Goal: Task Accomplishment & Management: Complete application form

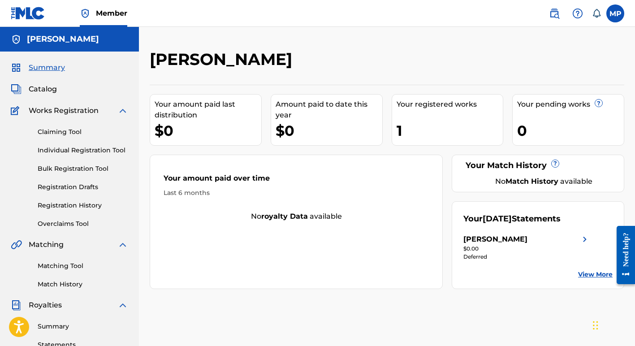
click at [583, 237] on img at bounding box center [584, 239] width 11 height 11
click at [590, 273] on link "View More" at bounding box center [595, 274] width 34 height 9
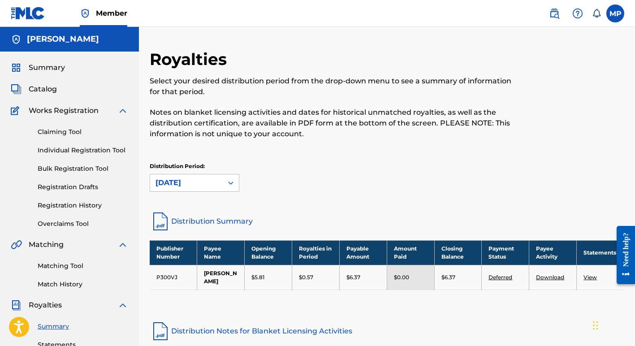
click at [52, 149] on link "Individual Registration Tool" at bounding box center [83, 150] width 90 height 9
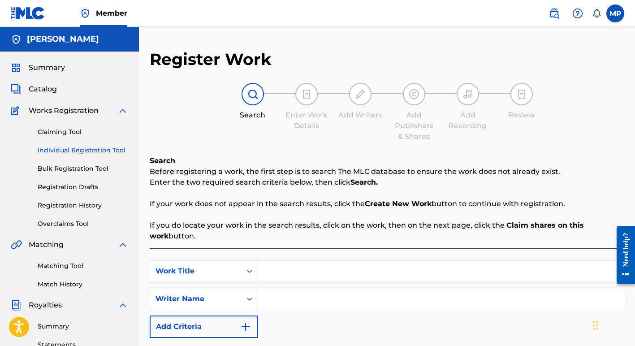
click at [297, 274] on input "Search Form" at bounding box center [441, 271] width 366 height 22
type input "Back To Ya Blues"
click at [271, 303] on input "Search Form" at bounding box center [441, 299] width 366 height 22
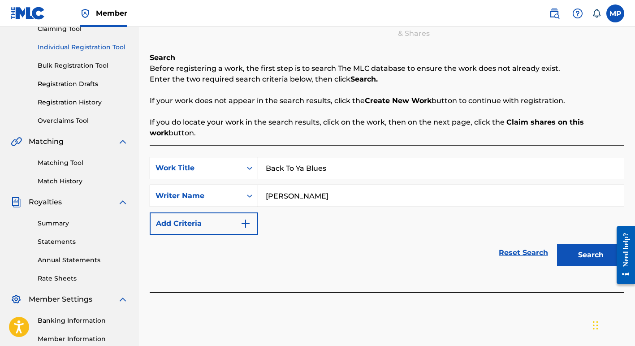
scroll to position [107, 0]
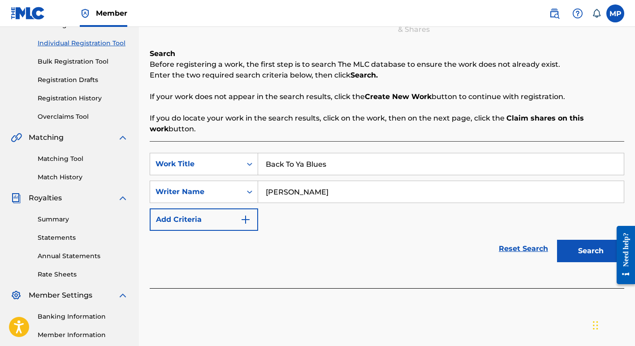
type input "[PERSON_NAME]"
click at [580, 249] on button "Search" at bounding box center [590, 251] width 67 height 22
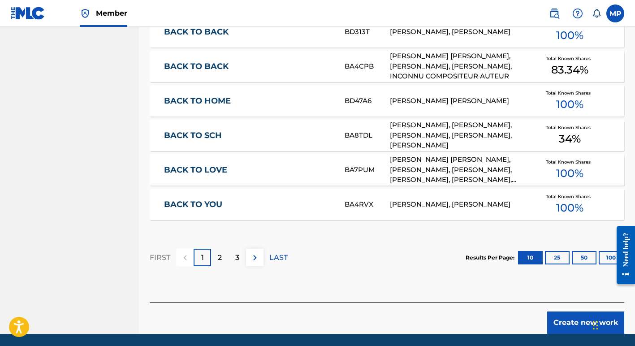
scroll to position [552, 0]
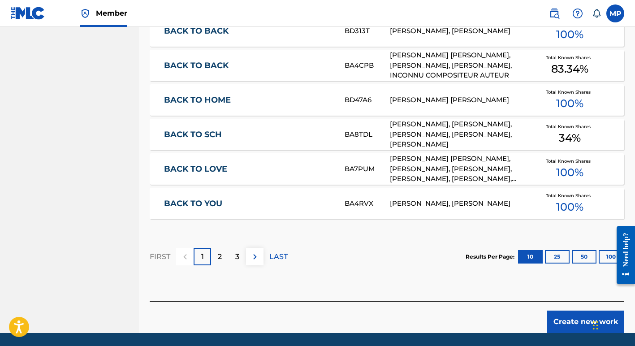
click at [581, 237] on div "Results Per Page: 10 25 50 100" at bounding box center [544, 257] width 159 height 42
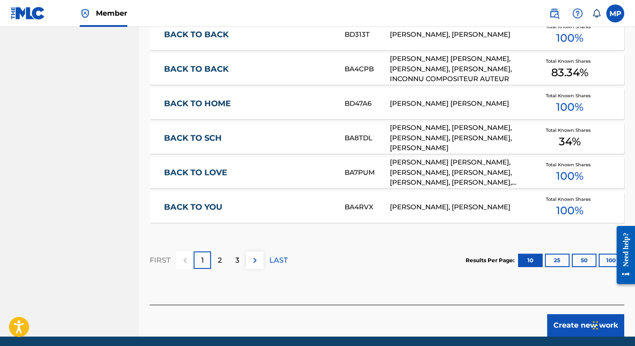
scroll to position [582, 0]
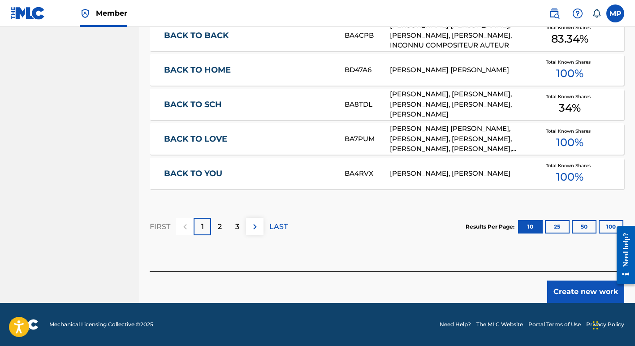
click at [587, 293] on button "Create new work" at bounding box center [585, 291] width 77 height 22
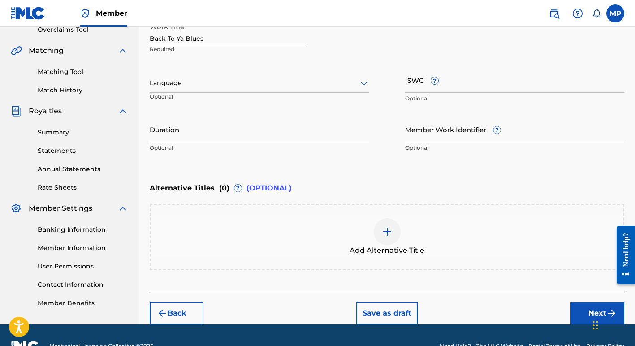
scroll to position [202, 0]
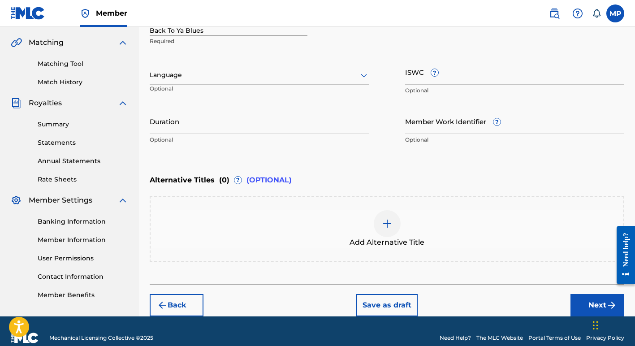
click at [590, 301] on button "Next" at bounding box center [597, 305] width 54 height 22
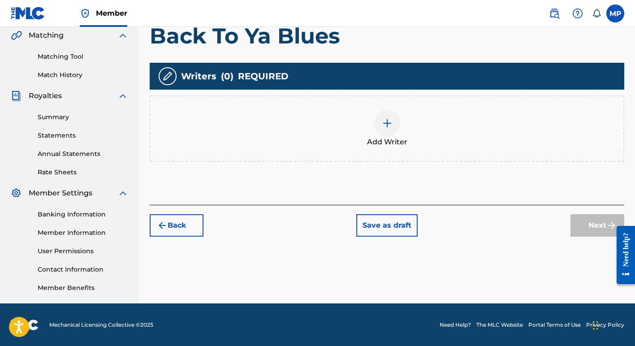
scroll to position [210, 0]
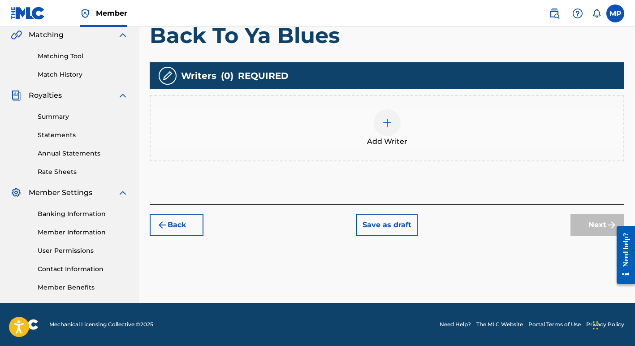
click at [387, 122] on img at bounding box center [387, 122] width 11 height 11
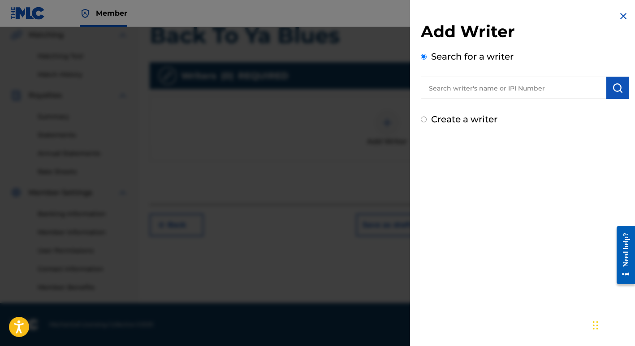
click at [456, 89] on input "text" at bounding box center [513, 88] width 185 height 22
click at [613, 86] on img "submit" at bounding box center [617, 87] width 11 height 11
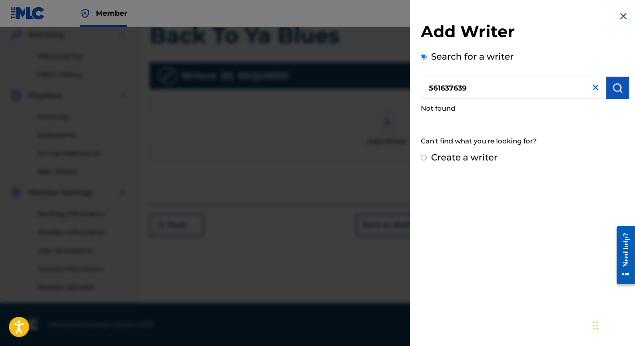
drag, startPoint x: 473, startPoint y: 88, endPoint x: 406, endPoint y: 83, distance: 66.5
click at [406, 83] on div "Add Writer Search for a writer 561637639 Not found Can't find what you're looki…" at bounding box center [317, 186] width 635 height 319
click at [613, 85] on img "submit" at bounding box center [617, 87] width 11 height 11
click at [480, 85] on input "561637737" at bounding box center [513, 88] width 185 height 22
type input "5"
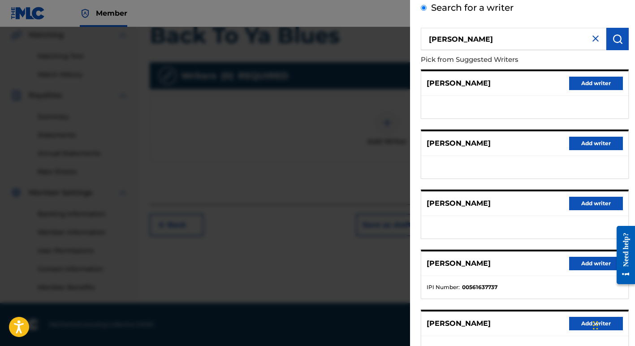
scroll to position [56, 0]
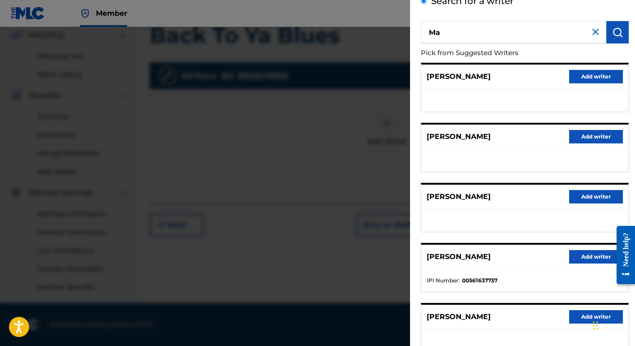
type input "M"
type input "Ann Margaret Perez"
click at [613, 31] on img "submit" at bounding box center [617, 32] width 11 height 11
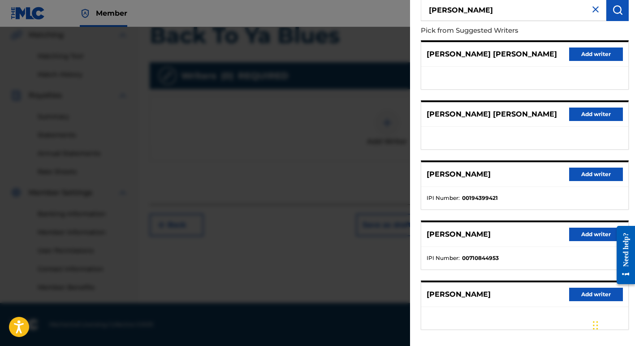
scroll to position [0, 0]
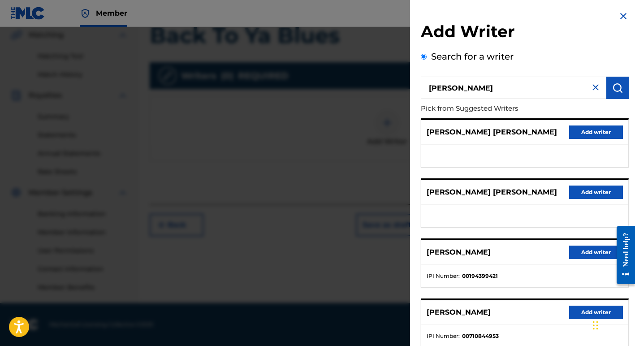
click at [590, 86] on img at bounding box center [595, 87] width 11 height 11
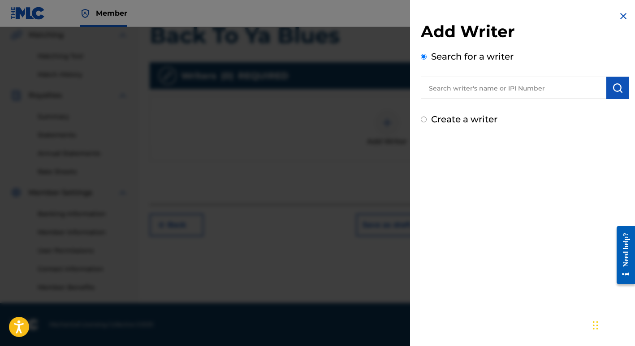
click at [451, 90] on input "text" at bounding box center [513, 88] width 185 height 22
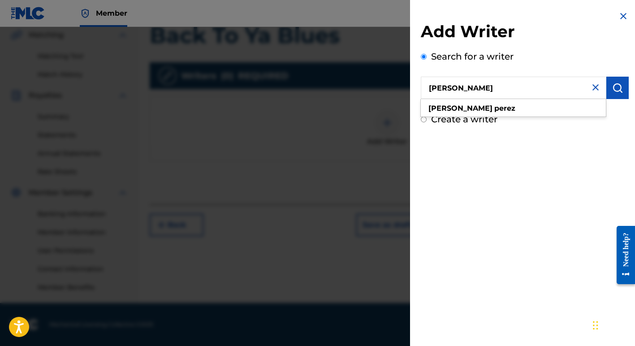
type input "Margie Perez"
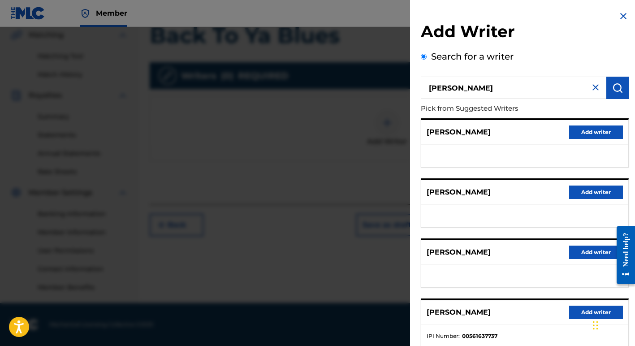
click at [582, 311] on button "Add writer" at bounding box center [596, 311] width 54 height 13
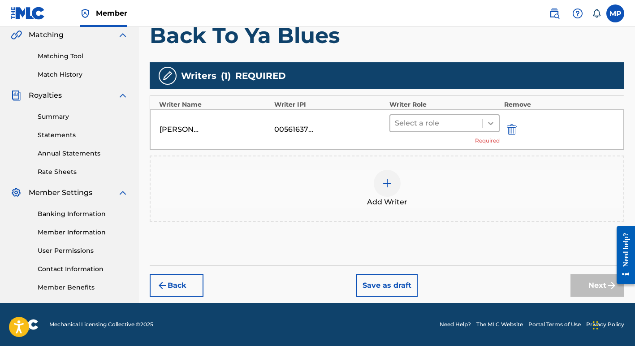
click at [491, 122] on icon at bounding box center [490, 123] width 9 height 9
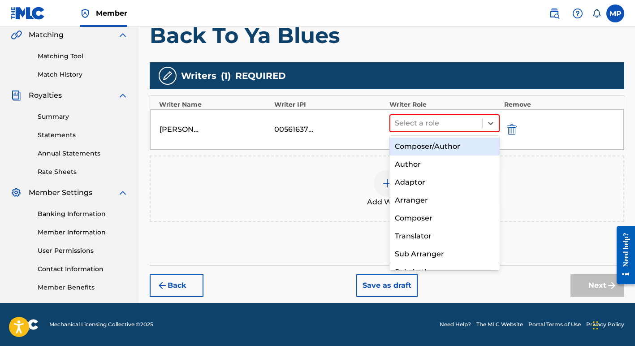
click at [449, 148] on div "Composer/Author" at bounding box center [444, 147] width 110 height 18
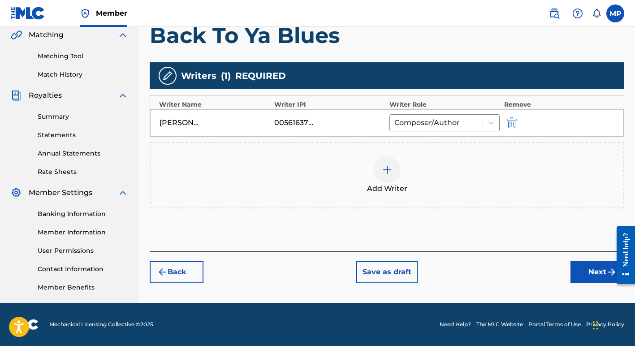
click at [583, 271] on button "Next" at bounding box center [597, 272] width 54 height 22
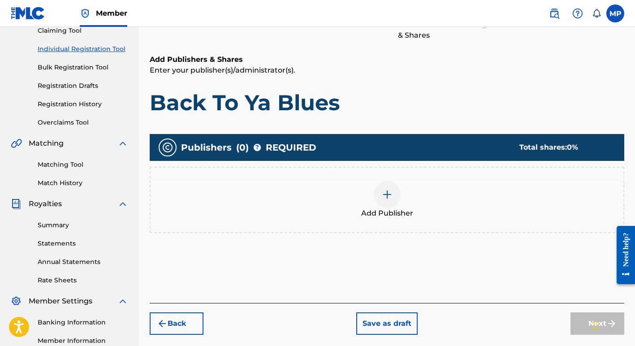
scroll to position [103, 0]
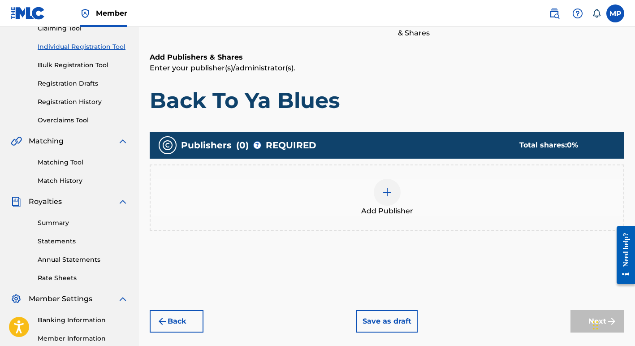
click at [386, 194] on img at bounding box center [387, 192] width 11 height 11
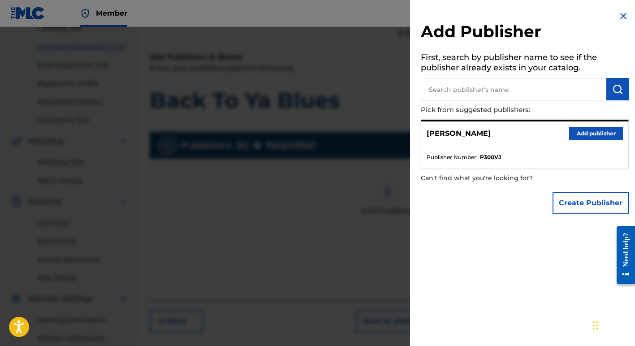
click at [586, 133] on button "Add publisher" at bounding box center [596, 133] width 54 height 13
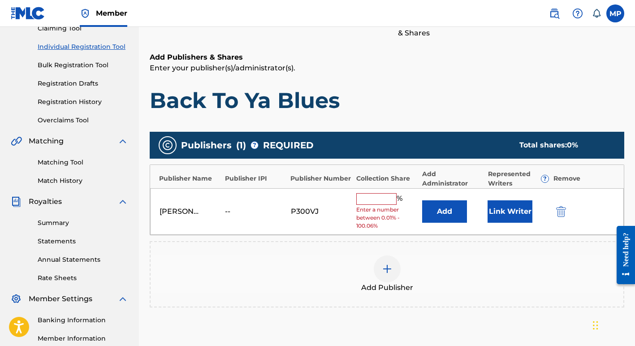
click at [364, 201] on input "text" at bounding box center [376, 199] width 40 height 12
type input "100"
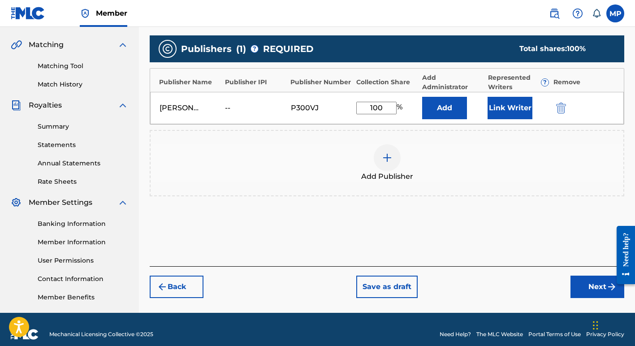
scroll to position [210, 0]
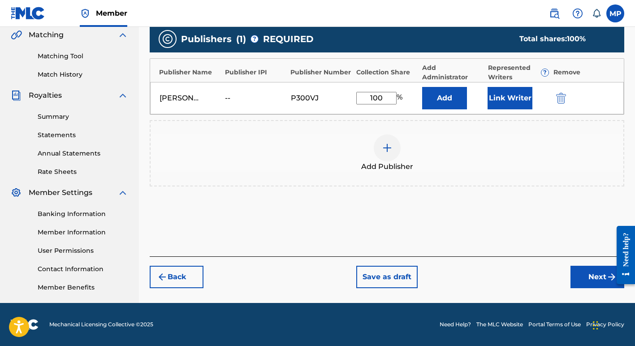
click at [594, 279] on button "Next" at bounding box center [597, 277] width 54 height 22
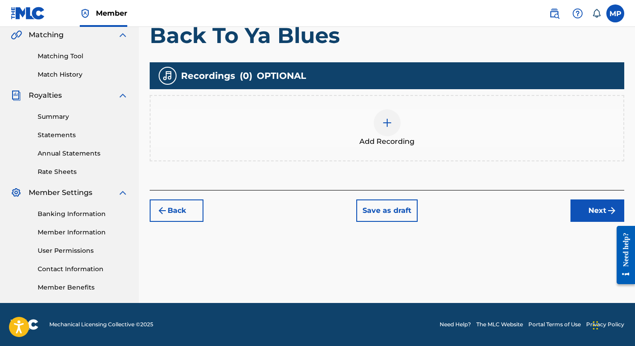
click at [382, 122] on img at bounding box center [387, 122] width 11 height 11
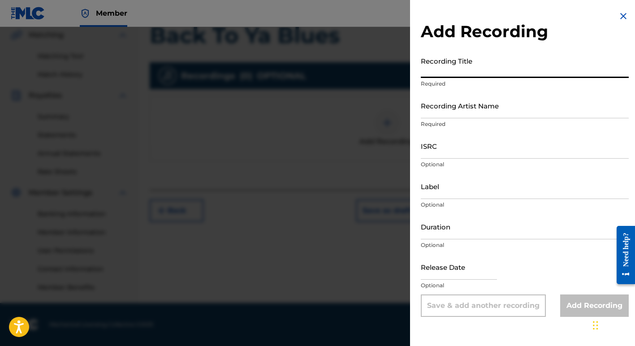
click at [430, 70] on input "Recording Title" at bounding box center [525, 65] width 208 height 26
type input "Back To Ya Blues"
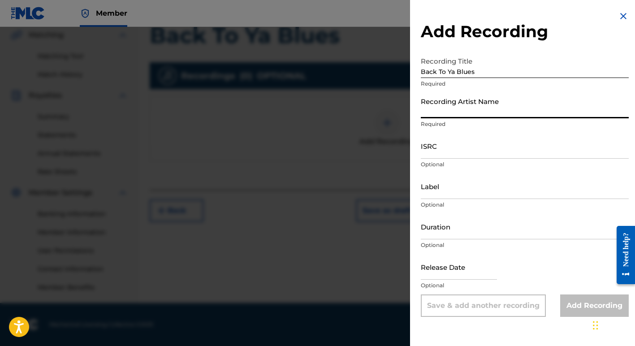
click at [428, 107] on input "Recording Artist Name" at bounding box center [525, 106] width 208 height 26
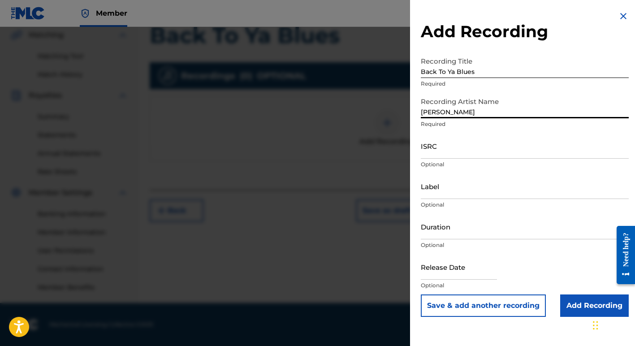
type input "Margie Perez"
click at [426, 149] on input "ISRC" at bounding box center [525, 146] width 208 height 26
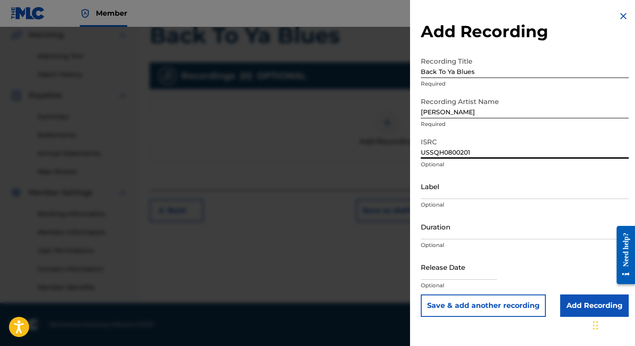
type input "USSQH0800201"
click at [434, 188] on input "Label" at bounding box center [525, 186] width 208 height 26
click at [577, 305] on input "Add Recording" at bounding box center [594, 305] width 69 height 22
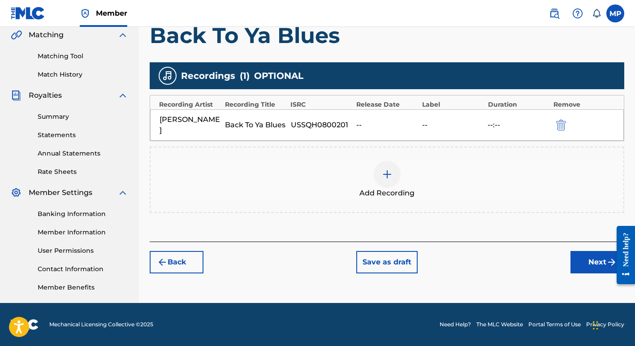
click at [591, 253] on button "Next" at bounding box center [597, 262] width 54 height 22
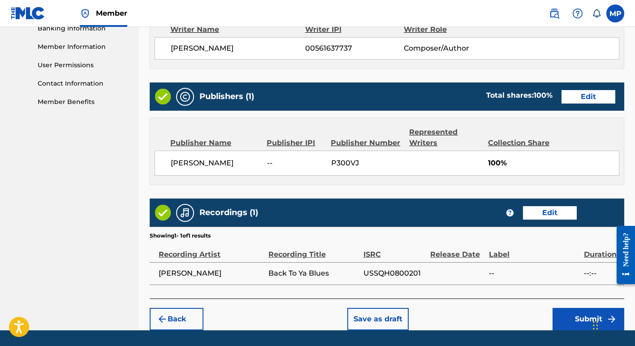
scroll to position [422, 0]
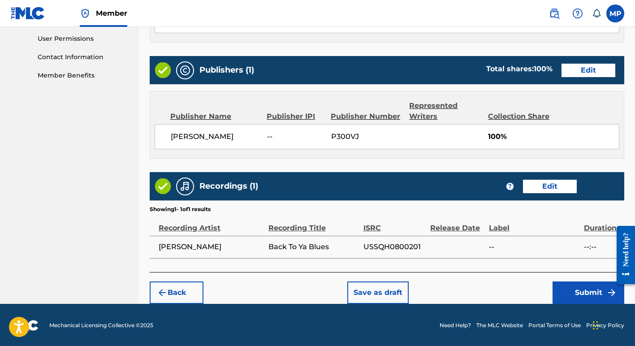
click at [573, 291] on button "Submit" at bounding box center [588, 292] width 72 height 22
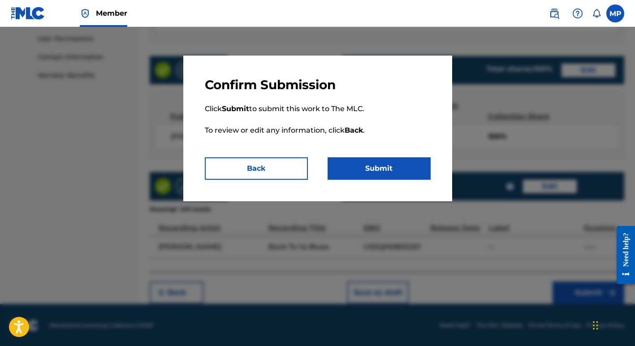
click at [375, 168] on button "Submit" at bounding box center [378, 168] width 103 height 22
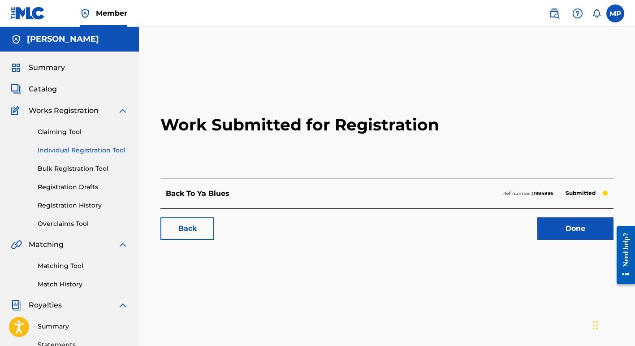
click at [574, 232] on link "Done" at bounding box center [575, 228] width 76 height 22
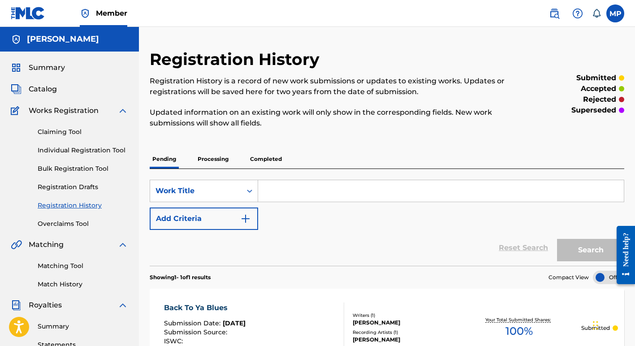
click at [270, 191] on input "Search Form" at bounding box center [441, 191] width 366 height 22
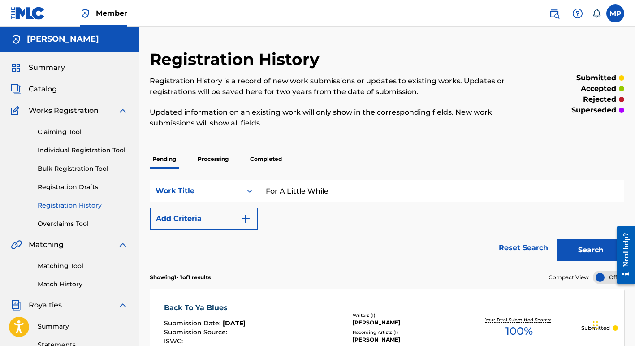
type input "For A Little While"
click at [580, 250] on button "Search" at bounding box center [590, 250] width 67 height 22
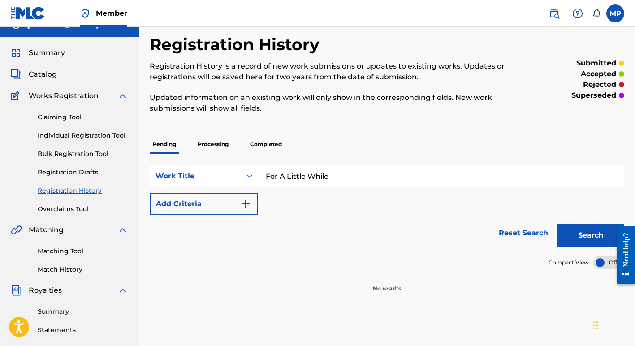
scroll to position [17, 0]
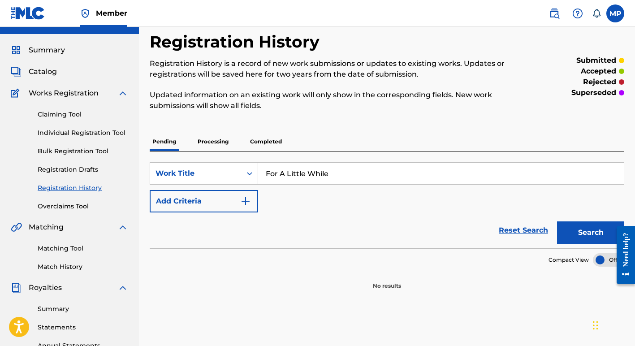
click at [56, 133] on link "Individual Registration Tool" at bounding box center [83, 132] width 90 height 9
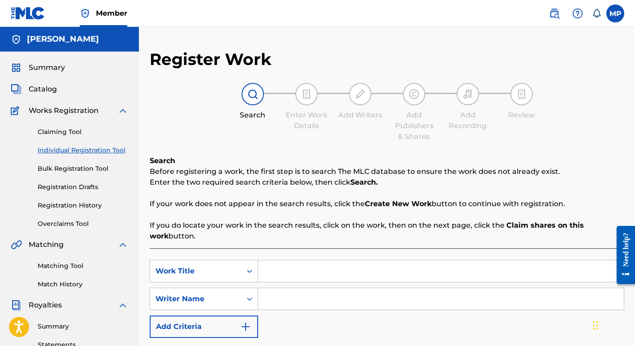
click at [278, 273] on input "Search Form" at bounding box center [441, 271] width 366 height 22
type input "For A Little While"
click at [283, 303] on input "Search Form" at bounding box center [441, 299] width 366 height 22
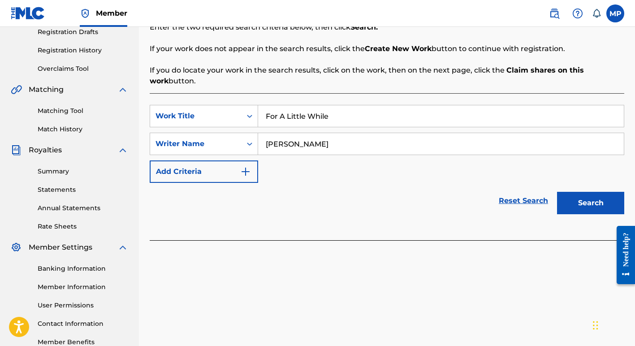
scroll to position [166, 0]
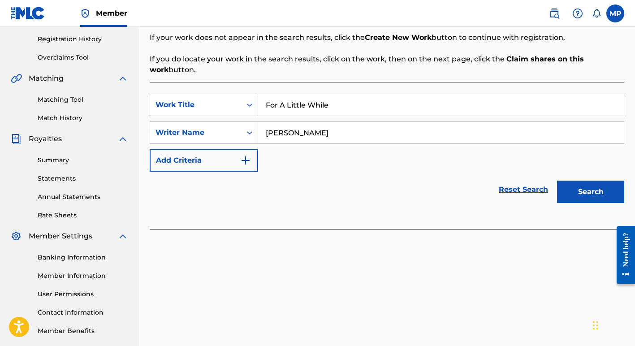
type input "Margie Perez"
click at [577, 193] on button "Search" at bounding box center [590, 192] width 67 height 22
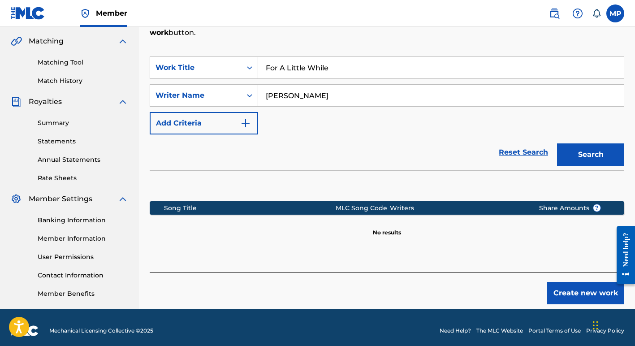
scroll to position [210, 0]
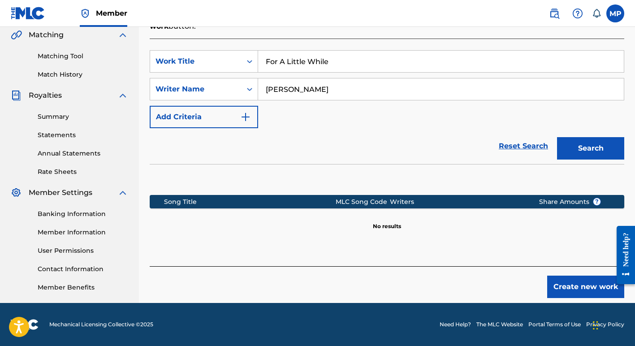
click at [570, 286] on button "Create new work" at bounding box center [585, 286] width 77 height 22
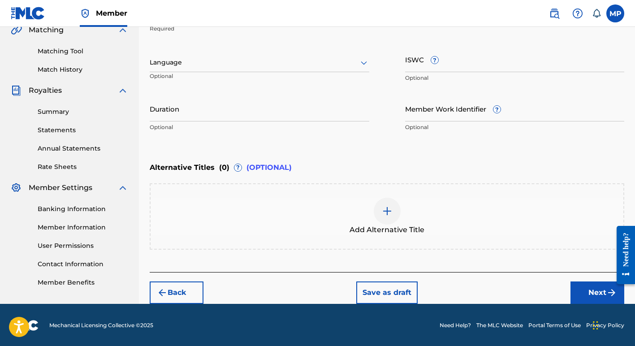
scroll to position [215, 0]
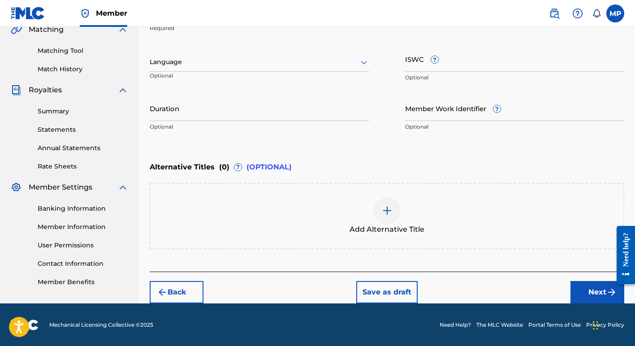
click at [590, 291] on button "Next" at bounding box center [597, 292] width 54 height 22
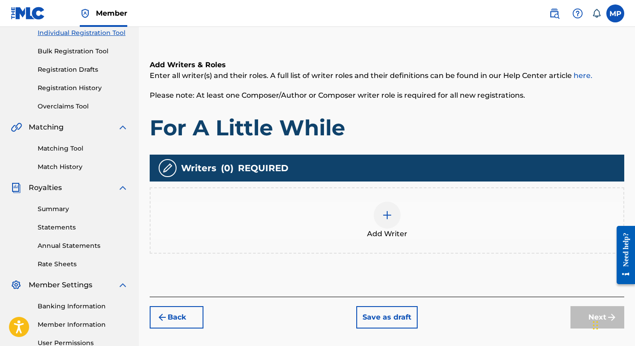
scroll to position [118, 0]
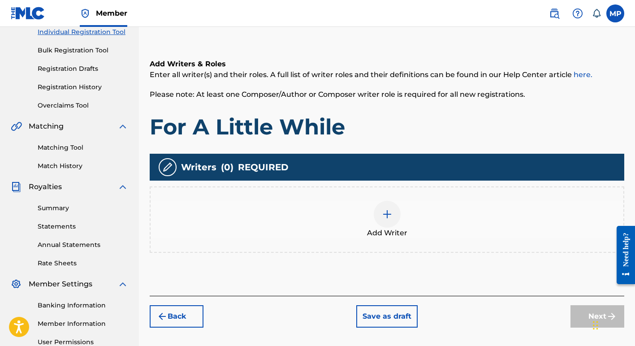
click at [383, 212] on img at bounding box center [387, 214] width 11 height 11
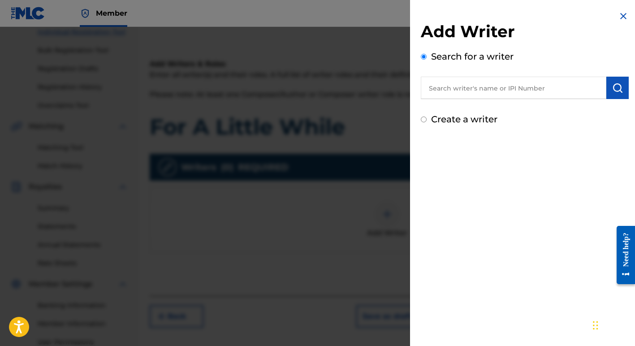
click at [460, 93] on input "text" at bounding box center [513, 88] width 185 height 22
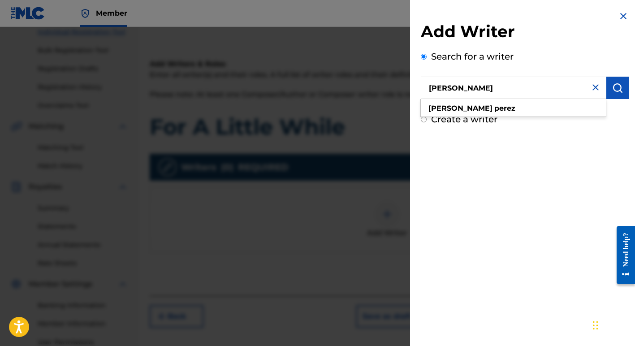
type input "Margie Perez"
click at [616, 91] on img "submit" at bounding box center [617, 87] width 11 height 11
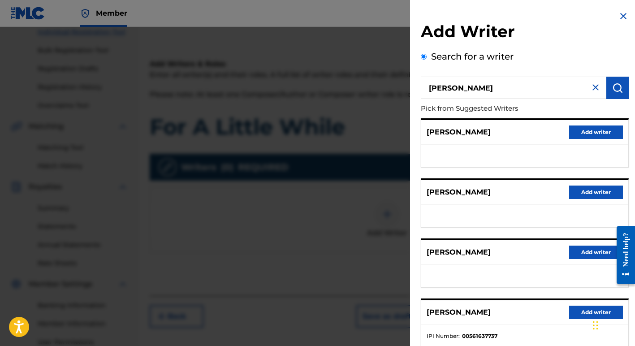
click at [587, 312] on button "Add writer" at bounding box center [596, 311] width 54 height 13
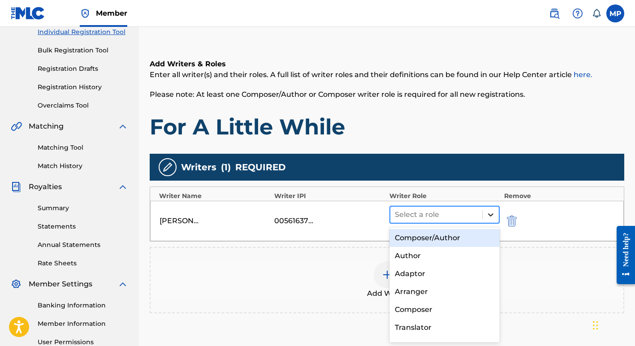
click at [491, 214] on icon at bounding box center [490, 214] width 5 height 3
click at [439, 238] on div "Composer/Author" at bounding box center [444, 238] width 110 height 18
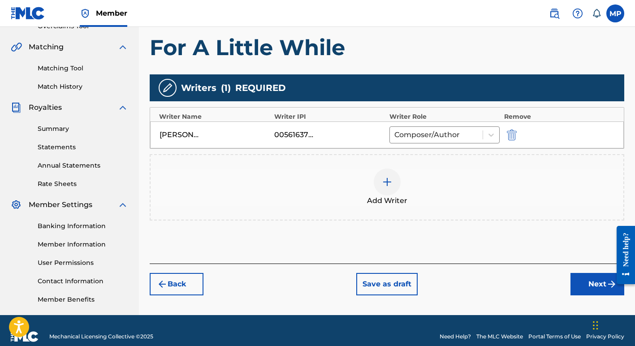
scroll to position [199, 0]
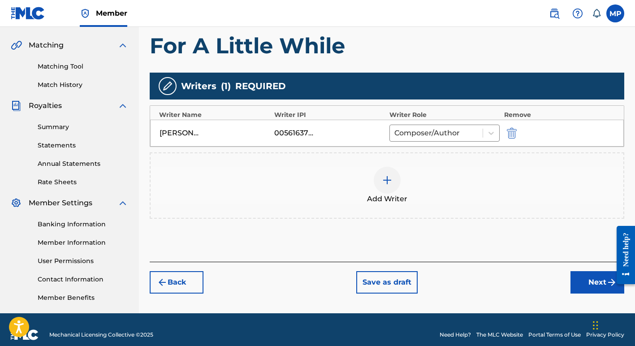
click at [589, 281] on button "Next" at bounding box center [597, 282] width 54 height 22
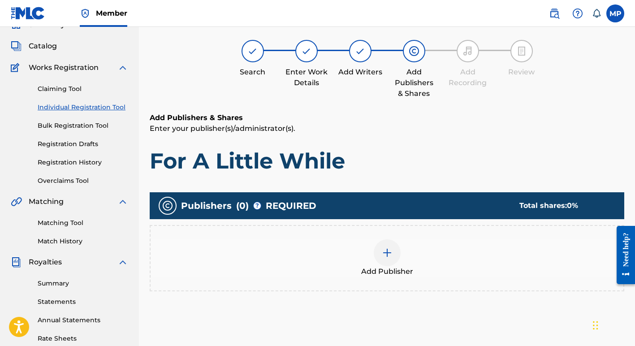
scroll to position [40, 0]
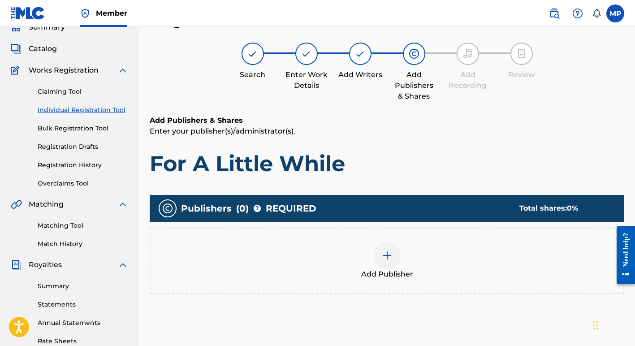
click at [385, 254] on img at bounding box center [387, 255] width 11 height 11
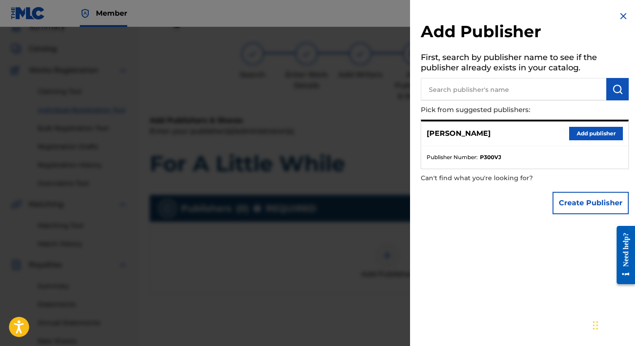
click at [468, 88] on input "text" at bounding box center [513, 89] width 185 height 22
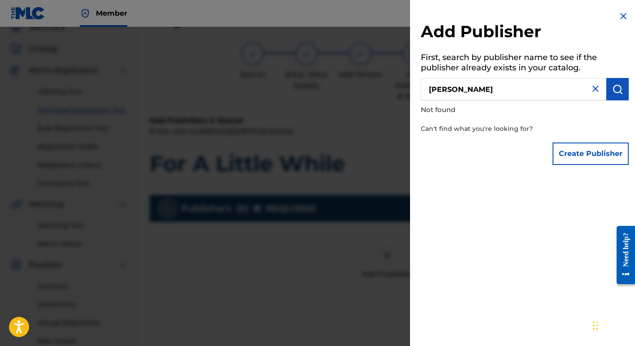
type input "Margie Perez"
click at [612, 87] on img "submit" at bounding box center [617, 89] width 11 height 11
click at [592, 89] on img at bounding box center [595, 88] width 11 height 11
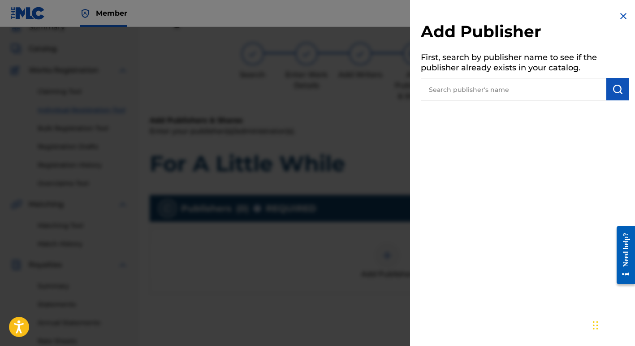
click at [427, 91] on input "text" at bounding box center [513, 89] width 185 height 22
type input "Margie Perez"
click at [617, 87] on img "submit" at bounding box center [617, 89] width 11 height 11
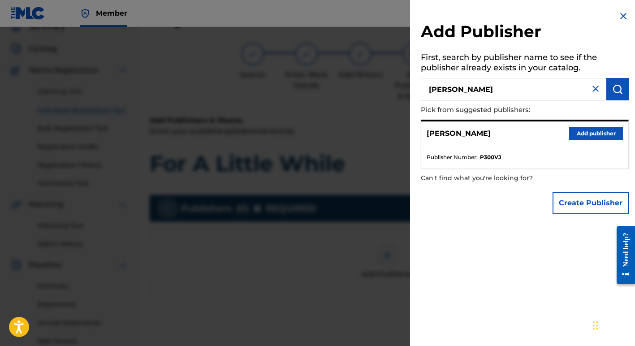
click at [457, 136] on p "[PERSON_NAME]" at bounding box center [458, 133] width 64 height 11
click at [592, 132] on button "Add publisher" at bounding box center [596, 133] width 54 height 13
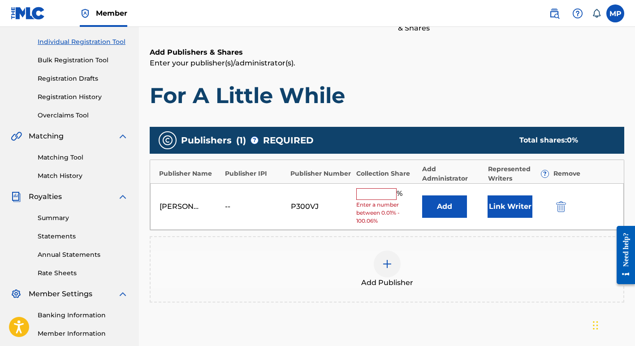
scroll to position [112, 0]
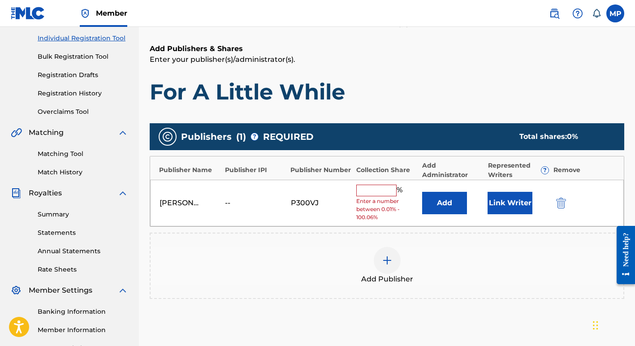
click at [227, 201] on div "--" at bounding box center [245, 203] width 40 height 11
click at [371, 188] on input "text" at bounding box center [376, 191] width 40 height 12
type input "100"
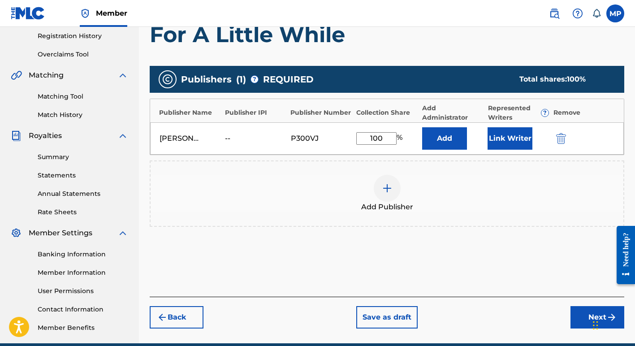
scroll to position [170, 0]
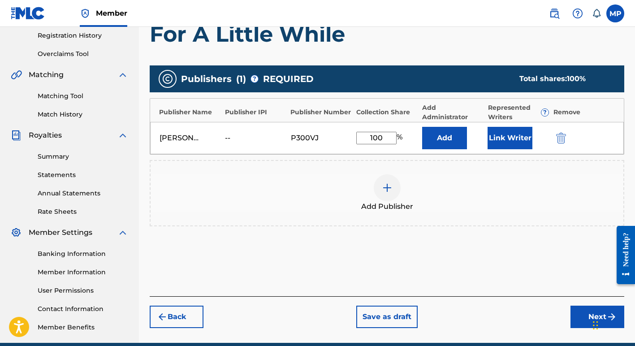
click at [382, 318] on button "Save as draft" at bounding box center [386, 316] width 61 height 22
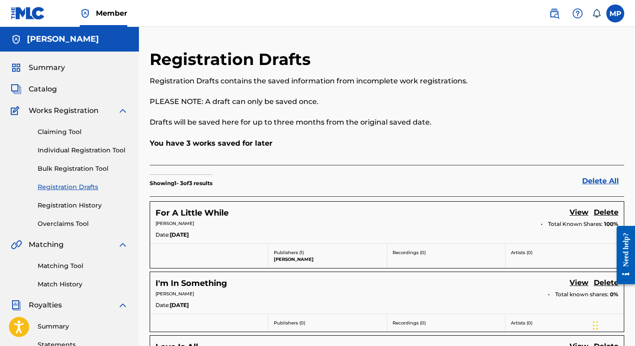
click at [614, 15] on label at bounding box center [615, 13] width 18 height 18
click at [615, 13] on input "MP Margie Perez oohbabylala@gmail.com Notification Preferences Profile Log out" at bounding box center [615, 13] width 0 height 0
click at [523, 110] on link "Profile" at bounding box center [527, 112] width 18 height 8
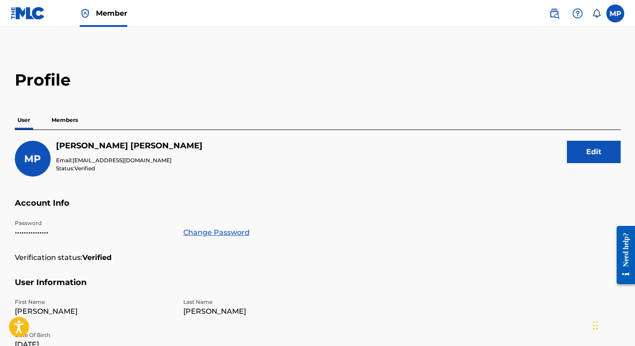
click at [68, 119] on p "Members" at bounding box center [65, 120] width 32 height 19
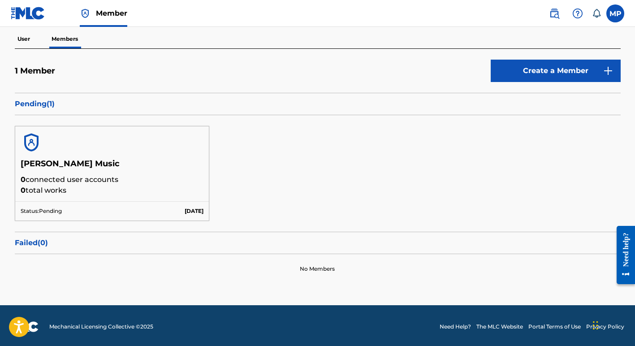
scroll to position [83, 0]
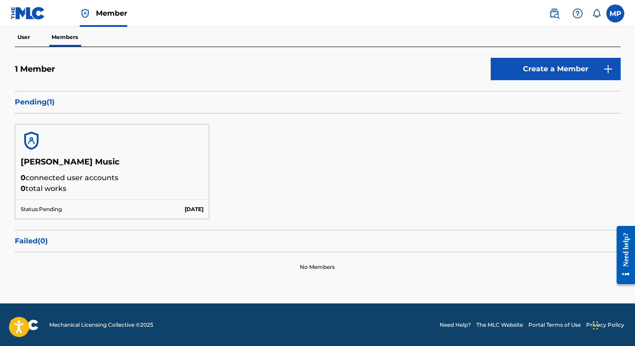
click at [65, 170] on h5 "Margie Perez Music" at bounding box center [112, 165] width 183 height 16
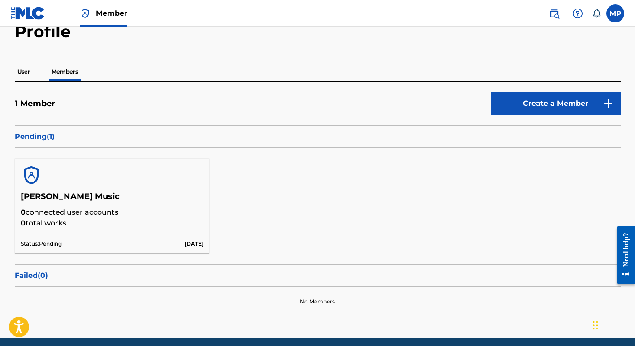
scroll to position [0, 0]
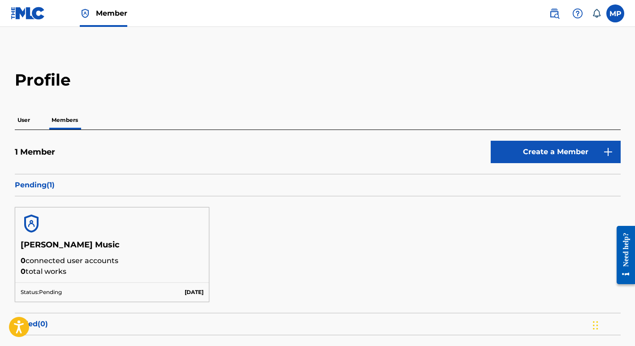
click at [24, 118] on p "User" at bounding box center [24, 120] width 18 height 19
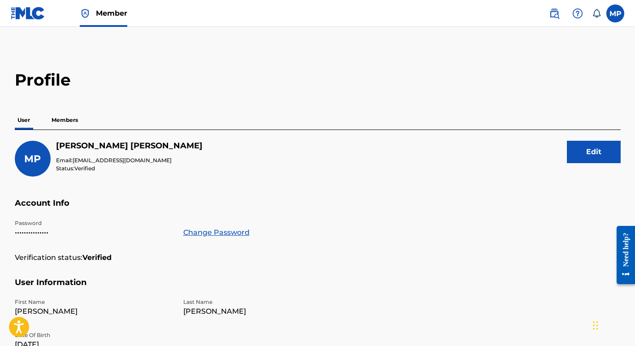
click at [554, 13] on img at bounding box center [554, 13] width 11 height 11
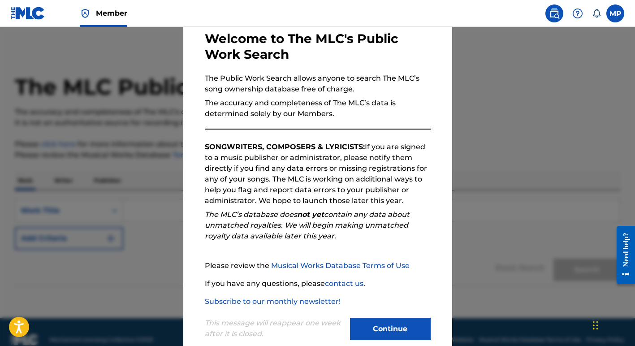
scroll to position [64, 0]
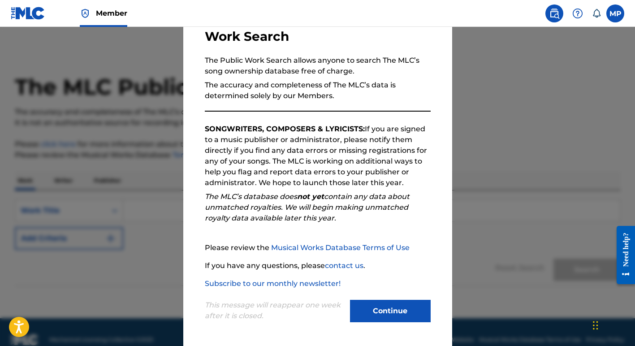
click at [383, 308] on button "Continue" at bounding box center [390, 311] width 81 height 22
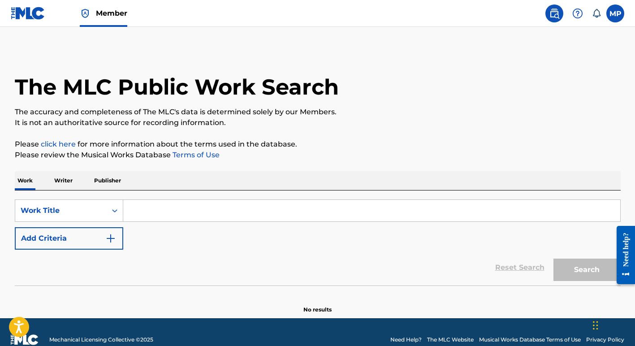
click at [156, 213] on input "Search Form" at bounding box center [371, 211] width 497 height 22
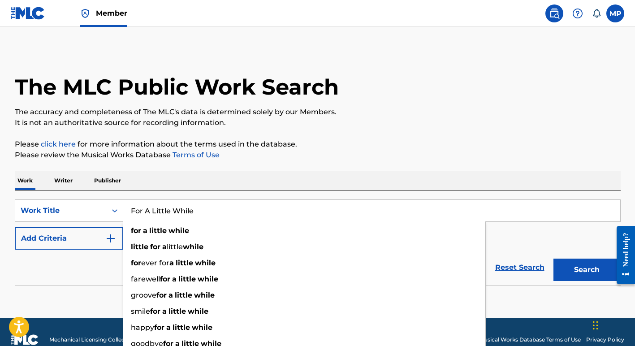
type input "For A Little While"
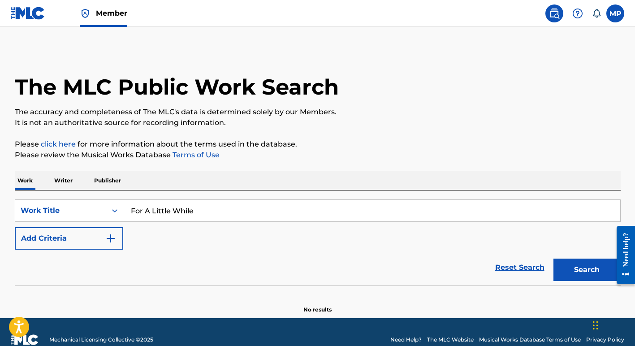
click at [580, 269] on button "Search" at bounding box center [586, 269] width 67 height 22
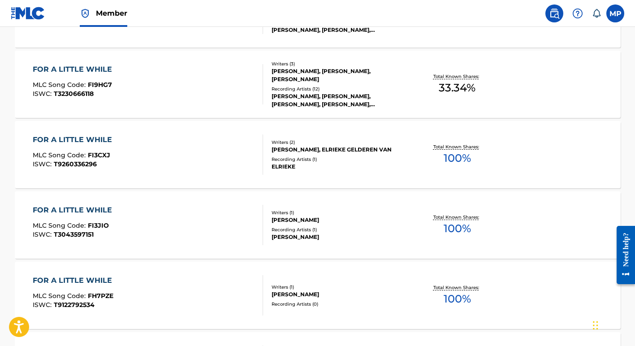
scroll to position [0, 0]
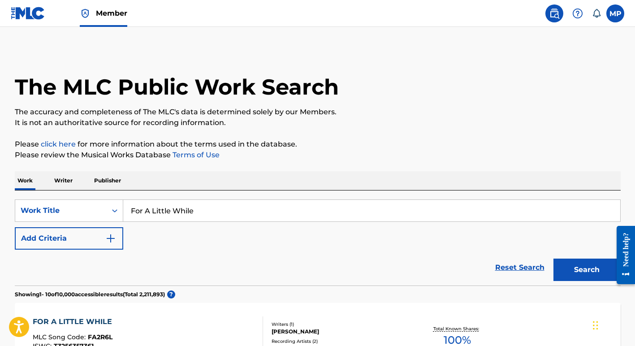
click at [108, 179] on p "Publisher" at bounding box center [107, 180] width 32 height 19
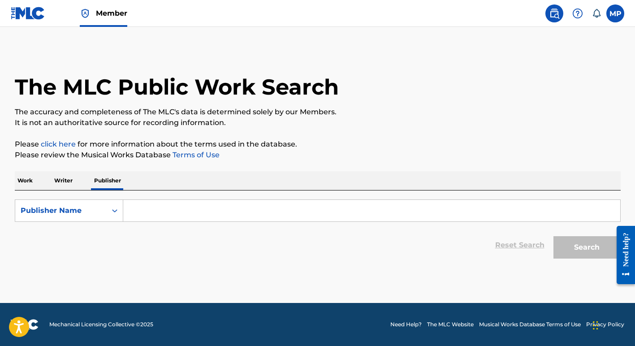
click at [148, 210] on input "Search Form" at bounding box center [371, 211] width 497 height 22
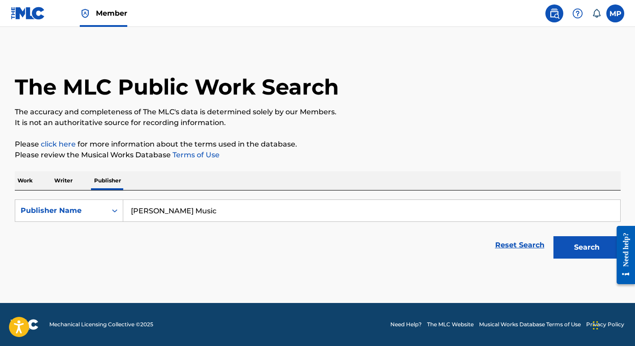
type input "Margie Perez Music"
click at [572, 249] on button "Search" at bounding box center [586, 247] width 67 height 22
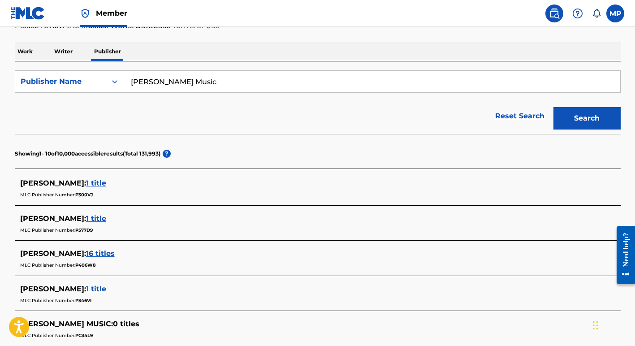
scroll to position [131, 0]
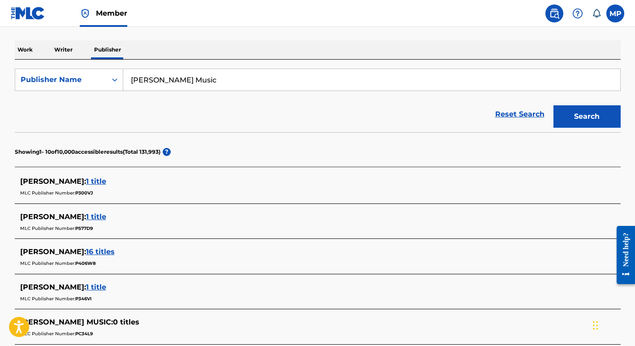
click at [90, 181] on span "1 title" at bounding box center [96, 181] width 20 height 9
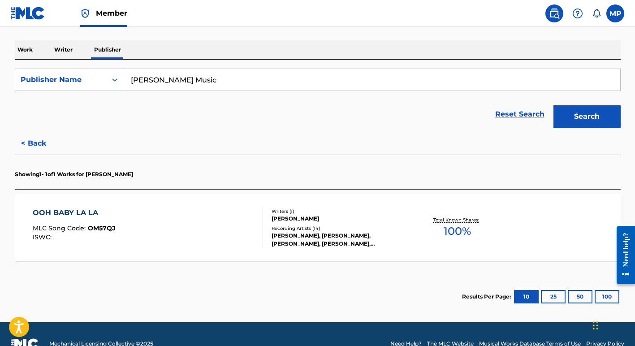
click at [61, 212] on div "OOH BABY LA LA" at bounding box center [74, 212] width 83 height 11
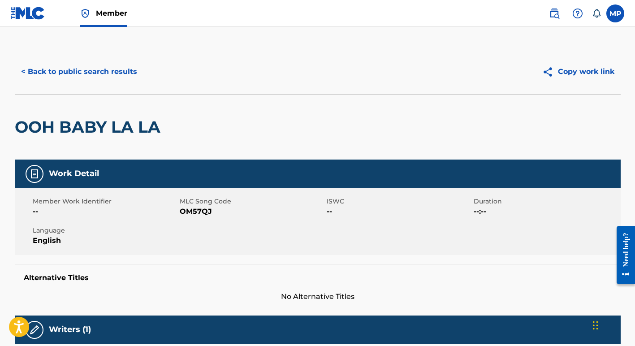
click at [41, 70] on button "< Back to public search results" at bounding box center [79, 71] width 129 height 22
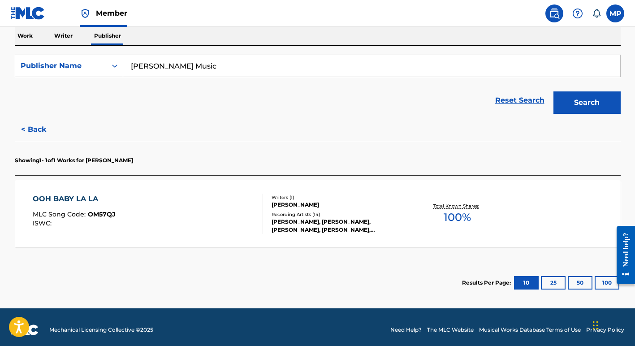
scroll to position [150, 0]
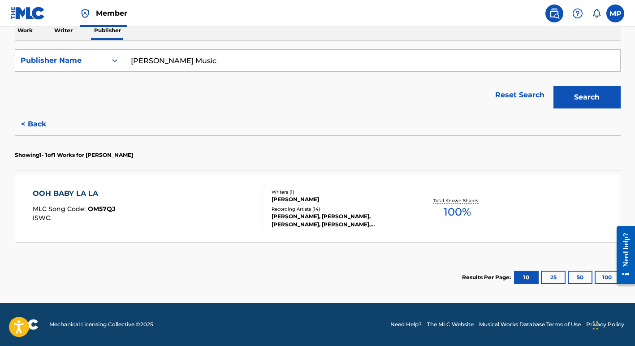
click at [61, 29] on p "Writer" at bounding box center [64, 30] width 24 height 19
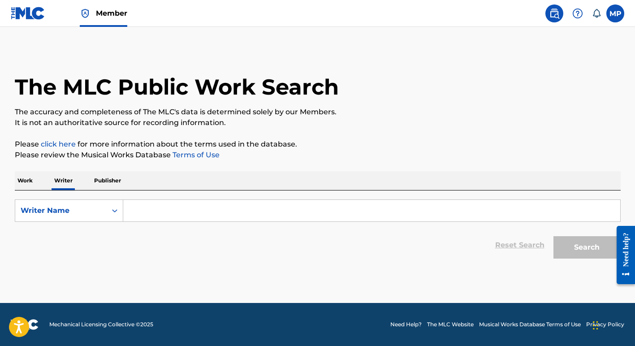
click at [167, 213] on input "Search Form" at bounding box center [371, 211] width 497 height 22
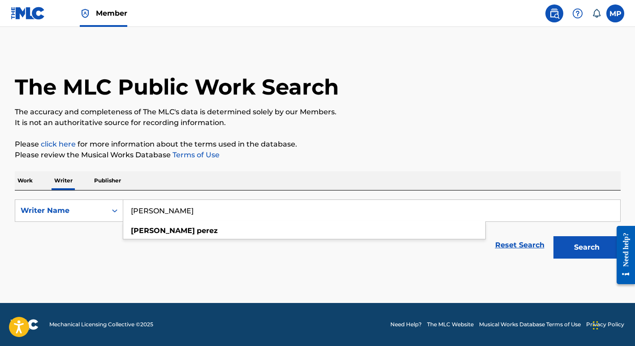
type input "Margie Perez"
click at [553, 236] on button "Search" at bounding box center [586, 247] width 67 height 22
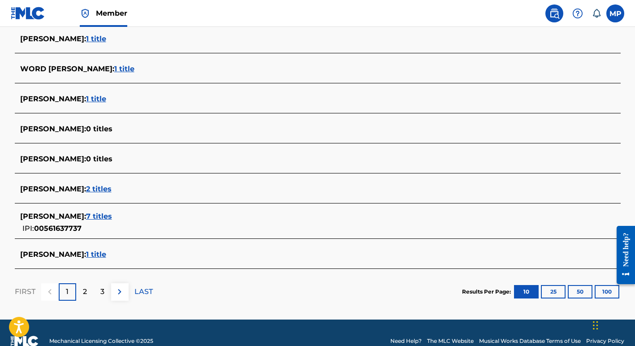
scroll to position [315, 0]
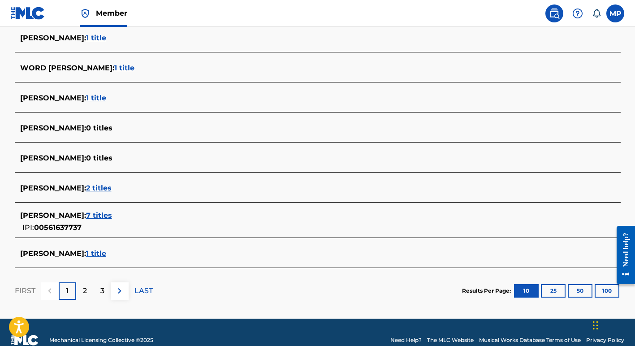
click at [91, 215] on span "7 titles" at bounding box center [99, 215] width 26 height 9
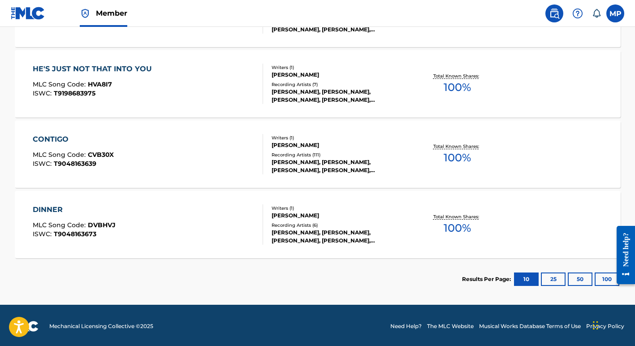
scroll to position [536, 0]
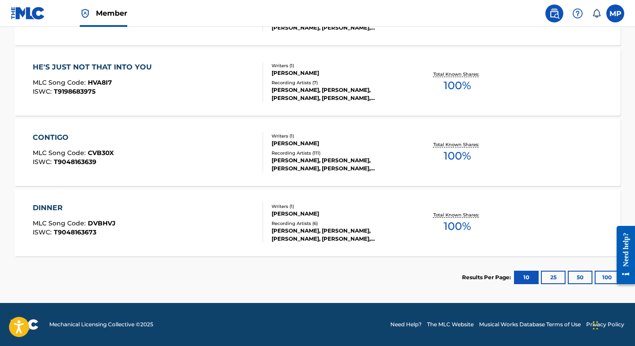
click at [98, 222] on span "DVBHVJ" at bounding box center [102, 223] width 28 height 8
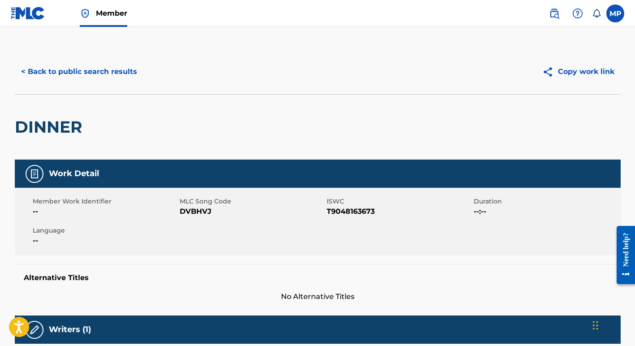
click at [616, 11] on label at bounding box center [615, 13] width 18 height 18
click at [615, 13] on input "MP Margie Perez oohbabylala@gmail.com Notification Preferences Profile Log out" at bounding box center [615, 13] width 0 height 0
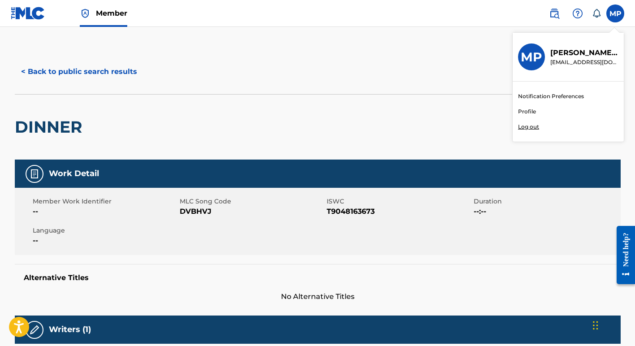
click at [546, 95] on link "Notification Preferences" at bounding box center [551, 96] width 66 height 8
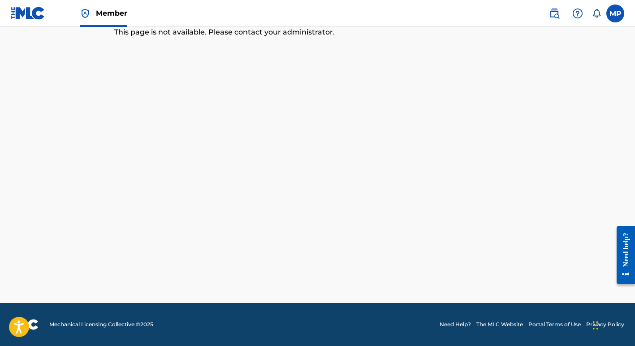
click at [613, 13] on label at bounding box center [615, 13] width 18 height 18
click at [615, 13] on input "MP Margie Perez oohbabylala@gmail.com Notification Preferences Profile Log out" at bounding box center [615, 13] width 0 height 0
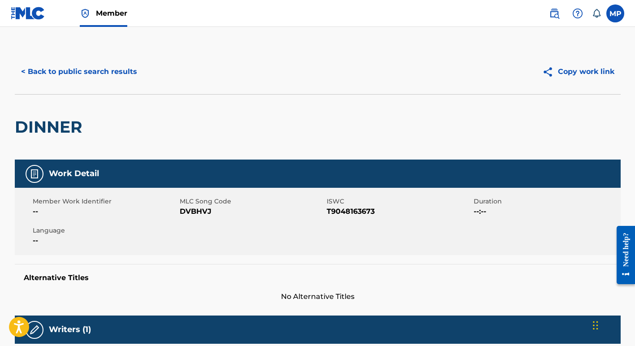
click at [80, 70] on button "< Back to public search results" at bounding box center [79, 71] width 129 height 22
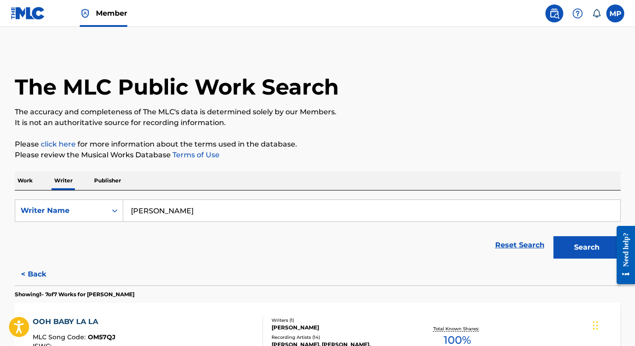
click at [108, 180] on p "Publisher" at bounding box center [107, 180] width 32 height 19
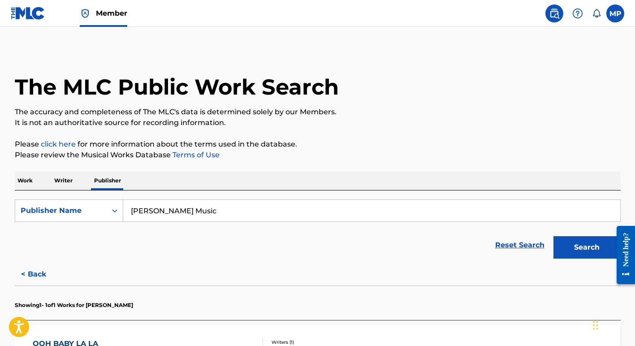
click at [26, 180] on p "Work" at bounding box center [25, 180] width 21 height 19
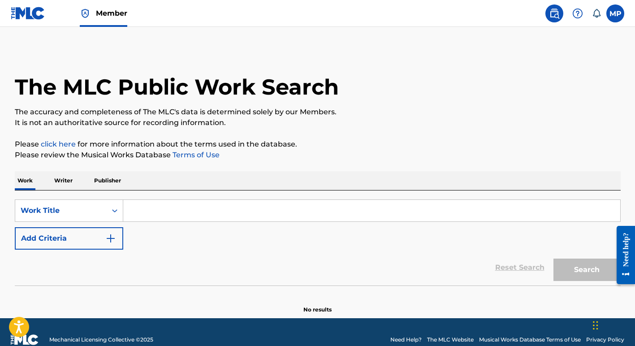
click at [163, 209] on input "Search Form" at bounding box center [371, 211] width 497 height 22
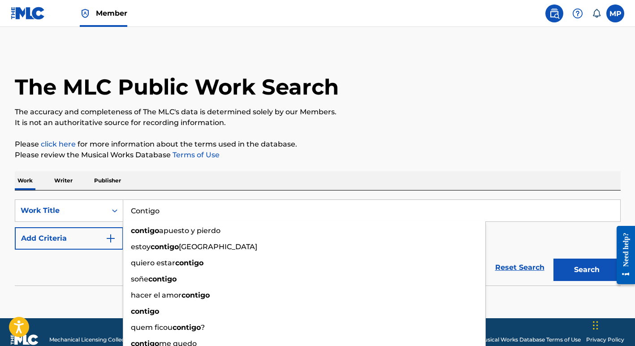
type input "Contigo"
click at [553, 258] on button "Search" at bounding box center [586, 269] width 67 height 22
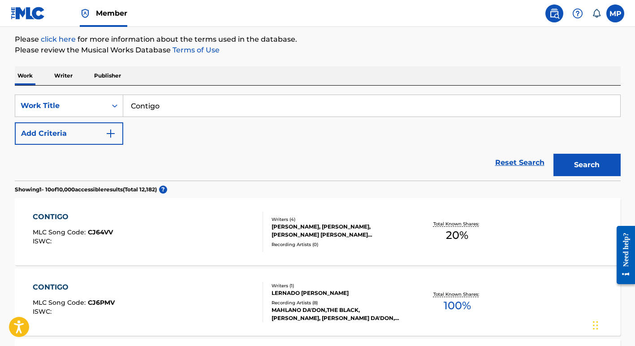
scroll to position [108, 0]
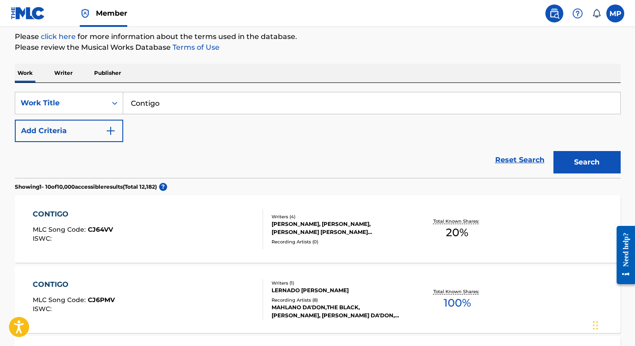
click at [46, 129] on button "Add Criteria" at bounding box center [69, 131] width 108 height 22
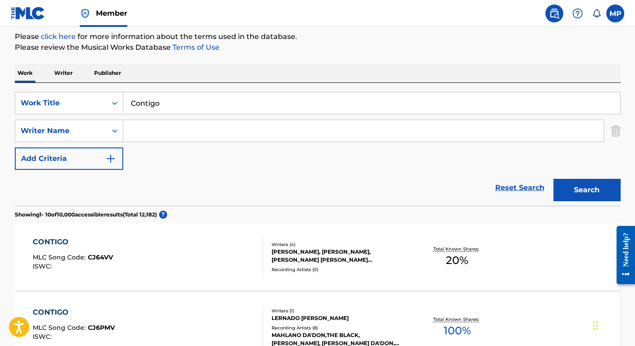
click at [155, 129] on input "Search Form" at bounding box center [363, 131] width 480 height 22
type input "Margie Perez"
click at [553, 179] on button "Search" at bounding box center [586, 190] width 67 height 22
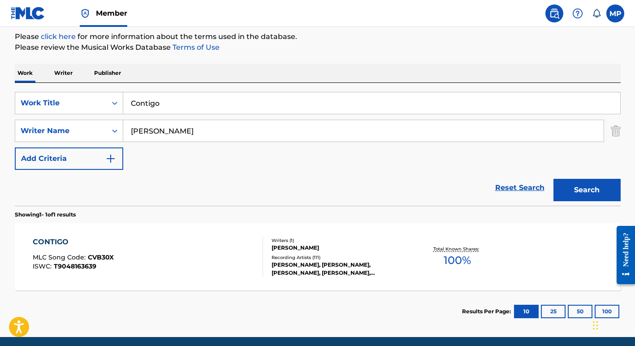
click at [188, 47] on link "Terms of Use" at bounding box center [195, 47] width 49 height 9
click at [49, 241] on div "CONTIGO" at bounding box center [73, 242] width 81 height 11
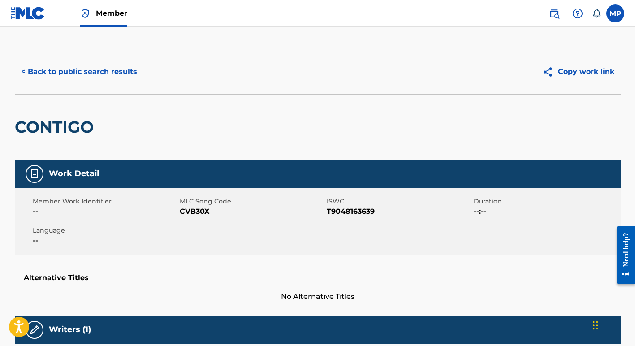
click at [35, 70] on button "< Back to public search results" at bounding box center [79, 71] width 129 height 22
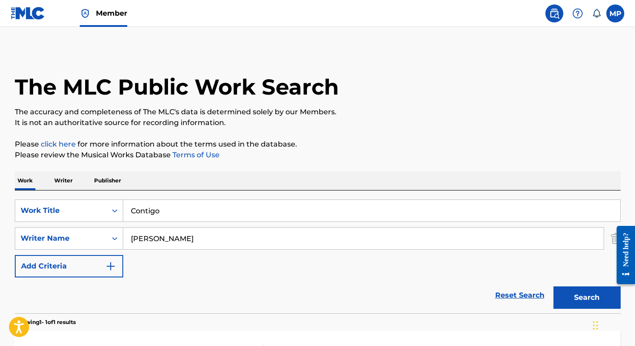
click at [63, 179] on p "Writer" at bounding box center [64, 180] width 24 height 19
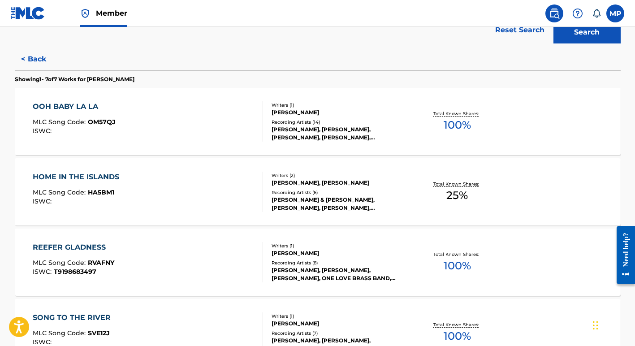
scroll to position [216, 0]
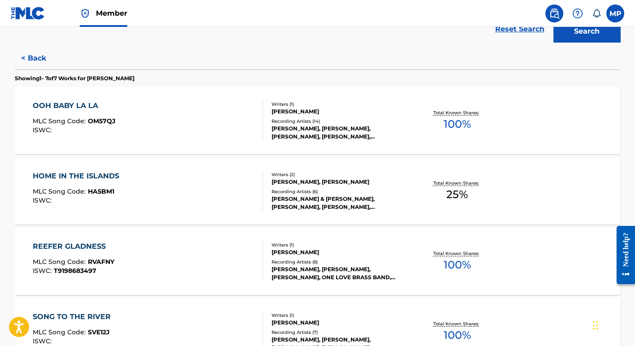
click at [65, 176] on div "HOME IN THE ISLANDS" at bounding box center [78, 176] width 91 height 11
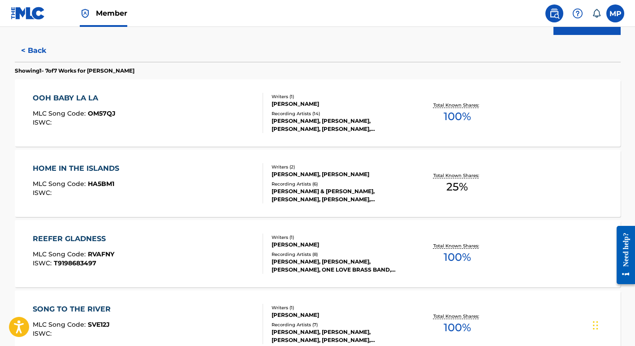
scroll to position [226, 0]
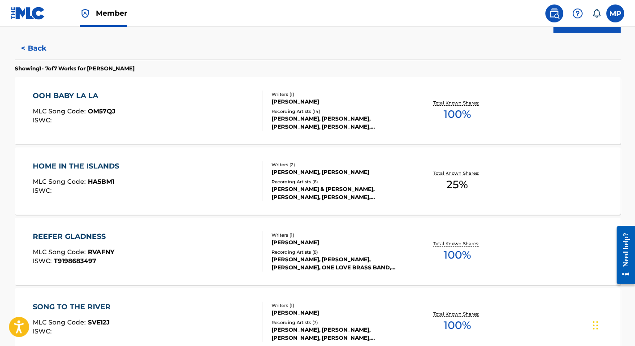
click at [61, 235] on div "REEFER GLADNESS" at bounding box center [74, 236] width 82 height 11
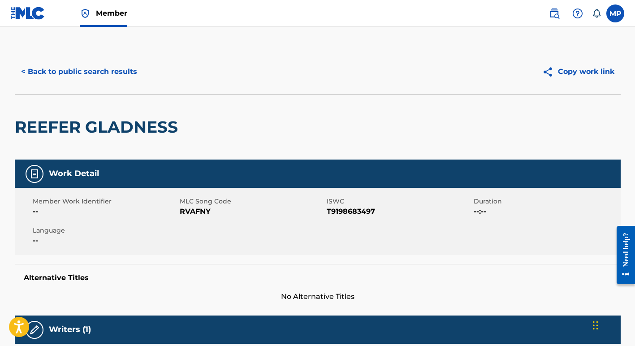
click at [30, 71] on button "< Back to public search results" at bounding box center [79, 71] width 129 height 22
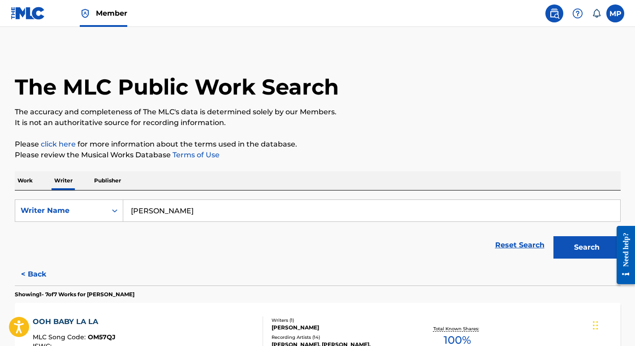
click at [103, 180] on p "Publisher" at bounding box center [107, 180] width 32 height 19
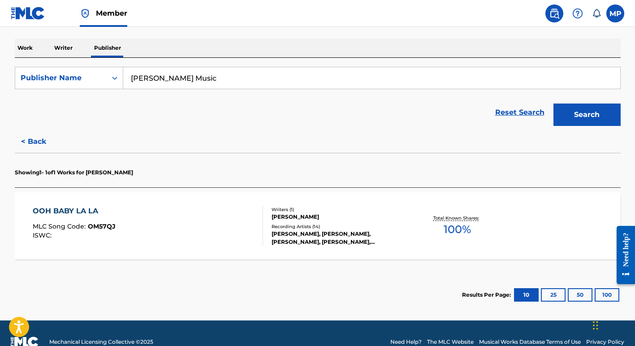
scroll to position [135, 0]
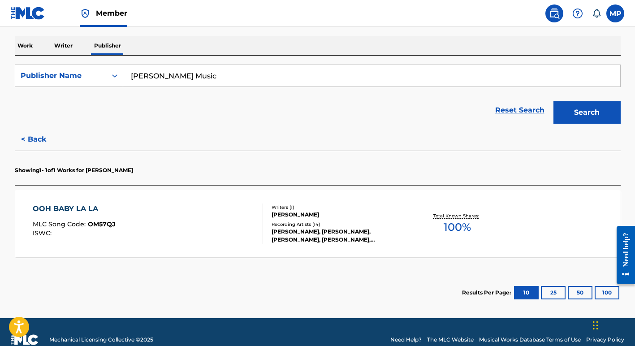
click at [206, 76] on input "Margie Perez Music" at bounding box center [371, 76] width 497 height 22
type input "Margie Perez"
click at [581, 112] on button "Search" at bounding box center [586, 112] width 67 height 22
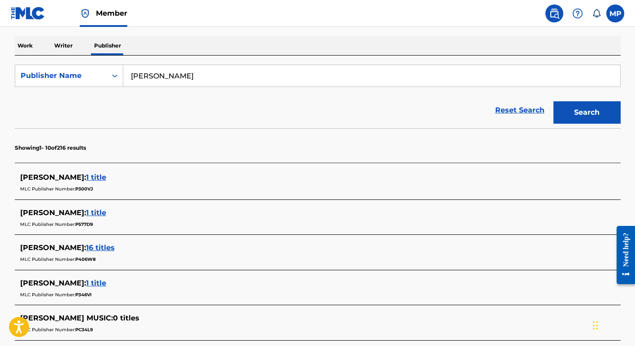
click at [114, 13] on span "Member" at bounding box center [111, 13] width 31 height 10
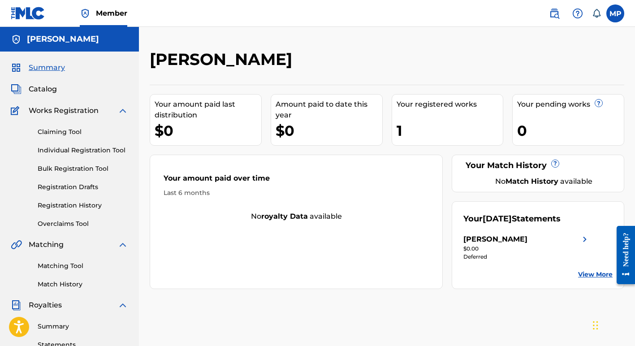
click at [56, 186] on link "Registration Drafts" at bounding box center [83, 186] width 90 height 9
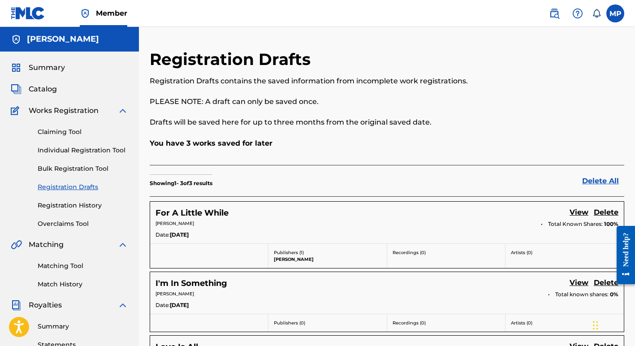
click at [66, 205] on link "Registration History" at bounding box center [83, 205] width 90 height 9
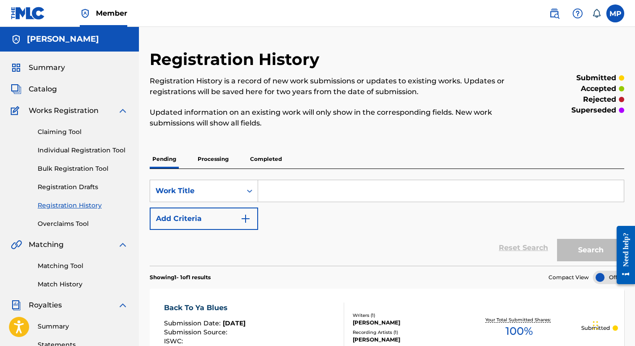
click at [56, 185] on link "Registration Drafts" at bounding box center [83, 186] width 90 height 9
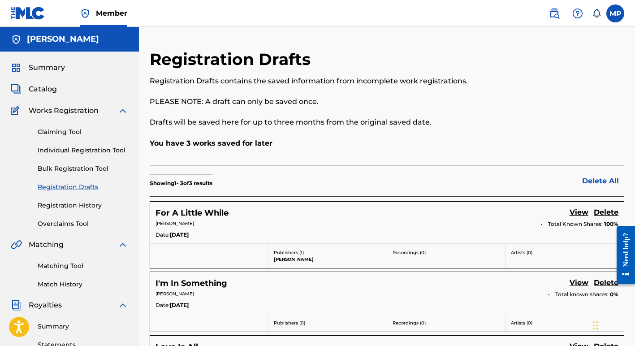
click at [578, 210] on link "View" at bounding box center [578, 213] width 19 height 12
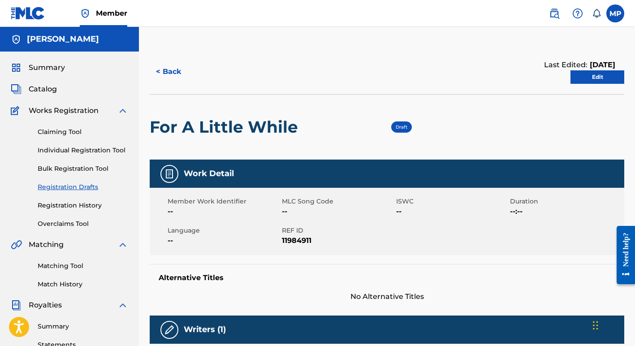
click at [589, 76] on link "Edit" at bounding box center [597, 76] width 54 height 13
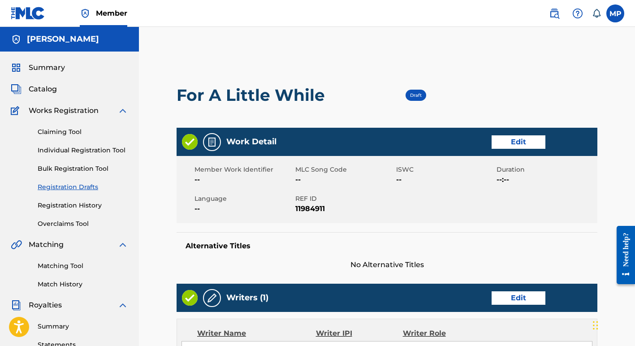
click at [519, 141] on link "Edit" at bounding box center [518, 141] width 54 height 13
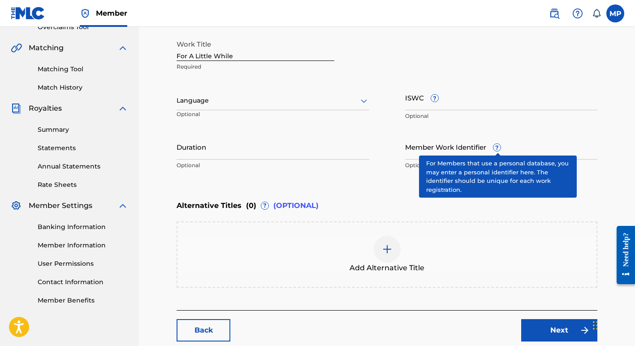
scroll to position [248, 0]
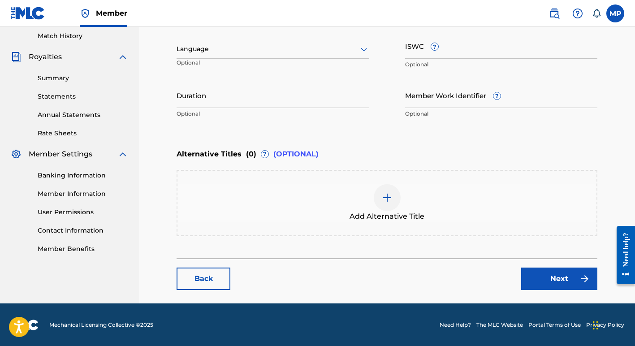
click at [551, 280] on link "Next" at bounding box center [559, 278] width 76 height 22
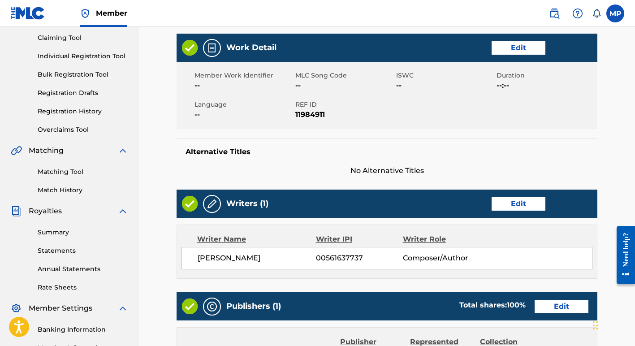
scroll to position [101, 0]
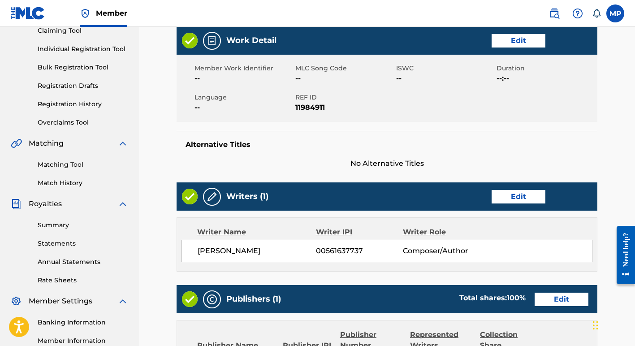
click at [514, 195] on link "Edit" at bounding box center [518, 196] width 54 height 13
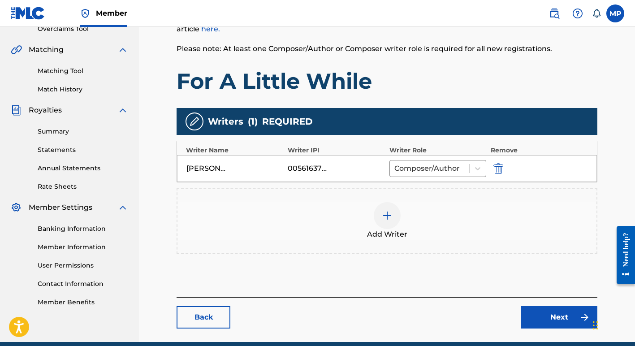
scroll to position [196, 0]
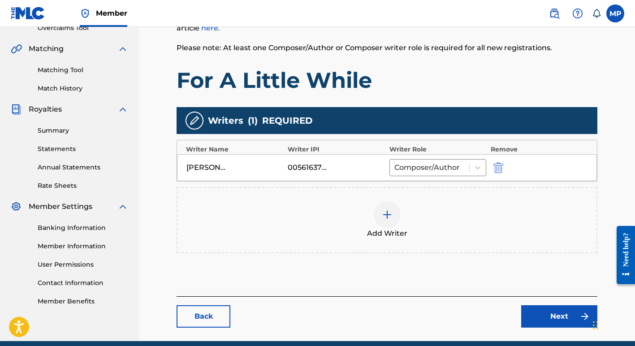
click at [551, 315] on link "Next" at bounding box center [559, 316] width 76 height 22
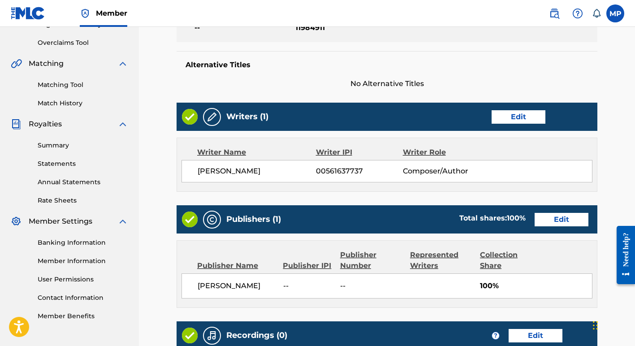
scroll to position [182, 0]
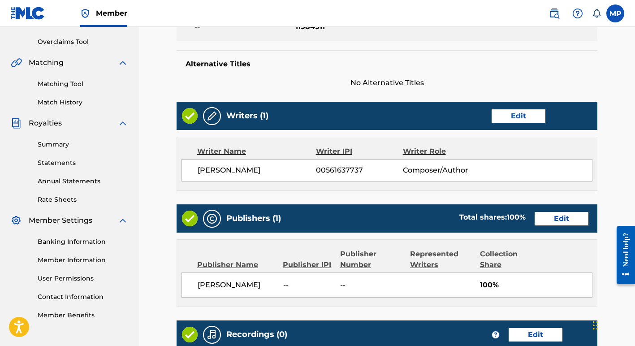
click at [557, 218] on link "Edit" at bounding box center [561, 218] width 54 height 13
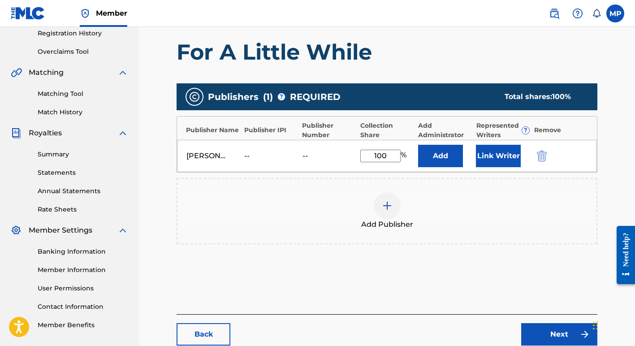
scroll to position [174, 0]
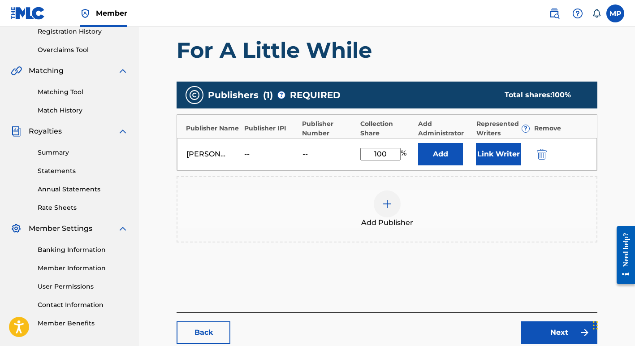
click at [246, 152] on div "--" at bounding box center [264, 154] width 40 height 11
click at [206, 153] on div "[PERSON_NAME]" at bounding box center [206, 154] width 40 height 11
click at [386, 202] on img at bounding box center [387, 203] width 11 height 11
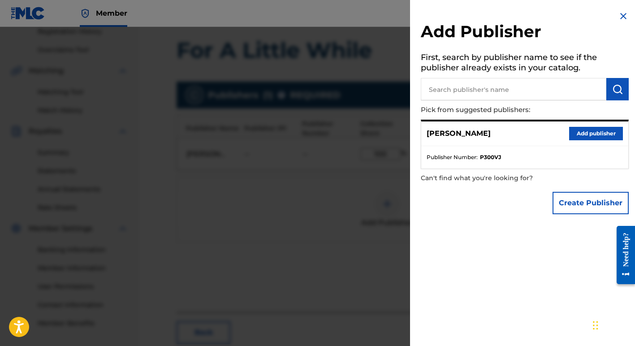
click at [583, 203] on button "Create Publisher" at bounding box center [590, 203] width 76 height 22
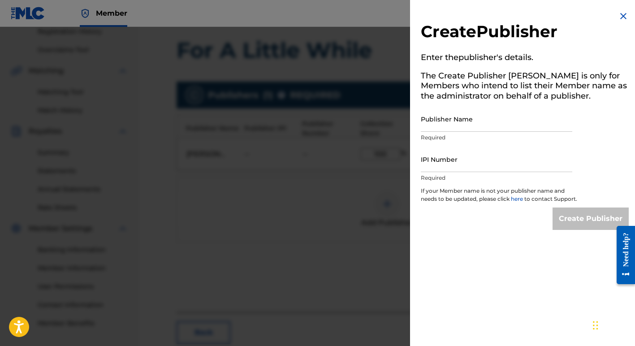
click at [431, 125] on input "Publisher Name" at bounding box center [496, 119] width 151 height 26
type input "Margie Perez Music"
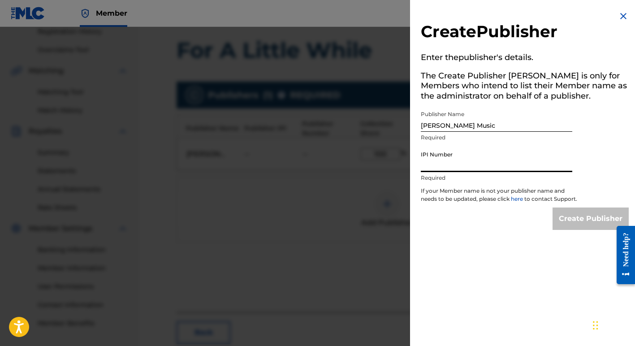
click at [423, 164] on input "IPI Number" at bounding box center [496, 159] width 151 height 26
type input "01257377722"
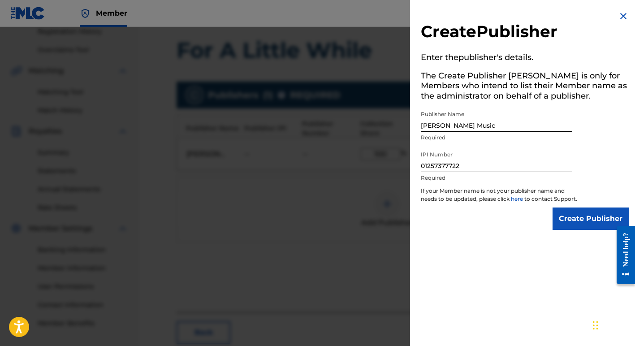
click at [571, 225] on input "Create Publisher" at bounding box center [590, 218] width 76 height 22
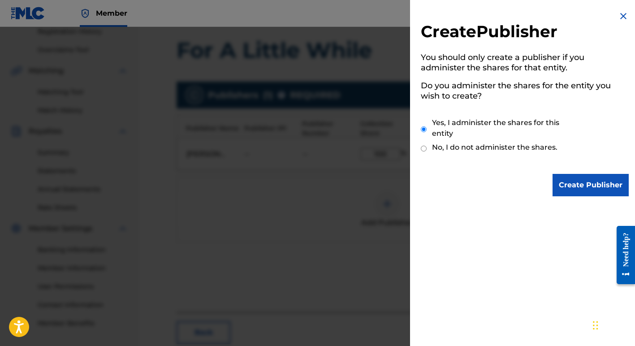
click at [581, 185] on input "Create Publisher" at bounding box center [590, 185] width 76 height 22
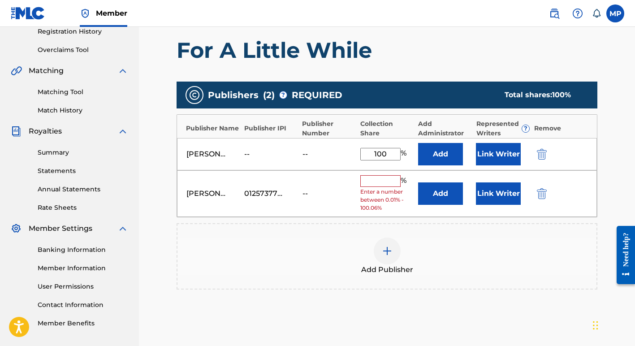
click at [371, 184] on input "text" at bounding box center [380, 181] width 40 height 12
type input "100"
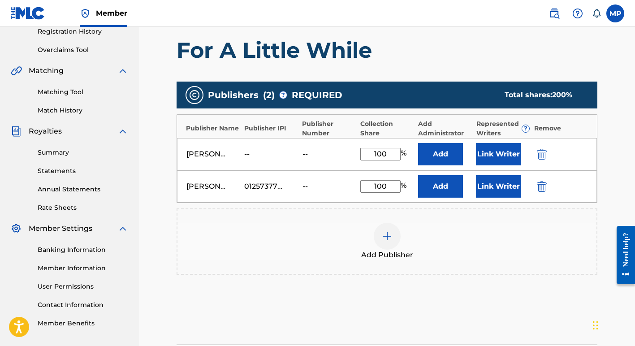
click at [542, 153] on img "submit" at bounding box center [542, 154] width 10 height 11
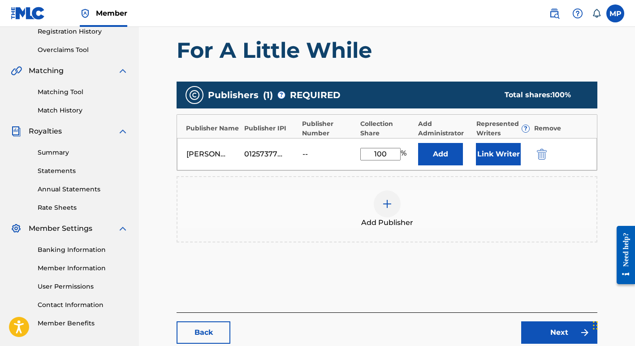
click at [496, 153] on button "Link Writer" at bounding box center [498, 154] width 45 height 22
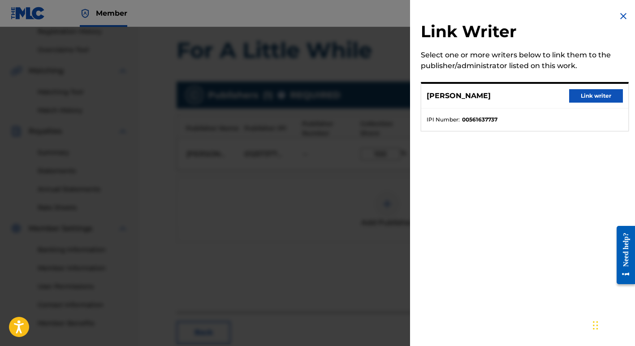
click at [592, 95] on button "Link writer" at bounding box center [596, 95] width 54 height 13
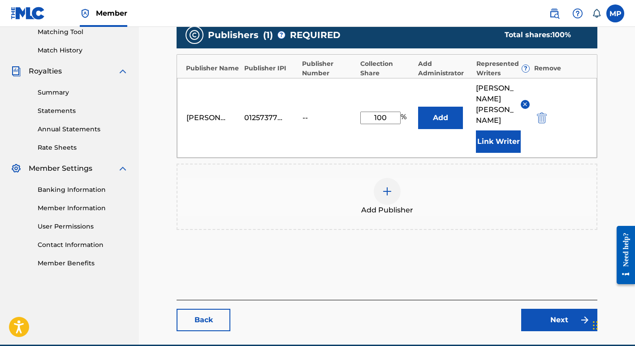
scroll to position [236, 0]
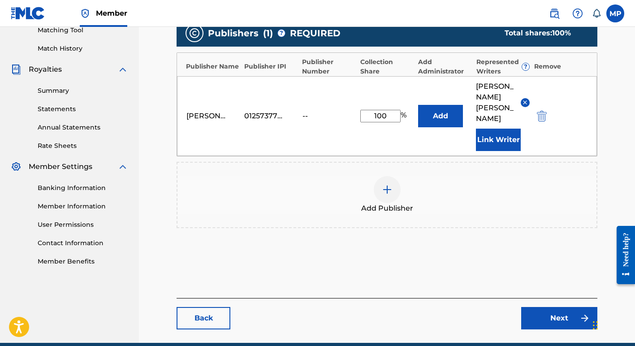
click at [558, 307] on link "Next" at bounding box center [559, 318] width 76 height 22
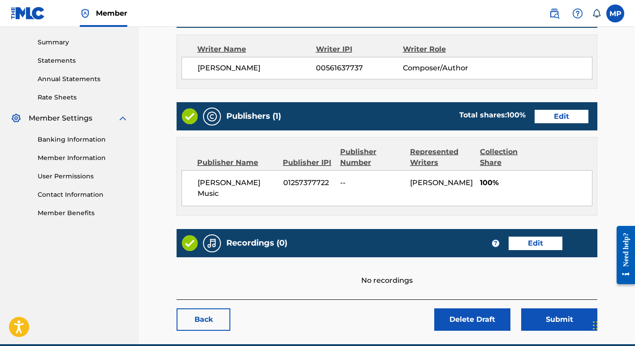
scroll to position [285, 0]
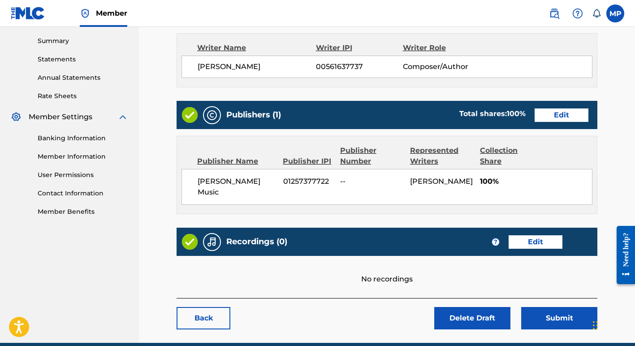
click at [533, 235] on link "Edit" at bounding box center [535, 241] width 54 height 13
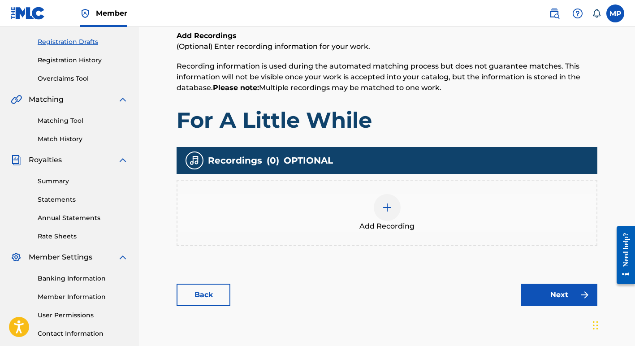
scroll to position [148, 0]
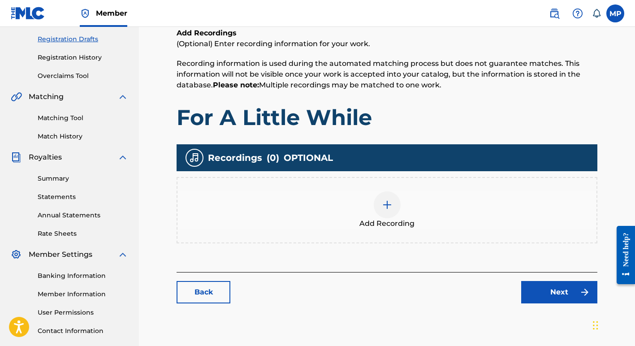
click at [385, 200] on img at bounding box center [387, 204] width 11 height 11
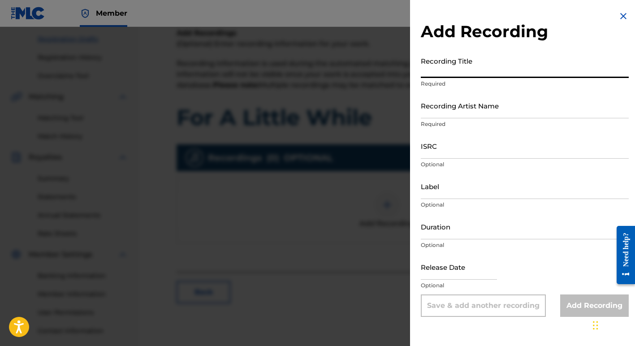
click at [458, 69] on input "Recording Title" at bounding box center [525, 65] width 208 height 26
type input "For A Little While"
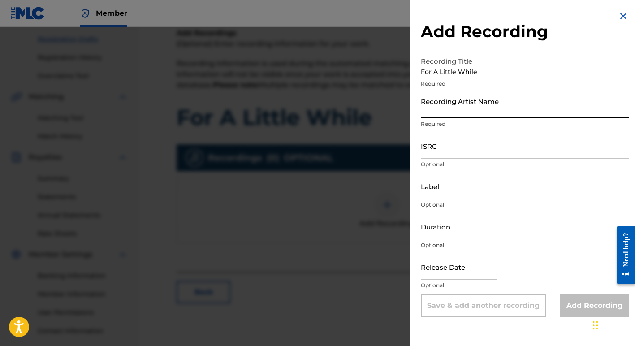
click at [446, 111] on input "Recording Artist Name" at bounding box center [525, 106] width 208 height 26
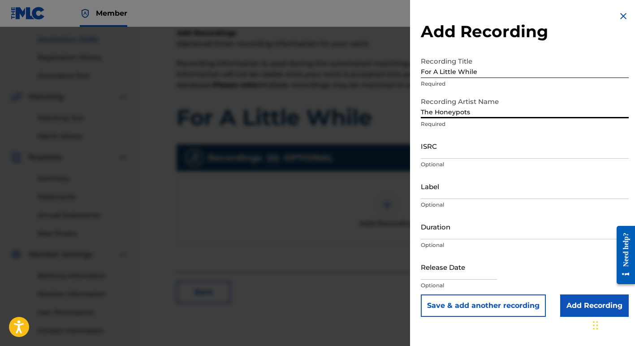
type input "The Honeypots"
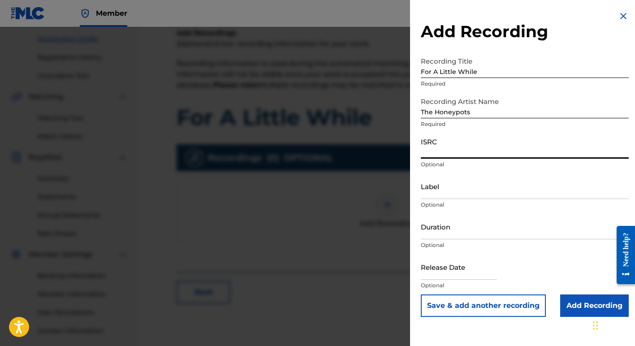
click at [431, 151] on input "ISRC" at bounding box center [525, 146] width 208 height 26
type input "USSQH1200004"
click at [581, 305] on input "Add Recording" at bounding box center [594, 305] width 69 height 22
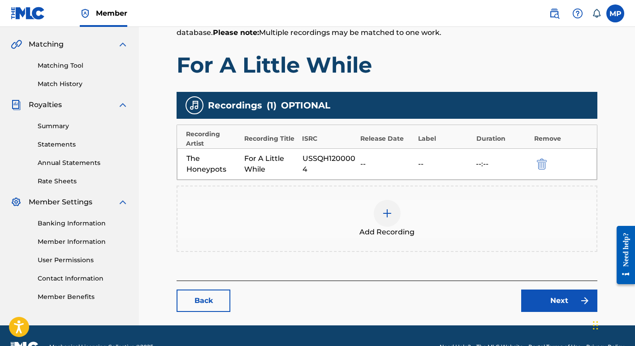
scroll to position [223, 0]
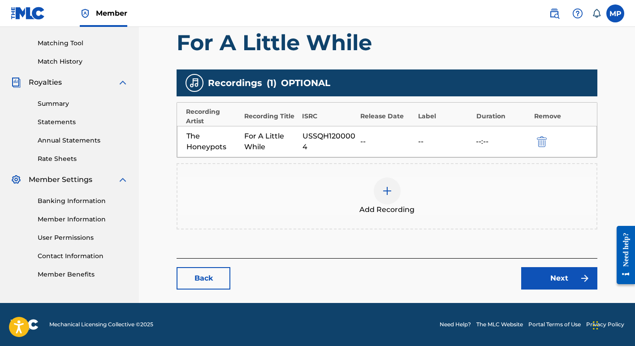
click at [543, 278] on link "Next" at bounding box center [559, 278] width 76 height 22
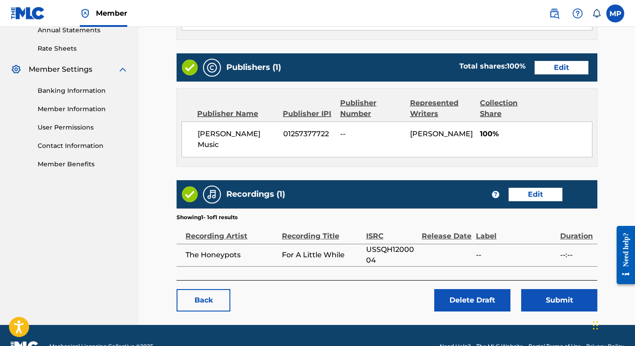
scroll to position [343, 0]
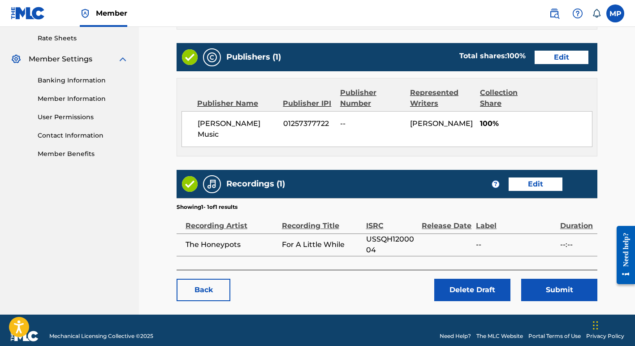
click at [554, 279] on button "Submit" at bounding box center [559, 290] width 76 height 22
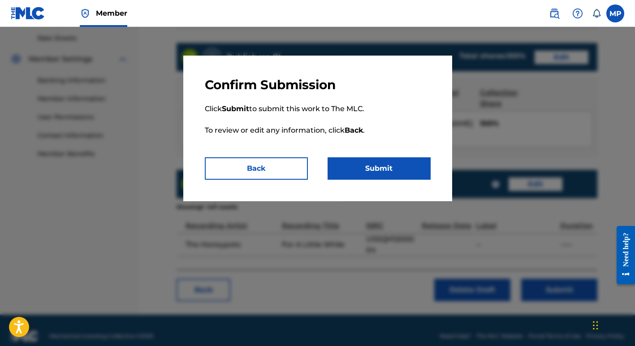
click at [374, 166] on button "Submit" at bounding box center [378, 168] width 103 height 22
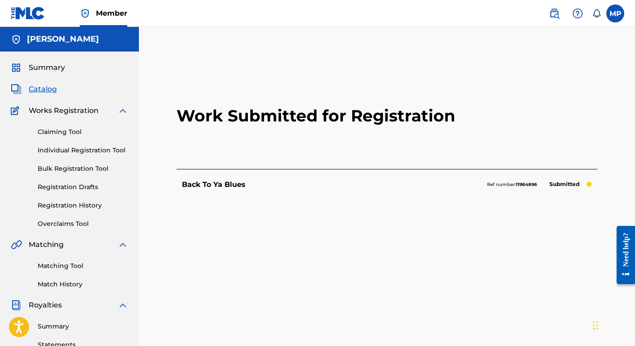
click at [53, 186] on link "Registration Drafts" at bounding box center [83, 186] width 90 height 9
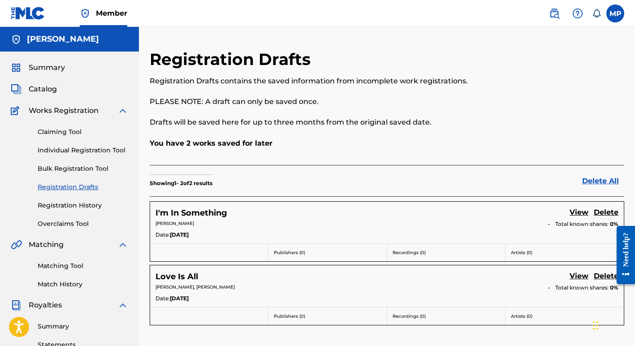
click at [578, 211] on link "View" at bounding box center [578, 213] width 19 height 12
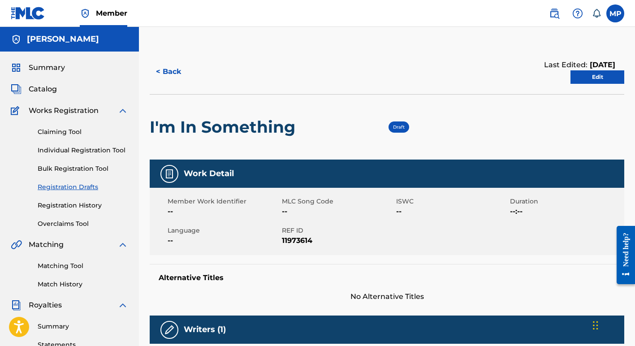
click at [592, 77] on link "Edit" at bounding box center [597, 76] width 54 height 13
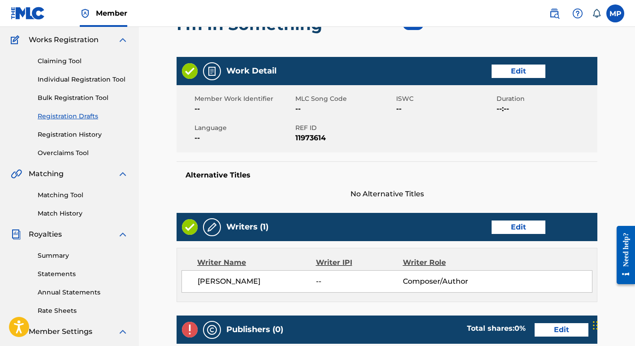
scroll to position [72, 0]
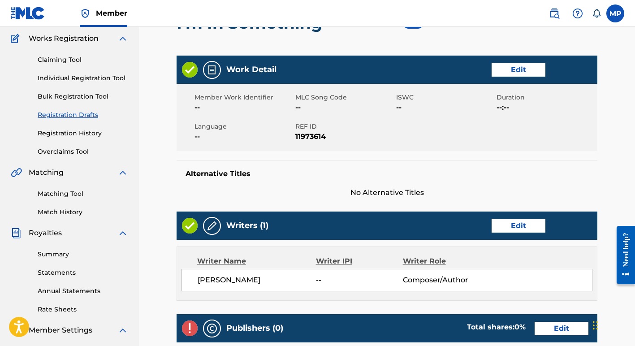
click at [518, 69] on link "Edit" at bounding box center [518, 69] width 54 height 13
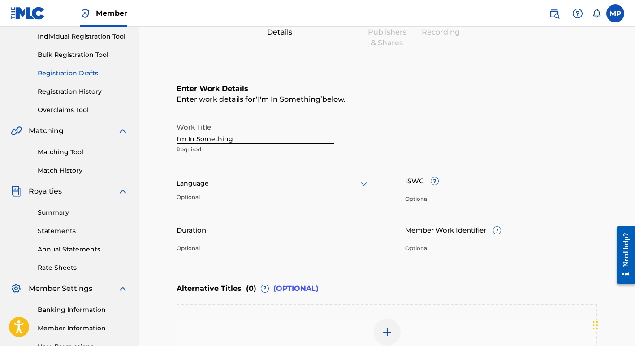
scroll to position [116, 0]
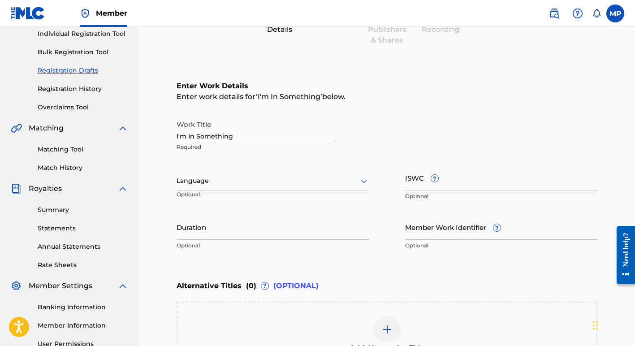
click at [447, 182] on input "ISWC ?" at bounding box center [501, 178] width 193 height 26
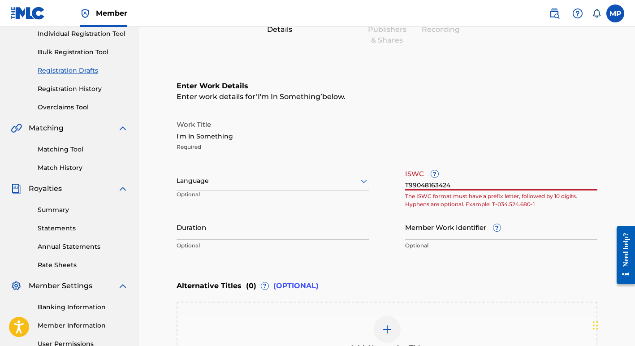
click at [409, 185] on input "T99048163424" at bounding box center [501, 178] width 193 height 26
click at [411, 184] on input "T99048163424" at bounding box center [501, 178] width 193 height 26
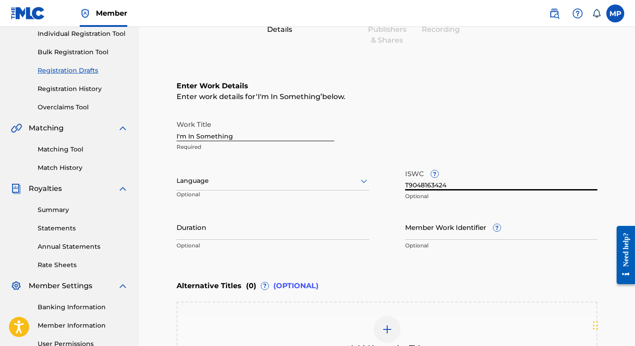
click at [454, 185] on input "T9048163424" at bounding box center [501, 178] width 193 height 26
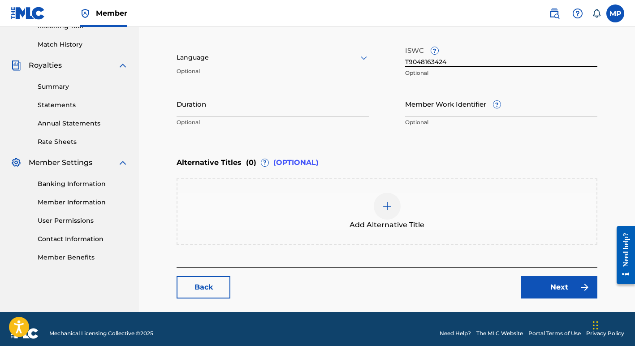
scroll to position [248, 0]
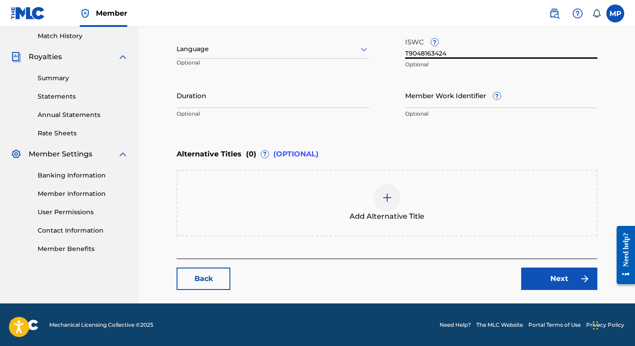
type input "T9048163424"
click at [542, 276] on link "Next" at bounding box center [559, 278] width 76 height 22
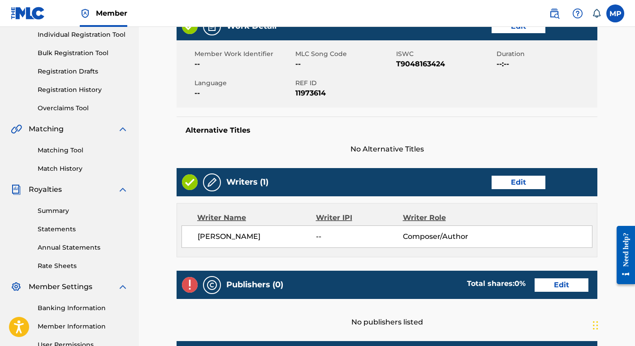
scroll to position [116, 0]
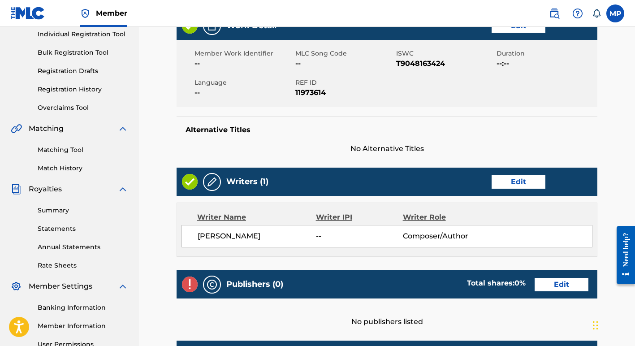
click at [513, 181] on link "Edit" at bounding box center [518, 181] width 54 height 13
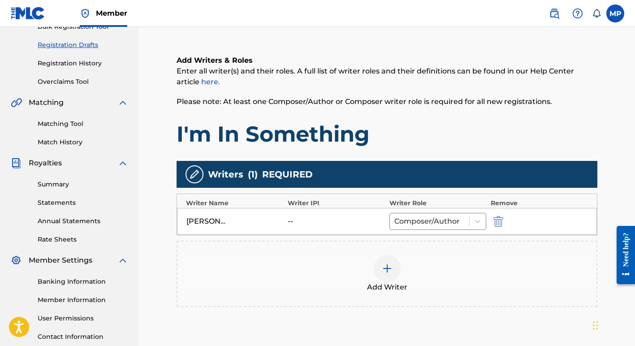
scroll to position [144, 0]
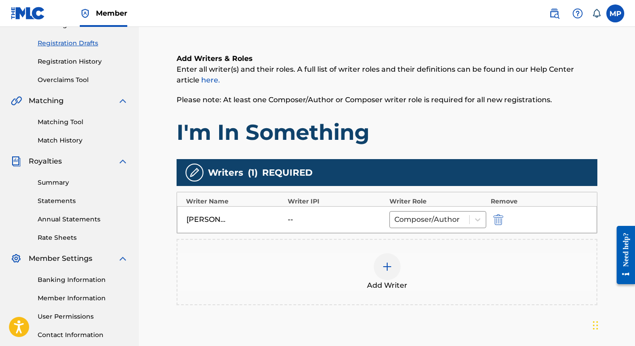
click at [384, 265] on img at bounding box center [387, 266] width 11 height 11
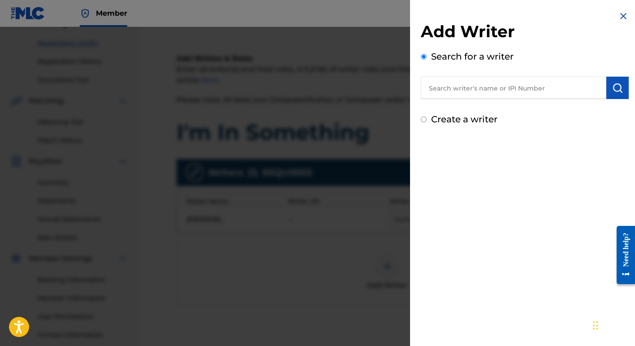
click at [460, 90] on input "text" at bounding box center [513, 88] width 185 height 22
click at [617, 90] on img "submit" at bounding box center [617, 87] width 11 height 11
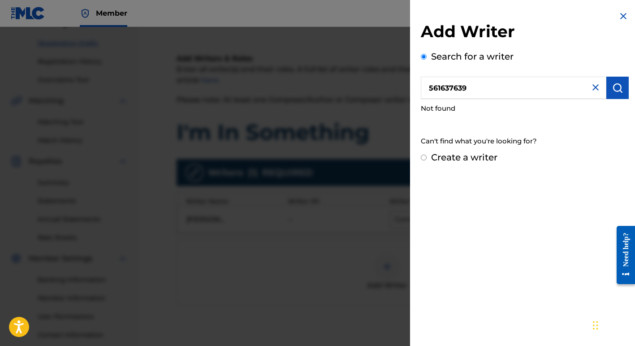
click at [428, 86] on input "561637639" at bounding box center [513, 88] width 185 height 22
click at [483, 84] on input "0561637639" at bounding box center [513, 88] width 185 height 22
click at [614, 86] on img "submit" at bounding box center [617, 87] width 11 height 11
click at [471, 87] on input "0561637639" at bounding box center [513, 88] width 185 height 22
type input "0561637737"
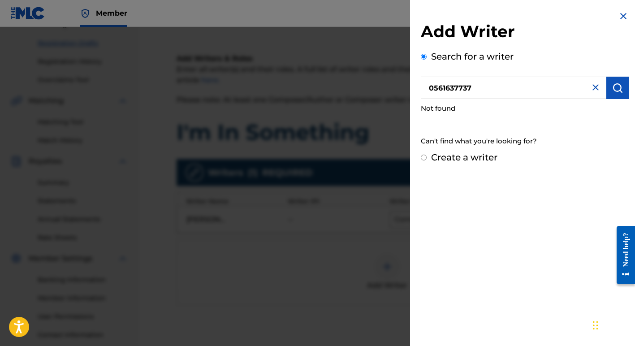
click at [614, 91] on img "submit" at bounding box center [617, 87] width 11 height 11
click at [423, 157] on input "Create a writer" at bounding box center [424, 158] width 6 height 6
radio input "false"
radio input "true"
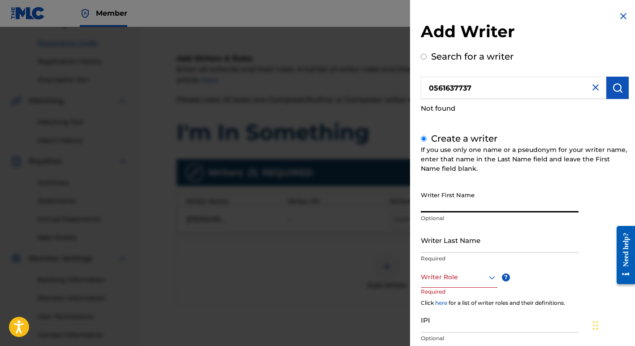
click at [436, 203] on input "Writer First Name" at bounding box center [500, 200] width 158 height 26
click at [602, 185] on div "Create a writer If you use only one name or a pseudonym for your writer name, e…" at bounding box center [525, 257] width 208 height 251
click at [618, 14] on img at bounding box center [623, 16] width 11 height 11
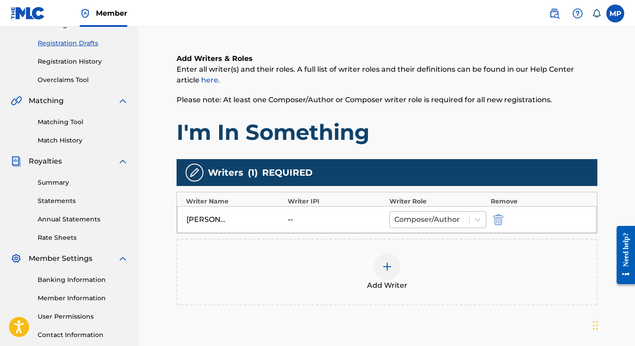
click at [417, 216] on div at bounding box center [429, 219] width 70 height 13
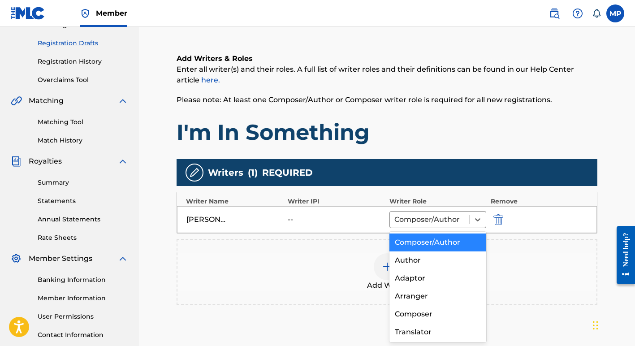
click at [411, 242] on div "Composer/Author" at bounding box center [437, 242] width 97 height 18
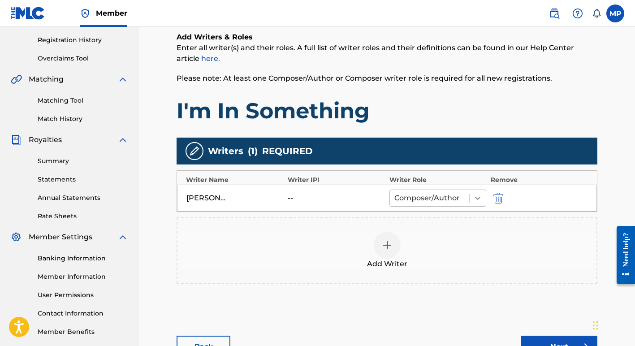
scroll to position [163, 0]
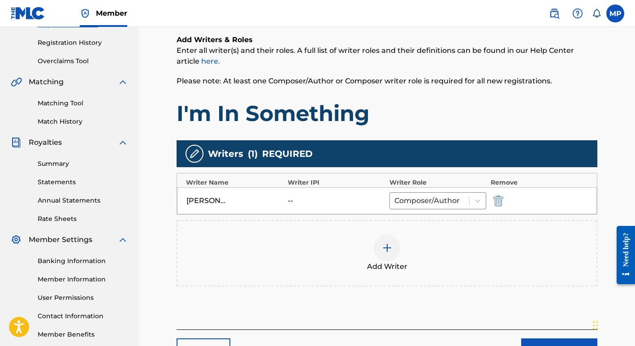
click at [387, 246] on img at bounding box center [387, 247] width 11 height 11
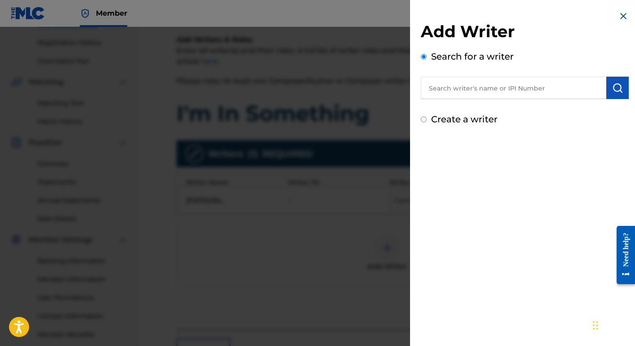
click at [442, 87] on input "text" at bounding box center [513, 88] width 185 height 22
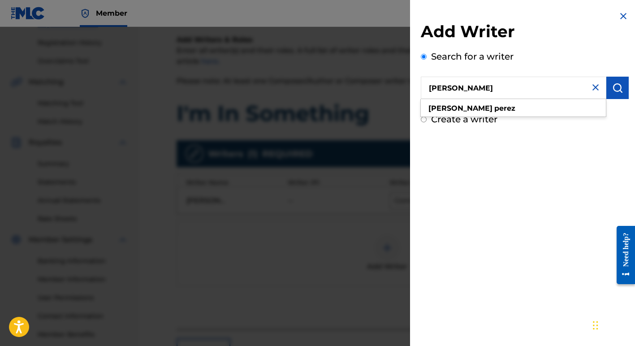
type input "Margie Perez"
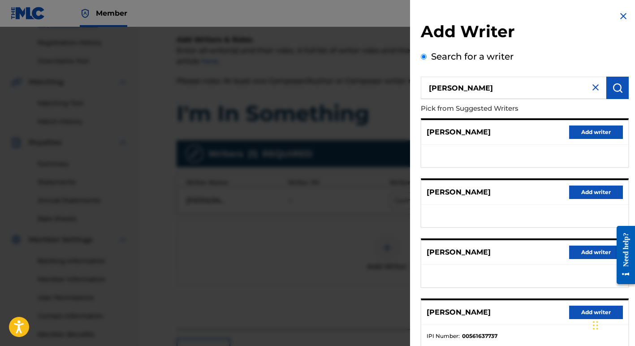
click at [583, 310] on button "Add writer" at bounding box center [596, 311] width 54 height 13
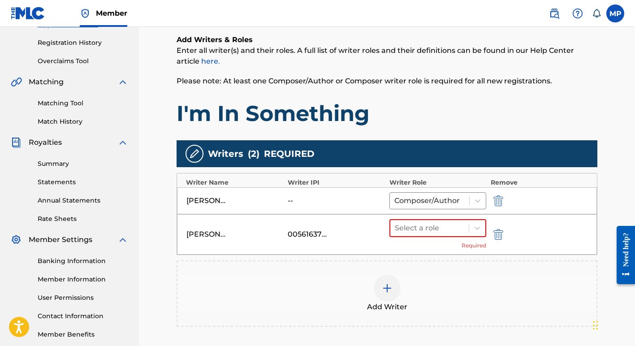
click at [498, 198] on img "submit" at bounding box center [498, 200] width 10 height 11
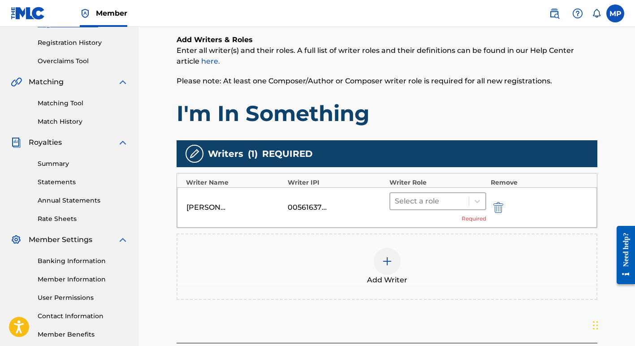
click at [433, 201] on div at bounding box center [429, 201] width 69 height 13
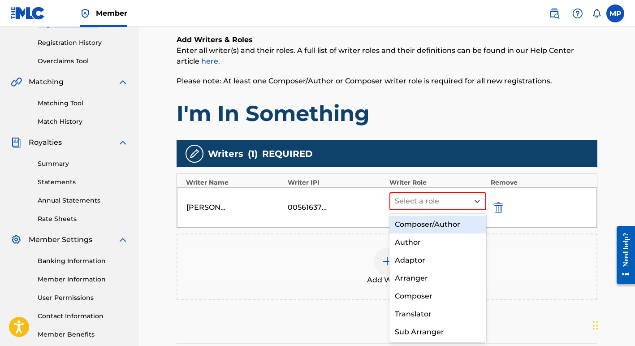
click at [417, 223] on div "Composer/Author" at bounding box center [437, 224] width 97 height 18
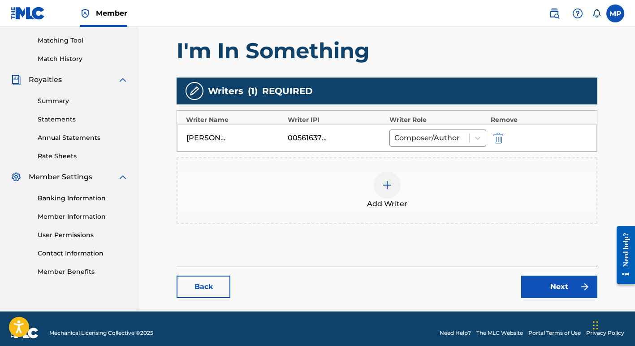
scroll to position [234, 0]
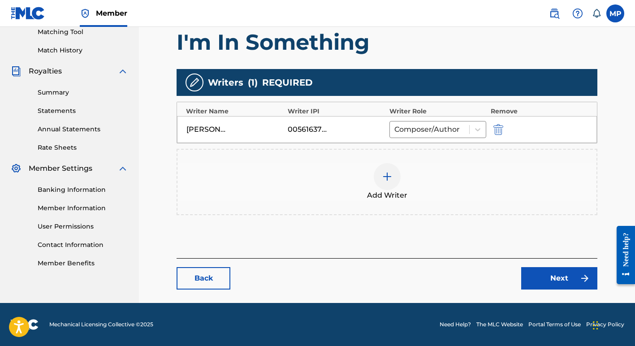
click at [544, 275] on link "Next" at bounding box center [559, 278] width 76 height 22
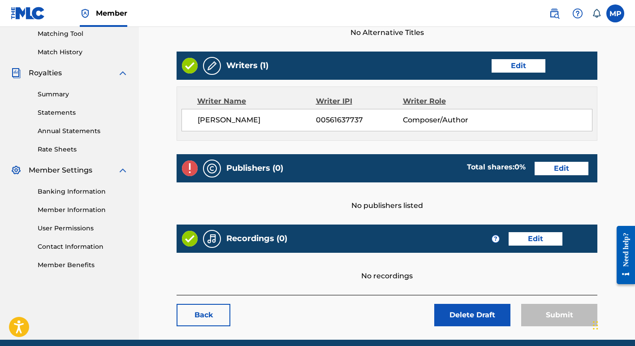
scroll to position [233, 0]
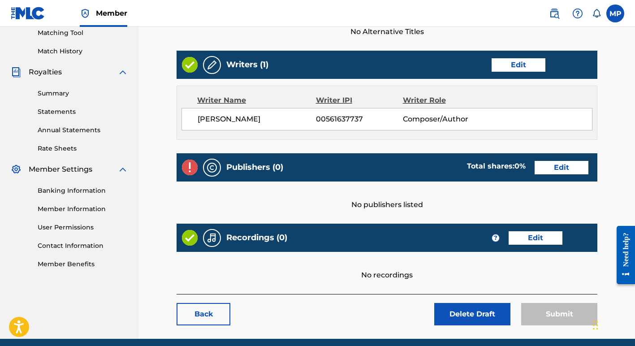
click at [564, 168] on link "Edit" at bounding box center [561, 167] width 54 height 13
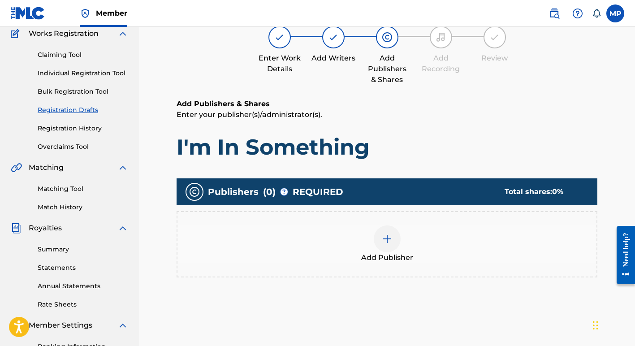
scroll to position [82, 0]
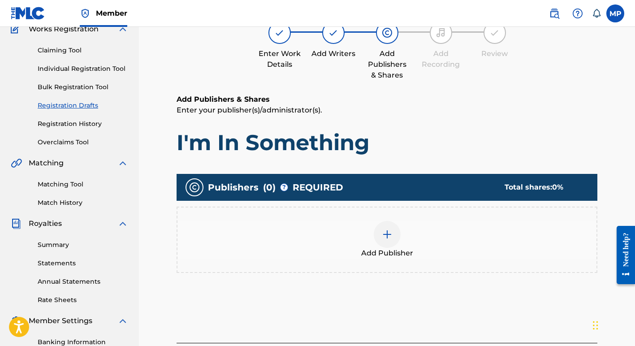
click at [384, 234] on img at bounding box center [387, 234] width 11 height 11
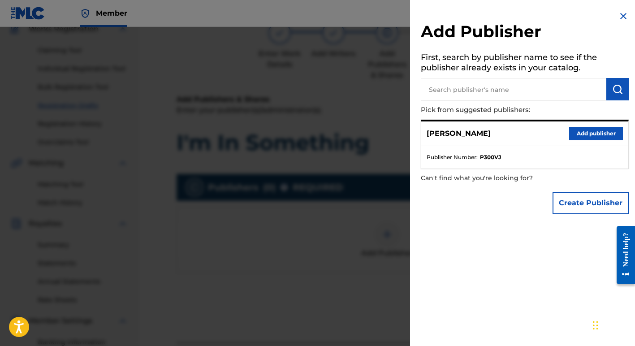
click at [451, 91] on input "text" at bounding box center [513, 89] width 185 height 22
type input "Margie Perez Music"
click at [612, 91] on img "submit" at bounding box center [617, 89] width 11 height 11
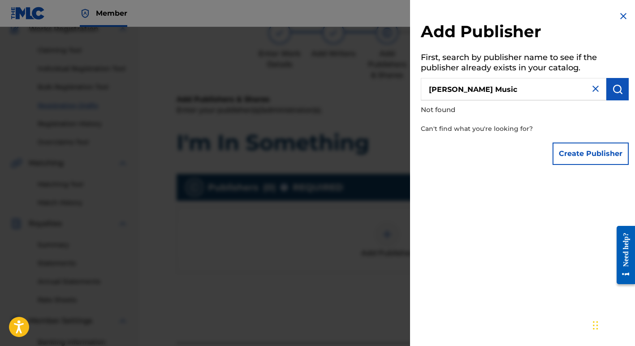
click at [574, 151] on button "Create Publisher" at bounding box center [590, 153] width 76 height 22
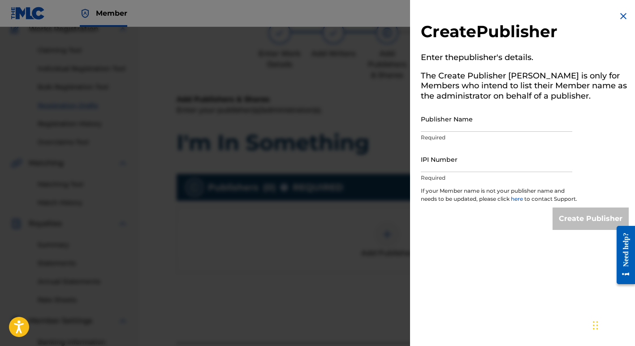
click at [460, 127] on input "Publisher Name" at bounding box center [496, 119] width 151 height 26
type input "Margie Perez Music"
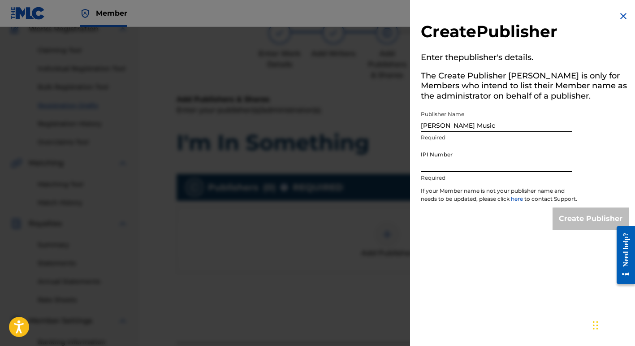
click at [452, 168] on input "IPI Number" at bounding box center [496, 159] width 151 height 26
type input "01257377722"
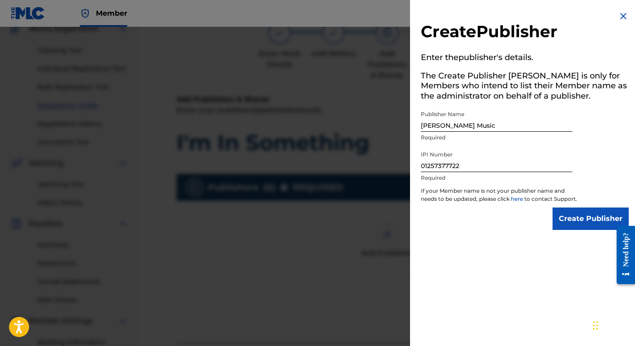
click at [586, 225] on input "Create Publisher" at bounding box center [590, 218] width 76 height 22
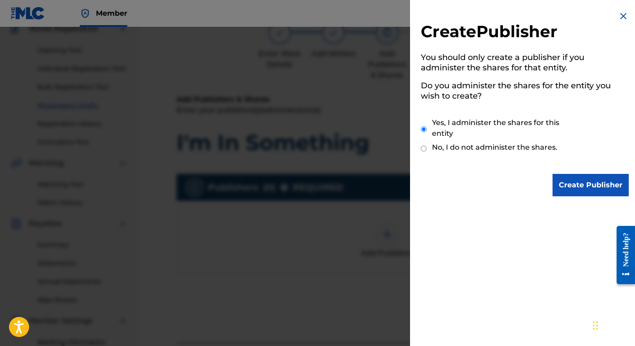
click at [581, 183] on input "Create Publisher" at bounding box center [590, 185] width 76 height 22
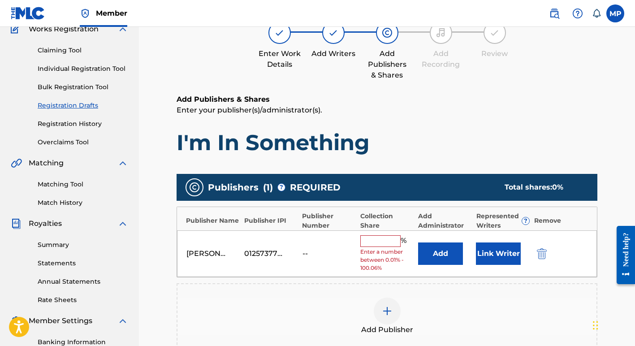
click at [377, 245] on input "text" at bounding box center [380, 241] width 40 height 12
type input "100"
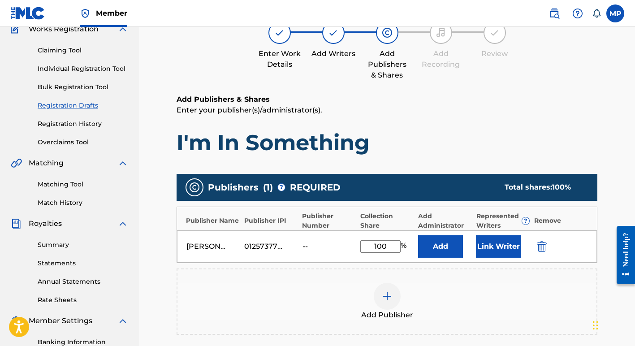
click at [492, 245] on button "Link Writer" at bounding box center [498, 246] width 45 height 22
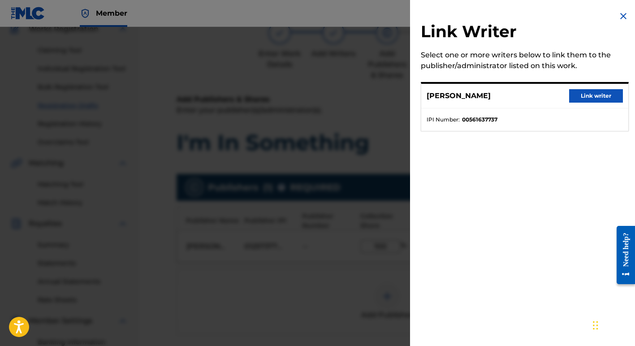
click at [592, 94] on button "Link writer" at bounding box center [596, 95] width 54 height 13
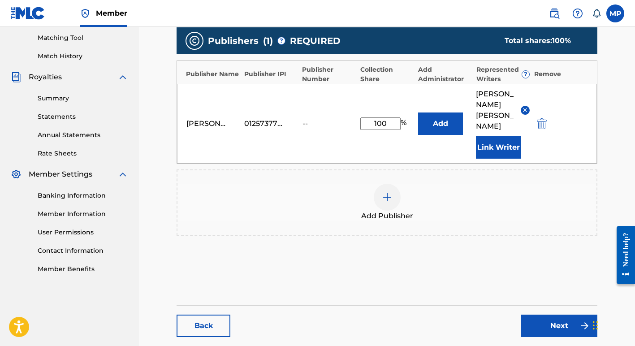
scroll to position [236, 0]
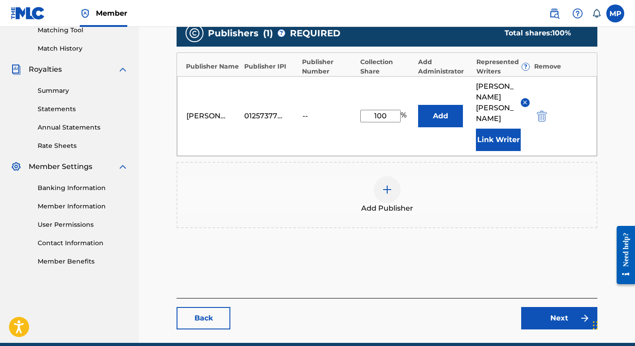
click at [544, 307] on link "Next" at bounding box center [559, 318] width 76 height 22
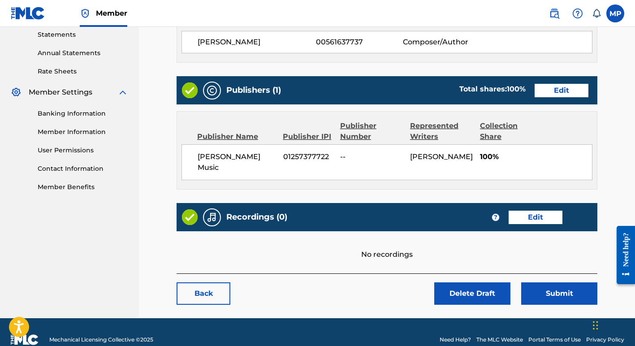
scroll to position [314, 0]
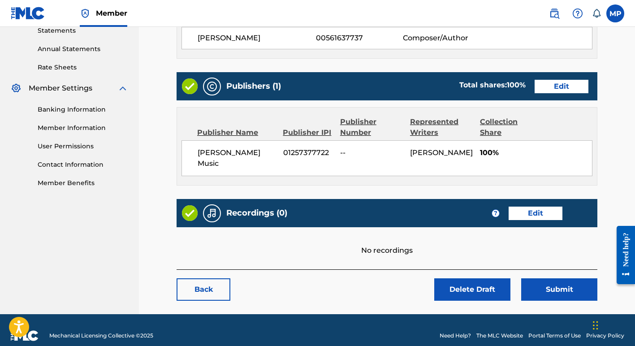
click at [529, 206] on link "Edit" at bounding box center [535, 212] width 54 height 13
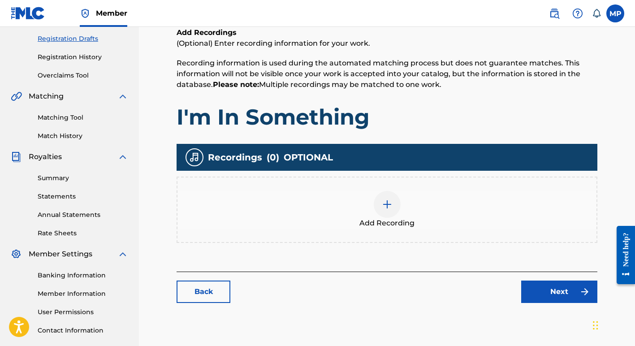
scroll to position [150, 0]
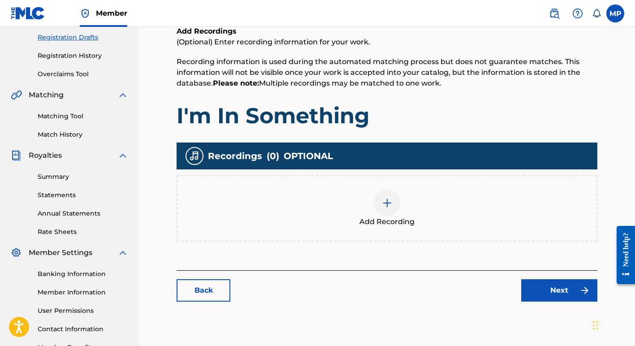
click at [385, 204] on img at bounding box center [387, 203] width 11 height 11
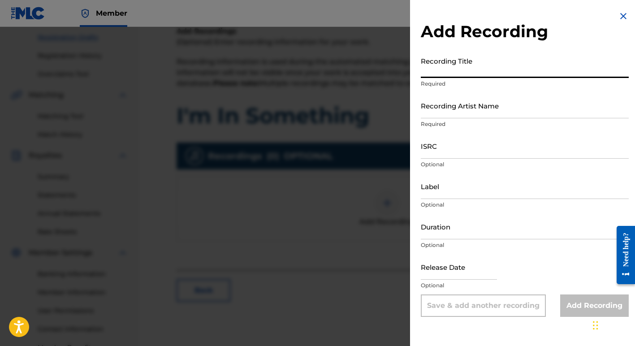
click at [461, 67] on input "Recording Title" at bounding box center [525, 65] width 208 height 26
type input "I'm In Something"
click at [457, 109] on input "Recording Artist Name" at bounding box center [525, 106] width 208 height 26
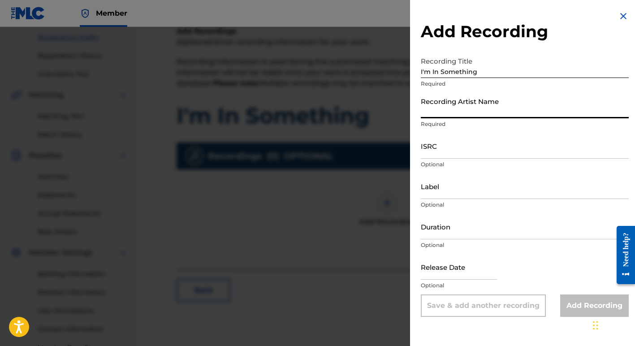
type input "Margie Perez"
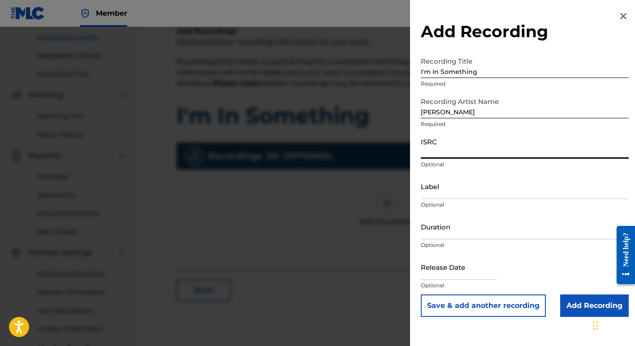
click at [426, 151] on input "ISRC" at bounding box center [525, 146] width 208 height 26
type input "USSQH0800202"
click at [579, 305] on input "Add Recording" at bounding box center [594, 305] width 69 height 22
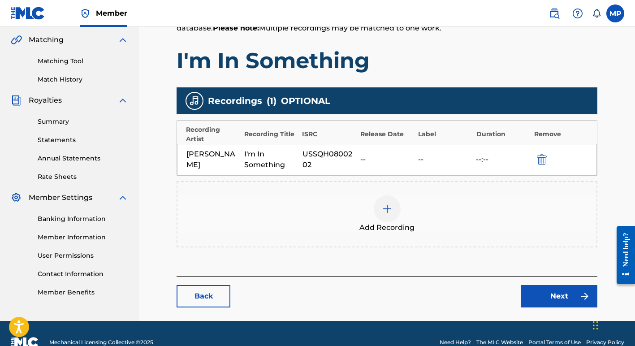
scroll to position [223, 0]
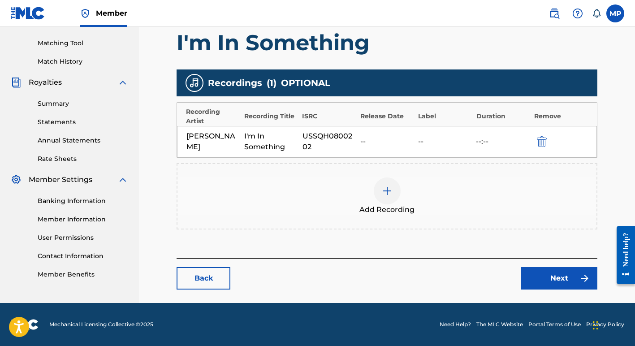
click at [547, 278] on link "Next" at bounding box center [559, 278] width 76 height 22
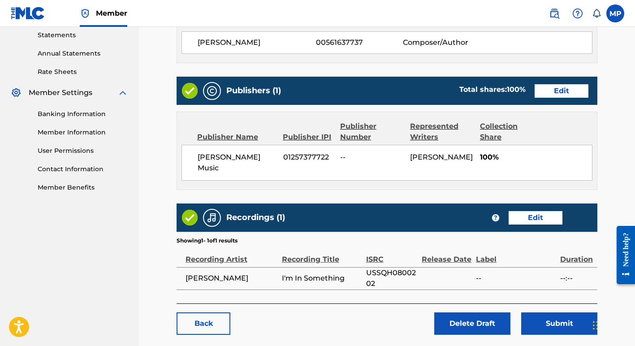
scroll to position [343, 0]
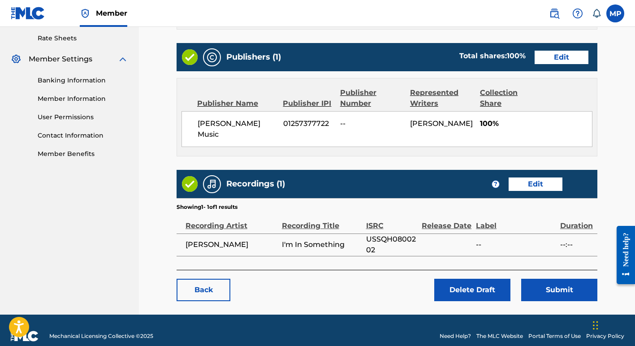
click at [557, 279] on button "Submit" at bounding box center [559, 290] width 76 height 22
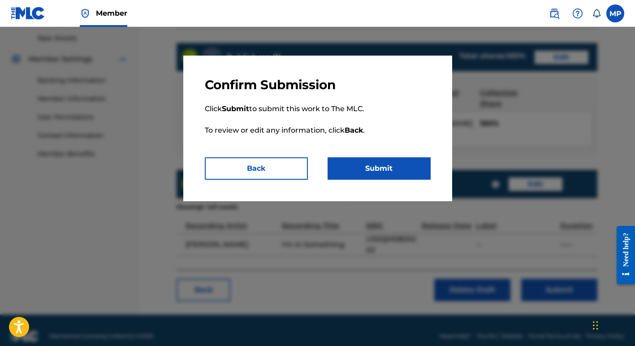
click at [399, 169] on button "Submit" at bounding box center [378, 168] width 103 height 22
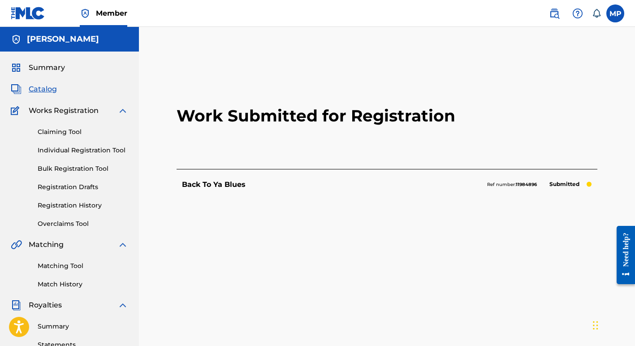
click at [69, 205] on link "Registration History" at bounding box center [83, 205] width 90 height 9
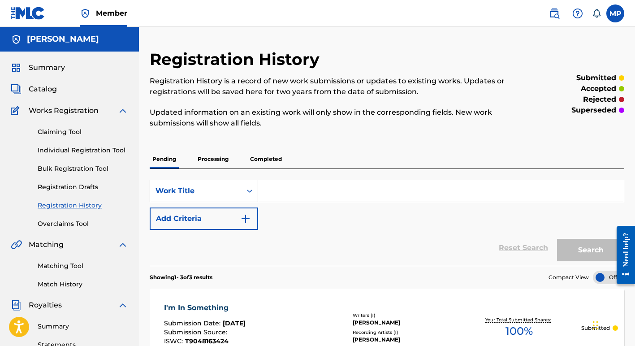
click at [51, 149] on link "Individual Registration Tool" at bounding box center [83, 150] width 90 height 9
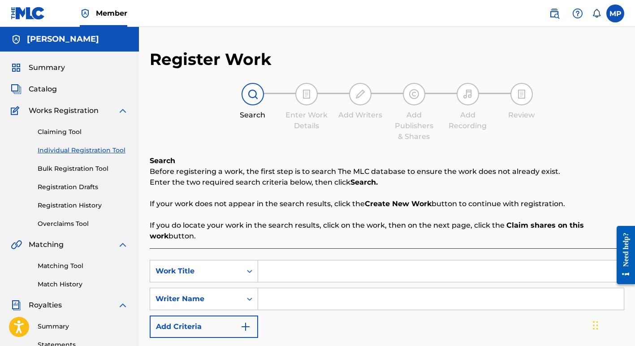
click at [268, 269] on input "Search Form" at bounding box center [441, 271] width 366 height 22
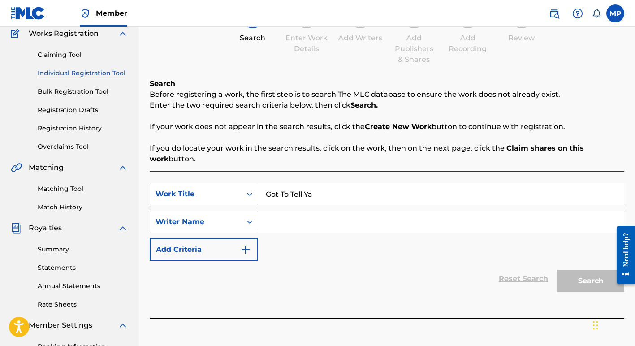
scroll to position [79, 0]
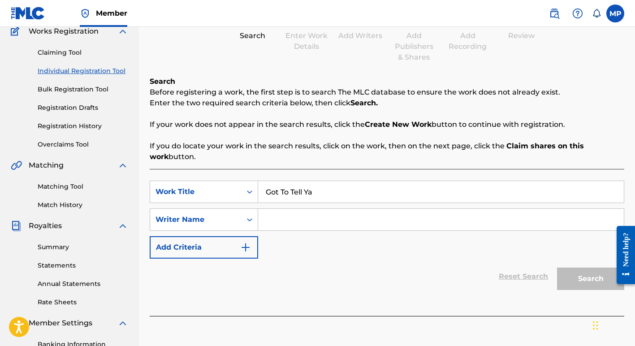
type input "Got To Tell Ya"
click at [284, 221] on input "Search Form" at bounding box center [441, 220] width 366 height 22
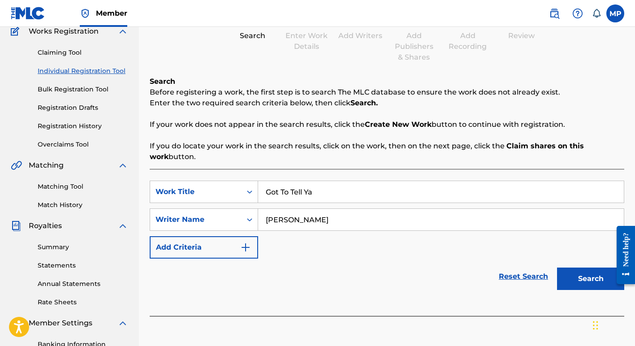
type input "Margie Perez"
click at [582, 277] on button "Search" at bounding box center [590, 278] width 67 height 22
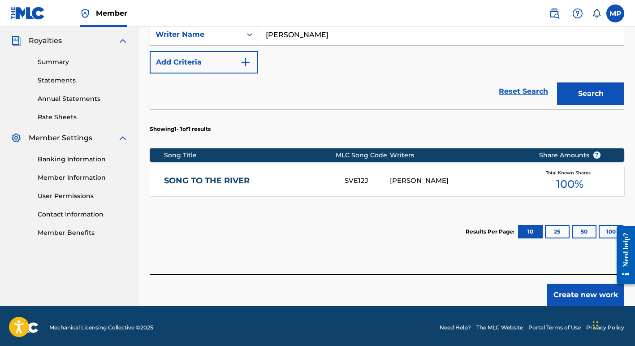
scroll to position [267, 0]
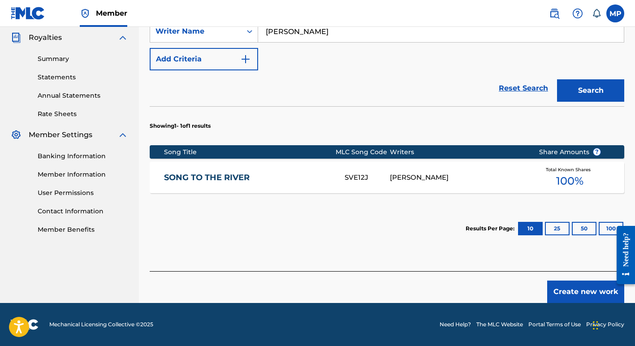
click at [581, 292] on button "Create new work" at bounding box center [585, 291] width 77 height 22
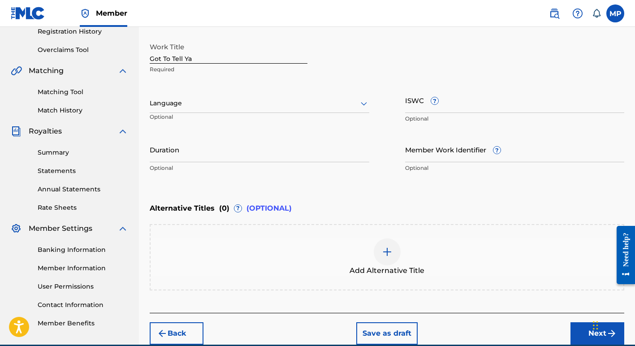
scroll to position [146, 0]
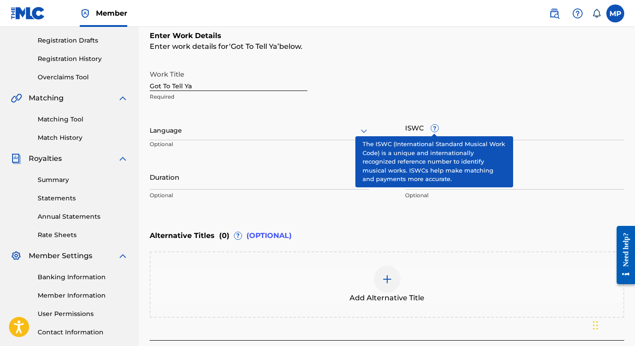
click at [434, 128] on span "?" at bounding box center [434, 128] width 7 height 7
click at [434, 128] on input "ISWC ?" at bounding box center [514, 128] width 219 height 26
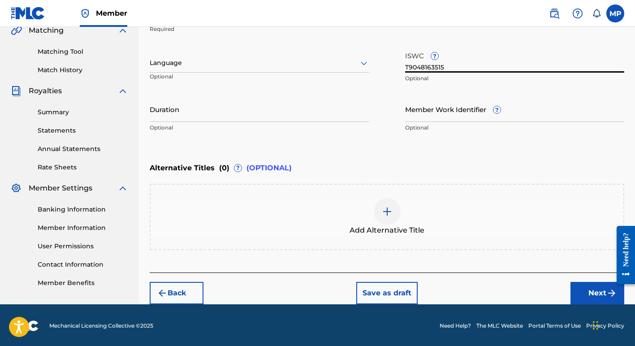
scroll to position [215, 0]
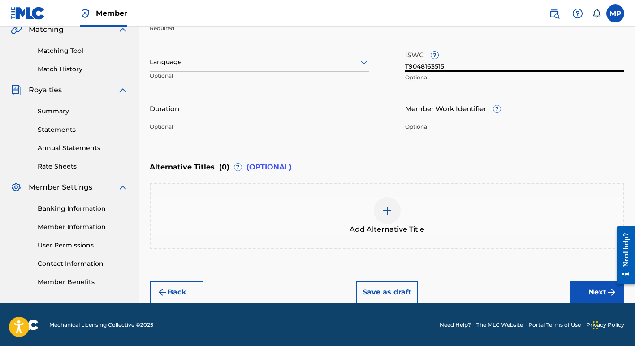
type input "T9048163515"
click at [596, 290] on button "Next" at bounding box center [597, 292] width 54 height 22
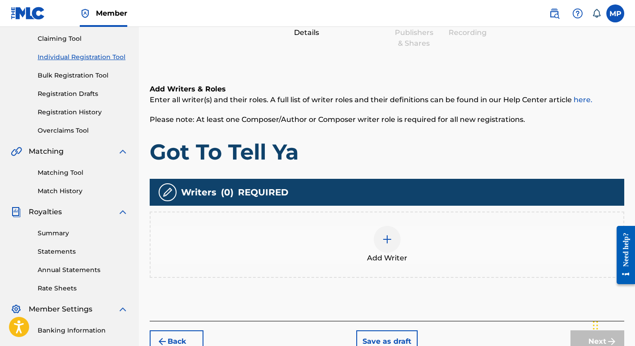
scroll to position [98, 0]
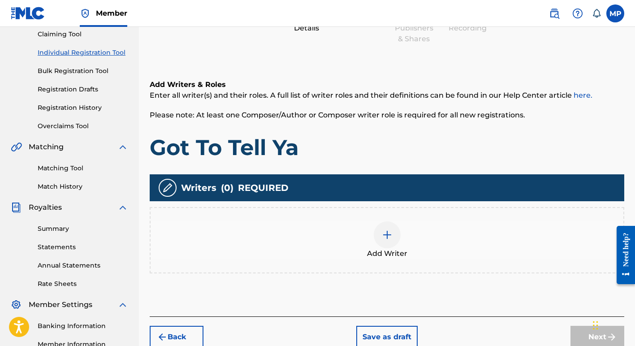
click at [388, 232] on img at bounding box center [387, 234] width 11 height 11
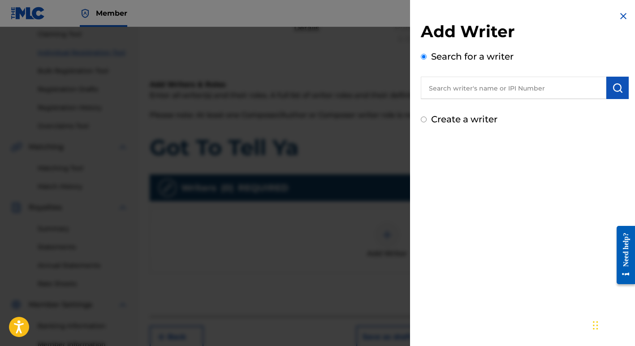
click at [486, 90] on input "text" at bounding box center [513, 88] width 185 height 22
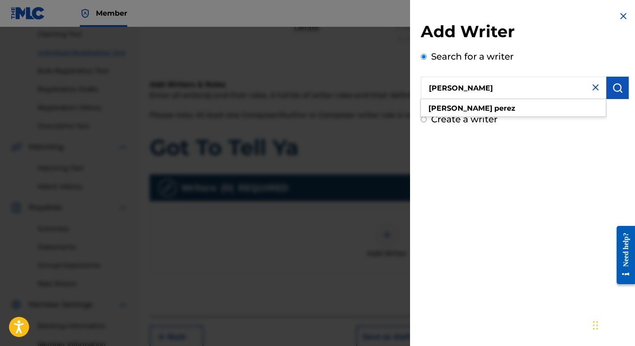
click at [486, 90] on input "margie perez" at bounding box center [513, 88] width 185 height 22
type input "margie perez"
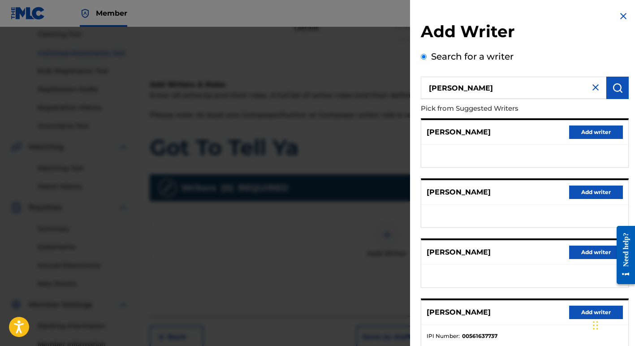
click at [587, 312] on button "Add writer" at bounding box center [596, 311] width 54 height 13
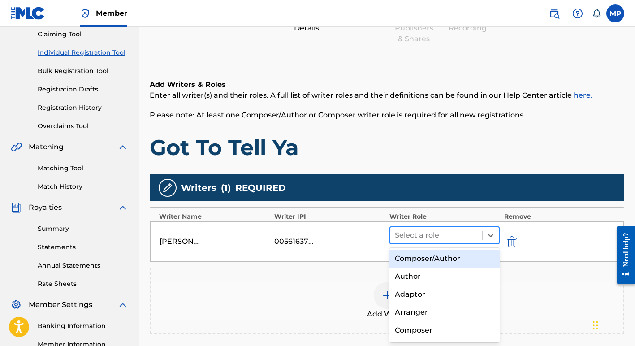
click at [415, 236] on div at bounding box center [436, 235] width 83 height 13
click at [412, 258] on div "Composer/Author" at bounding box center [444, 258] width 110 height 18
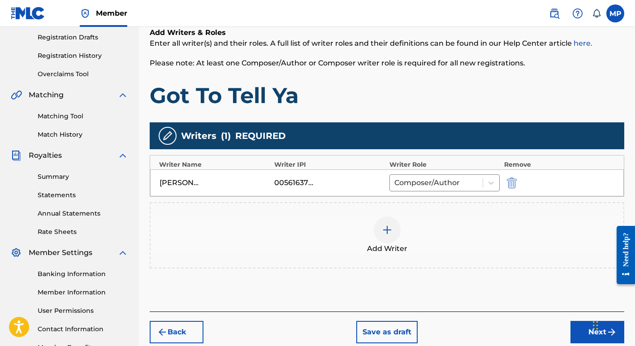
scroll to position [156, 0]
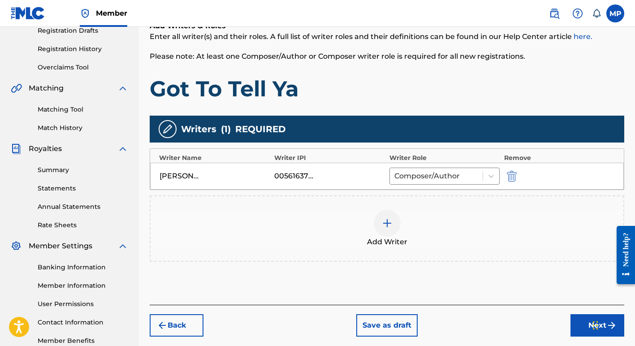
click at [583, 322] on button "Next" at bounding box center [597, 325] width 54 height 22
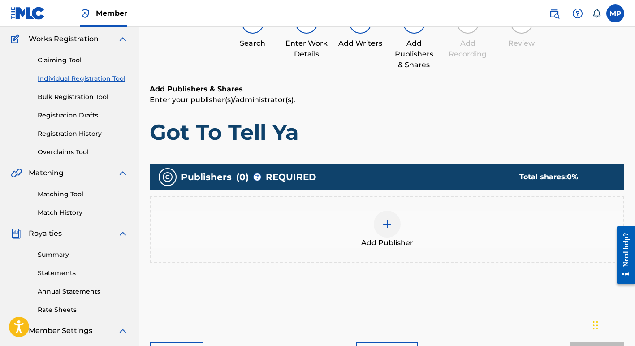
scroll to position [76, 0]
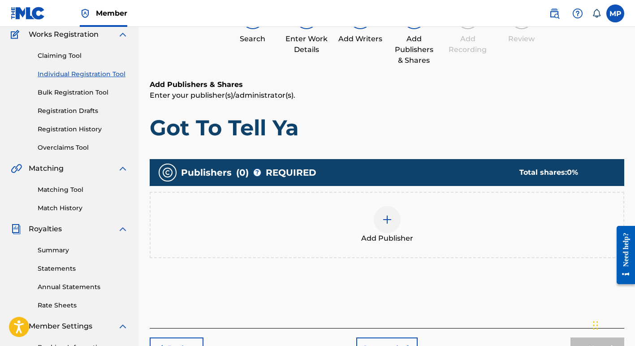
click at [388, 219] on img at bounding box center [387, 219] width 11 height 11
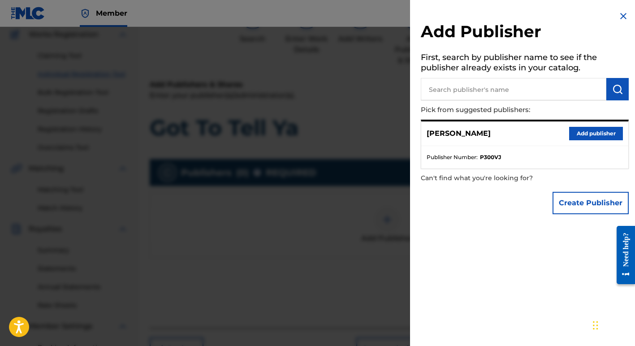
click at [502, 89] on input "text" at bounding box center [513, 89] width 185 height 22
type input "Margie Perez Music"
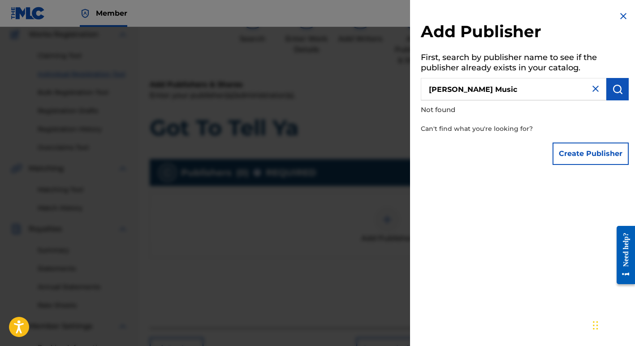
click at [590, 153] on button "Create Publisher" at bounding box center [590, 153] width 76 height 22
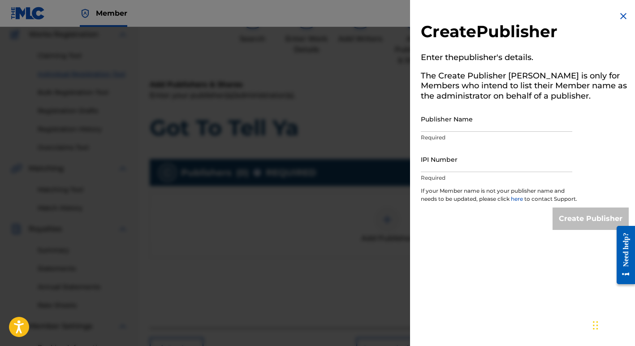
click at [445, 123] on input "Publisher Name" at bounding box center [496, 119] width 151 height 26
type input "Margie Perez Music"
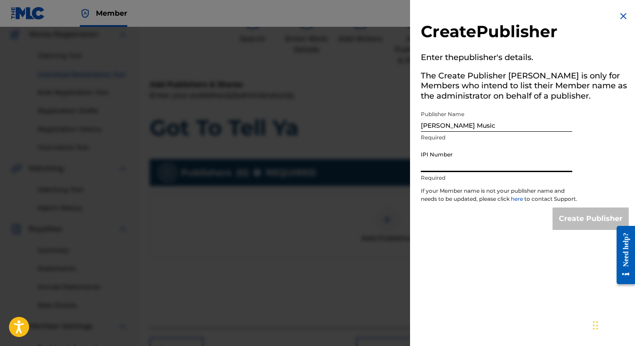
click at [445, 168] on input "IPI Number" at bounding box center [496, 159] width 151 height 26
type input "01257377722"
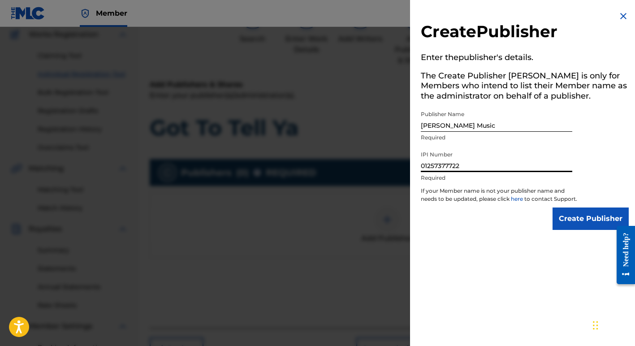
click at [584, 225] on input "Create Publisher" at bounding box center [590, 218] width 76 height 22
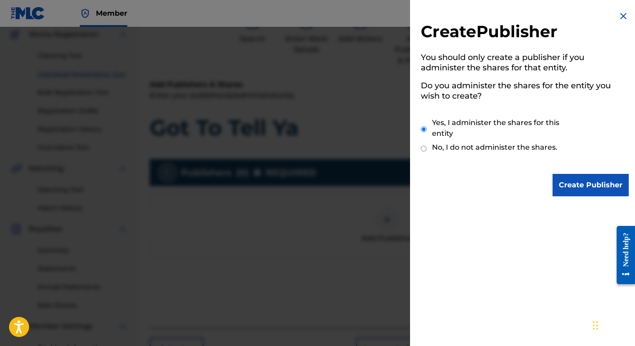
click at [572, 185] on input "Create Publisher" at bounding box center [590, 185] width 76 height 22
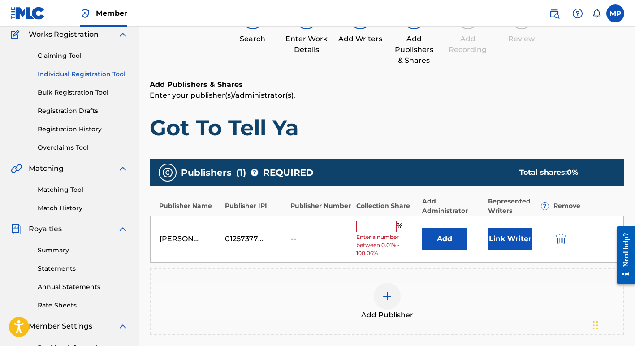
click at [374, 226] on input "text" at bounding box center [376, 226] width 40 height 12
type input "100"
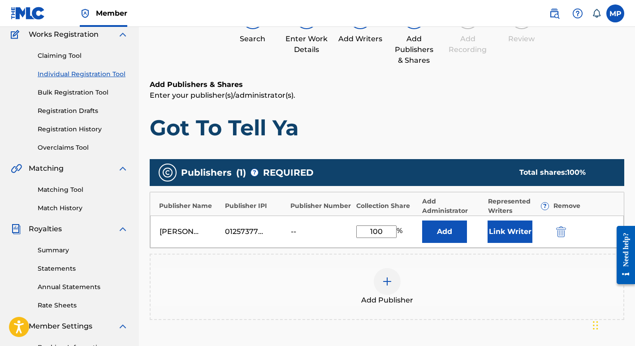
click at [504, 231] on button "Link Writer" at bounding box center [509, 231] width 45 height 22
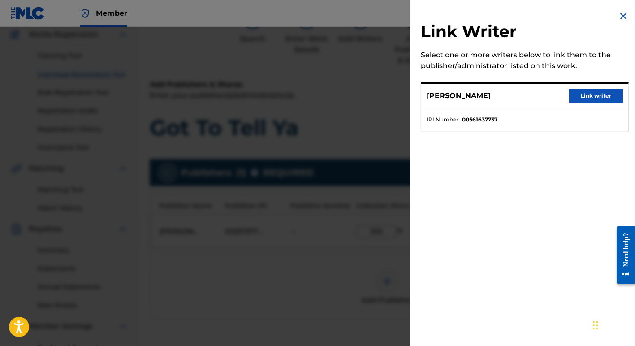
click at [586, 96] on button "Link writer" at bounding box center [596, 95] width 54 height 13
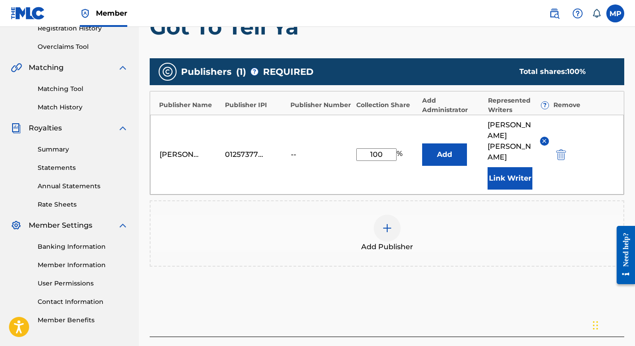
scroll to position [181, 0]
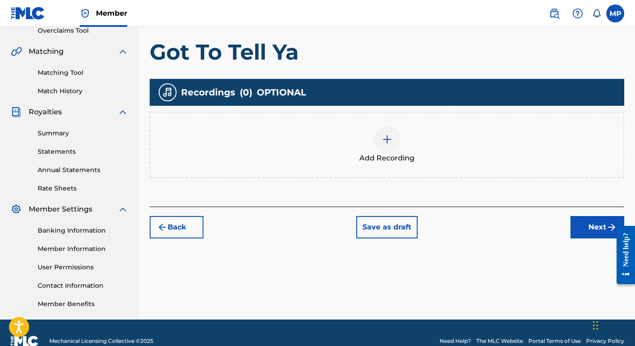
scroll to position [210, 0]
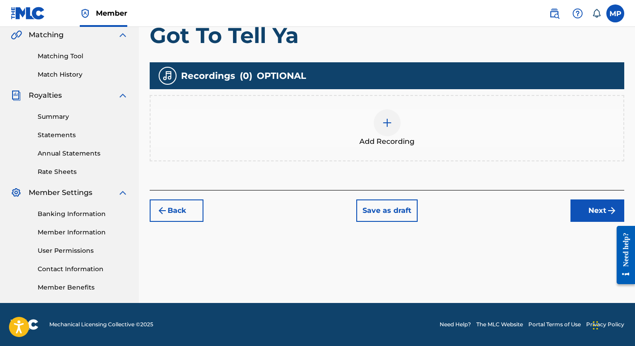
click at [383, 140] on span "Add Recording" at bounding box center [386, 141] width 55 height 11
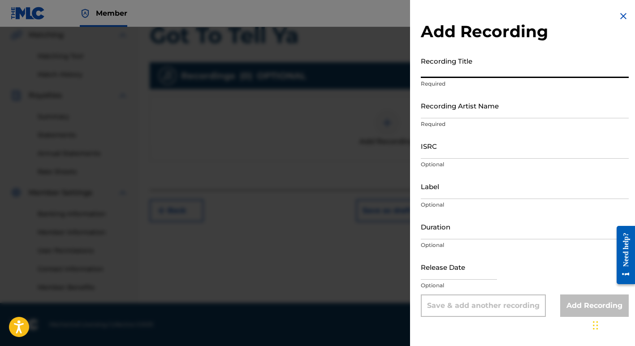
click at [434, 67] on input "Recording Title" at bounding box center [525, 65] width 208 height 26
type input "Got To Tell Ya"
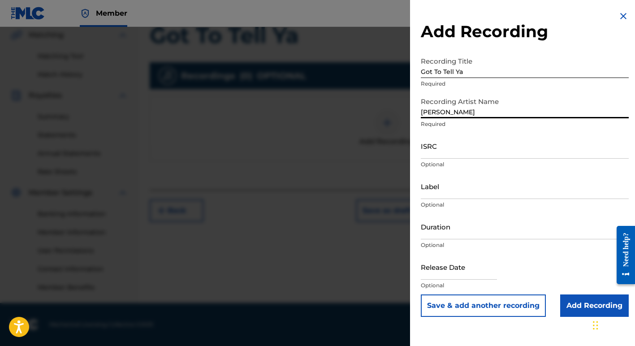
type input "Margie Perez"
click at [440, 149] on input "ISRC" at bounding box center [525, 146] width 208 height 26
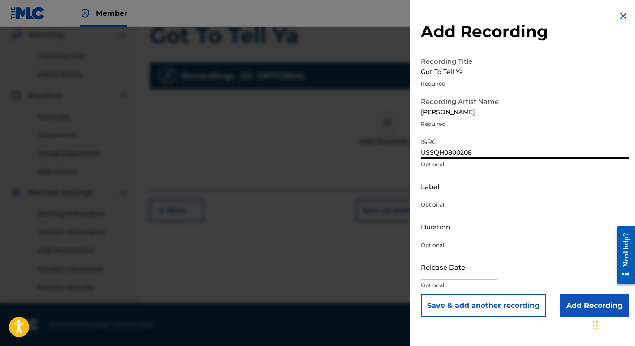
type input "USSQH0800208"
click at [576, 305] on input "Add Recording" at bounding box center [594, 305] width 69 height 22
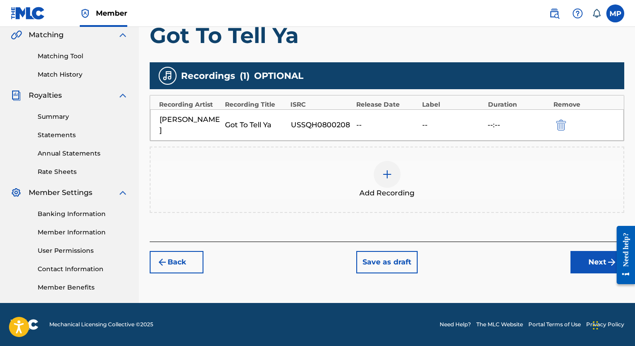
click at [595, 252] on button "Next" at bounding box center [597, 262] width 54 height 22
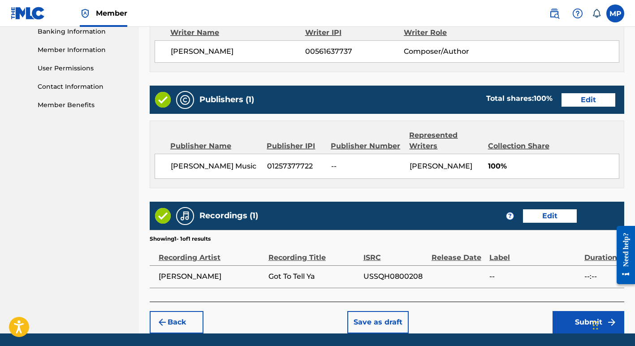
scroll to position [393, 0]
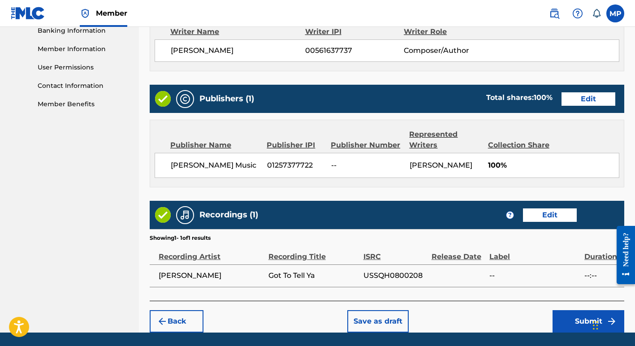
click at [543, 213] on button "Edit" at bounding box center [550, 214] width 54 height 13
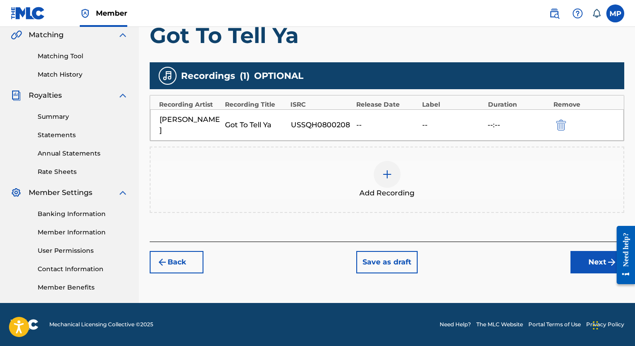
scroll to position [210, 0]
click at [387, 171] on div at bounding box center [387, 174] width 27 height 27
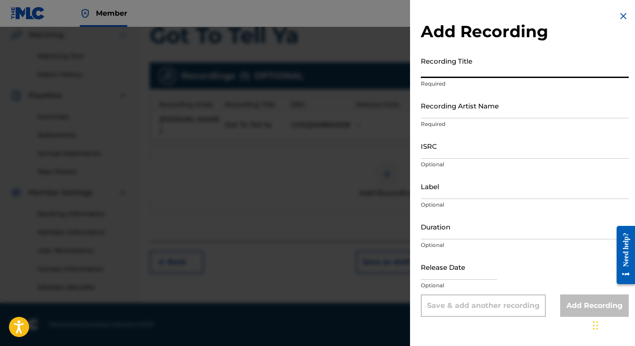
click at [439, 72] on input "Recording Title" at bounding box center [525, 65] width 208 height 26
click at [432, 151] on input "ISRC" at bounding box center [525, 146] width 208 height 26
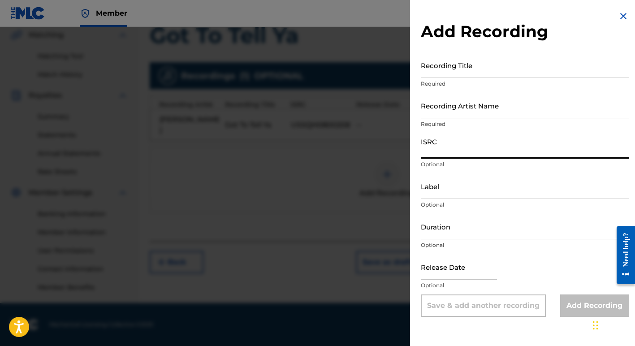
paste input "USSQH1200002"
type input "USSQH1200002"
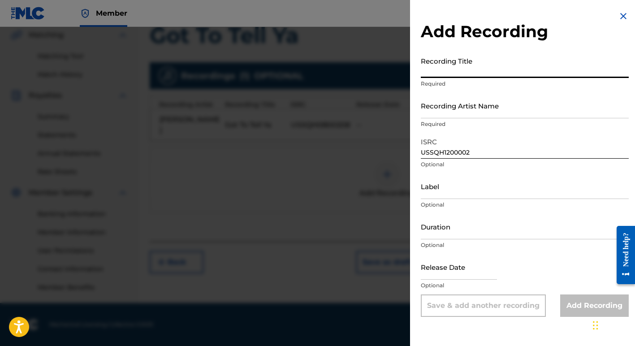
click at [456, 69] on input "Recording Title" at bounding box center [525, 65] width 208 height 26
type input "Got To Tell Ya"
click at [445, 111] on input "Recording Artist Name" at bounding box center [525, 106] width 208 height 26
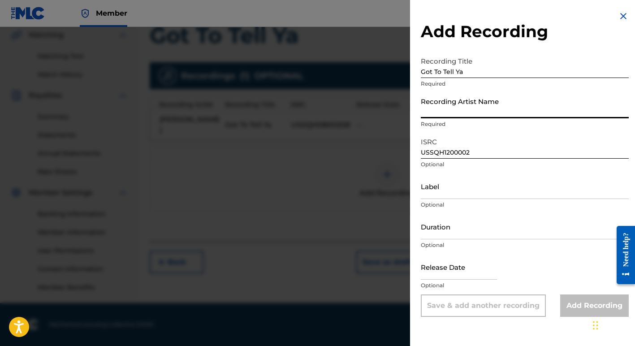
type input "The Honeypots"
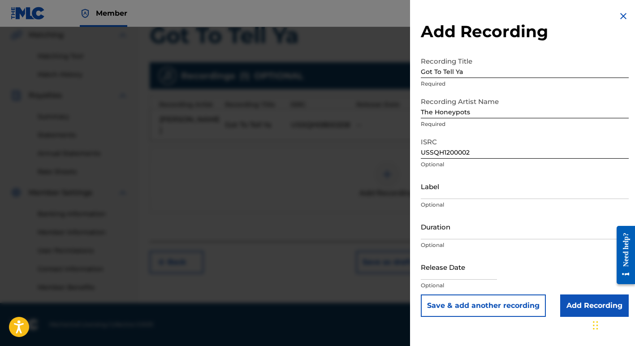
click at [575, 305] on input "Add Recording" at bounding box center [594, 305] width 69 height 22
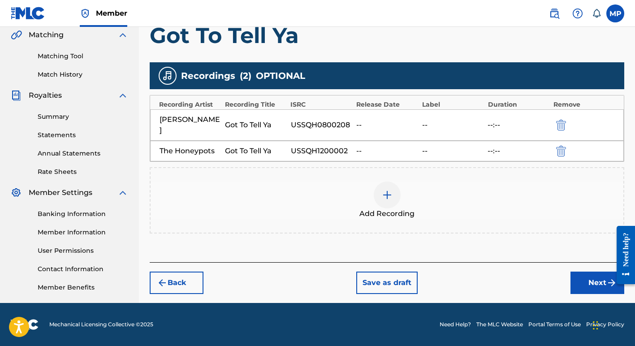
click at [595, 273] on button "Next" at bounding box center [597, 282] width 54 height 22
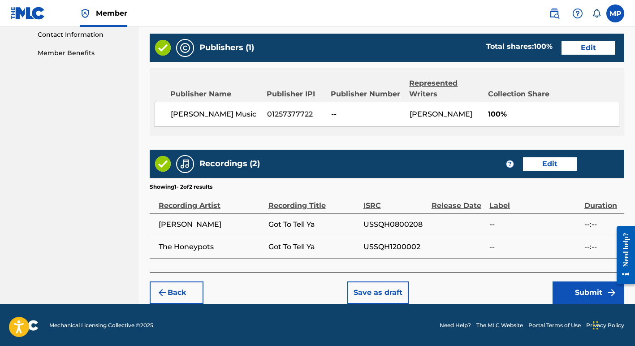
scroll to position [444, 0]
click at [572, 292] on button "Submit" at bounding box center [588, 292] width 72 height 22
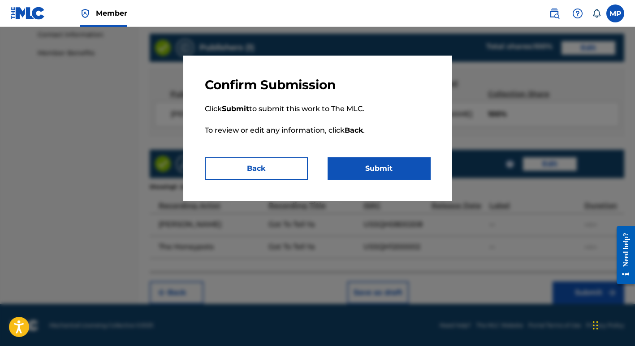
click at [363, 168] on button "Submit" at bounding box center [378, 168] width 103 height 22
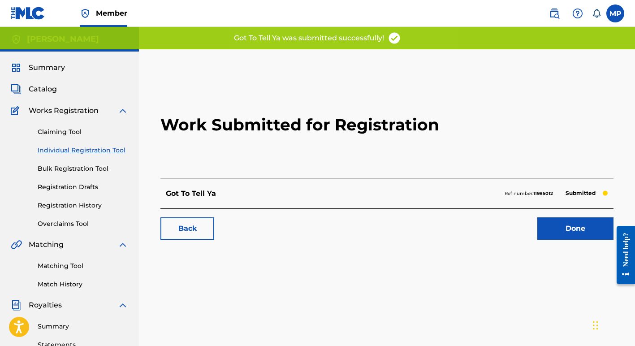
click at [564, 229] on link "Done" at bounding box center [575, 228] width 76 height 22
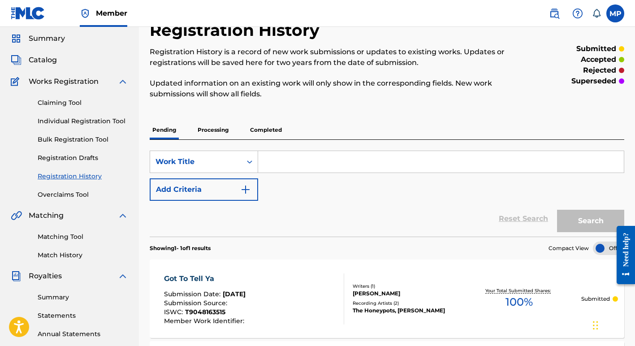
scroll to position [24, 0]
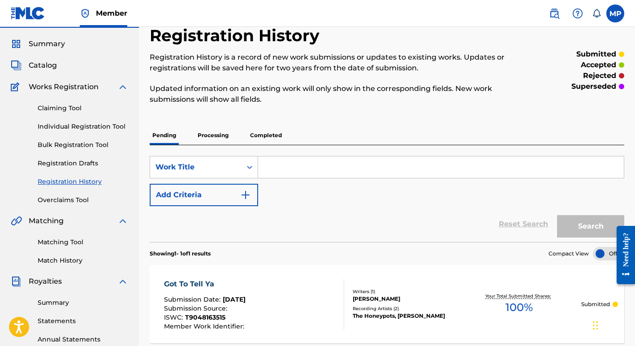
click at [264, 134] on p "Completed" at bounding box center [265, 135] width 37 height 19
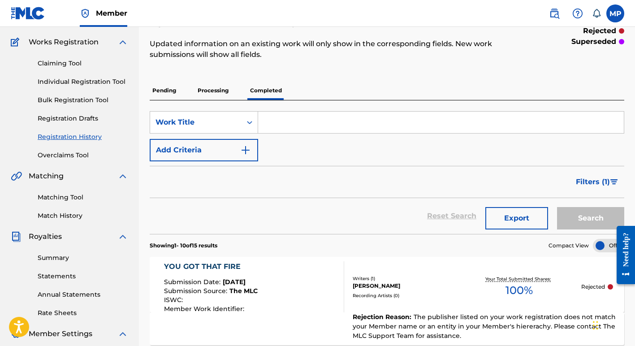
scroll to position [74, 0]
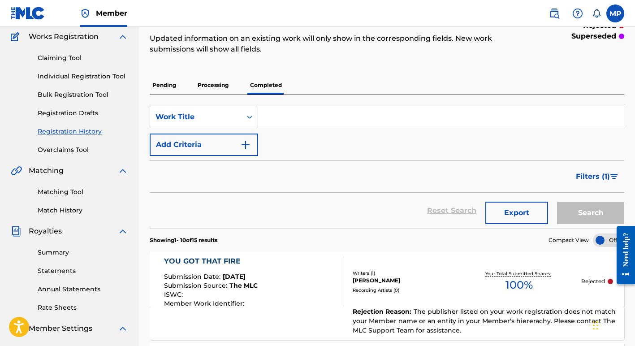
click at [185, 259] on div "YOU GOT THAT FIRE" at bounding box center [211, 261] width 94 height 11
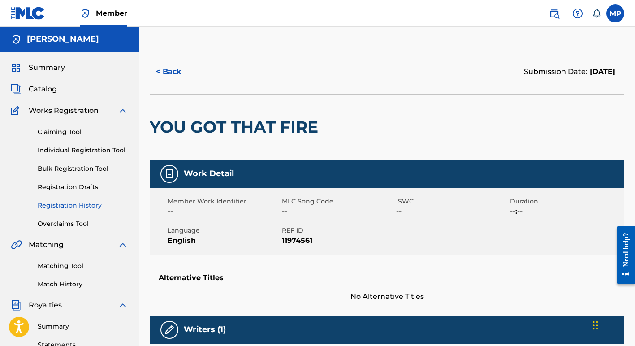
click at [64, 205] on link "Registration History" at bounding box center [83, 205] width 90 height 9
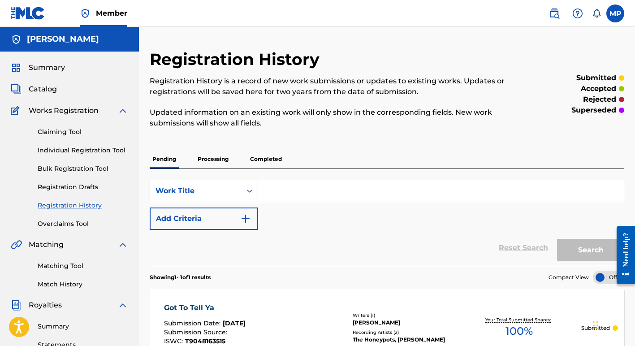
click at [266, 160] on p "Completed" at bounding box center [265, 159] width 37 height 19
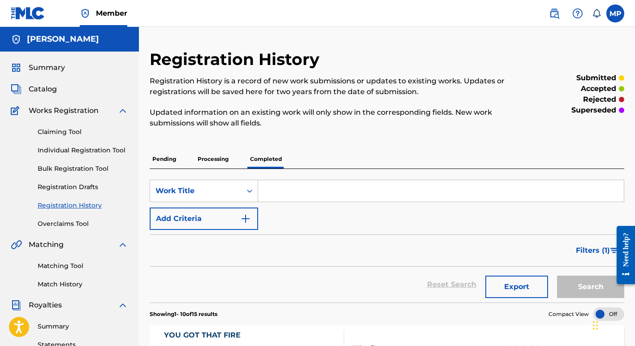
click at [209, 158] on p "Processing" at bounding box center [213, 159] width 36 height 19
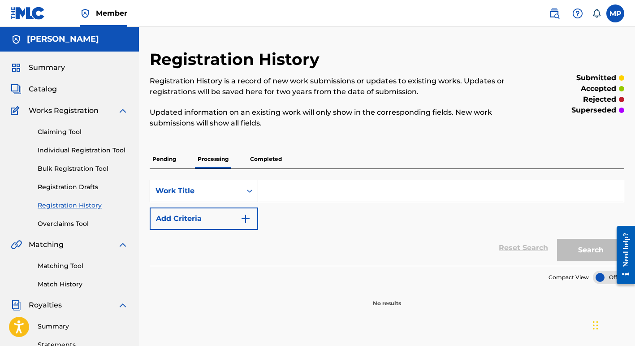
click at [163, 159] on p "Pending" at bounding box center [164, 159] width 29 height 19
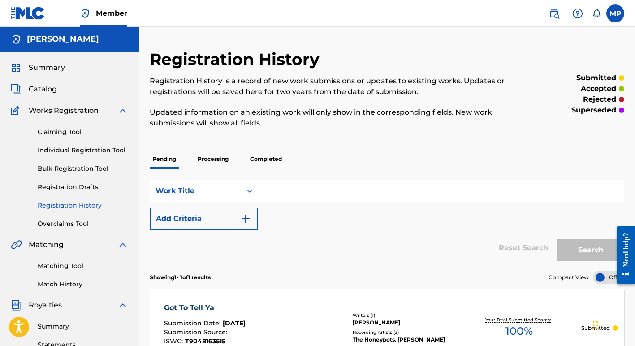
click at [65, 150] on link "Individual Registration Tool" at bounding box center [83, 150] width 90 height 9
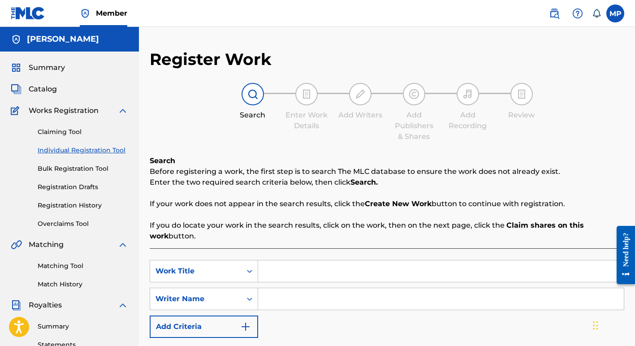
click at [291, 273] on input "Search Form" at bounding box center [441, 271] width 366 height 22
type input "I Love You"
click at [284, 300] on input "Search Form" at bounding box center [441, 299] width 366 height 22
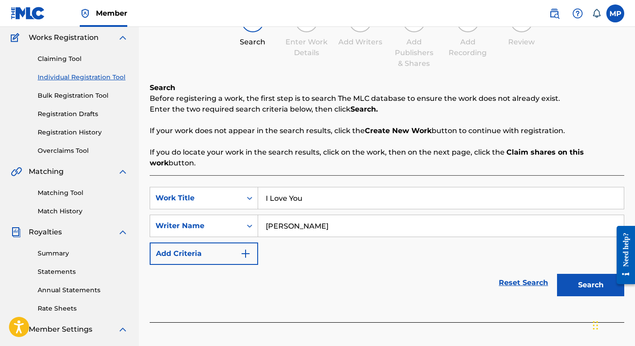
scroll to position [74, 0]
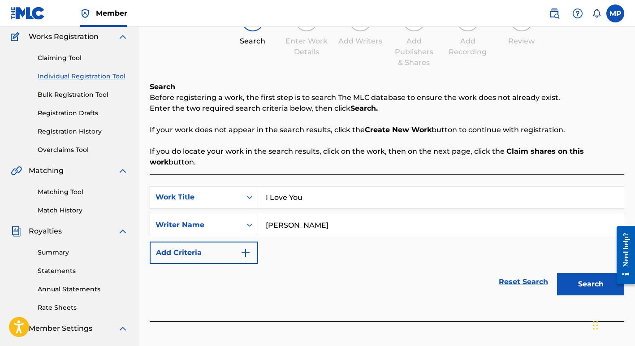
type input "Margie Perez"
click at [588, 287] on button "Search" at bounding box center [590, 284] width 67 height 22
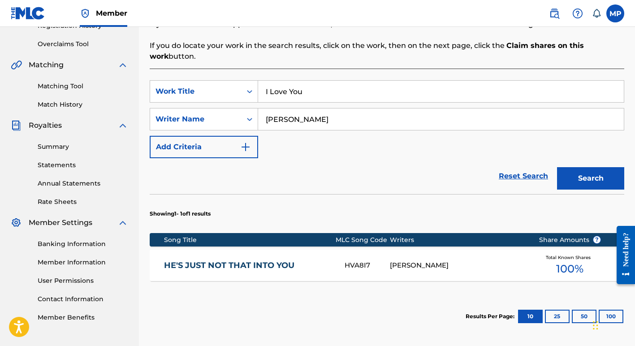
scroll to position [267, 0]
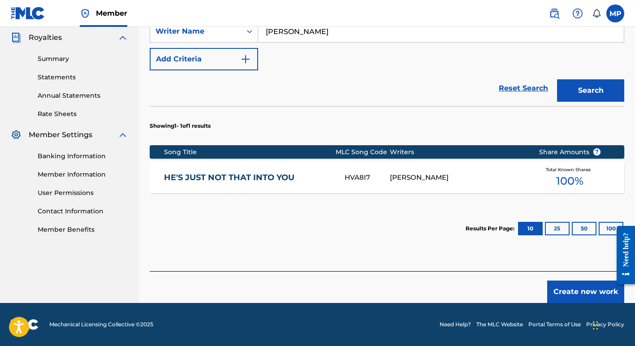
click at [587, 292] on button "Create new work" at bounding box center [585, 291] width 77 height 22
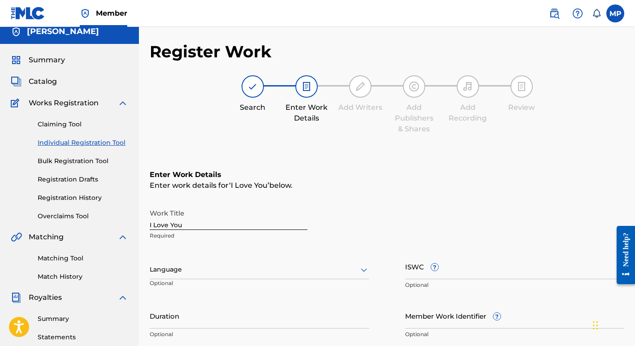
scroll to position [4, 0]
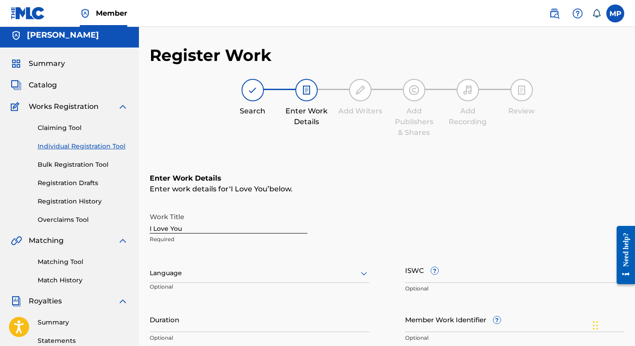
click at [181, 227] on input "I Love You" at bounding box center [229, 221] width 158 height 26
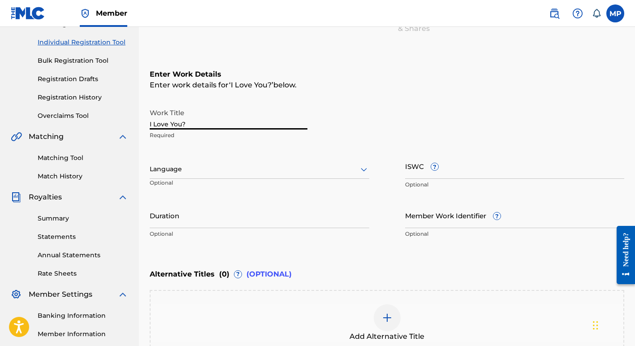
scroll to position [111, 0]
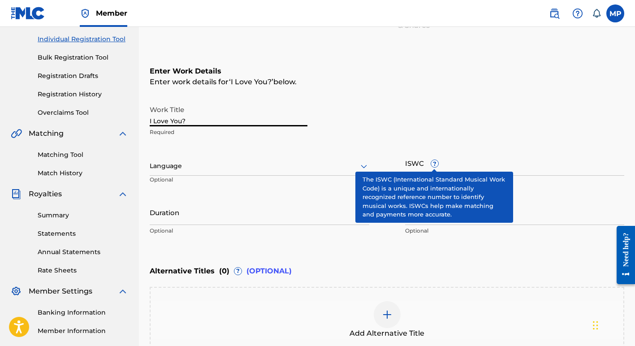
type input "I Love You?"
click at [434, 162] on span "?" at bounding box center [434, 163] width 7 height 7
click at [434, 162] on input "ISWC ?" at bounding box center [514, 163] width 219 height 26
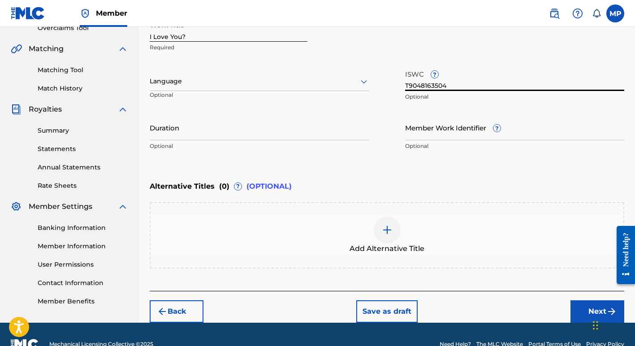
scroll to position [215, 0]
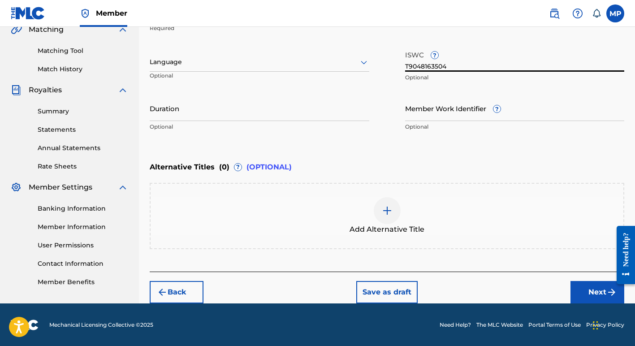
type input "T9048163504"
click at [388, 208] on img at bounding box center [387, 210] width 11 height 11
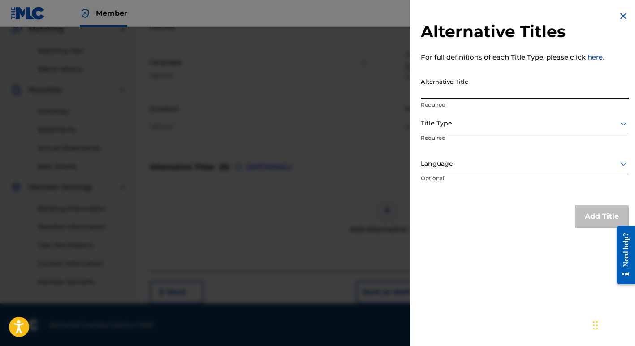
click at [457, 90] on input "Alternative Title" at bounding box center [525, 86] width 208 height 26
type input "I Love You (The H"
click at [620, 14] on img at bounding box center [623, 16] width 11 height 11
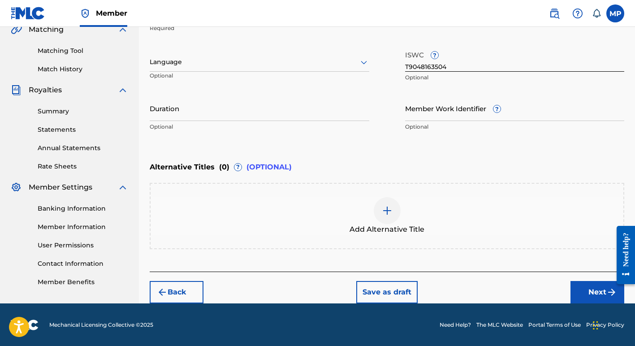
click at [585, 286] on button "Next" at bounding box center [597, 292] width 54 height 22
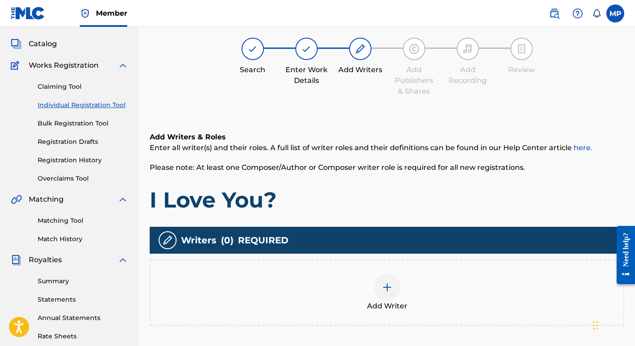
scroll to position [40, 0]
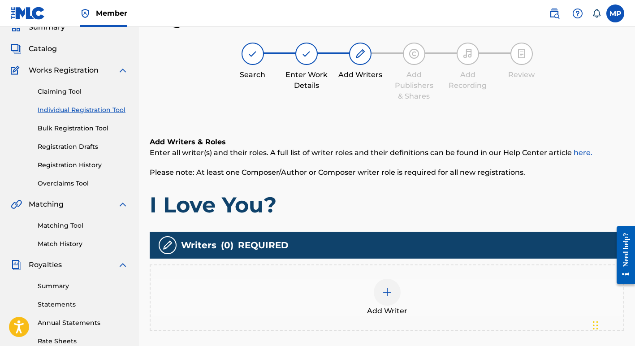
click at [383, 292] on img at bounding box center [387, 292] width 11 height 11
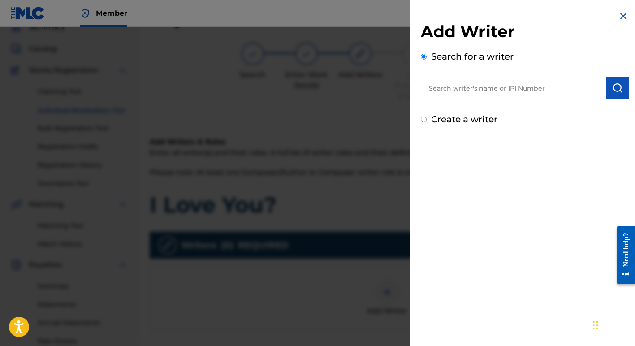
click at [500, 90] on input "text" at bounding box center [513, 88] width 185 height 22
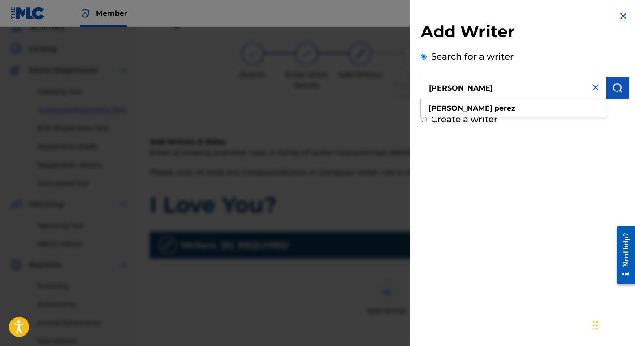
type input "Margie Perez"
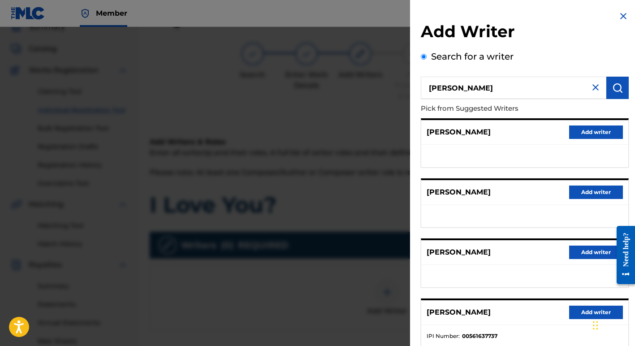
click at [586, 310] on button "Add writer" at bounding box center [596, 311] width 54 height 13
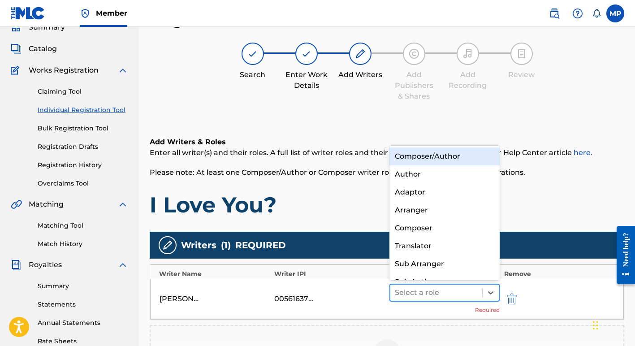
click at [430, 293] on div at bounding box center [436, 292] width 83 height 13
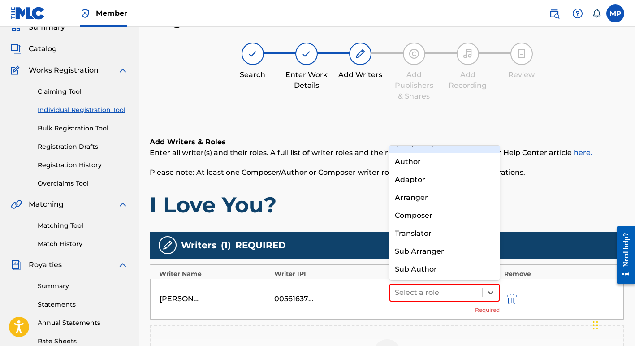
click at [417, 146] on div "Composer/Author" at bounding box center [444, 144] width 110 height 18
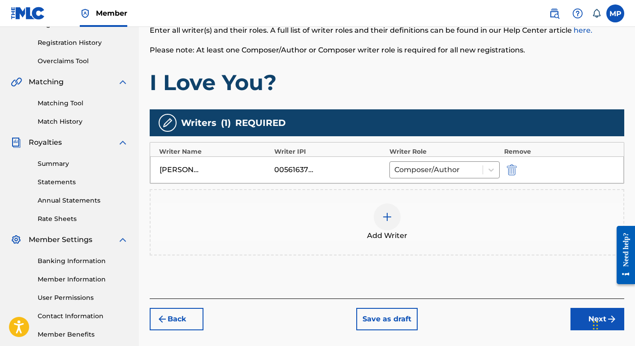
scroll to position [165, 0]
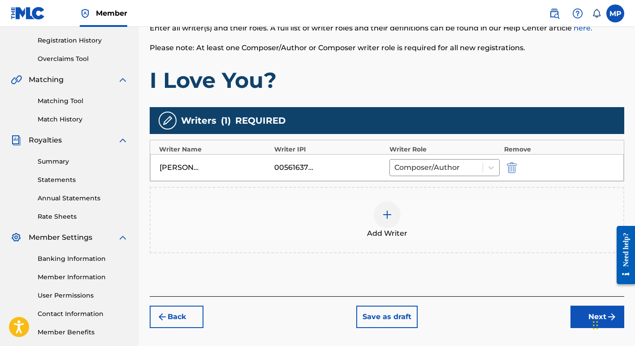
click at [581, 318] on button "Next" at bounding box center [597, 316] width 54 height 22
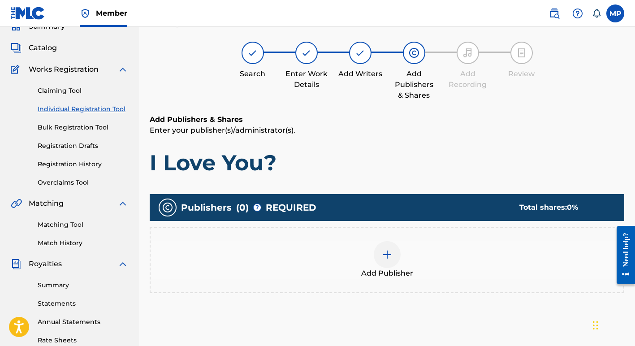
scroll to position [40, 0]
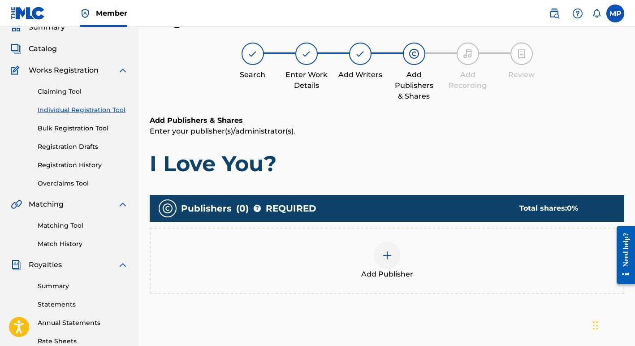
click at [387, 252] on img at bounding box center [387, 255] width 11 height 11
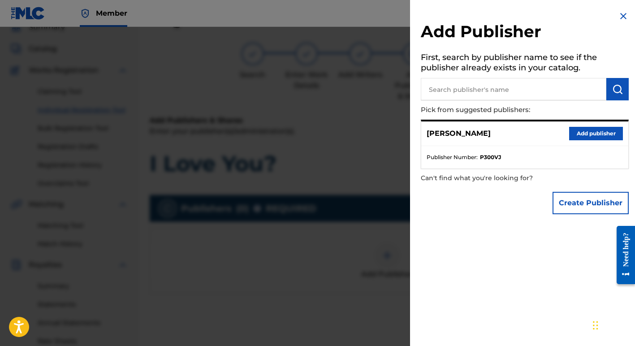
click at [576, 199] on button "Create Publisher" at bounding box center [590, 203] width 76 height 22
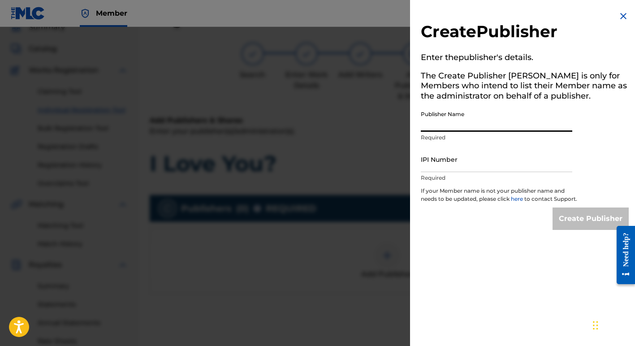
click at [464, 120] on input "Publisher Name" at bounding box center [496, 119] width 151 height 26
type input "Margie Perez Music"
click at [454, 164] on input "IPI Number" at bounding box center [496, 159] width 151 height 26
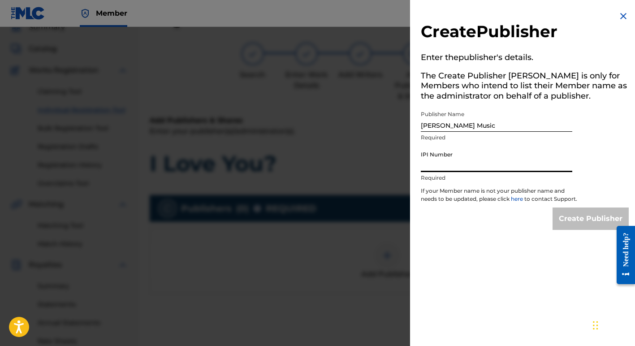
type input "01257377722"
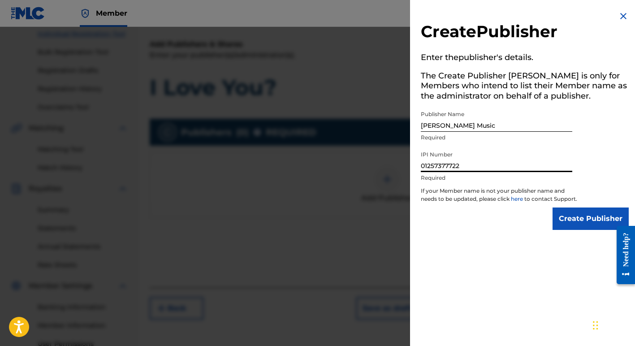
scroll to position [122, 0]
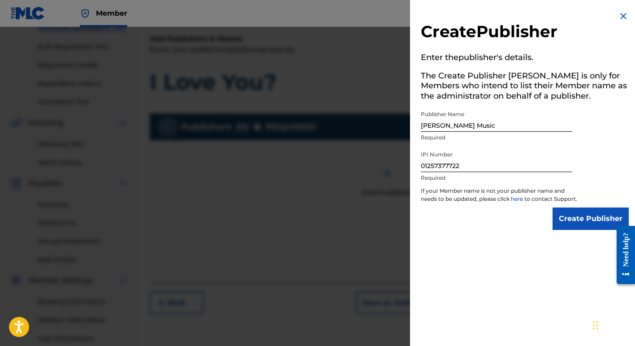
click at [578, 230] on input "Create Publisher" at bounding box center [590, 218] width 76 height 22
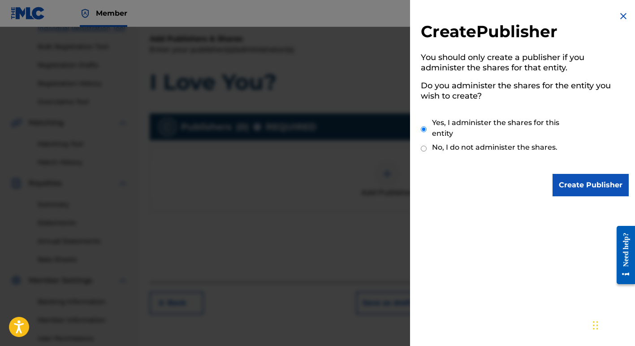
click at [576, 185] on input "Create Publisher" at bounding box center [590, 185] width 76 height 22
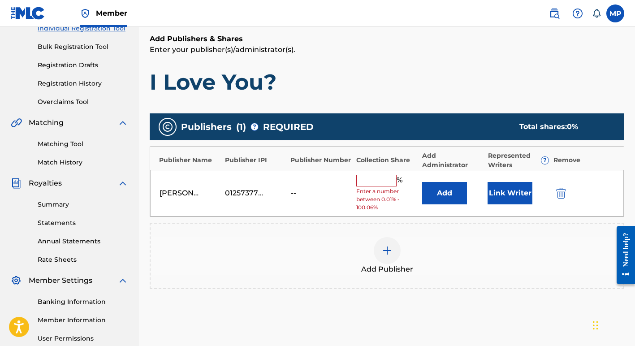
click at [381, 178] on input "text" at bounding box center [376, 181] width 40 height 12
type input "100"
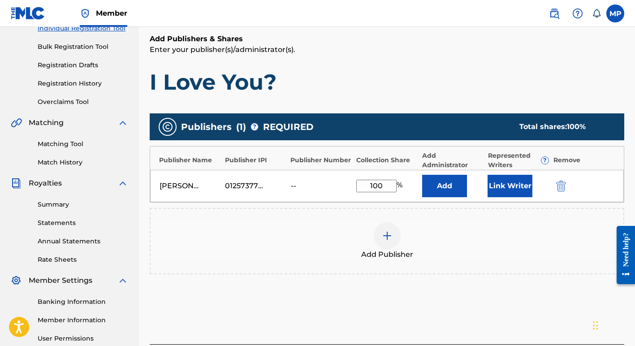
click at [509, 183] on button "Link Writer" at bounding box center [509, 186] width 45 height 22
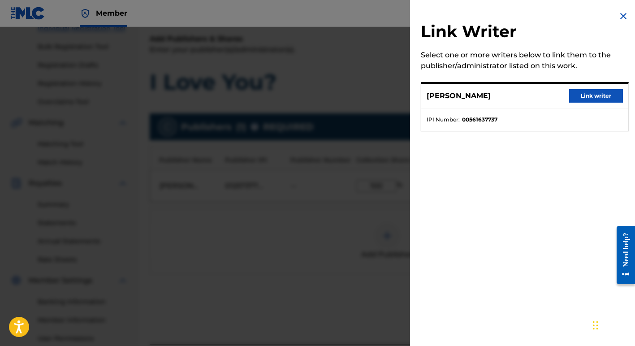
click at [592, 94] on button "Link writer" at bounding box center [596, 95] width 54 height 13
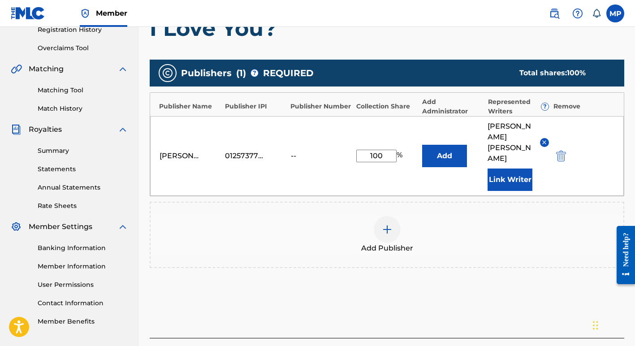
scroll to position [221, 0]
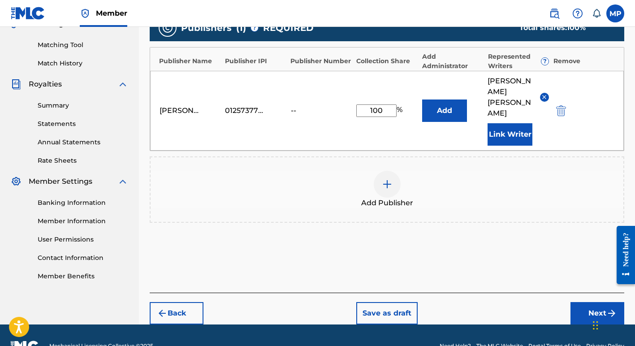
click at [590, 302] on button "Next" at bounding box center [597, 313] width 54 height 22
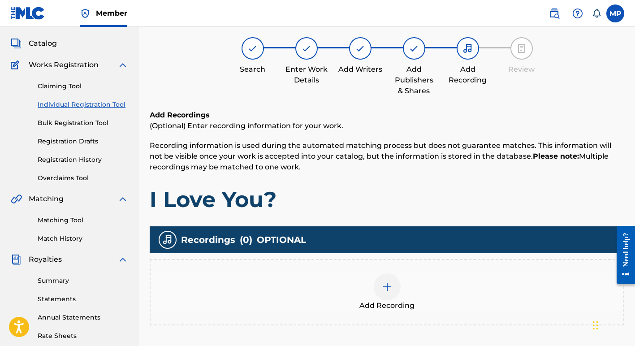
scroll to position [40, 0]
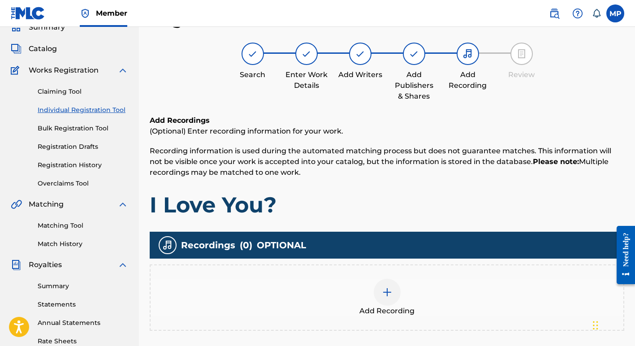
click at [388, 291] on img at bounding box center [387, 292] width 11 height 11
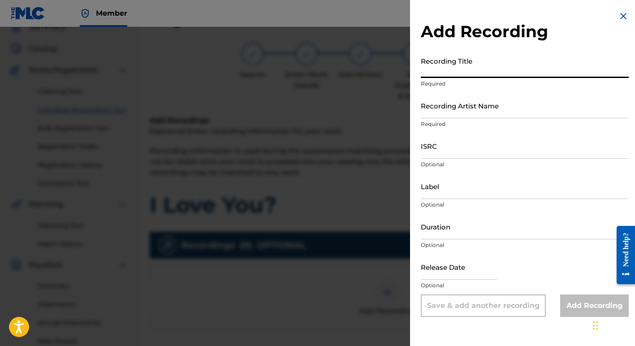
click at [430, 69] on input "Recording Title" at bounding box center [525, 65] width 208 height 26
type input "I Love You?"
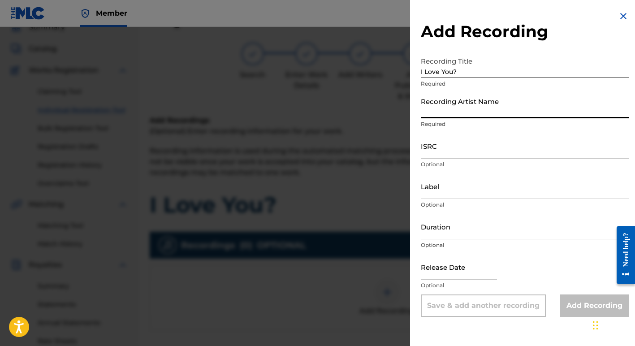
click at [431, 108] on input "Recording Artist Name" at bounding box center [525, 106] width 208 height 26
type input "Margie Perez"
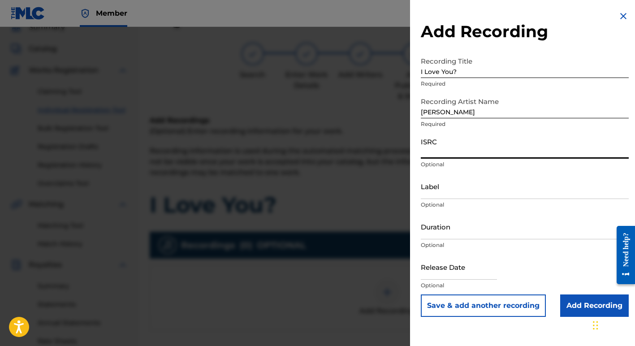
click at [434, 153] on input "ISRC" at bounding box center [525, 146] width 208 height 26
click at [492, 206] on p "Optional" at bounding box center [525, 205] width 208 height 8
click at [480, 150] on input "USSQH0800202" at bounding box center [525, 146] width 208 height 26
type input "USSQH0800207"
click at [578, 305] on input "Add Recording" at bounding box center [594, 305] width 69 height 22
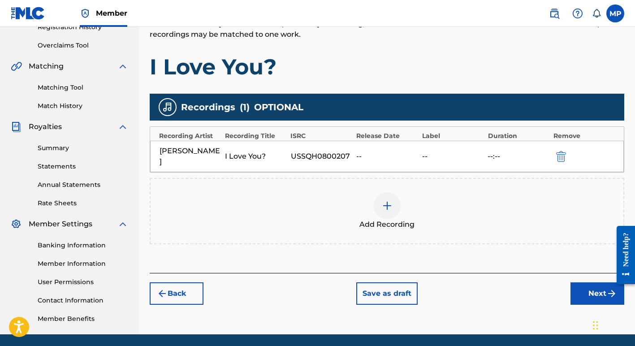
scroll to position [181, 0]
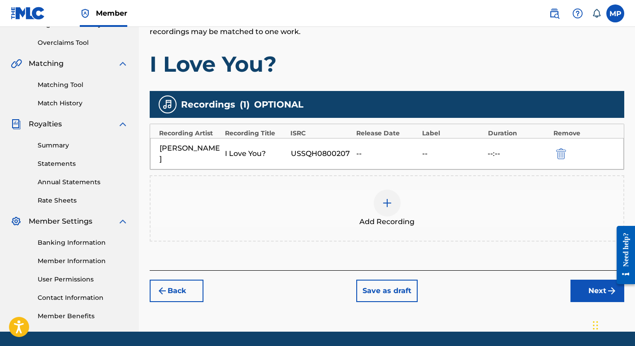
click at [593, 280] on button "Next" at bounding box center [597, 291] width 54 height 22
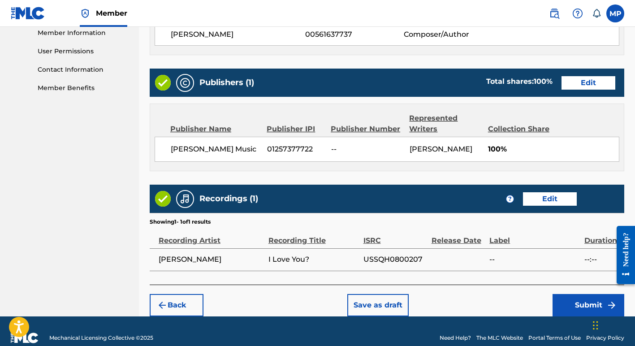
scroll to position [410, 0]
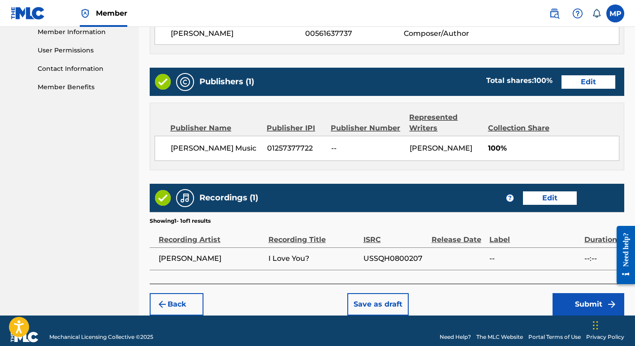
click at [577, 302] on button "Submit" at bounding box center [588, 304] width 72 height 22
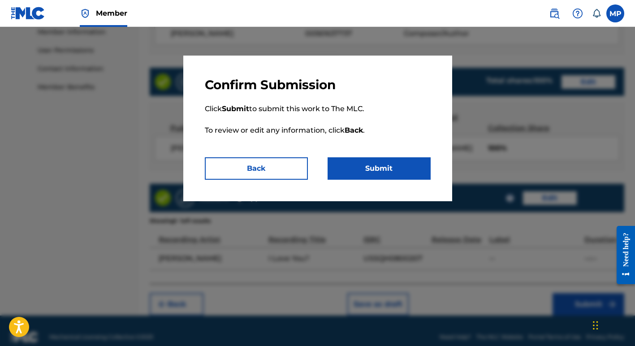
click at [372, 170] on button "Submit" at bounding box center [378, 168] width 103 height 22
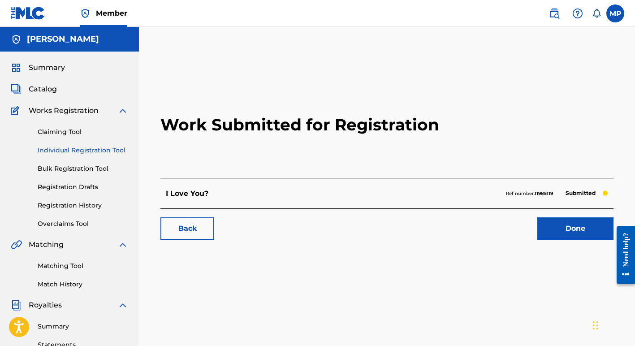
click at [572, 232] on link "Done" at bounding box center [575, 228] width 76 height 22
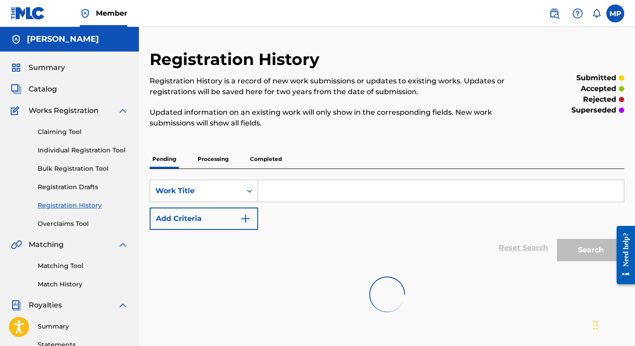
click at [61, 150] on link "Individual Registration Tool" at bounding box center [83, 150] width 90 height 9
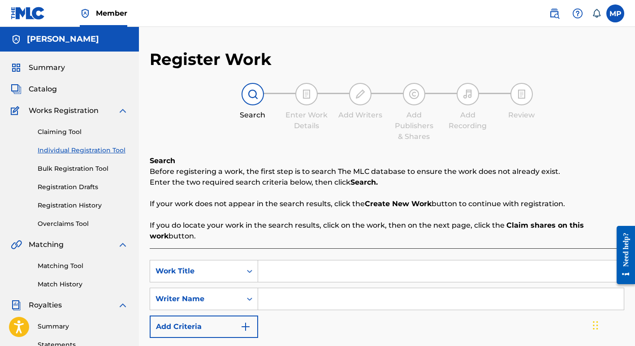
click at [266, 271] on input "Search Form" at bounding box center [441, 271] width 366 height 22
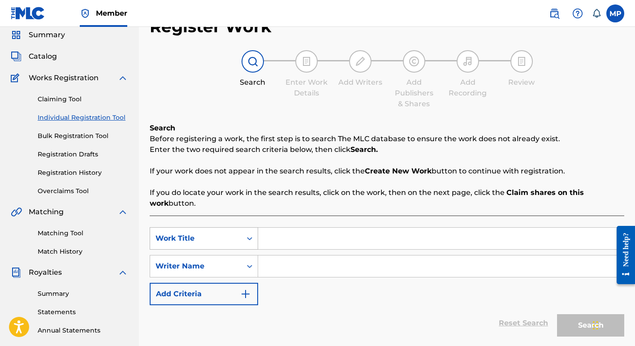
click at [249, 249] on div "Work Title" at bounding box center [204, 238] width 108 height 22
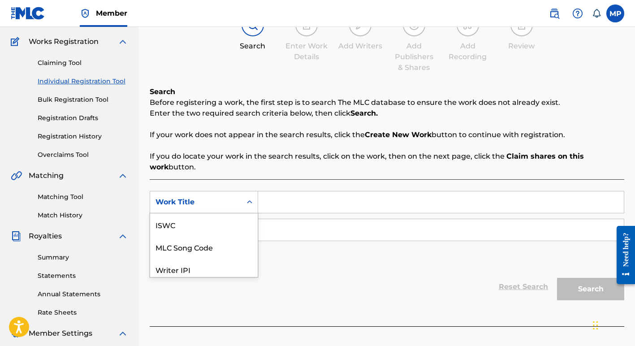
scroll to position [71, 0]
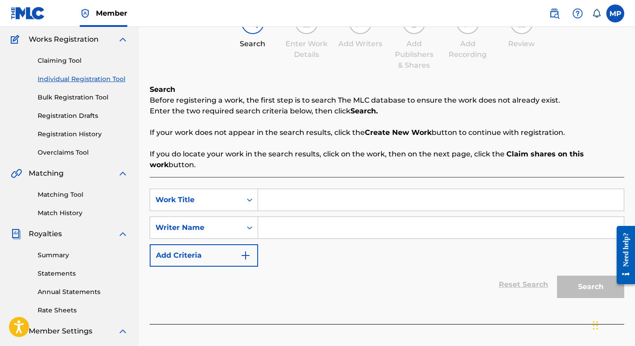
click at [267, 201] on input "Search Form" at bounding box center [441, 200] width 366 height 22
type input "Latin Girls"
click at [293, 228] on input "Search Form" at bounding box center [441, 228] width 366 height 22
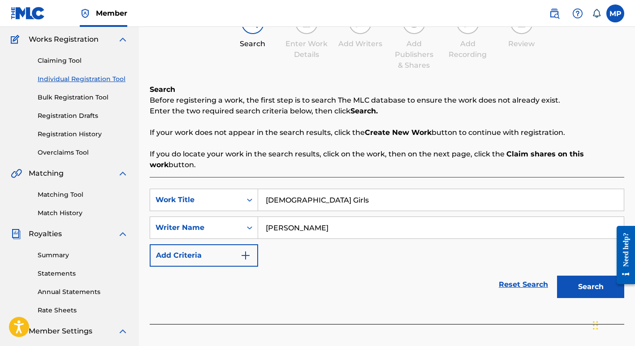
type input "Margie Perez"
click at [579, 287] on button "Search" at bounding box center [590, 286] width 67 height 22
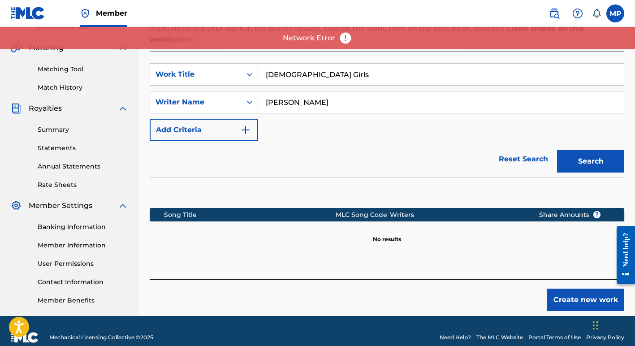
scroll to position [198, 0]
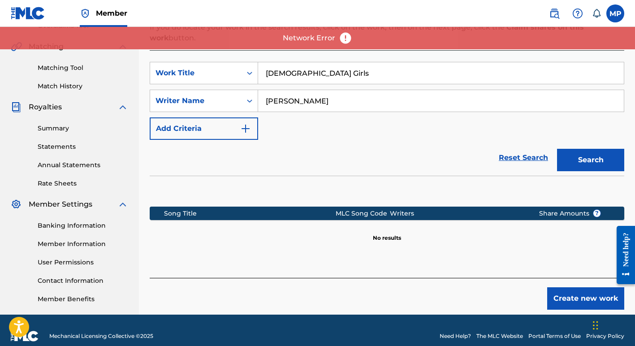
click at [579, 297] on button "Create new work" at bounding box center [585, 298] width 77 height 22
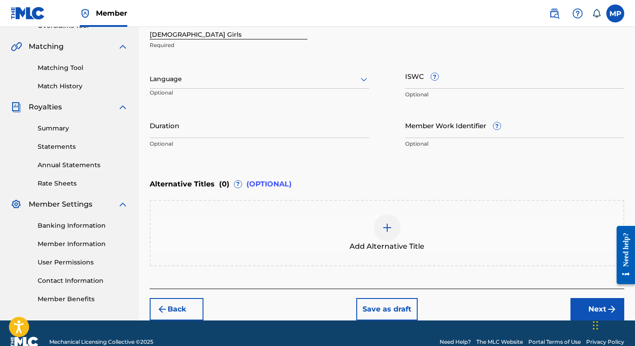
click at [444, 82] on input "ISWC ?" at bounding box center [514, 76] width 219 height 26
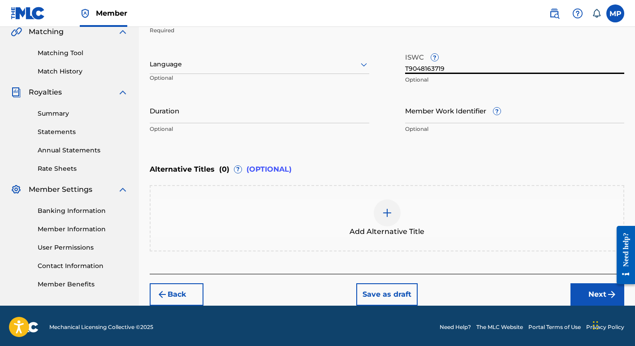
scroll to position [215, 0]
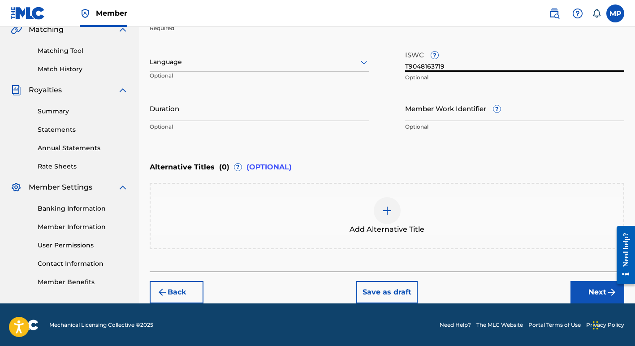
type input "T9048163719"
click at [589, 292] on button "Next" at bounding box center [597, 292] width 54 height 22
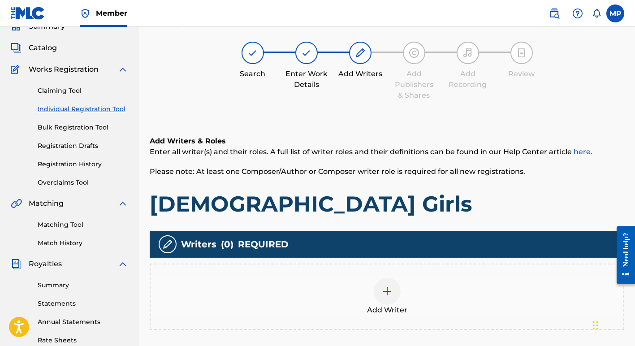
scroll to position [40, 0]
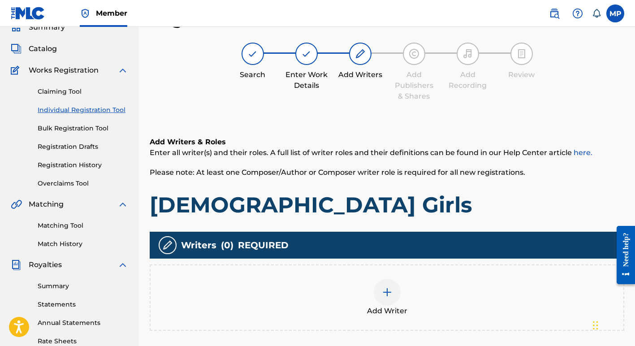
click at [386, 292] on img at bounding box center [387, 292] width 11 height 11
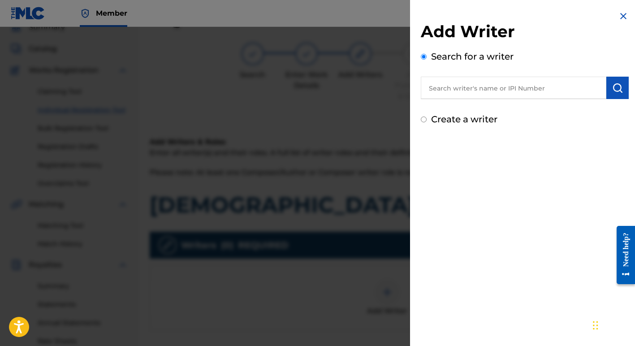
click at [556, 89] on input "text" at bounding box center [513, 88] width 185 height 22
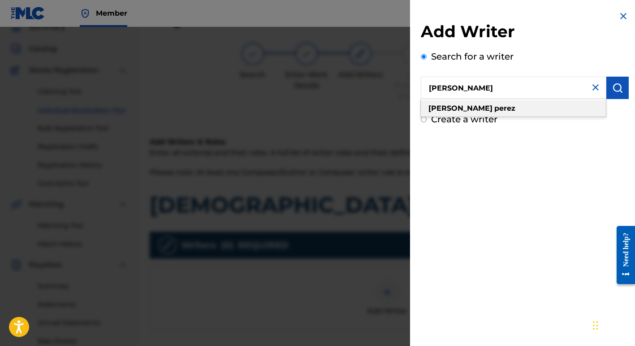
type input "margie perez"
click at [555, 109] on div "margie perez" at bounding box center [513, 108] width 185 height 16
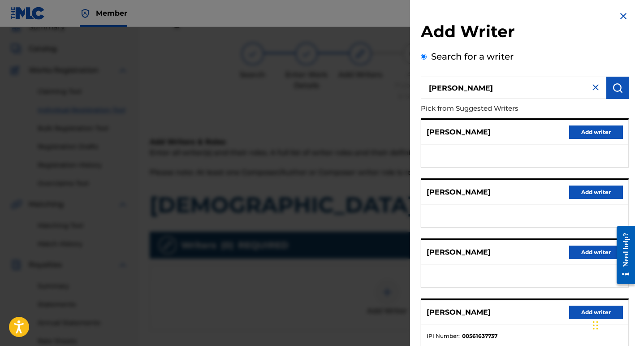
click at [577, 312] on button "Add writer" at bounding box center [596, 311] width 54 height 13
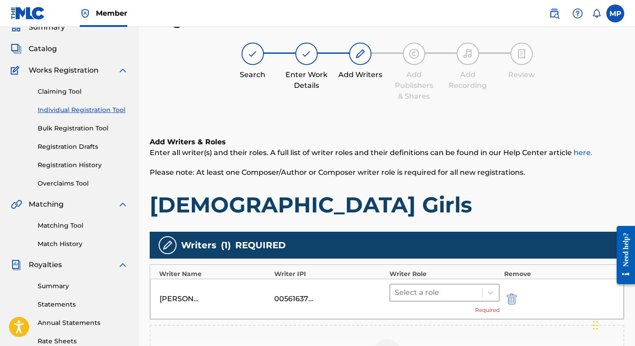
click at [425, 292] on div at bounding box center [436, 292] width 83 height 13
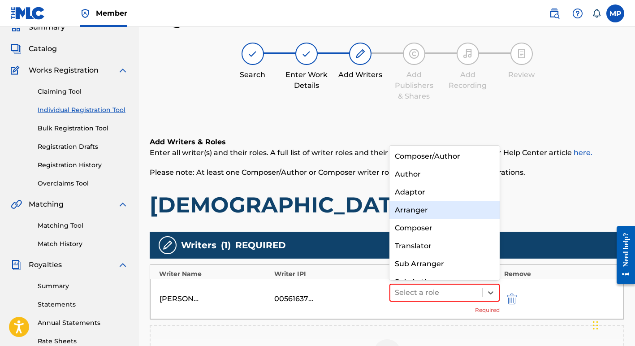
scroll to position [13, 0]
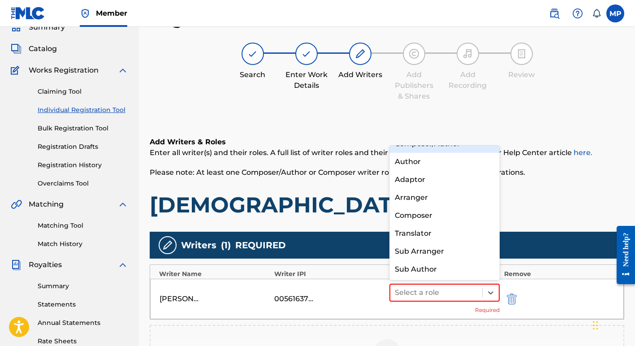
click at [426, 145] on div "Composer/Author" at bounding box center [444, 144] width 110 height 18
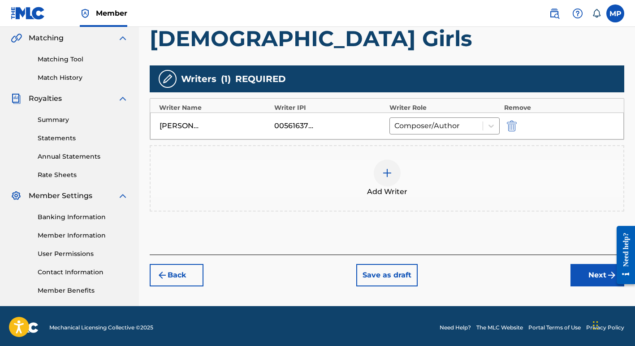
scroll to position [207, 0]
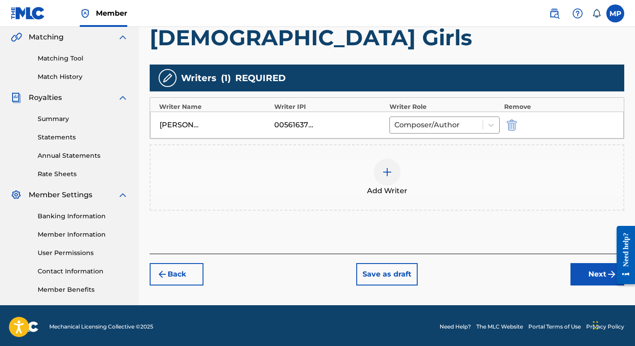
click at [594, 275] on button "Next" at bounding box center [597, 274] width 54 height 22
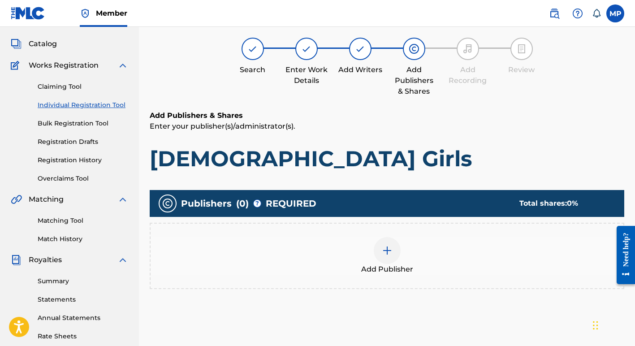
scroll to position [40, 0]
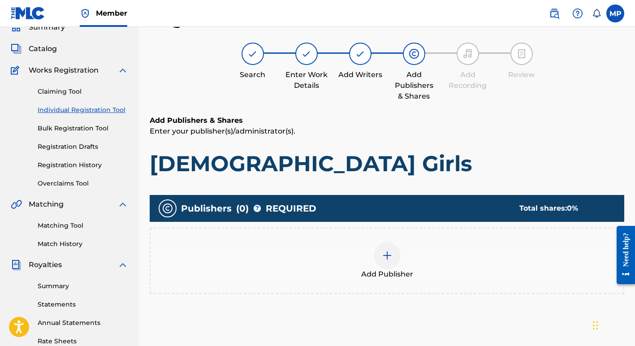
click at [387, 255] on img at bounding box center [387, 255] width 11 height 11
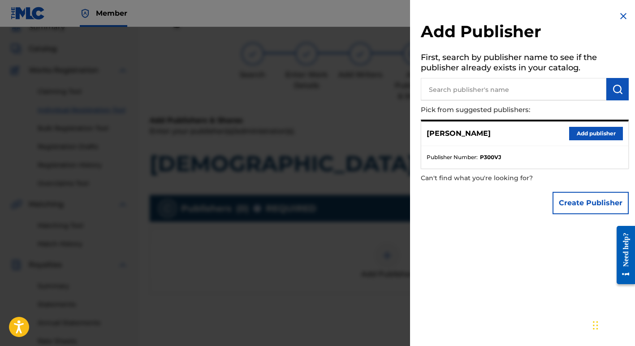
click at [567, 199] on button "Create Publisher" at bounding box center [590, 203] width 76 height 22
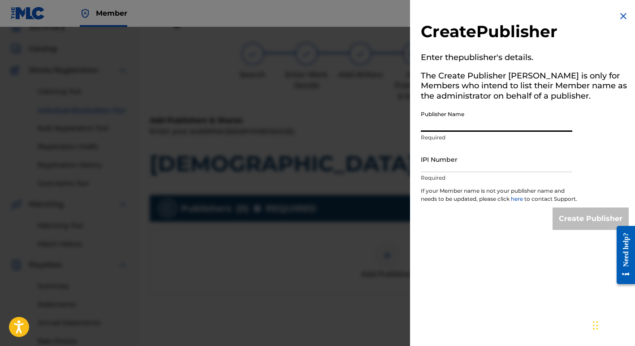
click at [471, 121] on input "Publisher Name" at bounding box center [496, 119] width 151 height 26
type input "Margie Perez Music"
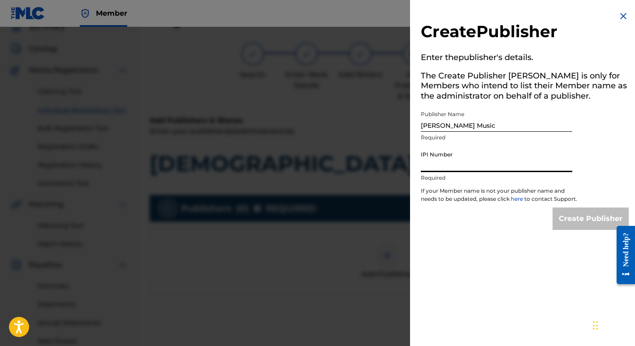
click at [463, 166] on input "IPI Number" at bounding box center [496, 159] width 151 height 26
type input "01257377722"
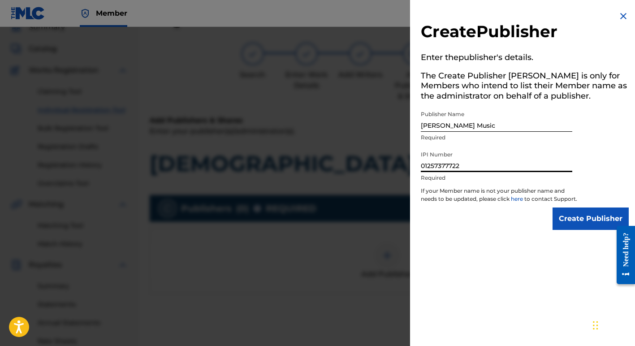
click at [585, 228] on input "Create Publisher" at bounding box center [590, 218] width 76 height 22
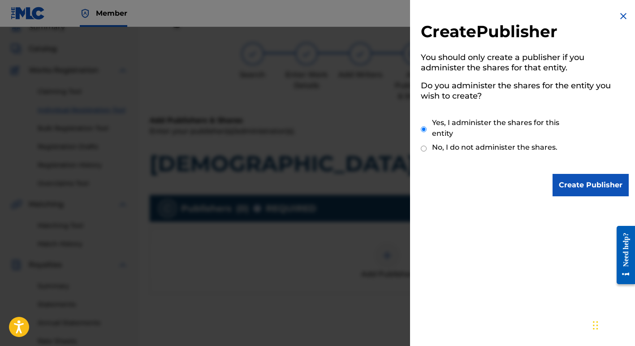
click at [566, 184] on input "Create Publisher" at bounding box center [590, 185] width 76 height 22
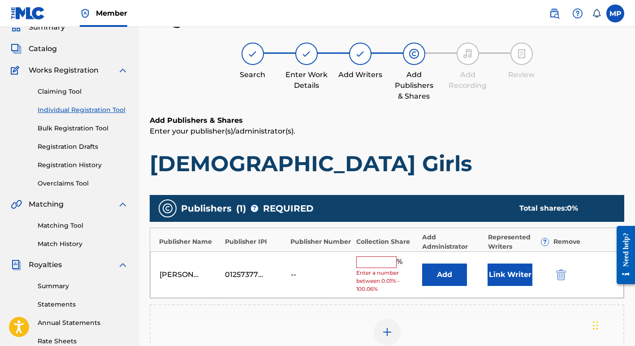
click at [360, 258] on input "text" at bounding box center [376, 262] width 40 height 12
type input "100"
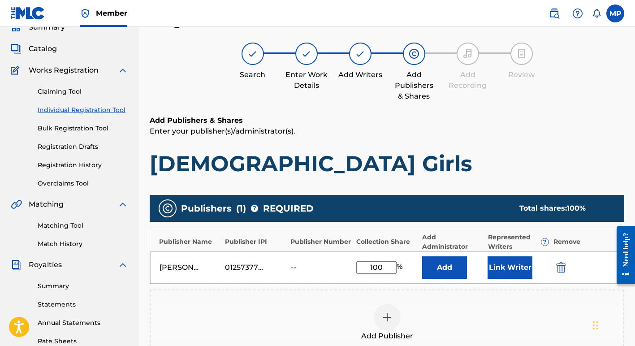
click at [502, 268] on button "Link Writer" at bounding box center [509, 267] width 45 height 22
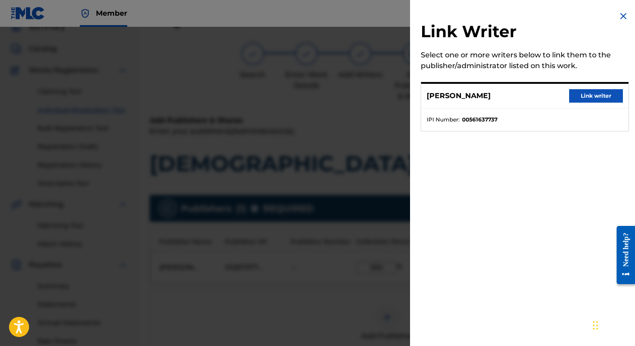
click at [582, 95] on button "Link writer" at bounding box center [596, 95] width 54 height 13
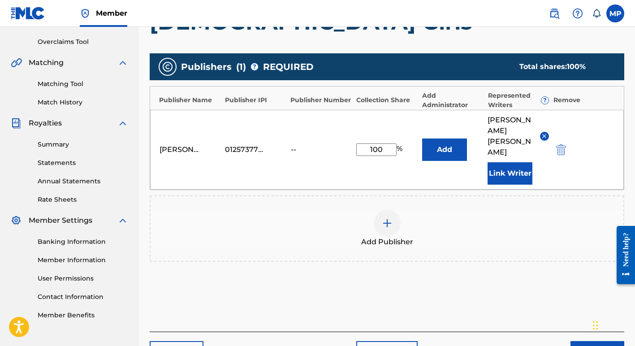
scroll to position [196, 0]
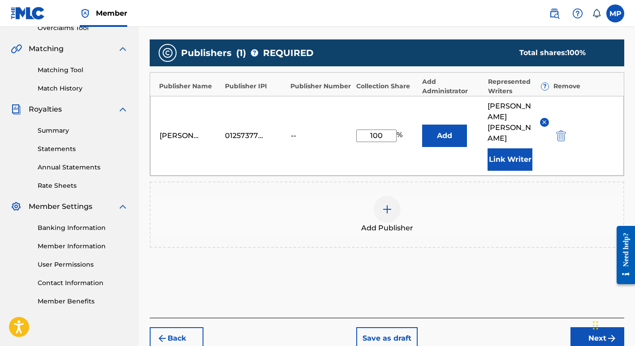
click at [581, 327] on button "Next" at bounding box center [597, 338] width 54 height 22
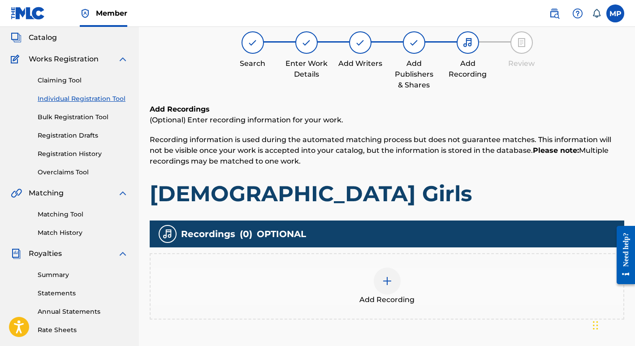
scroll to position [40, 0]
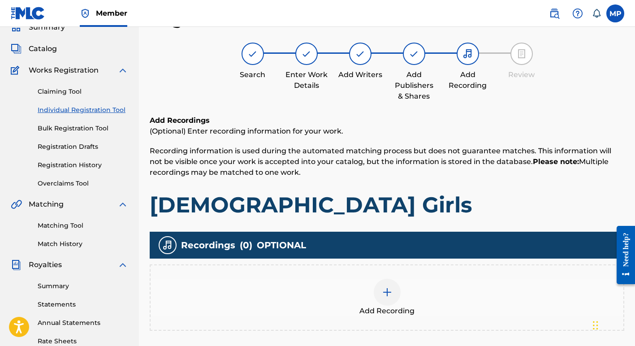
click at [387, 288] on img at bounding box center [387, 292] width 11 height 11
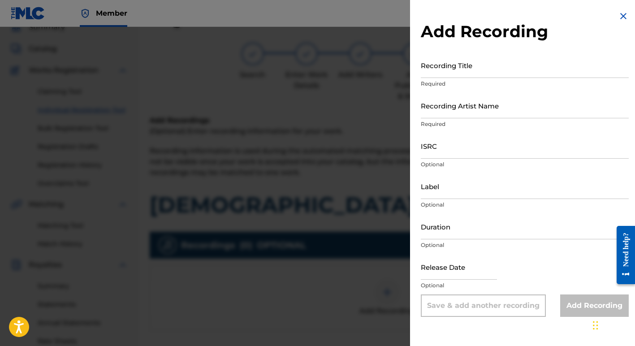
click at [470, 69] on input "Recording Title" at bounding box center [525, 65] width 208 height 26
type input "Latin Girls"
click at [474, 108] on input "Recording Artist Name" at bounding box center [525, 106] width 208 height 26
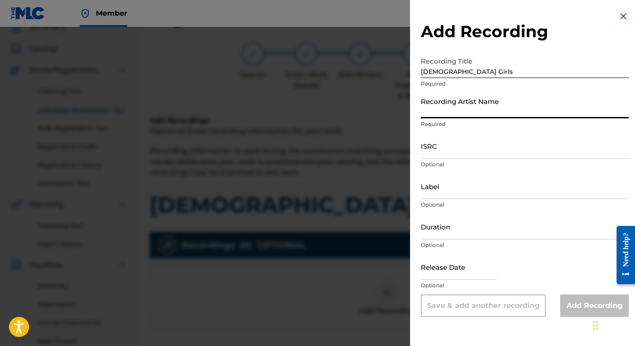
type input "The Honeypots"
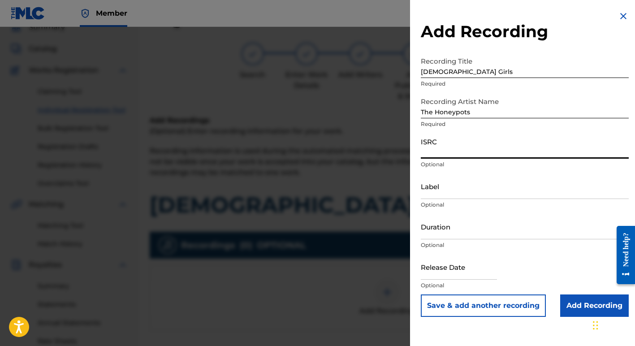
click at [434, 151] on input "ISRC" at bounding box center [525, 146] width 208 height 26
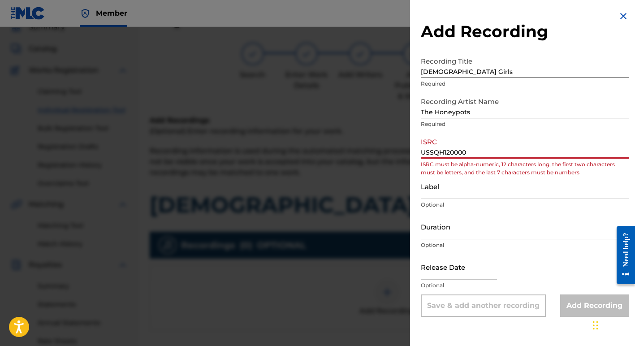
type input "USSQH1200004"
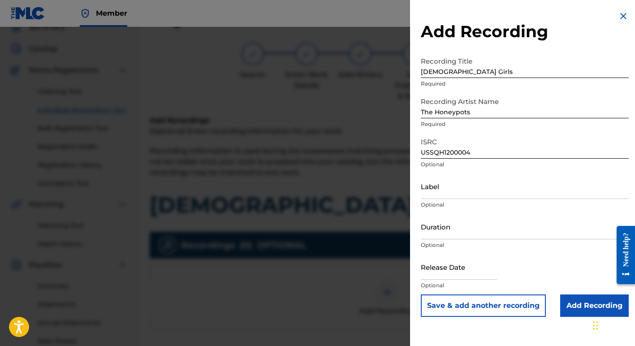
click at [578, 305] on input "Add Recording" at bounding box center [594, 305] width 69 height 22
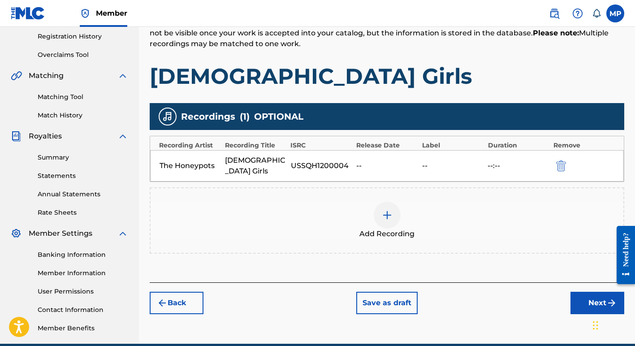
scroll to position [170, 0]
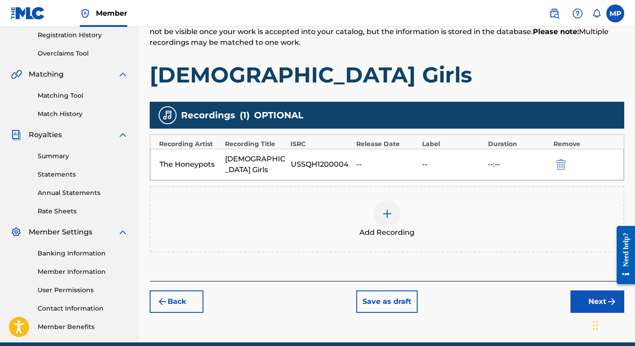
click at [592, 291] on button "Next" at bounding box center [597, 301] width 54 height 22
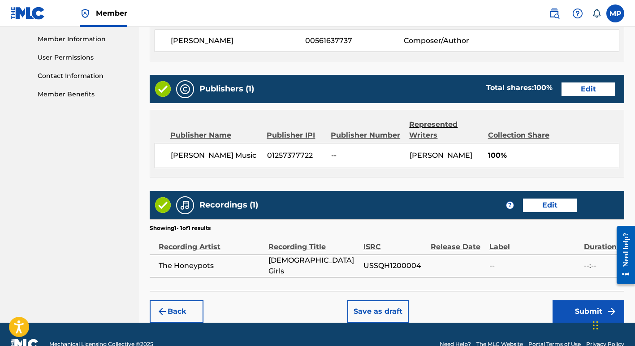
scroll to position [422, 0]
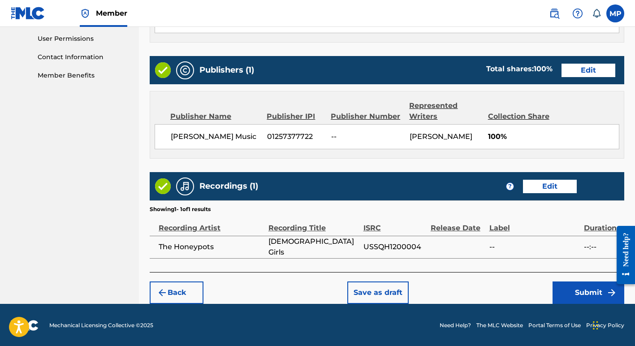
click at [574, 291] on button "Submit" at bounding box center [588, 292] width 72 height 22
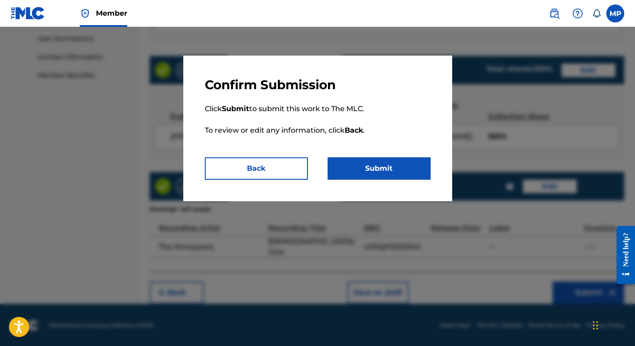
click at [388, 165] on button "Submit" at bounding box center [378, 168] width 103 height 22
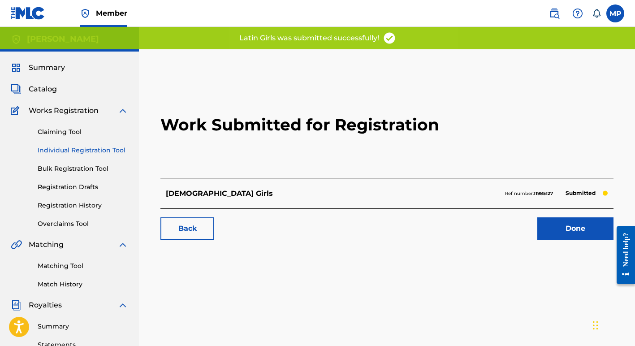
click at [562, 223] on link "Done" at bounding box center [575, 228] width 76 height 22
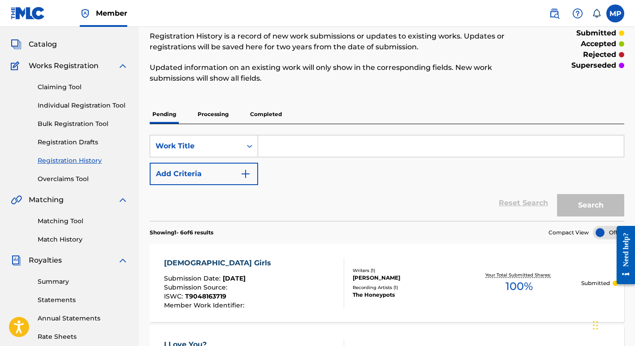
scroll to position [42, 0]
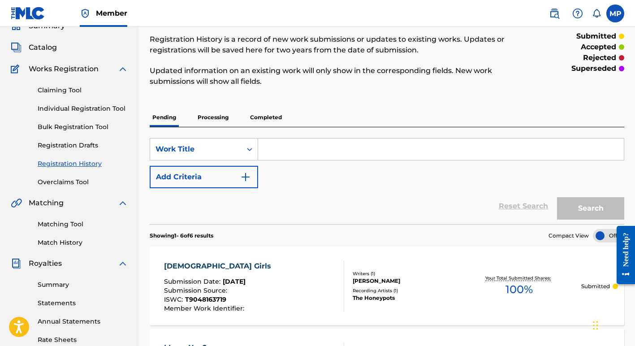
click at [67, 109] on link "Individual Registration Tool" at bounding box center [83, 108] width 90 height 9
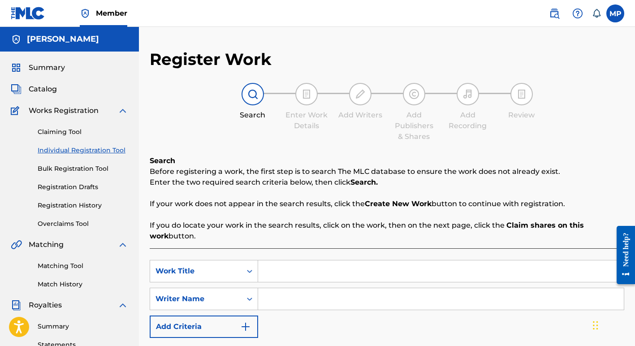
click at [276, 270] on input "Search Form" at bounding box center [441, 271] width 366 height 22
type input "Make It Easy"
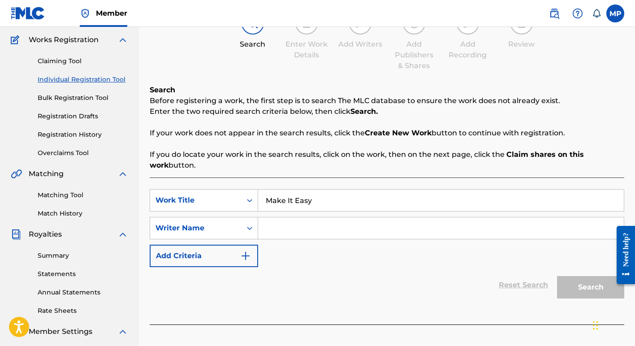
scroll to position [86, 0]
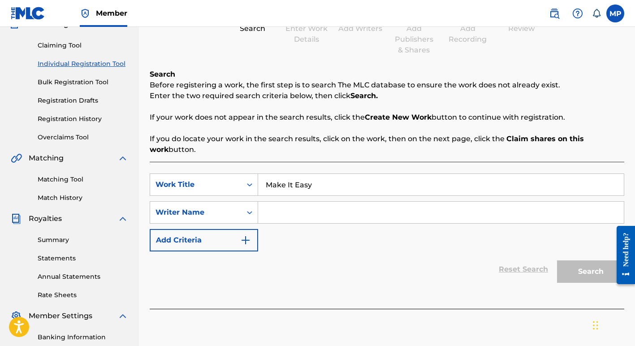
click at [271, 212] on input "Search Form" at bounding box center [441, 213] width 366 height 22
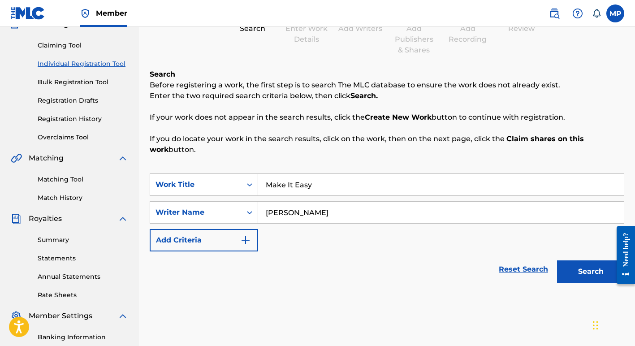
type input "Margie Perez"
click at [584, 277] on button "Search" at bounding box center [590, 271] width 67 height 22
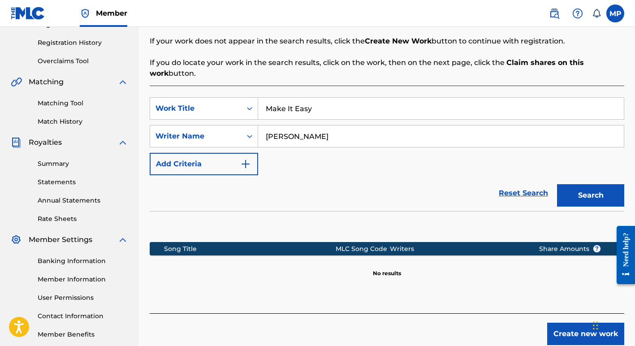
scroll to position [210, 0]
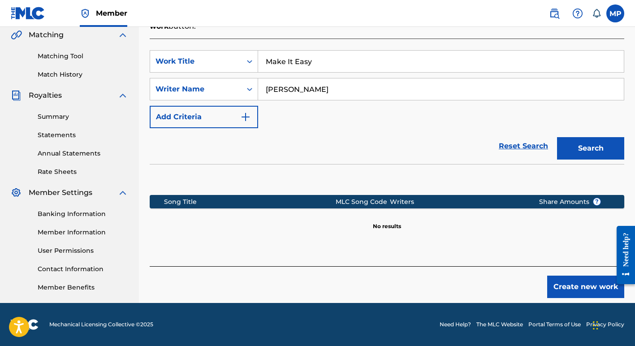
click at [570, 289] on button "Create new work" at bounding box center [585, 286] width 77 height 22
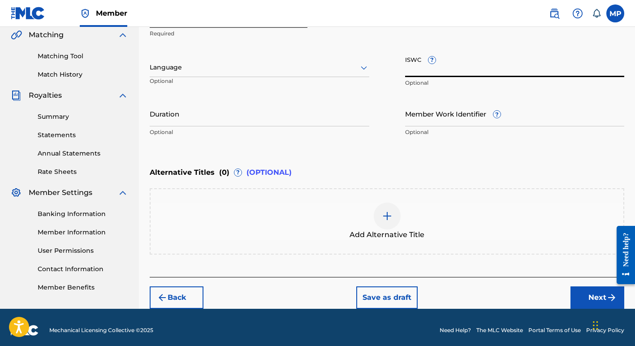
click at [411, 69] on input "ISWC ?" at bounding box center [514, 65] width 219 height 26
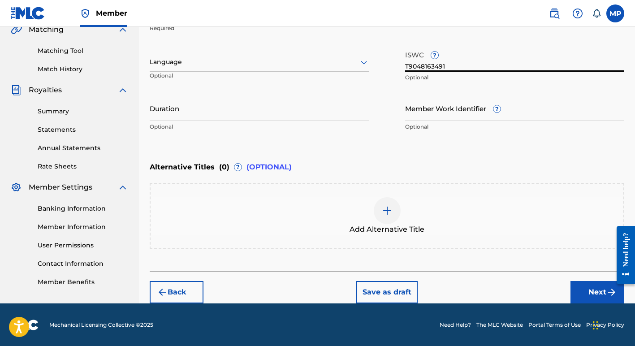
type input "T9048163491"
click at [591, 293] on button "Next" at bounding box center [597, 292] width 54 height 22
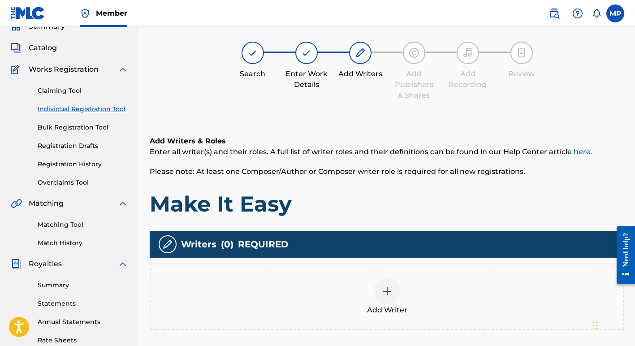
scroll to position [40, 0]
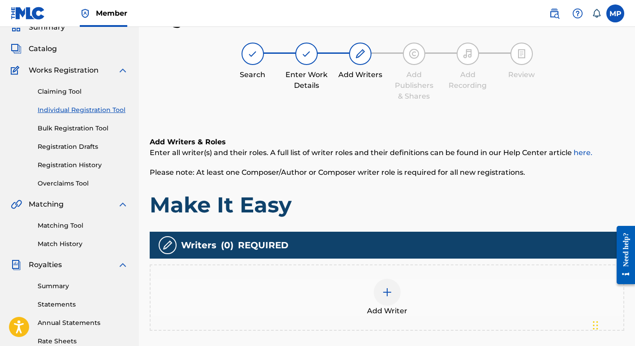
click at [387, 293] on img at bounding box center [387, 292] width 11 height 11
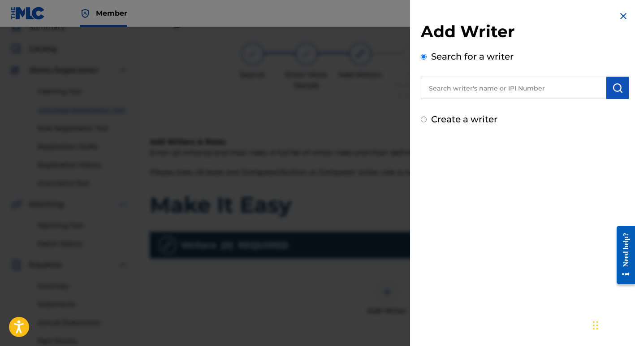
click at [520, 88] on input "text" at bounding box center [513, 88] width 185 height 22
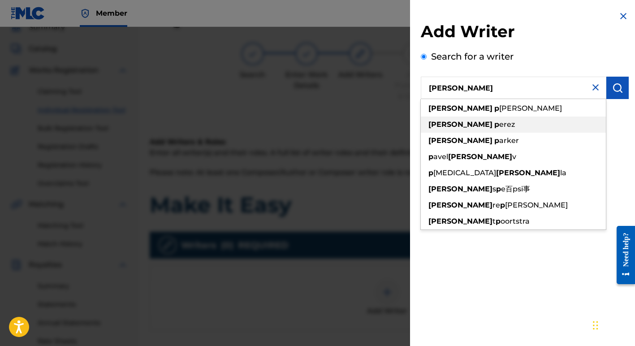
click at [508, 126] on div "margie p erez" at bounding box center [513, 124] width 185 height 16
type input "margie perez"
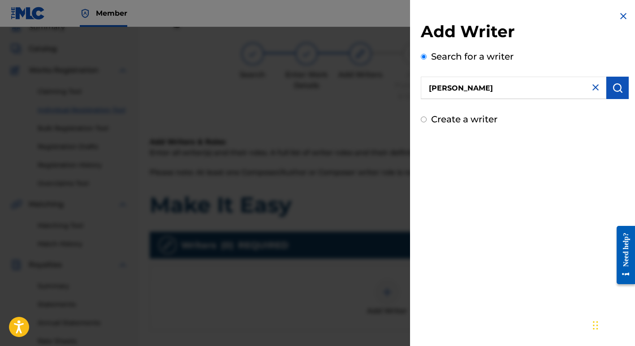
click at [614, 90] on img "submit" at bounding box center [617, 87] width 11 height 11
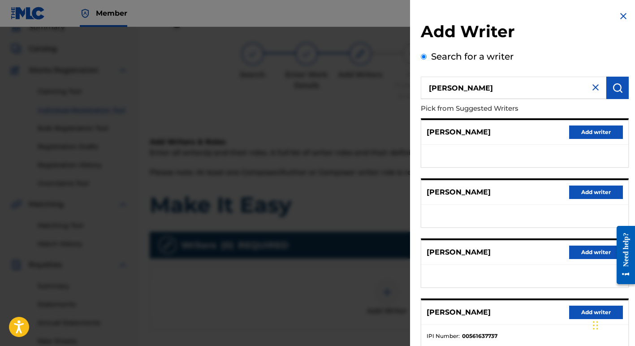
click at [581, 310] on button "Add writer" at bounding box center [596, 311] width 54 height 13
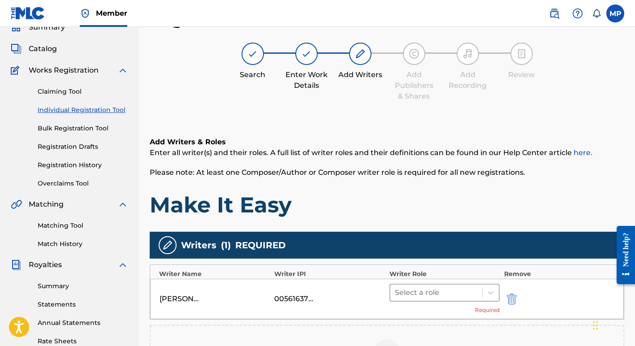
click at [419, 291] on div at bounding box center [436, 292] width 83 height 13
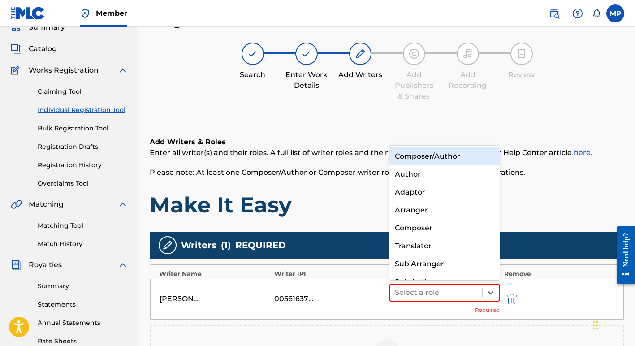
click at [412, 155] on div "Composer/Author" at bounding box center [444, 156] width 110 height 18
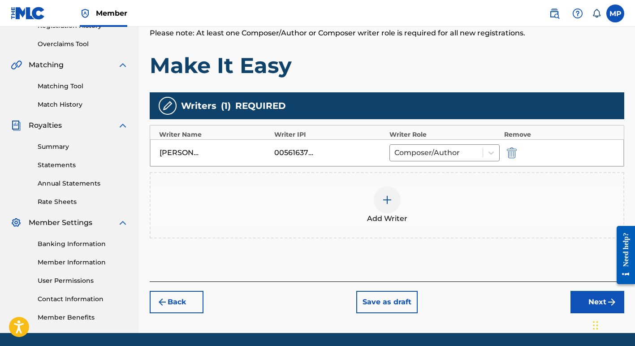
scroll to position [182, 0]
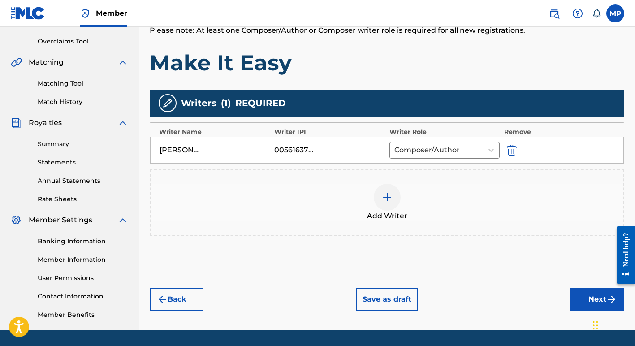
click at [589, 298] on button "Next" at bounding box center [597, 299] width 54 height 22
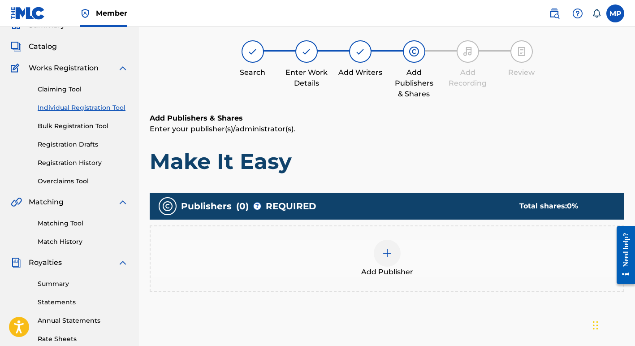
scroll to position [40, 0]
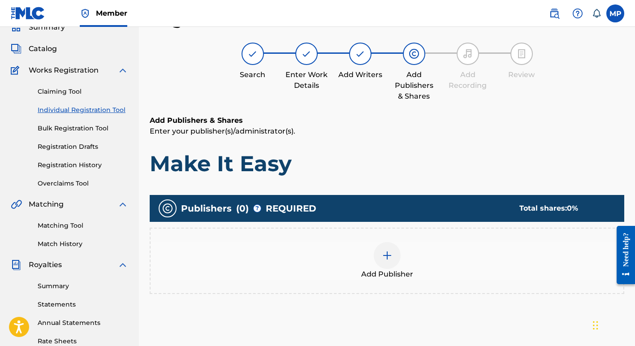
click at [387, 253] on img at bounding box center [387, 255] width 11 height 11
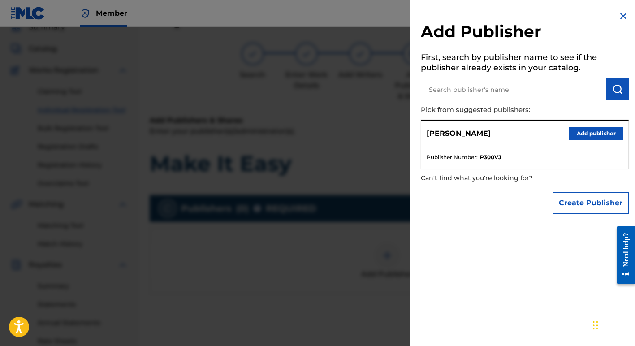
click at [582, 204] on button "Create Publisher" at bounding box center [590, 203] width 76 height 22
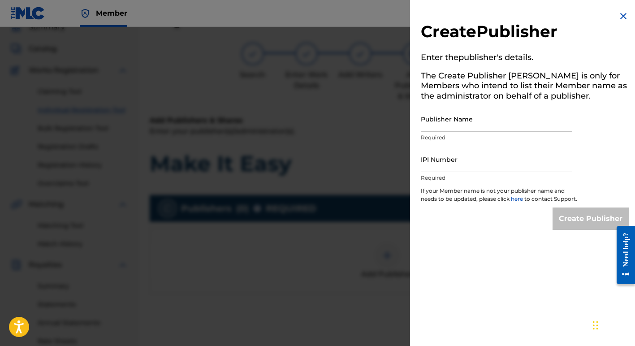
click at [433, 120] on input "Publisher Name" at bounding box center [496, 119] width 151 height 26
type input "Margie Perez Music"
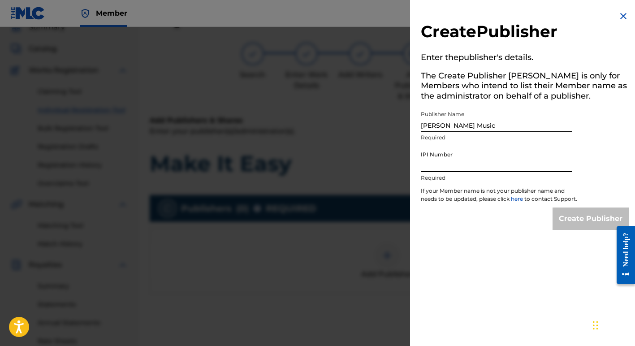
click at [458, 168] on input "IPI Number" at bounding box center [496, 159] width 151 height 26
type input "01257377722"
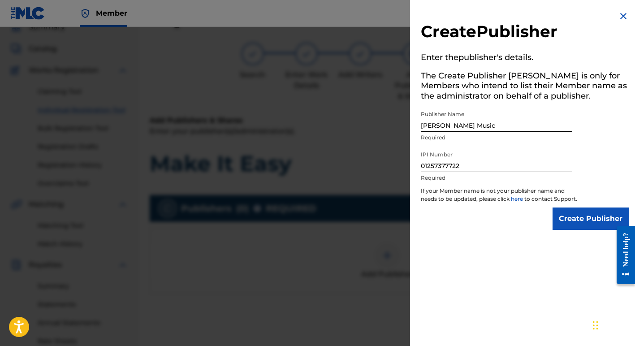
click at [585, 227] on input "Create Publisher" at bounding box center [590, 218] width 76 height 22
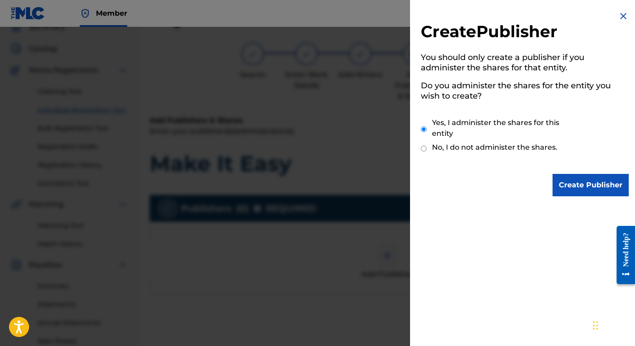
click at [568, 185] on input "Create Publisher" at bounding box center [590, 185] width 76 height 22
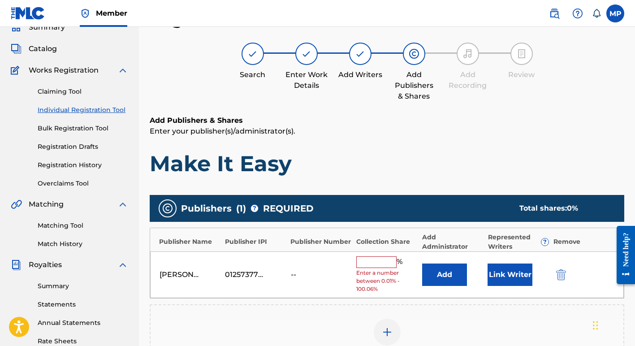
click at [374, 259] on input "text" at bounding box center [376, 262] width 40 height 12
type input "100"
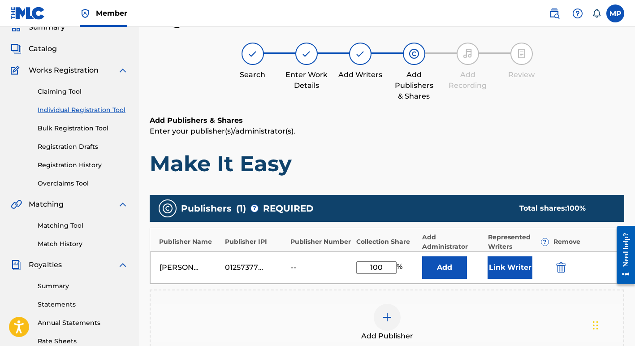
click at [505, 266] on button "Link Writer" at bounding box center [509, 267] width 45 height 22
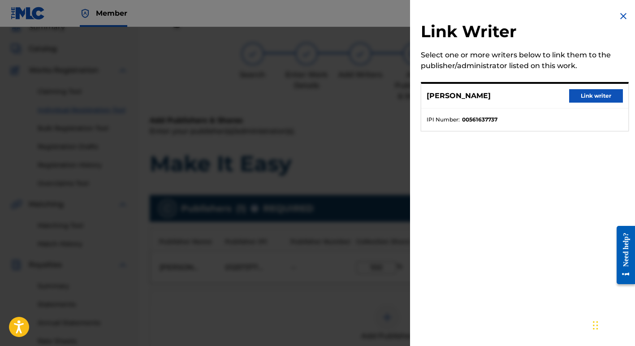
click at [595, 93] on button "Link writer" at bounding box center [596, 95] width 54 height 13
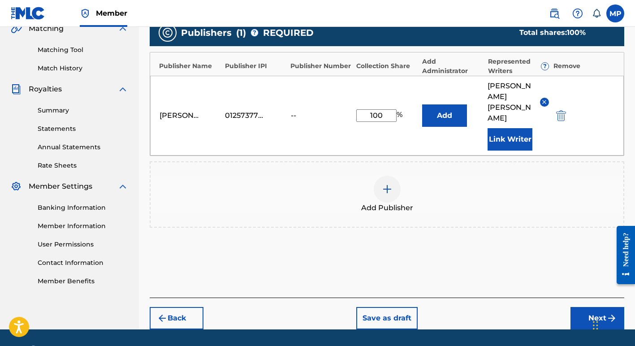
scroll to position [217, 0]
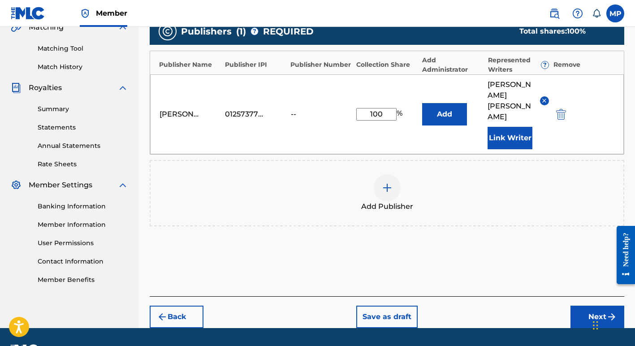
click at [589, 305] on button "Next" at bounding box center [597, 316] width 54 height 22
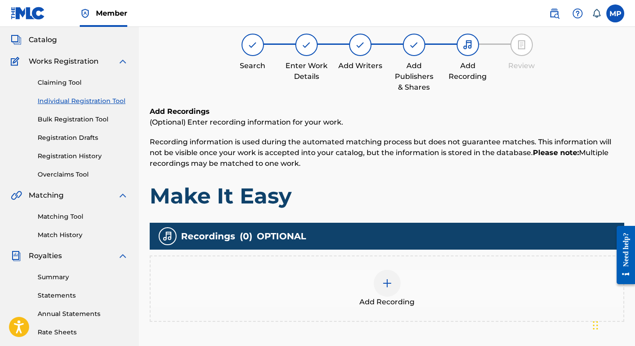
scroll to position [40, 0]
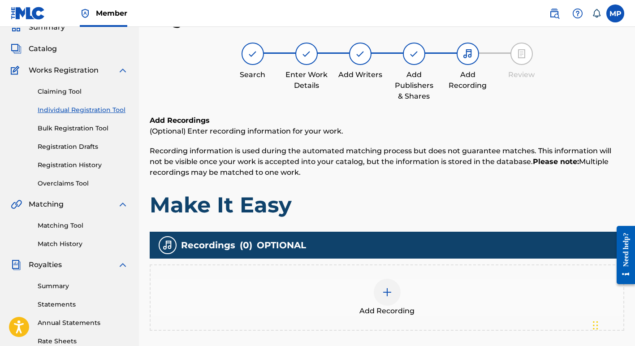
click at [386, 293] on img at bounding box center [387, 292] width 11 height 11
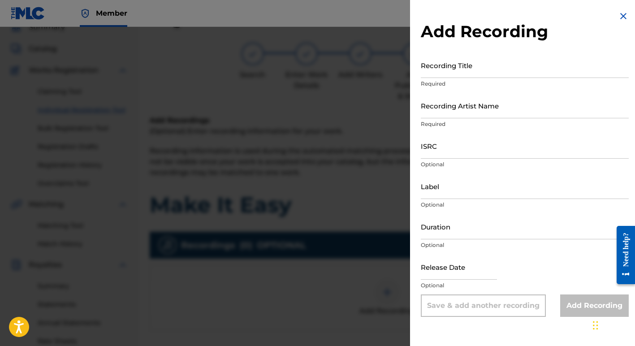
click at [471, 71] on input "Recording Title" at bounding box center [525, 65] width 208 height 26
type input "Make It Easy"
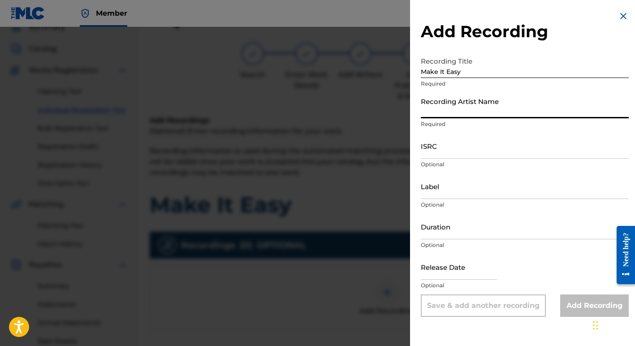
click at [463, 108] on input "Recording Artist Name" at bounding box center [525, 106] width 208 height 26
type input "Margie Perez"
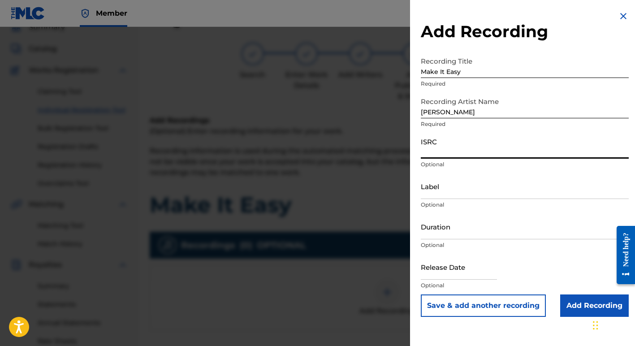
click at [434, 152] on input "ISRC" at bounding box center [525, 146] width 208 height 26
type input "USSQH0800206"
click at [576, 305] on input "Add Recording" at bounding box center [594, 305] width 69 height 22
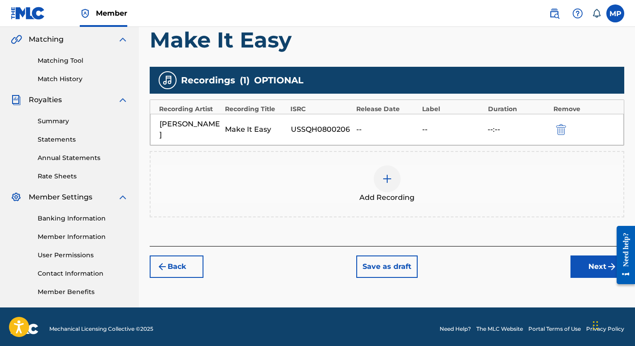
scroll to position [210, 0]
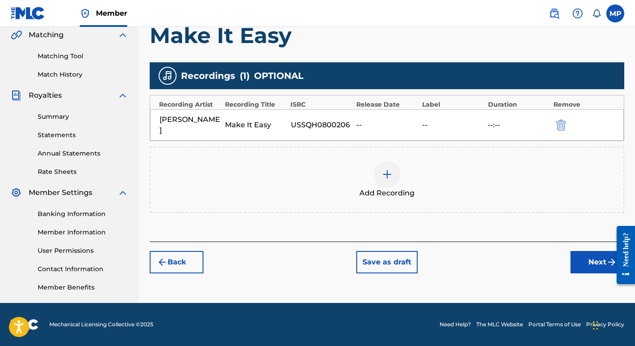
click at [590, 251] on button "Next" at bounding box center [597, 262] width 54 height 22
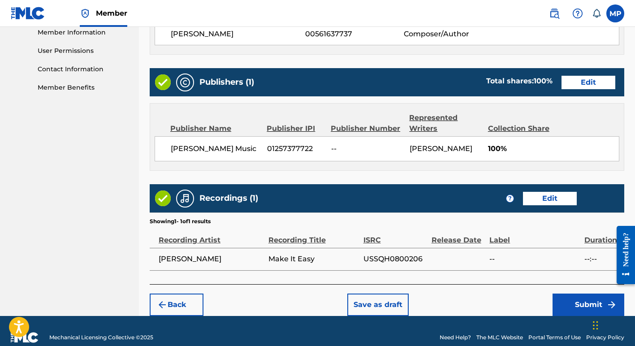
scroll to position [422, 0]
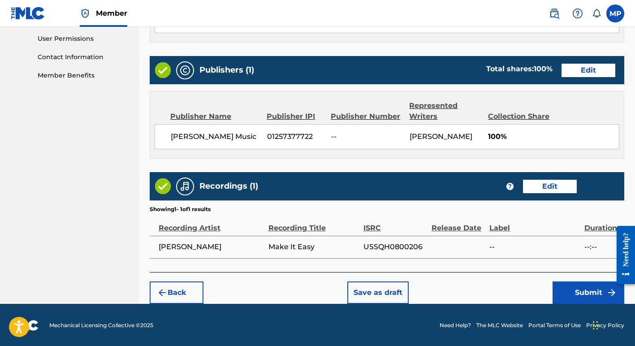
click at [583, 293] on button "Submit" at bounding box center [588, 292] width 72 height 22
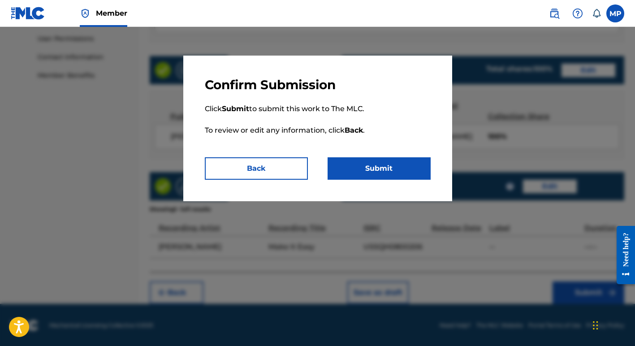
click at [377, 167] on button "Submit" at bounding box center [378, 168] width 103 height 22
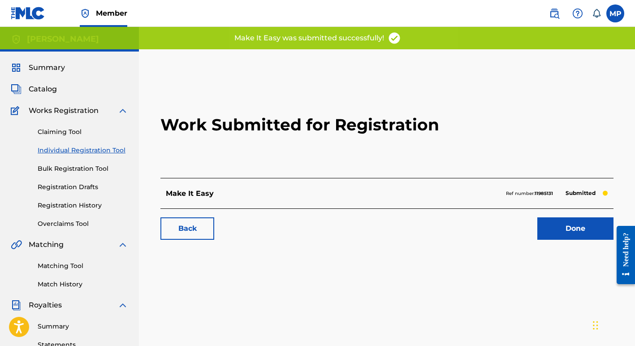
click at [579, 227] on link "Done" at bounding box center [575, 228] width 76 height 22
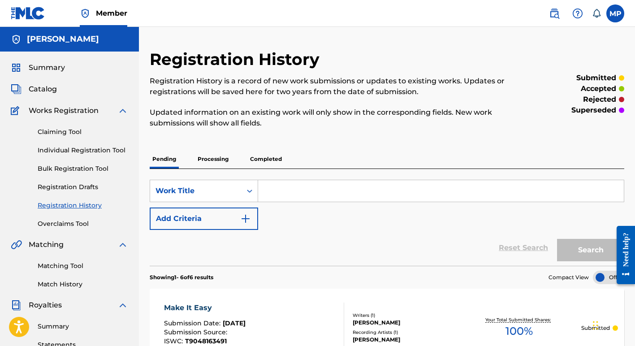
click at [83, 150] on link "Individual Registration Tool" at bounding box center [83, 150] width 90 height 9
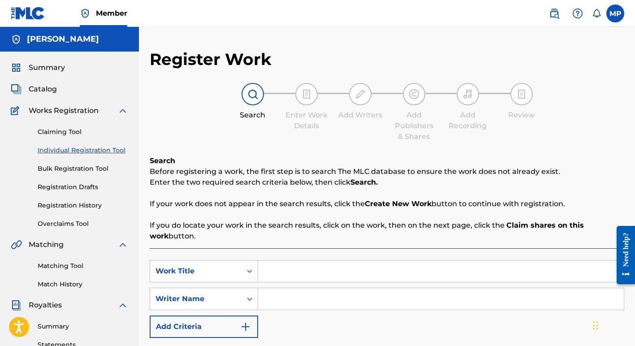
click at [293, 274] on input "Search Form" at bounding box center [441, 271] width 366 height 22
type input "No Mo"
click at [280, 301] on input "Search Form" at bounding box center [441, 299] width 366 height 22
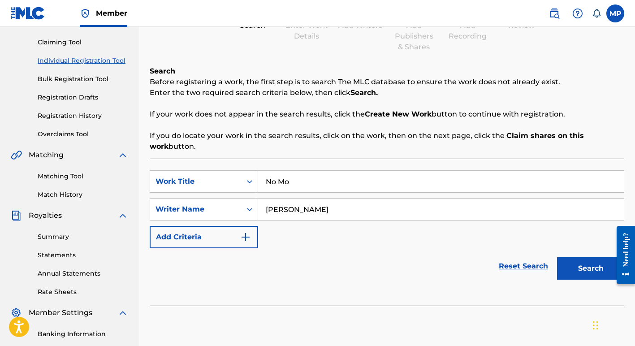
scroll to position [97, 0]
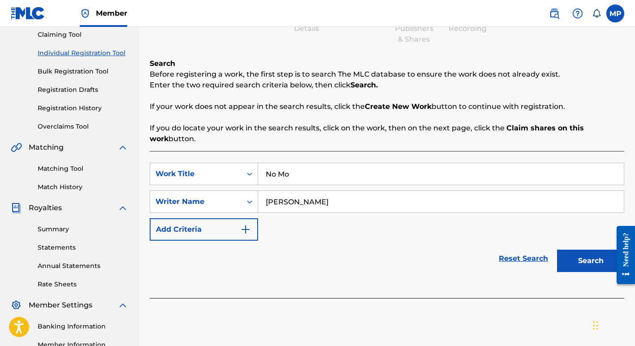
type input "Margie Perez"
click at [590, 260] on button "Search" at bounding box center [590, 260] width 67 height 22
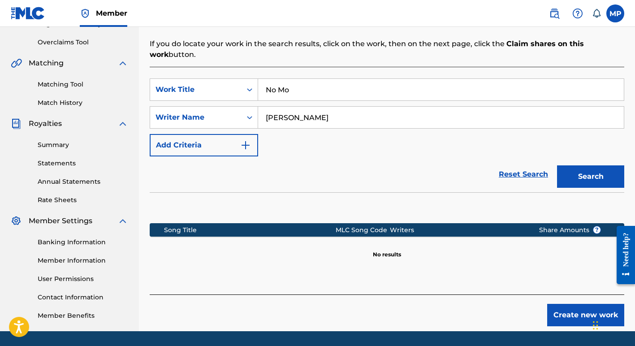
scroll to position [210, 0]
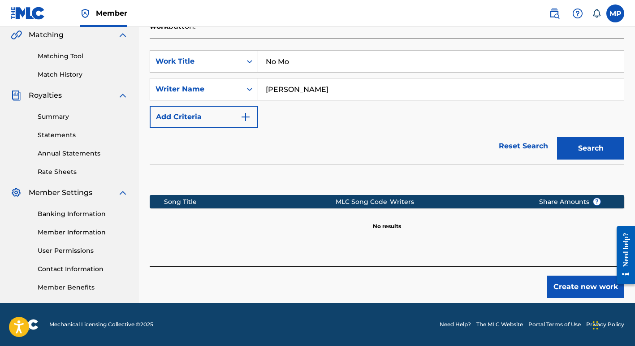
click at [578, 285] on button "Create new work" at bounding box center [585, 286] width 77 height 22
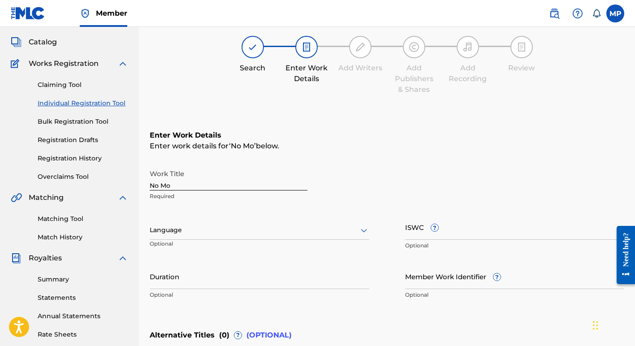
scroll to position [0, 0]
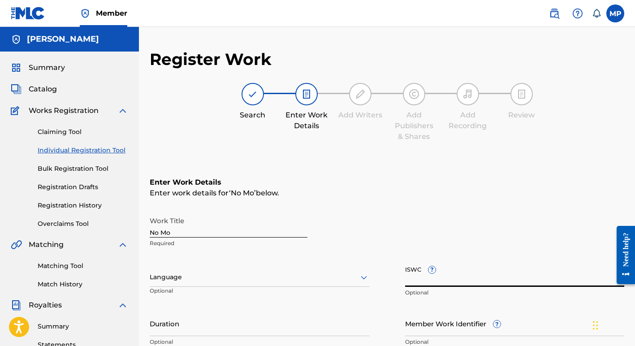
click at [410, 277] on input "ISWC ?" at bounding box center [514, 274] width 219 height 26
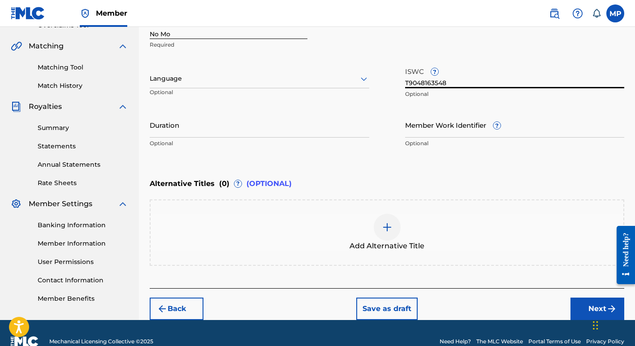
scroll to position [215, 0]
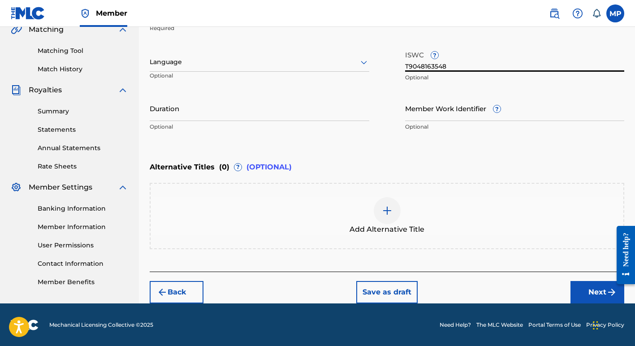
type input "T9048163548"
click at [591, 291] on button "Next" at bounding box center [597, 292] width 54 height 22
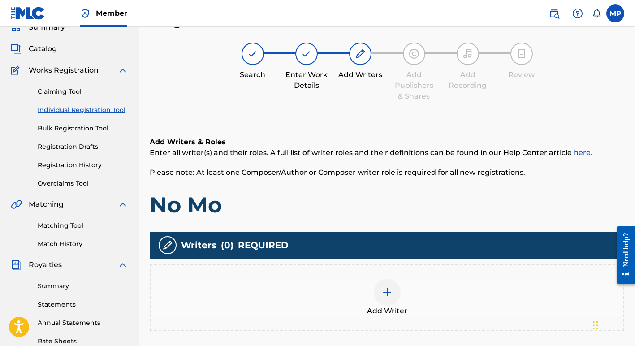
scroll to position [52, 0]
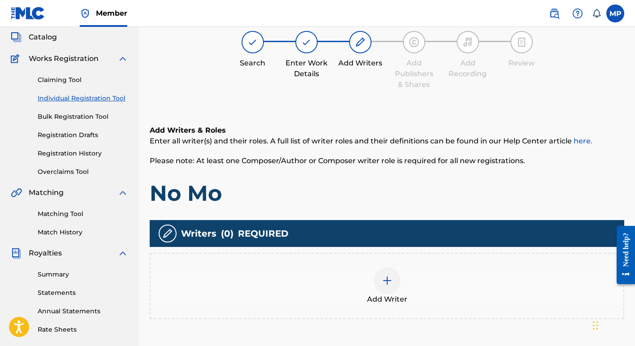
click at [386, 280] on img at bounding box center [387, 280] width 11 height 11
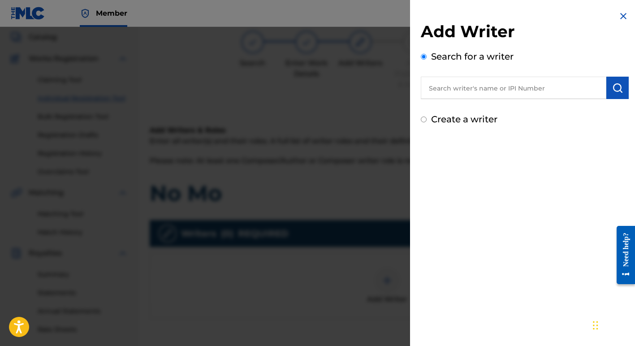
click at [517, 89] on input "text" at bounding box center [513, 88] width 185 height 22
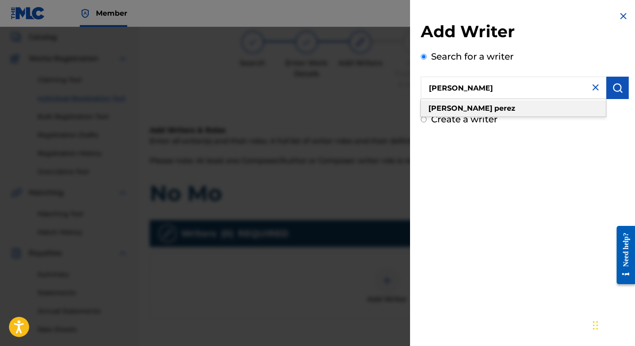
type input "margie perez"
click at [519, 109] on div "margie perez" at bounding box center [513, 108] width 185 height 16
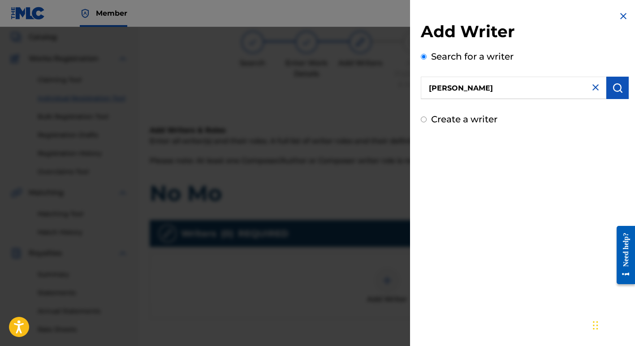
click at [612, 92] on img "submit" at bounding box center [617, 87] width 11 height 11
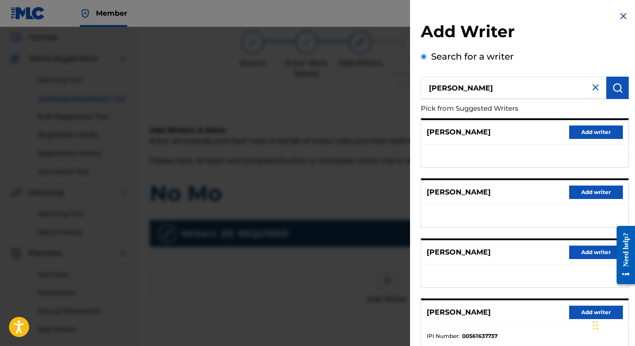
click at [584, 312] on button "Add writer" at bounding box center [596, 311] width 54 height 13
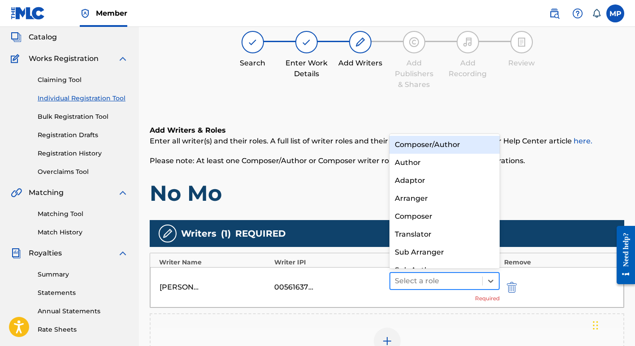
click at [419, 281] on div at bounding box center [436, 281] width 83 height 13
click at [428, 142] on div "Composer/Author" at bounding box center [444, 145] width 110 height 18
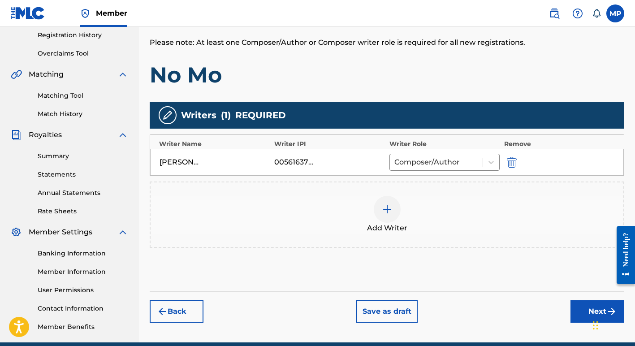
scroll to position [172, 0]
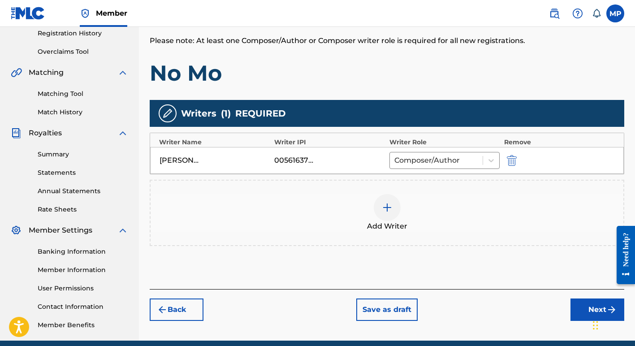
click at [585, 313] on button "Next" at bounding box center [597, 309] width 54 height 22
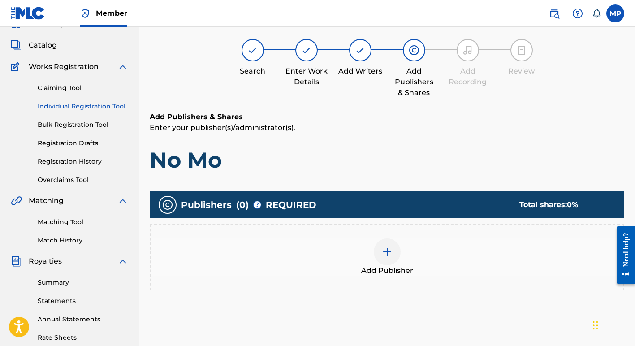
scroll to position [40, 0]
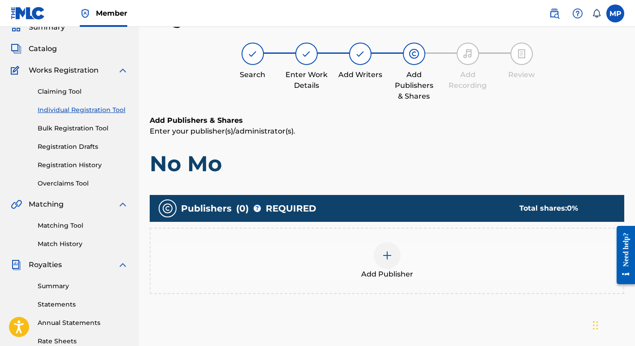
click at [389, 253] on img at bounding box center [387, 255] width 11 height 11
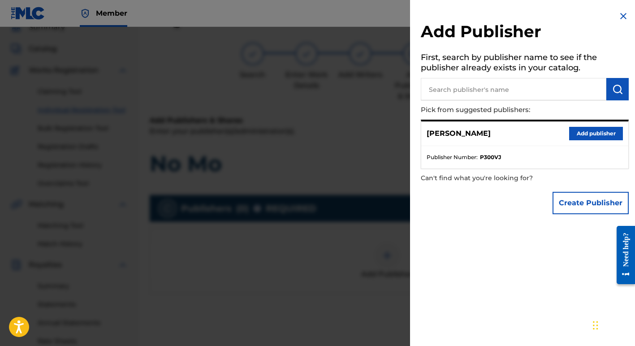
click at [576, 202] on button "Create Publisher" at bounding box center [590, 203] width 76 height 22
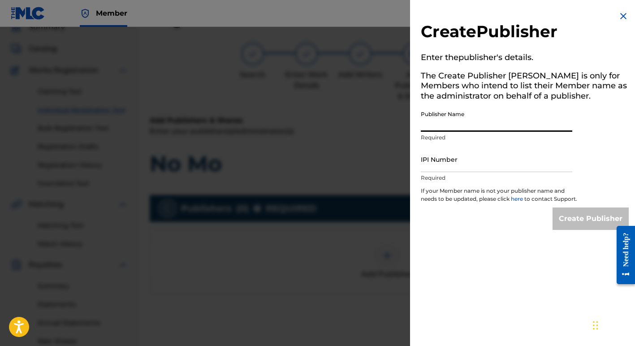
click at [467, 123] on input "Publisher Name" at bounding box center [496, 119] width 151 height 26
type input "Margie Perez Music"
click at [479, 167] on input "IPI Number" at bounding box center [496, 159] width 151 height 26
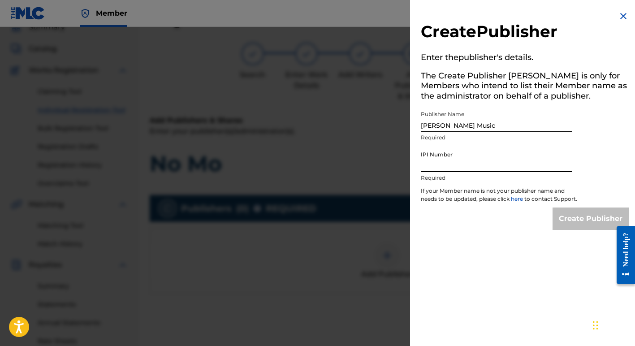
type input "01257377722"
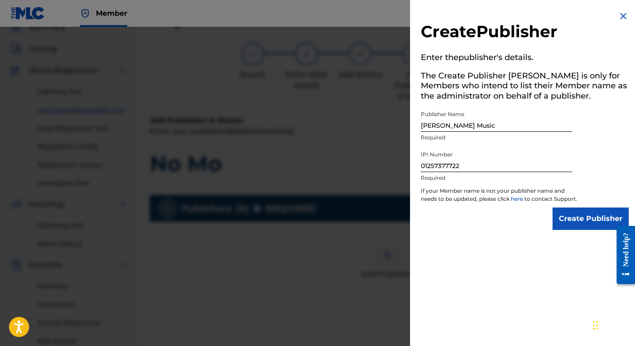
click at [582, 226] on input "Create Publisher" at bounding box center [590, 218] width 76 height 22
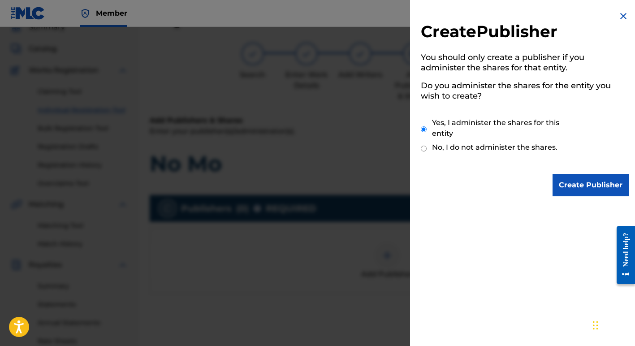
click at [580, 184] on input "Create Publisher" at bounding box center [590, 185] width 76 height 22
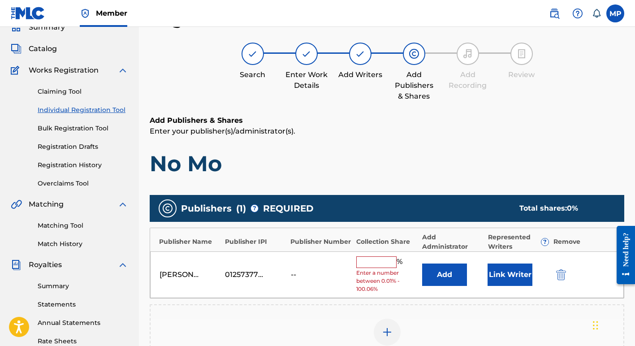
click at [366, 262] on input "text" at bounding box center [376, 262] width 40 height 12
type input "100"
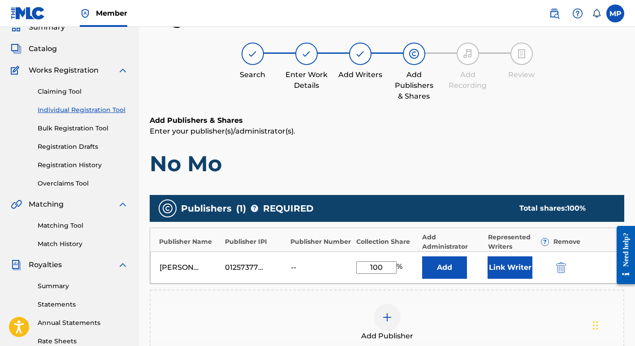
click at [506, 267] on button "Link Writer" at bounding box center [509, 267] width 45 height 22
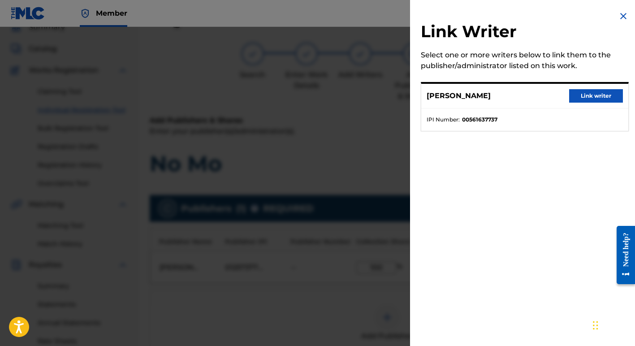
click at [588, 95] on button "Link writer" at bounding box center [596, 95] width 54 height 13
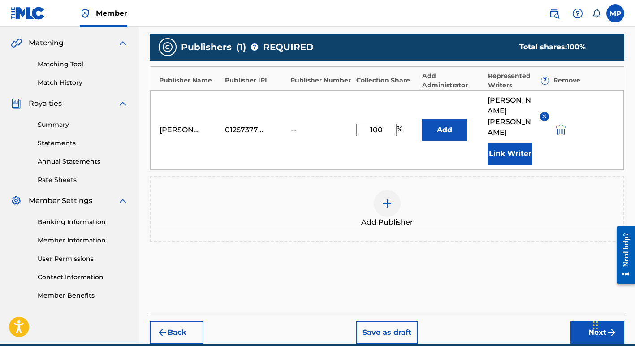
scroll to position [205, 0]
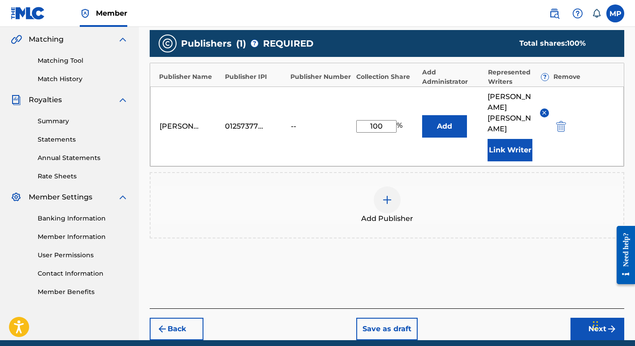
click at [588, 318] on button "Next" at bounding box center [597, 329] width 54 height 22
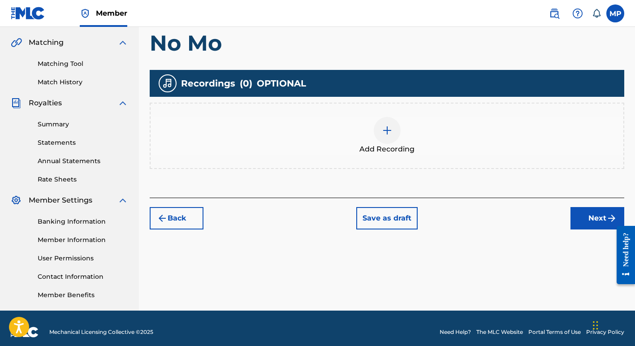
scroll to position [210, 0]
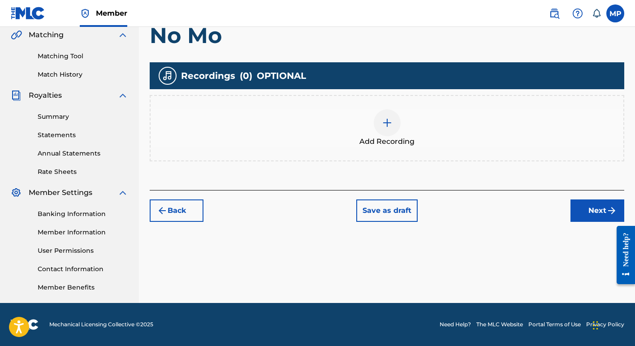
click at [385, 124] on img at bounding box center [387, 122] width 11 height 11
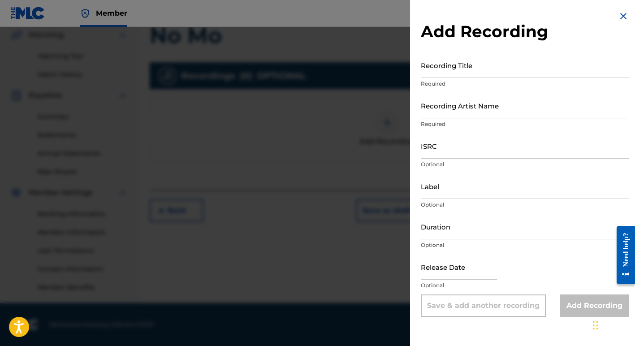
click at [432, 69] on input "Recording Title" at bounding box center [525, 65] width 208 height 26
type input "No Mo"
click at [435, 108] on input "Recording Artist Name" at bounding box center [525, 106] width 208 height 26
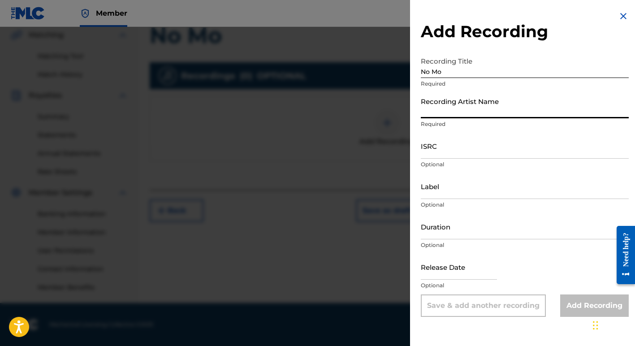
type input "Margie Perez"
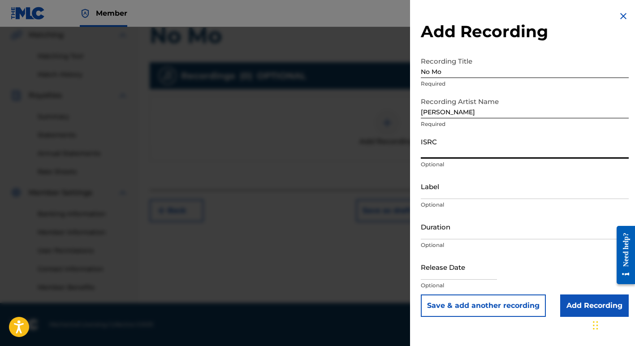
click at [435, 153] on input "ISRC" at bounding box center [525, 146] width 208 height 26
type input "USSQH0800209"
click at [573, 307] on input "Add Recording" at bounding box center [594, 305] width 69 height 22
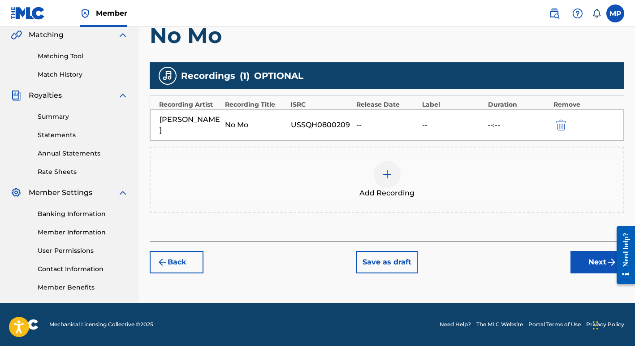
click at [586, 253] on button "Next" at bounding box center [597, 262] width 54 height 22
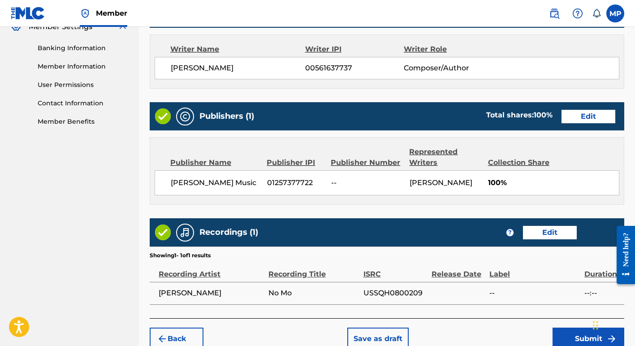
scroll to position [422, 0]
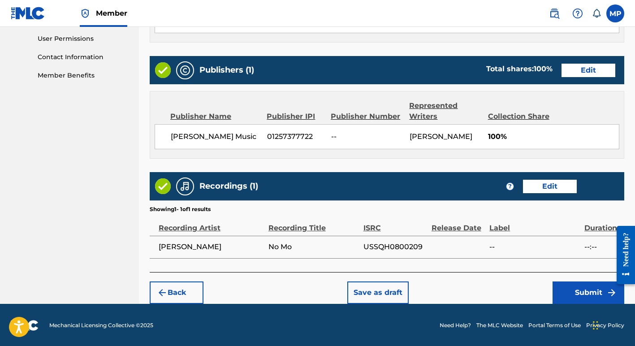
click at [581, 292] on button "Submit" at bounding box center [588, 292] width 72 height 22
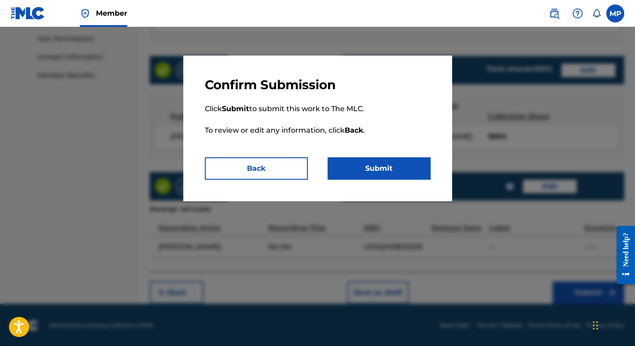
click at [379, 171] on button "Submit" at bounding box center [378, 168] width 103 height 22
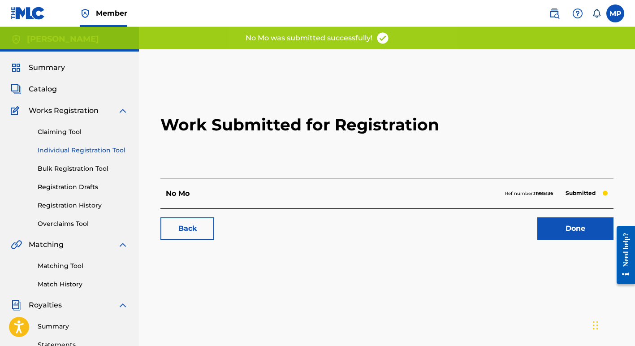
click at [568, 228] on link "Done" at bounding box center [575, 228] width 76 height 22
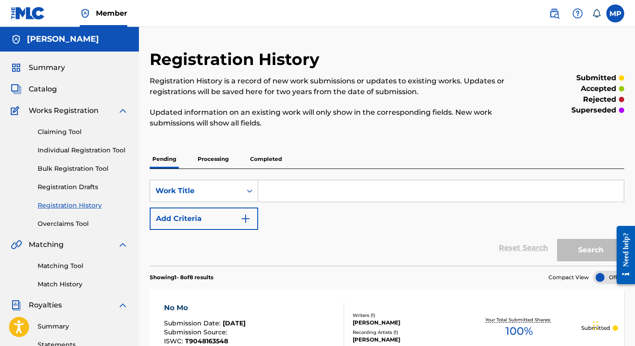
click at [73, 148] on link "Individual Registration Tool" at bounding box center [83, 150] width 90 height 9
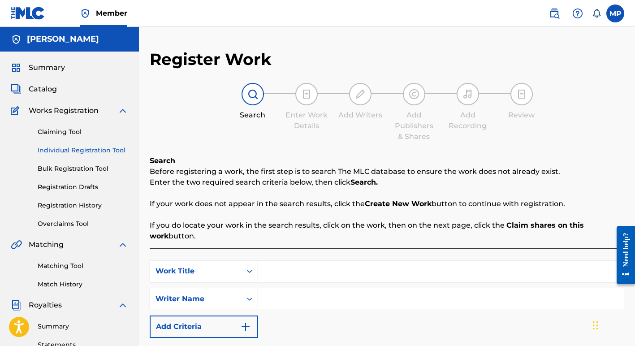
click at [270, 279] on input "Search Form" at bounding box center [441, 271] width 366 height 22
type input "It's Christmas"
click at [276, 301] on input "Search Form" at bounding box center [441, 299] width 366 height 22
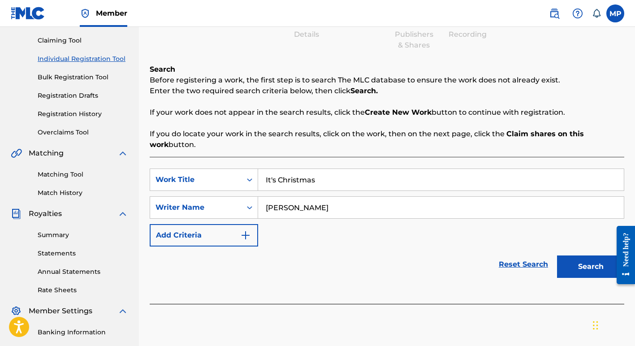
scroll to position [94, 0]
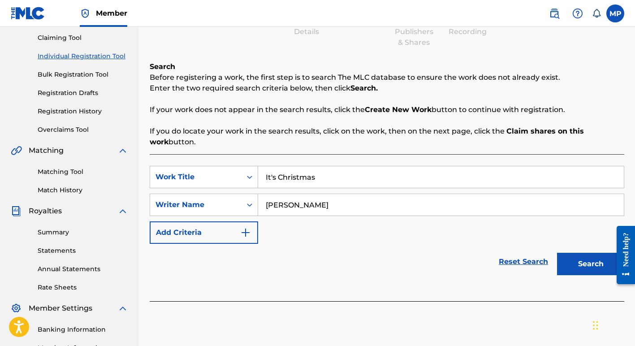
click at [585, 264] on button "Search" at bounding box center [590, 264] width 67 height 22
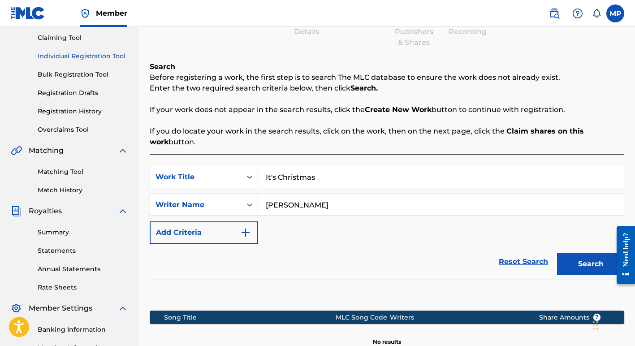
click at [314, 203] on input "Margie Perez" at bounding box center [441, 205] width 366 height 22
type input "M"
type input "Paul Sanchez"
click at [581, 264] on button "Search" at bounding box center [590, 264] width 67 height 22
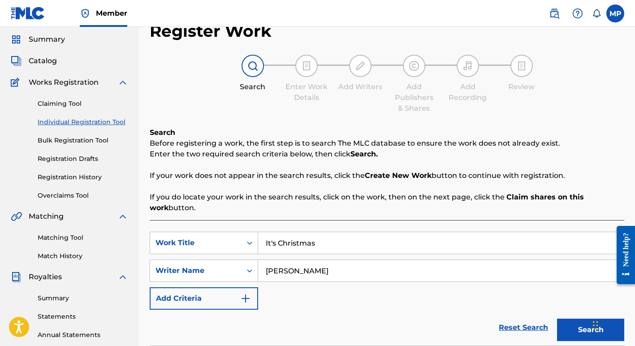
scroll to position [0, 0]
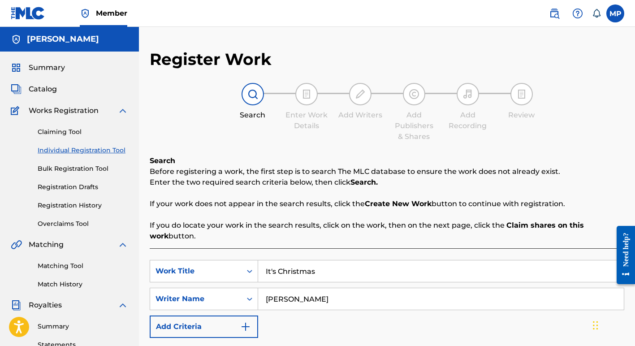
click at [71, 149] on link "Individual Registration Tool" at bounding box center [83, 150] width 90 height 9
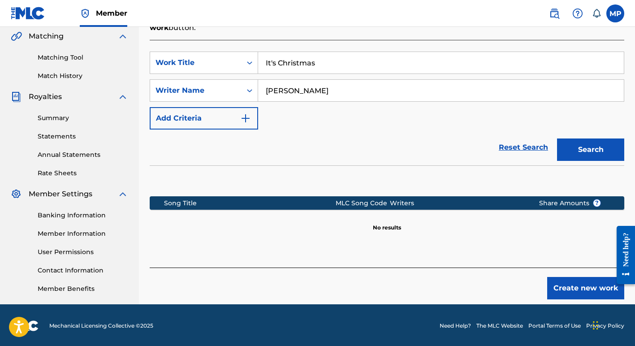
scroll to position [210, 0]
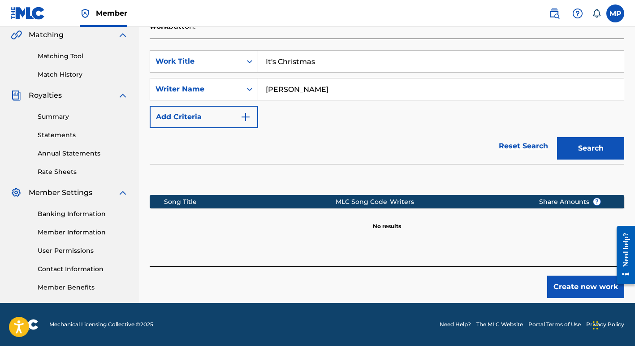
click at [579, 288] on button "Create new work" at bounding box center [585, 286] width 77 height 22
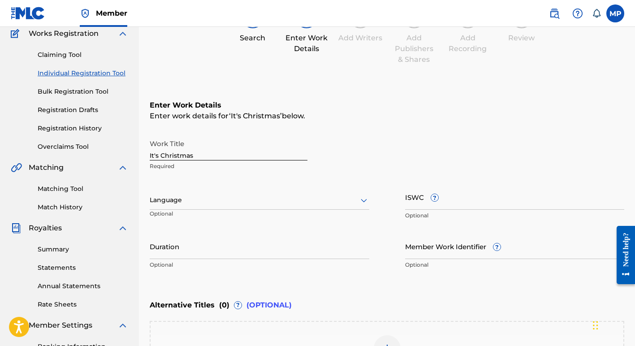
scroll to position [99, 0]
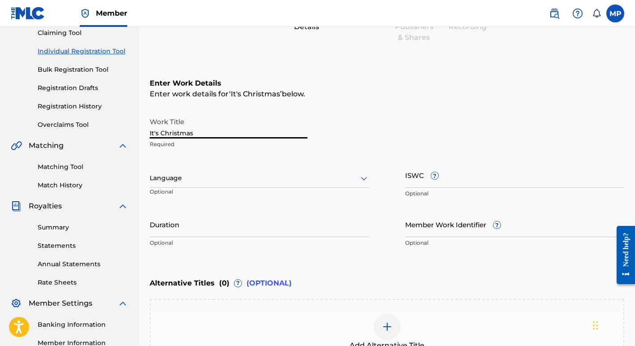
drag, startPoint x: 196, startPoint y: 133, endPoint x: 123, endPoint y: 125, distance: 73.4
click at [123, 125] on main "MARGIE PEREZ Summary Catalog Works Registration Claiming Tool Individual Regist…" at bounding box center [317, 173] width 635 height 491
type input "Somebody Help Me"
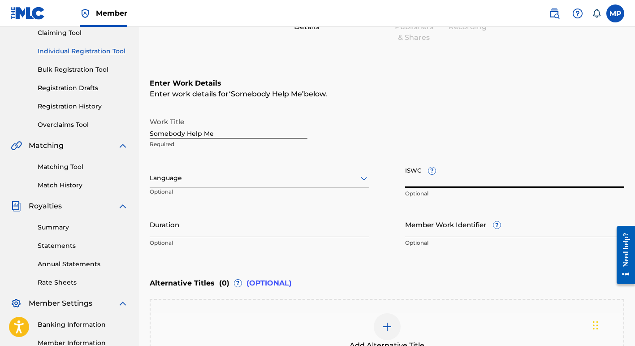
click at [419, 179] on input "ISWC ?" at bounding box center [514, 175] width 219 height 26
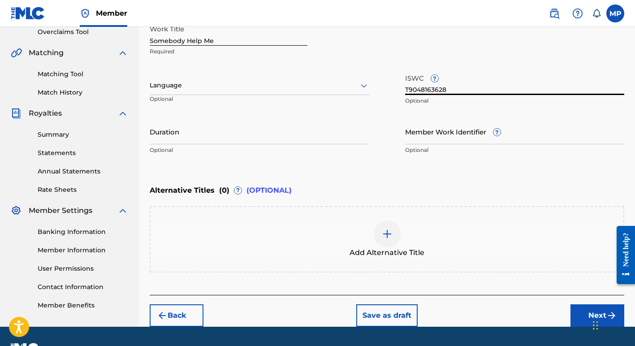
scroll to position [215, 0]
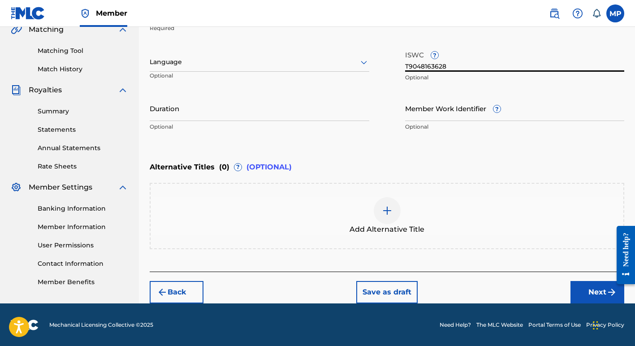
type input "T9048163628"
click at [595, 294] on button "Next" at bounding box center [597, 292] width 54 height 22
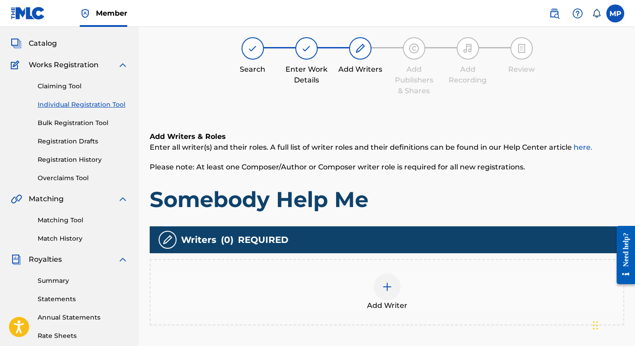
scroll to position [40, 0]
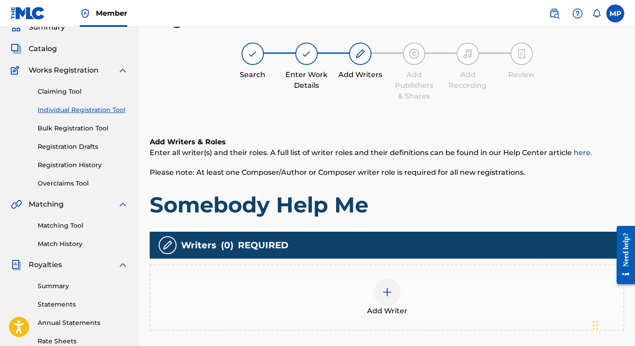
click at [387, 291] on img at bounding box center [387, 292] width 11 height 11
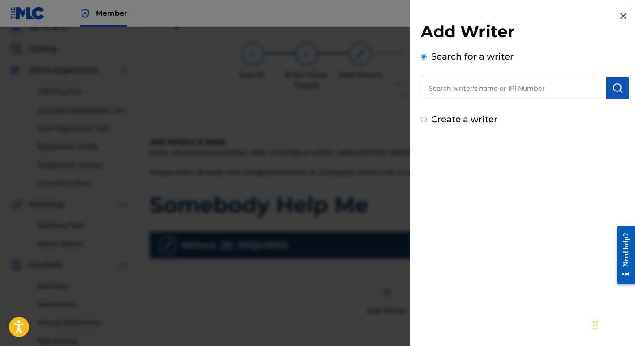
click at [537, 89] on input "text" at bounding box center [513, 88] width 185 height 22
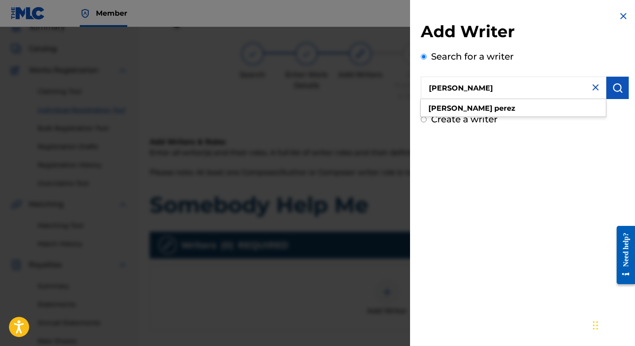
type input "Margie Perez"
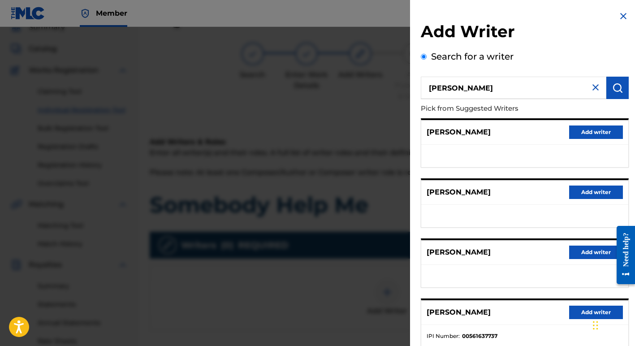
click at [579, 311] on button "Add writer" at bounding box center [596, 311] width 54 height 13
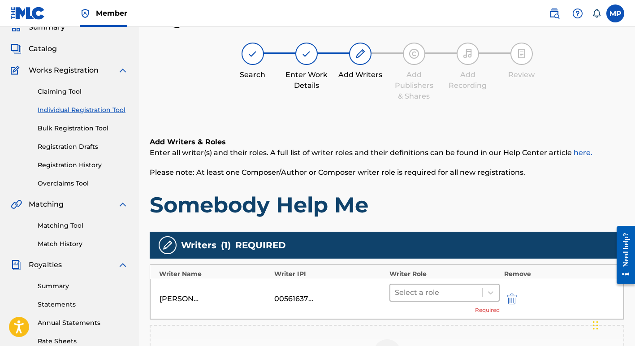
click at [406, 292] on div at bounding box center [436, 292] width 83 height 13
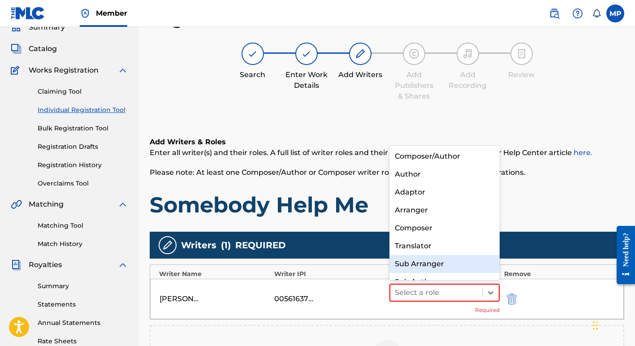
scroll to position [13, 0]
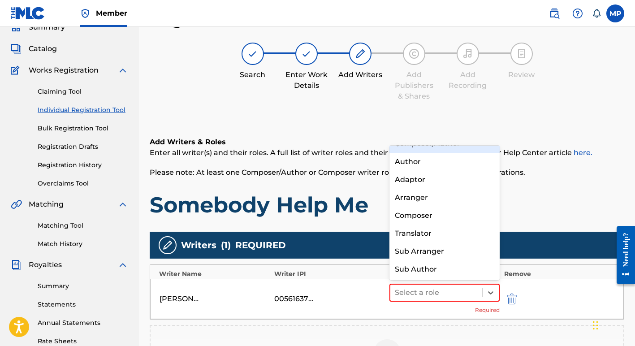
click at [418, 146] on div "Composer/Author" at bounding box center [444, 144] width 110 height 18
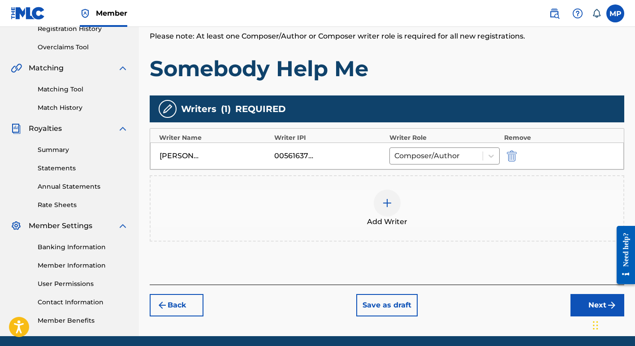
scroll to position [210, 0]
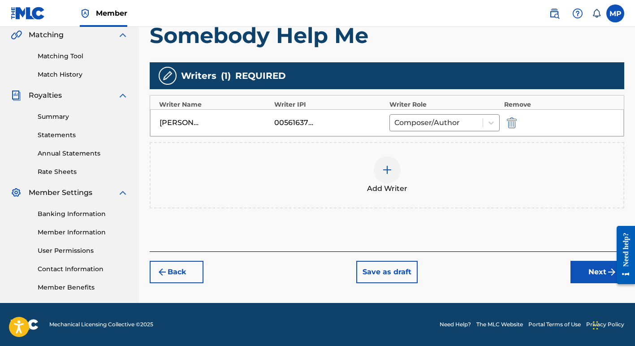
click at [591, 272] on button "Next" at bounding box center [597, 272] width 54 height 22
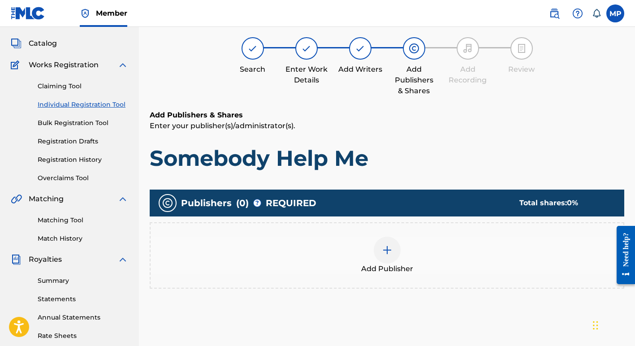
scroll to position [40, 0]
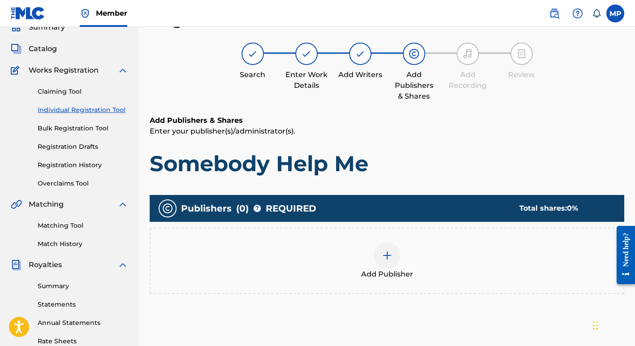
click at [382, 254] on img at bounding box center [387, 255] width 11 height 11
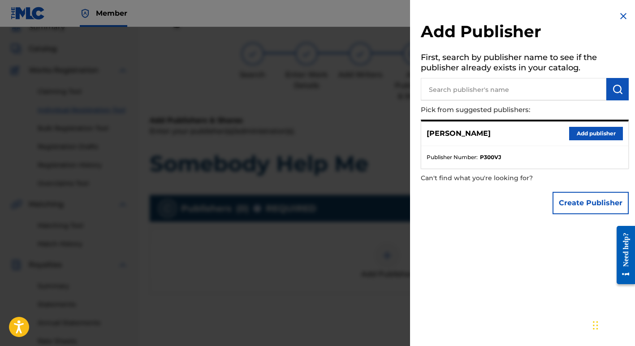
click at [571, 202] on button "Create Publisher" at bounding box center [590, 203] width 76 height 22
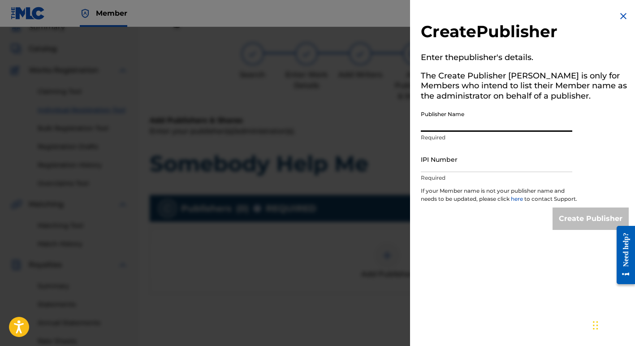
click at [442, 125] on input "Publisher Name" at bounding box center [496, 119] width 151 height 26
type input "Margie Perez Music"
click at [463, 166] on input "IPI Number" at bounding box center [496, 159] width 151 height 26
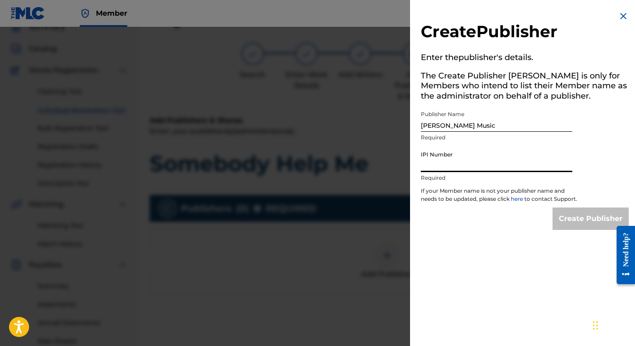
type input "01257377722"
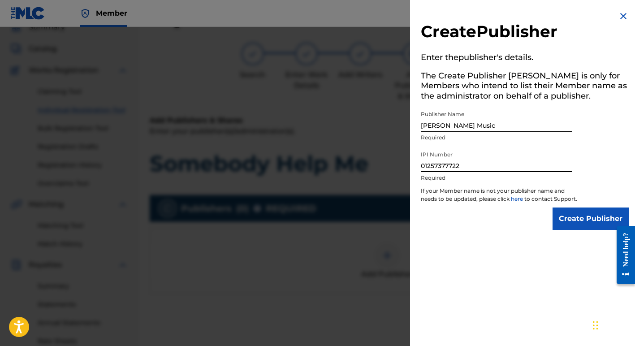
click at [579, 226] on input "Create Publisher" at bounding box center [590, 218] width 76 height 22
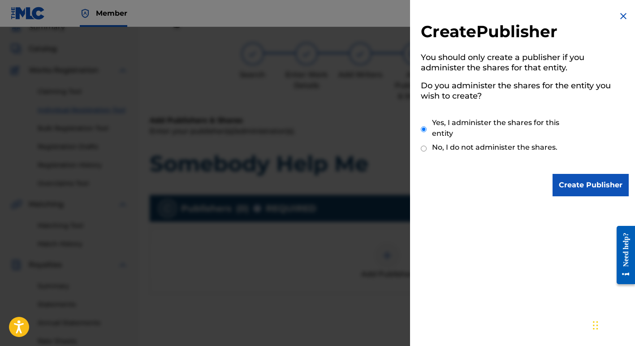
click at [576, 184] on input "Create Publisher" at bounding box center [590, 185] width 76 height 22
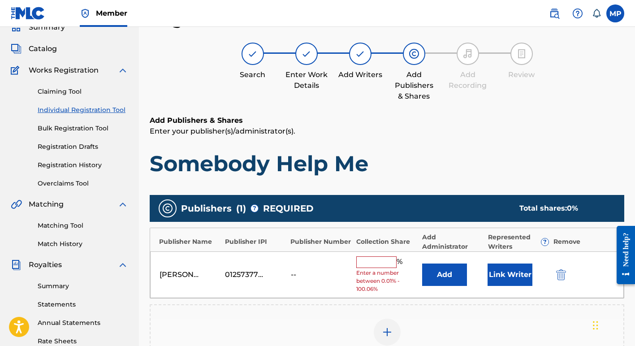
click at [364, 261] on input "text" at bounding box center [376, 262] width 40 height 12
type input "100"
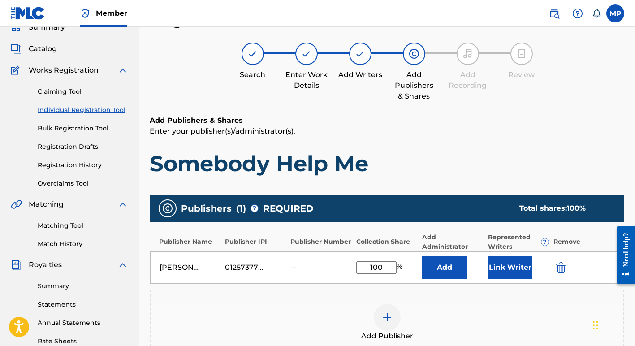
click at [510, 269] on button "Link Writer" at bounding box center [509, 267] width 45 height 22
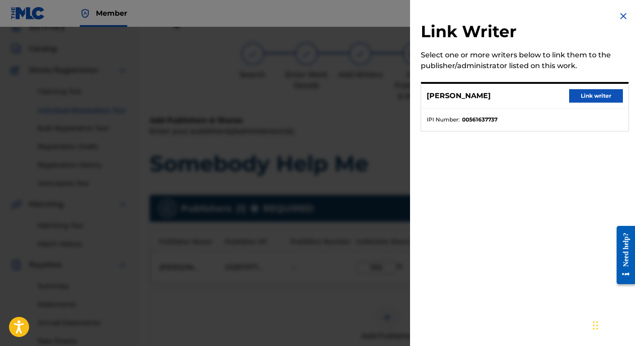
click at [587, 95] on button "Link writer" at bounding box center [596, 95] width 54 height 13
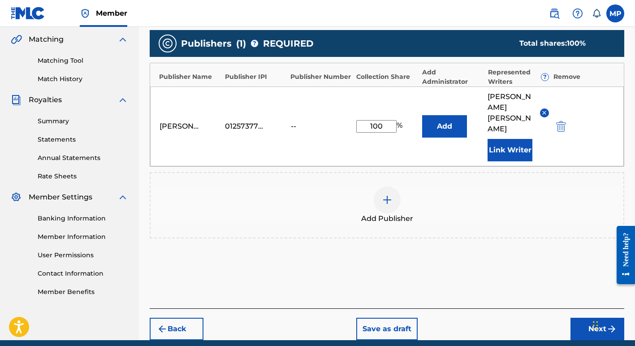
scroll to position [221, 0]
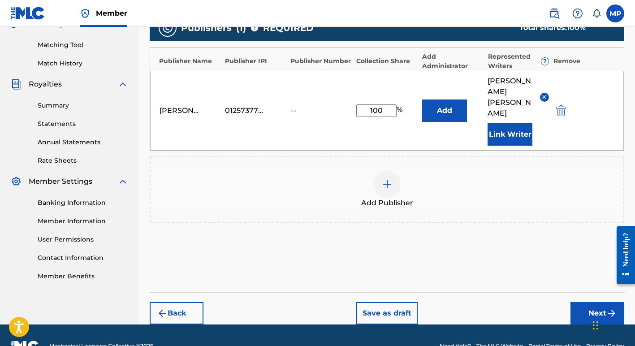
click at [596, 302] on button "Next" at bounding box center [597, 313] width 54 height 22
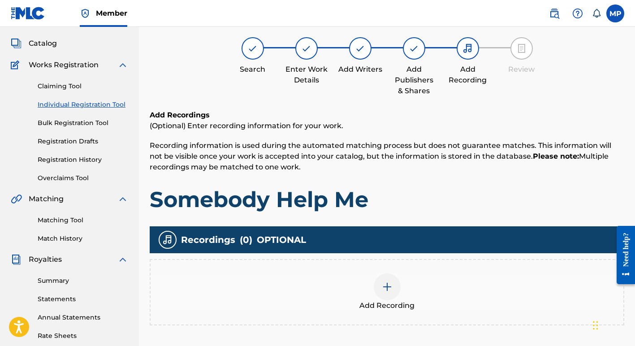
scroll to position [40, 0]
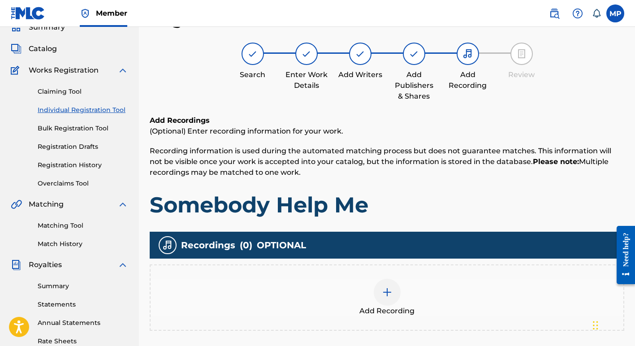
click at [385, 291] on img at bounding box center [387, 292] width 11 height 11
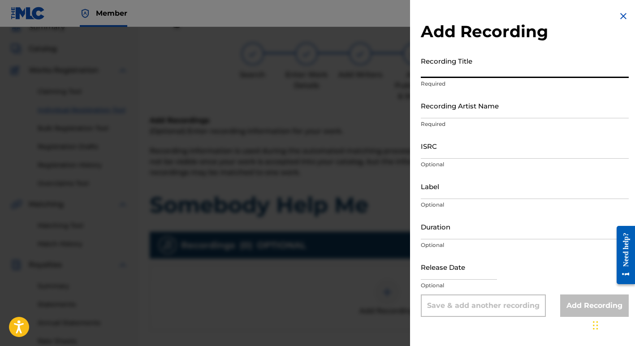
click at [458, 73] on input "Recording Title" at bounding box center [525, 65] width 208 height 26
type input "Somebody Help Me"
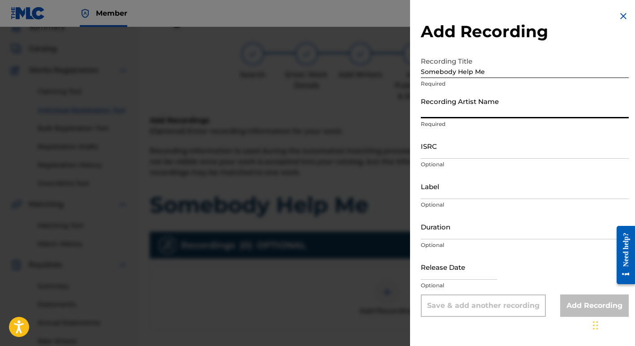
click at [447, 112] on input "Recording Artist Name" at bounding box center [525, 106] width 208 height 26
type input "Margie Perez"
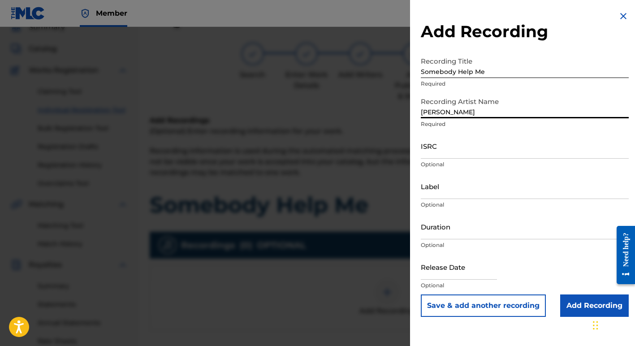
click at [438, 155] on input "ISRC" at bounding box center [525, 146] width 208 height 26
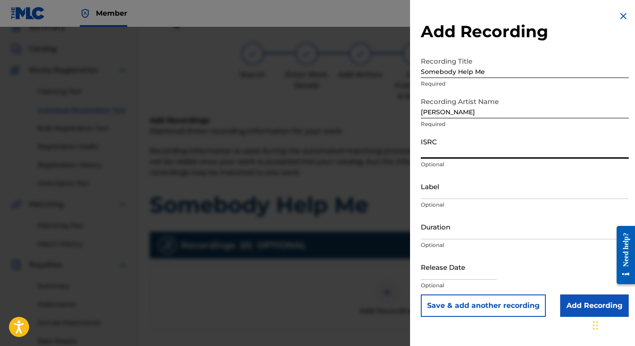
click at [438, 155] on input "ISRC" at bounding box center [525, 146] width 208 height 26
type input "USSQH0800212"
click at [581, 303] on input "Add Recording" at bounding box center [594, 305] width 69 height 22
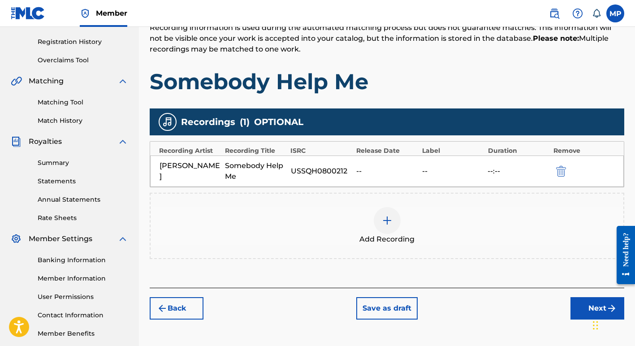
scroll to position [210, 0]
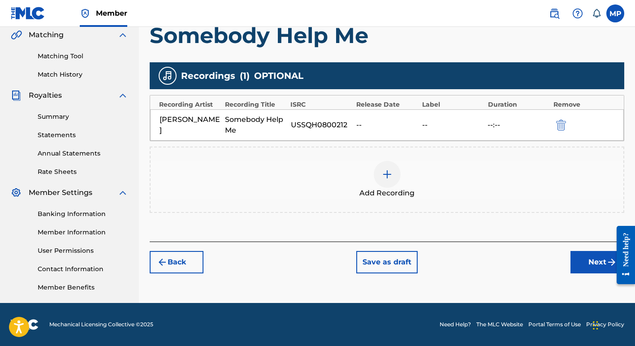
click at [597, 262] on button "Next" at bounding box center [597, 262] width 54 height 22
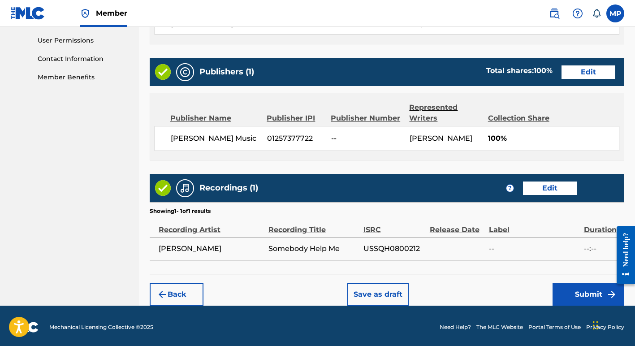
scroll to position [422, 0]
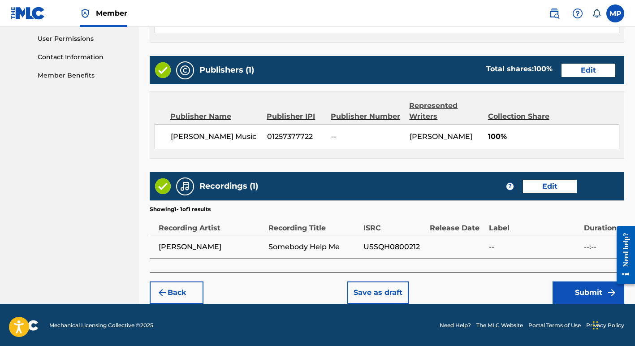
click at [583, 289] on button "Submit" at bounding box center [588, 292] width 72 height 22
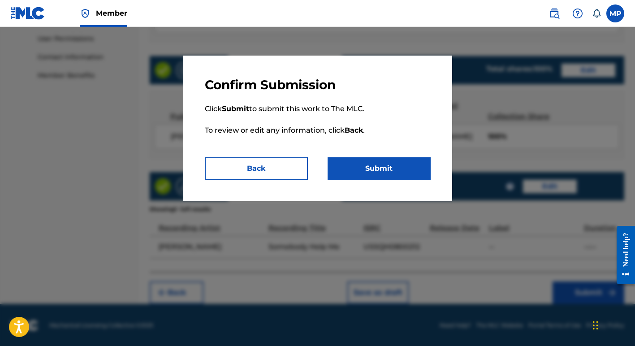
click at [384, 169] on button "Submit" at bounding box center [378, 168] width 103 height 22
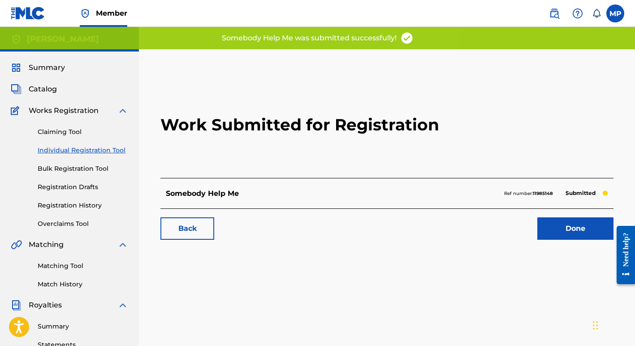
click at [570, 231] on link "Done" at bounding box center [575, 228] width 76 height 22
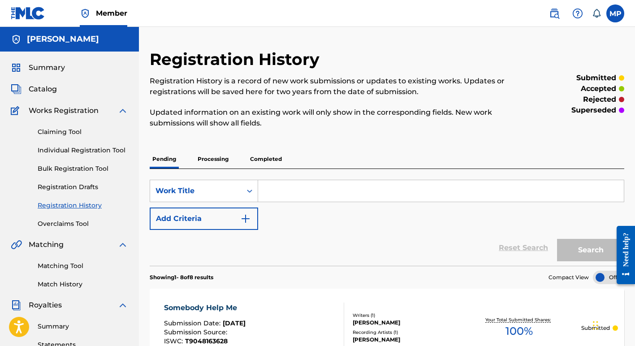
click at [59, 150] on link "Individual Registration Tool" at bounding box center [83, 150] width 90 height 9
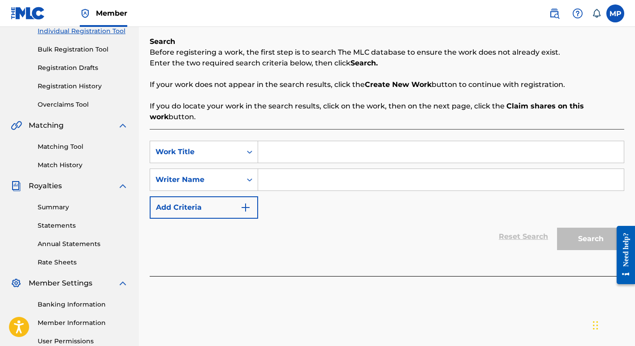
scroll to position [210, 0]
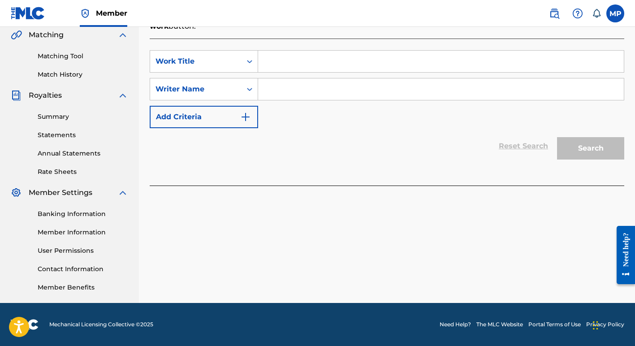
click at [328, 60] on input "Search Form" at bounding box center [441, 62] width 366 height 22
type input "Unrequited Love"
click at [298, 96] on input "Search Form" at bounding box center [441, 89] width 366 height 22
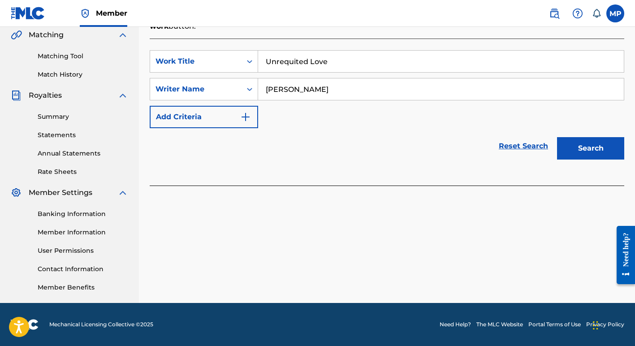
type input "Margie Perez"
click at [573, 148] on button "Search" at bounding box center [590, 148] width 67 height 22
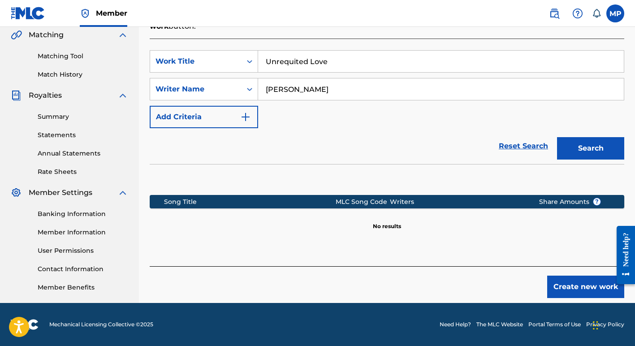
click at [568, 288] on button "Create new work" at bounding box center [585, 286] width 77 height 22
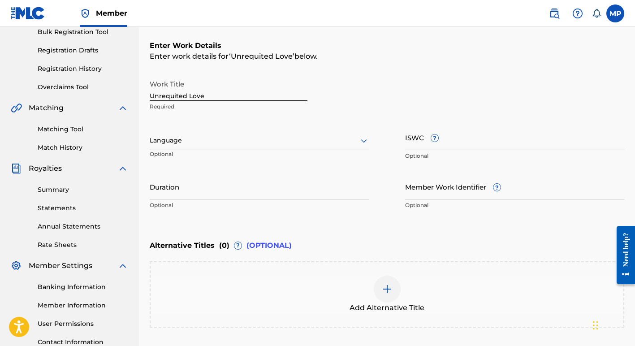
scroll to position [131, 0]
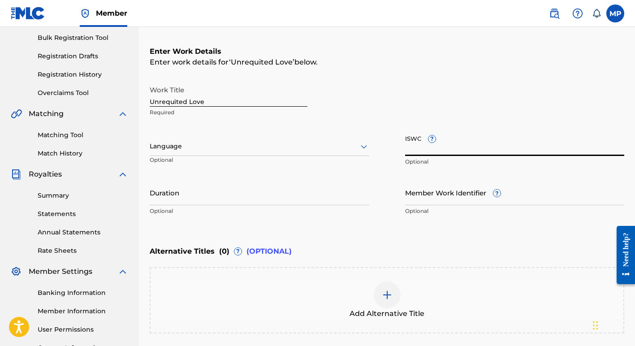
click at [413, 149] on input "ISWC ?" at bounding box center [514, 143] width 219 height 26
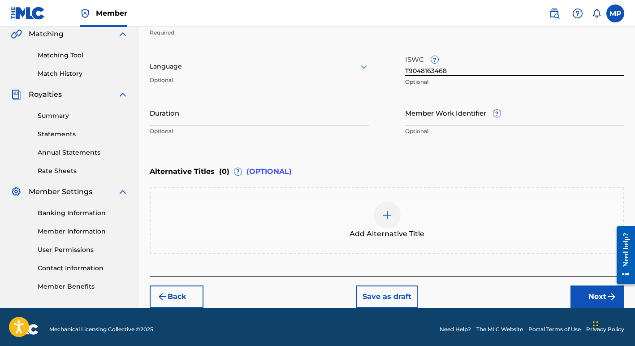
scroll to position [215, 0]
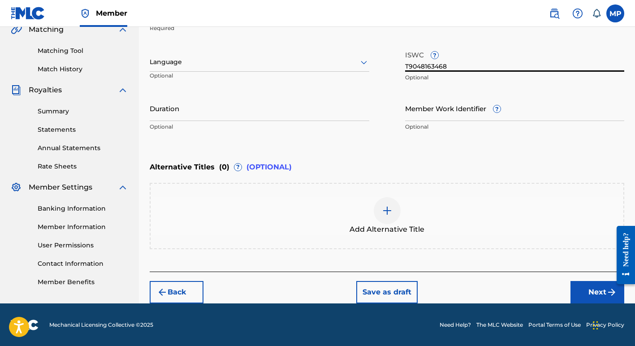
type input "T9048163468"
click at [594, 290] on button "Next" at bounding box center [597, 292] width 54 height 22
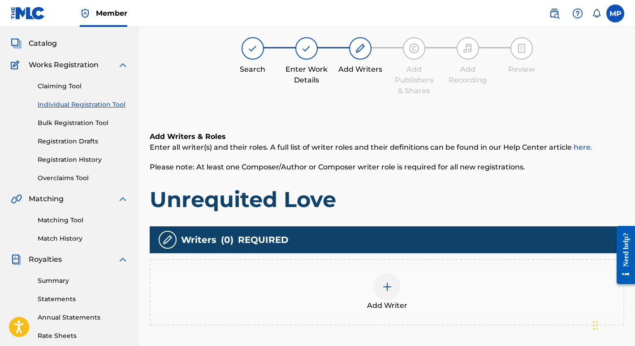
scroll to position [40, 0]
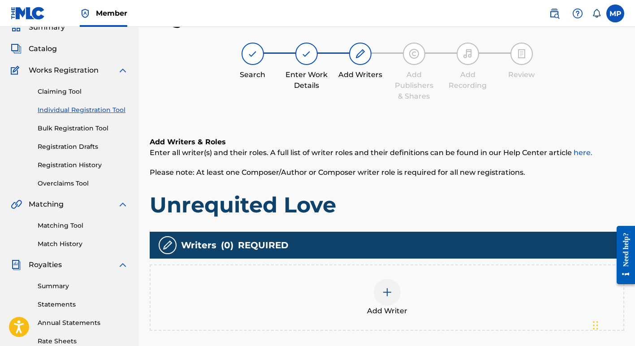
click at [386, 292] on img at bounding box center [387, 292] width 11 height 11
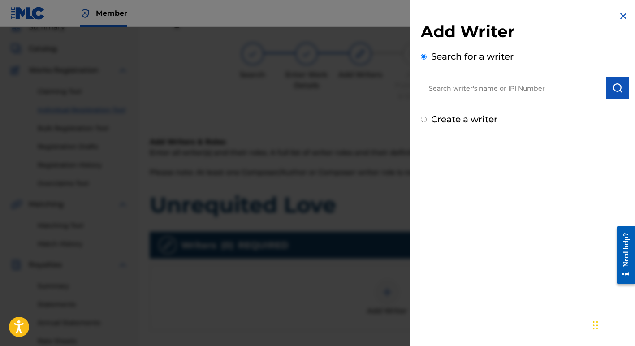
click at [487, 87] on input "text" at bounding box center [513, 88] width 185 height 22
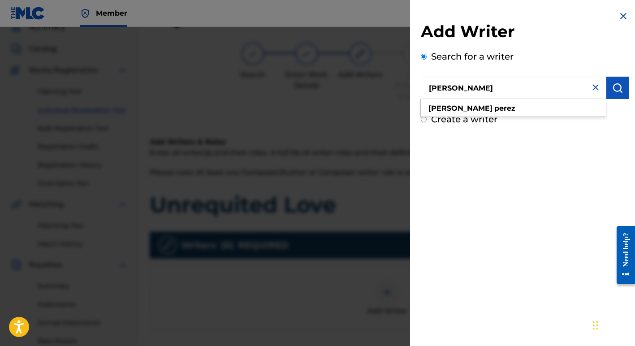
type input "Margie Perez"
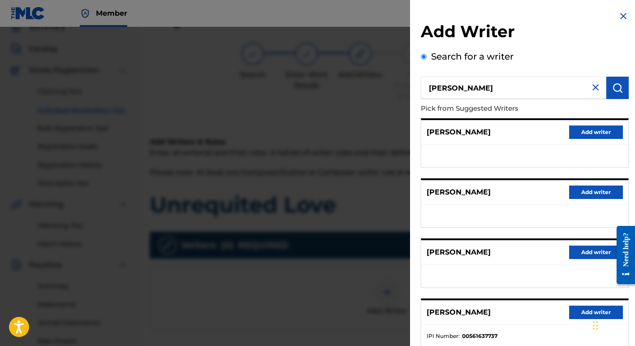
click at [581, 310] on button "Add writer" at bounding box center [596, 311] width 54 height 13
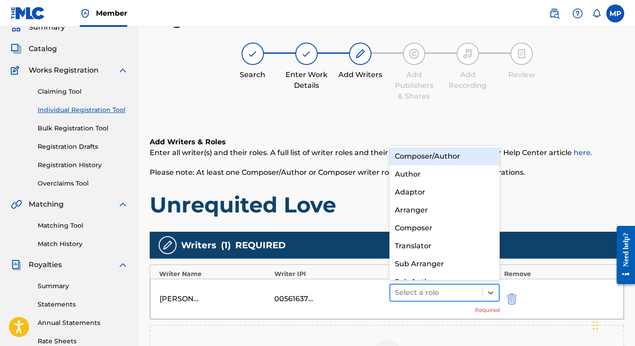
click at [415, 292] on div at bounding box center [436, 292] width 83 height 13
click at [423, 156] on div "Composer/Author" at bounding box center [444, 156] width 110 height 18
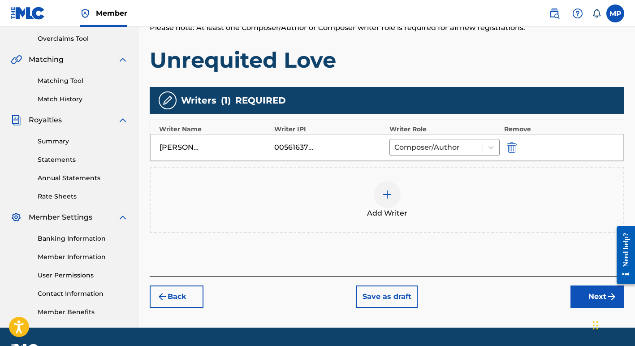
scroll to position [185, 0]
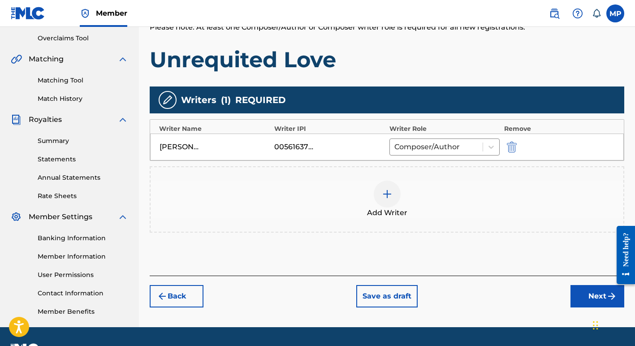
click at [594, 294] on button "Next" at bounding box center [597, 296] width 54 height 22
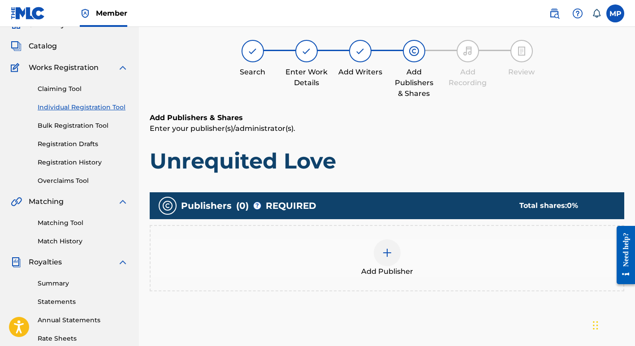
scroll to position [40, 0]
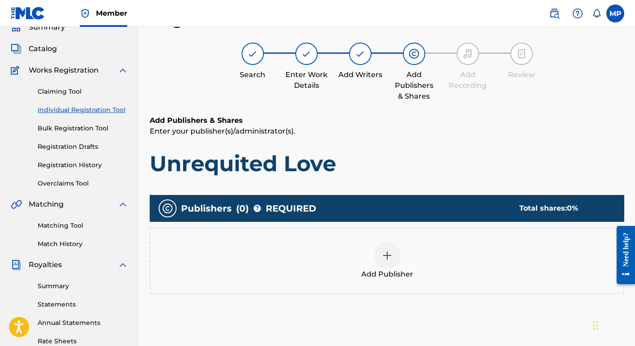
click at [386, 254] on img at bounding box center [387, 255] width 11 height 11
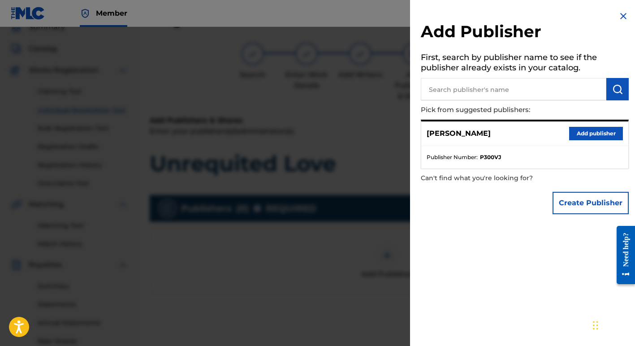
click at [577, 202] on button "Create Publisher" at bounding box center [590, 203] width 76 height 22
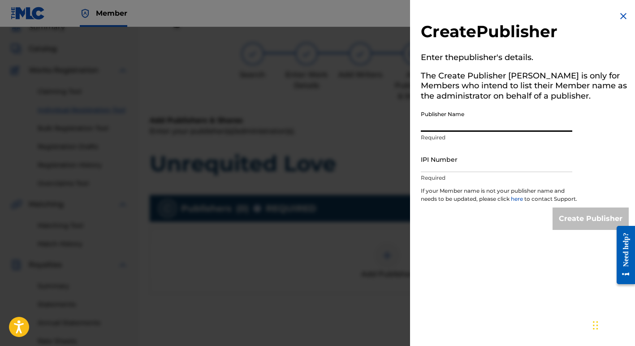
click at [444, 122] on input "Publisher Name" at bounding box center [496, 119] width 151 height 26
type input "Margie Perez Music"
click at [473, 168] on input "IPI Number" at bounding box center [496, 159] width 151 height 26
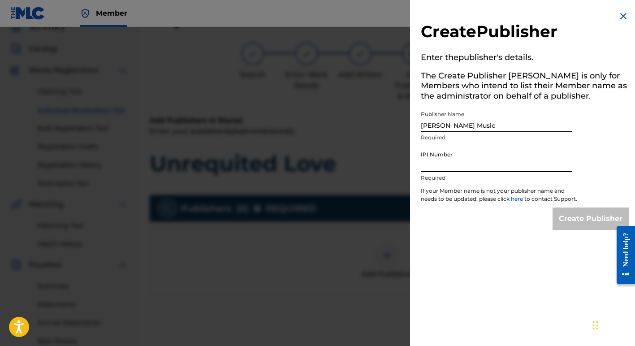
type input "01257377722"
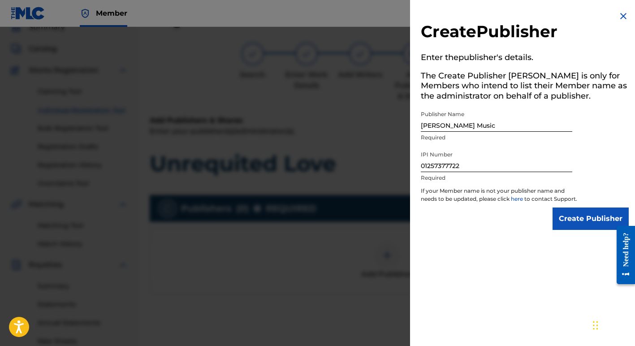
click at [590, 224] on input "Create Publisher" at bounding box center [590, 218] width 76 height 22
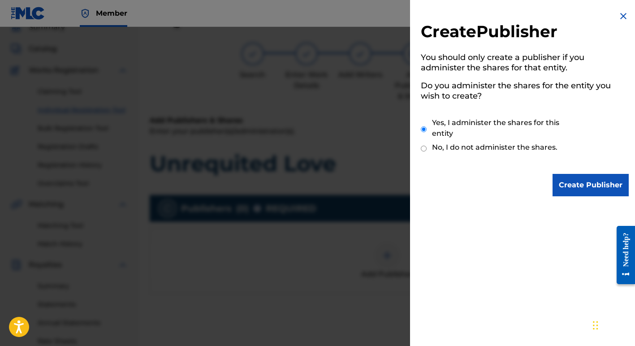
click at [573, 183] on input "Create Publisher" at bounding box center [590, 185] width 76 height 22
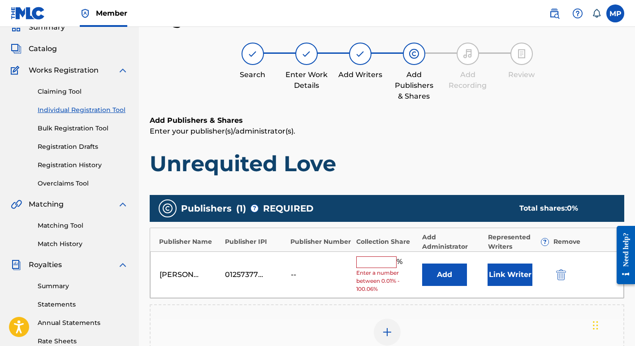
click at [363, 266] on input "text" at bounding box center [376, 262] width 40 height 12
type input "100"
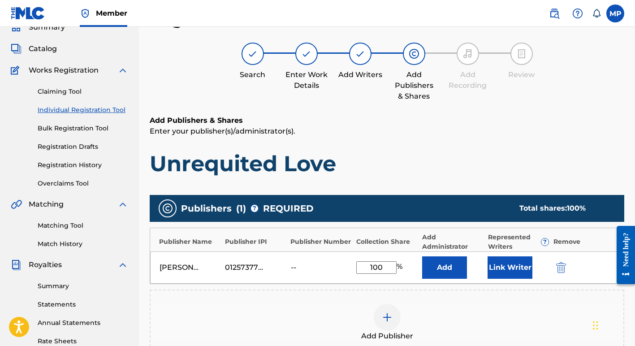
click at [514, 262] on button "Link Writer" at bounding box center [509, 267] width 45 height 22
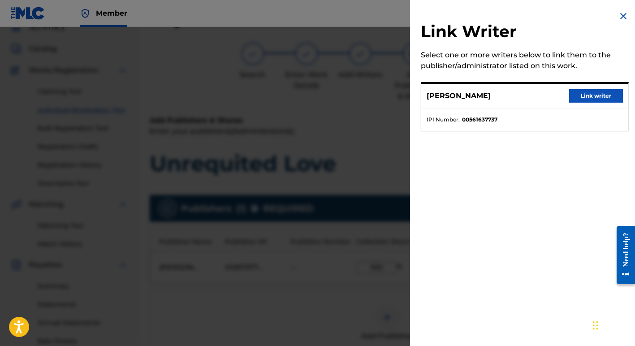
click at [588, 97] on button "Link writer" at bounding box center [596, 95] width 54 height 13
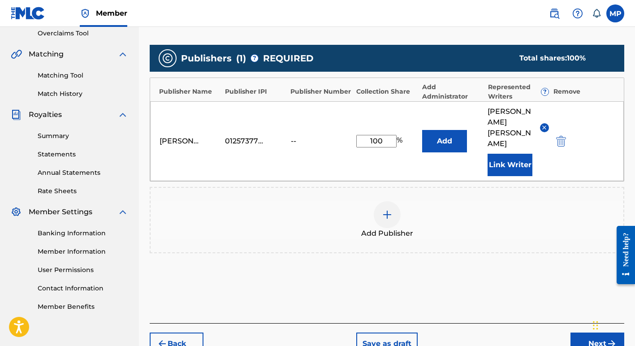
scroll to position [221, 0]
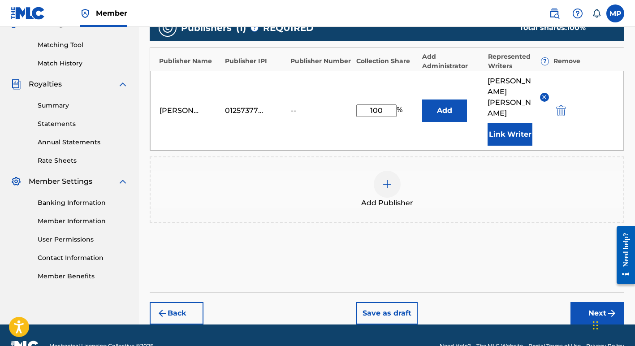
click at [589, 302] on button "Next" at bounding box center [597, 313] width 54 height 22
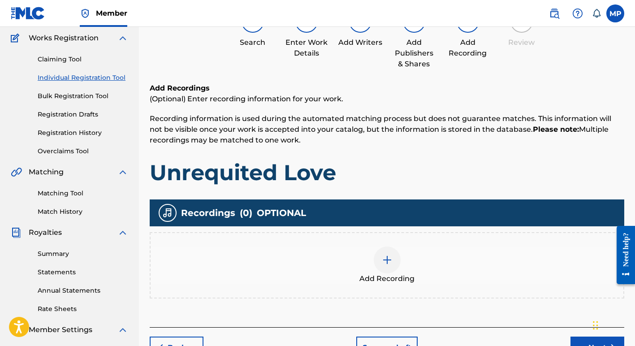
scroll to position [135, 0]
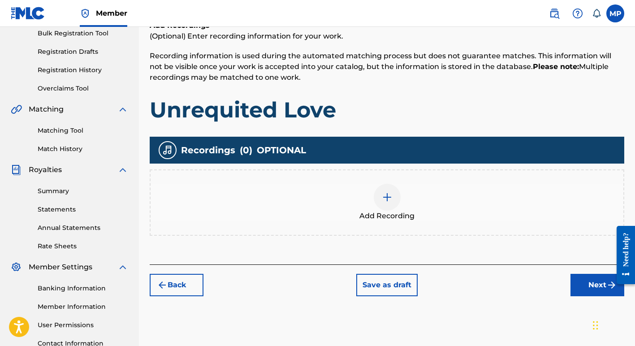
click at [387, 195] on img at bounding box center [387, 197] width 11 height 11
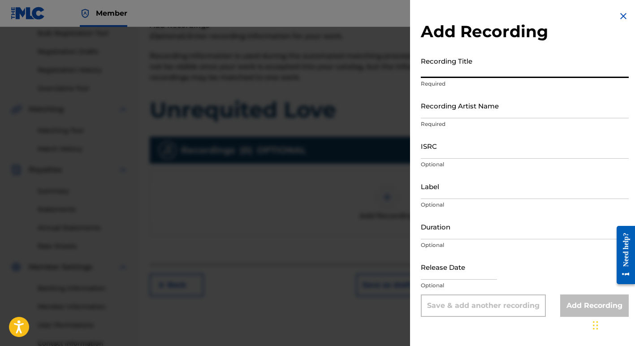
click at [442, 68] on input "Recording Title" at bounding box center [525, 65] width 208 height 26
type input "Unrequited Love"
click at [439, 107] on input "Recording Artist Name" at bounding box center [525, 106] width 208 height 26
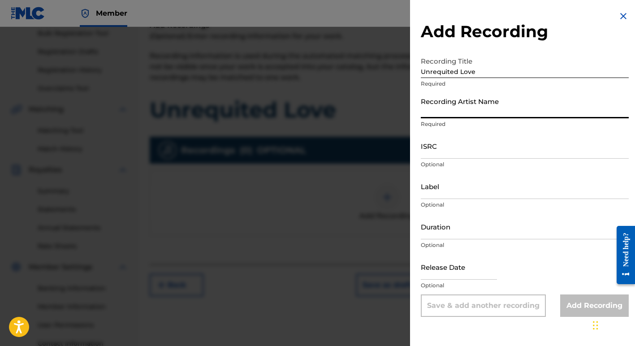
type input "Margie Perez"
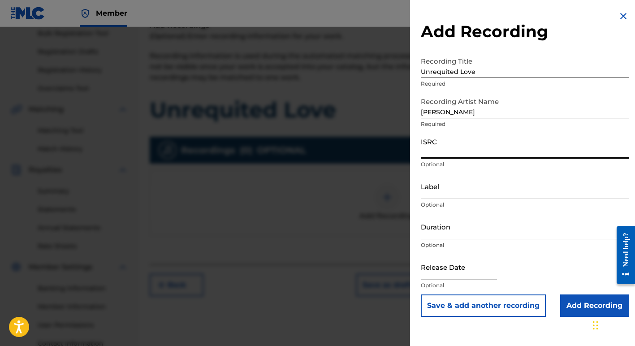
click at [431, 152] on input "ISRC" at bounding box center [525, 146] width 208 height 26
type input "USSQH0800205"
click at [585, 306] on input "Add Recording" at bounding box center [594, 305] width 69 height 22
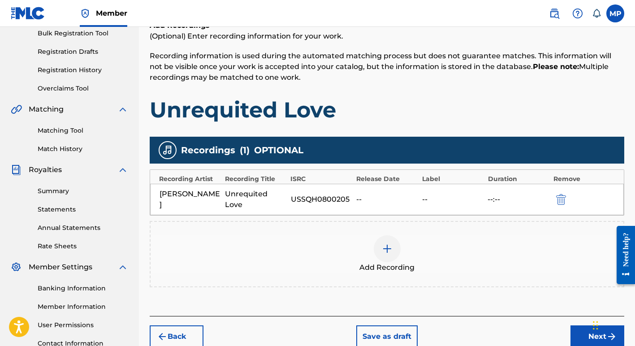
click at [585, 316] on div "Back Save as draft Next" at bounding box center [387, 332] width 474 height 32
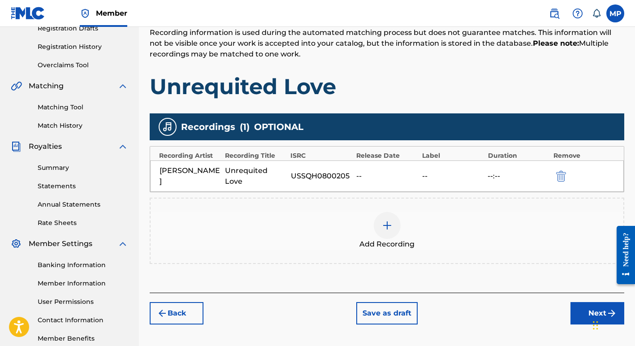
scroll to position [172, 0]
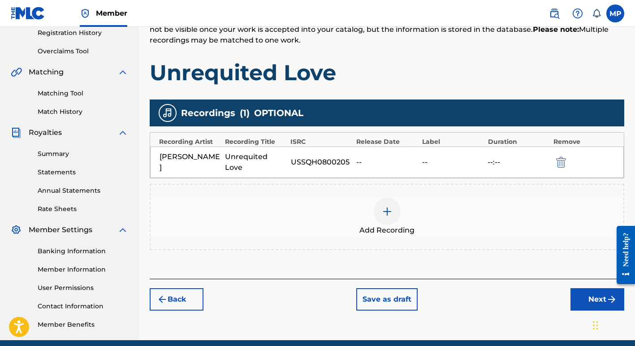
click at [592, 288] on button "Next" at bounding box center [597, 299] width 54 height 22
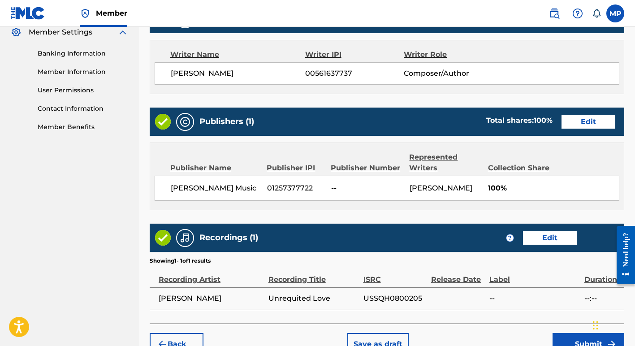
scroll to position [422, 0]
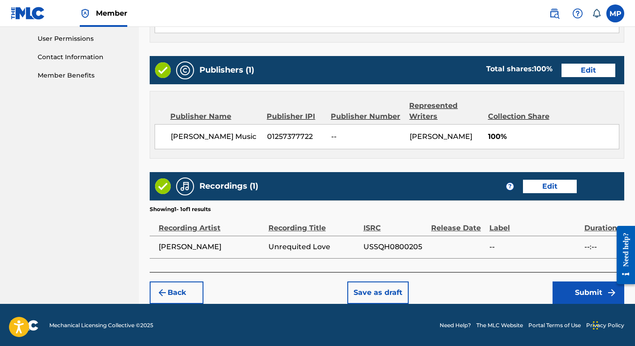
click at [577, 289] on button "Submit" at bounding box center [588, 292] width 72 height 22
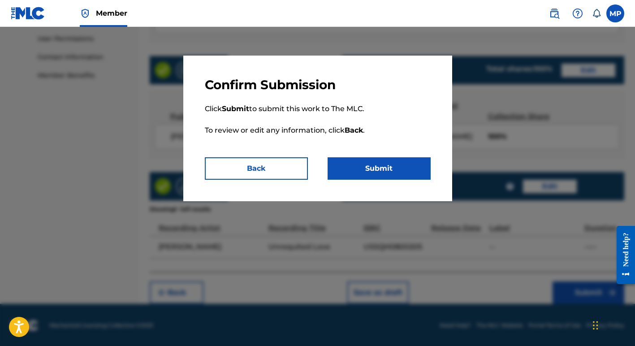
click at [364, 168] on button "Submit" at bounding box center [378, 168] width 103 height 22
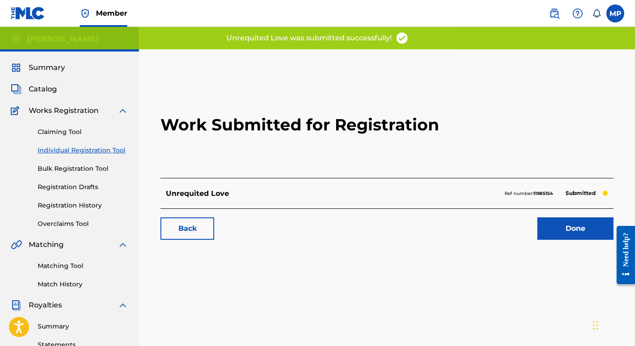
click at [577, 228] on link "Done" at bounding box center [575, 228] width 76 height 22
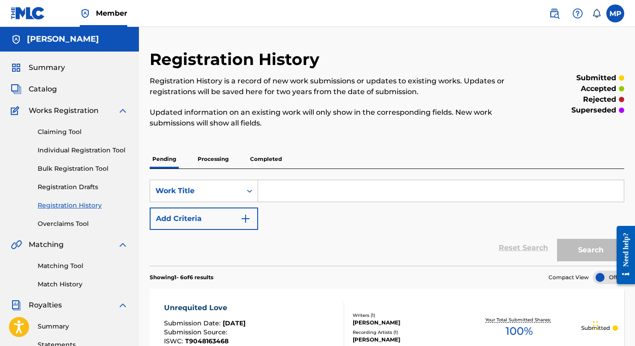
click at [67, 149] on link "Individual Registration Tool" at bounding box center [83, 150] width 90 height 9
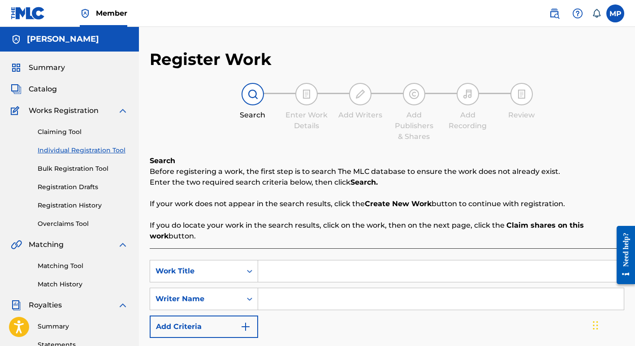
click at [265, 271] on input "Search Form" at bounding box center [441, 271] width 366 height 22
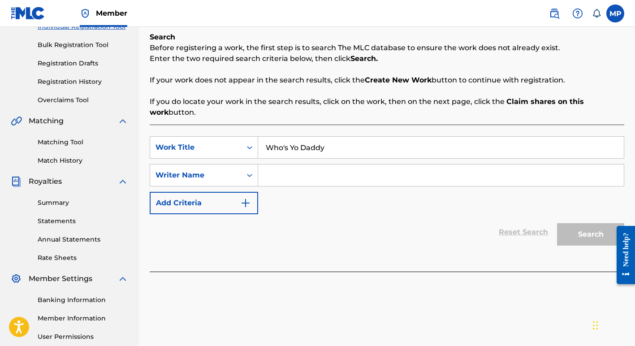
scroll to position [127, 0]
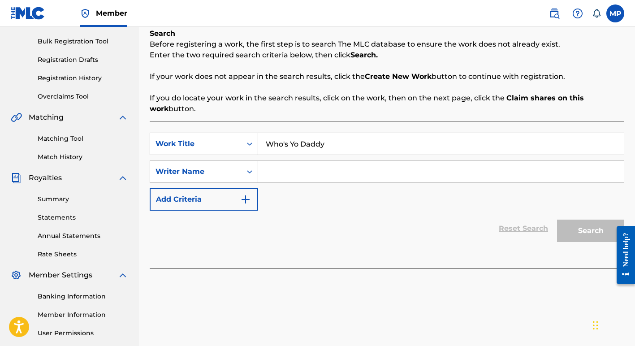
type input "Who's Yo Daddy"
click at [271, 174] on input "Search Form" at bounding box center [441, 172] width 366 height 22
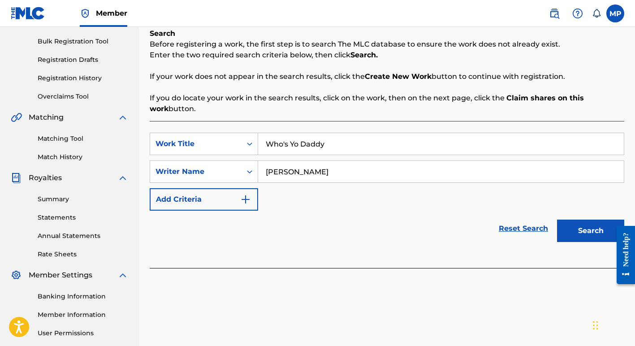
click at [293, 172] on input "Margie Perez" at bounding box center [441, 172] width 366 height 22
click at [577, 230] on button "Search" at bounding box center [590, 230] width 67 height 22
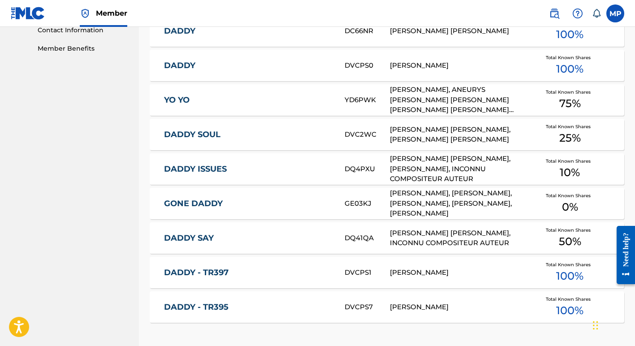
scroll to position [0, 0]
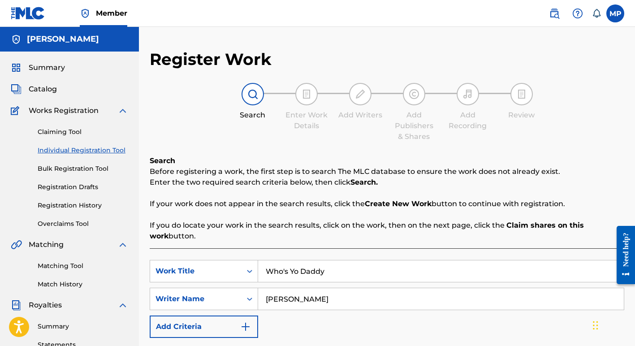
click at [267, 297] on input "[PERSON_NAME]" at bounding box center [441, 299] width 366 height 22
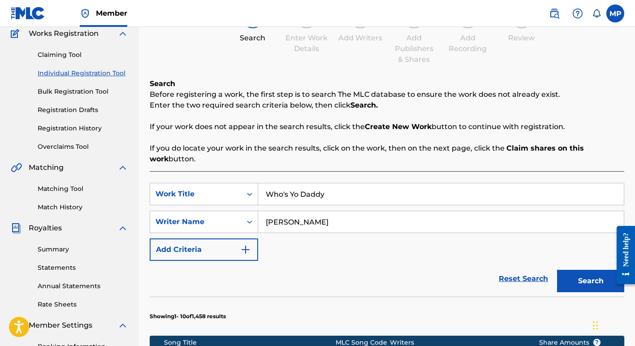
scroll to position [82, 0]
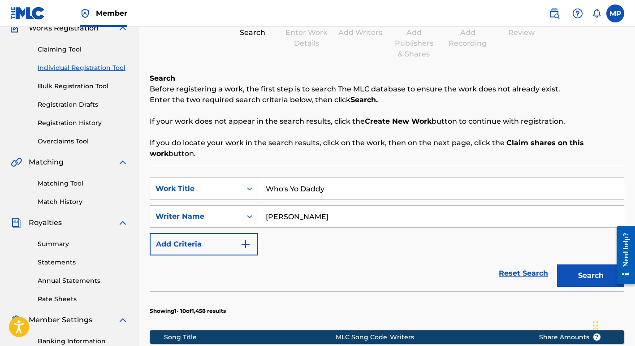
type input "Ann Margaret Perez"
click at [580, 275] on button "Search" at bounding box center [590, 275] width 67 height 22
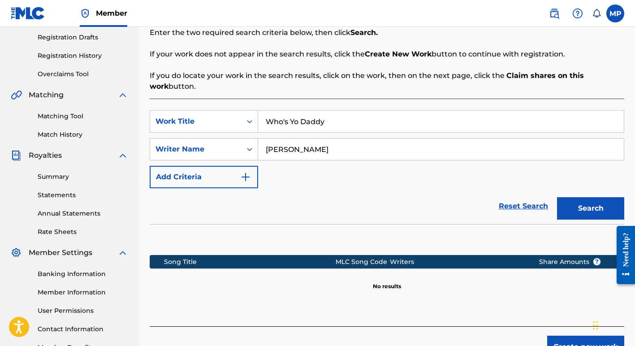
click at [580, 275] on section "Song Title MLC Song Code Writers Share Amounts ? No results" at bounding box center [387, 270] width 474 height 40
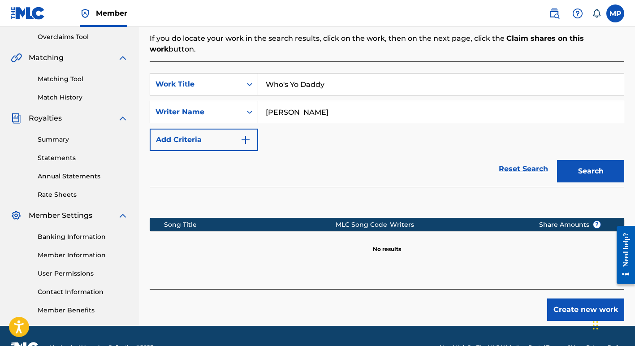
scroll to position [194, 0]
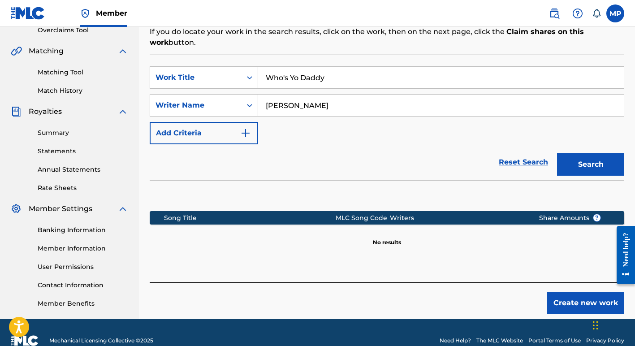
click at [580, 305] on button "Create new work" at bounding box center [585, 303] width 77 height 22
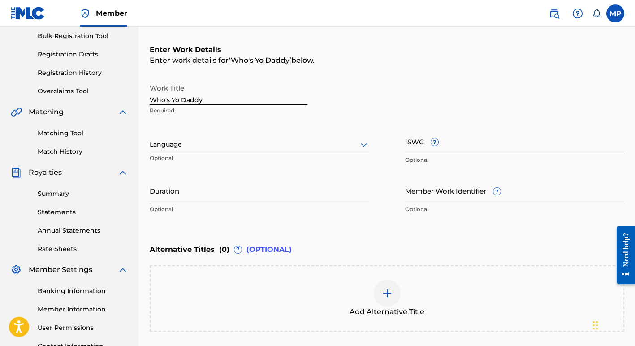
scroll to position [132, 0]
click at [451, 146] on input "ISWC ?" at bounding box center [514, 142] width 219 height 26
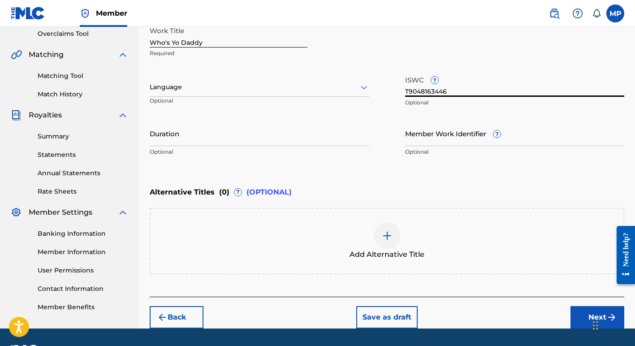
scroll to position [215, 0]
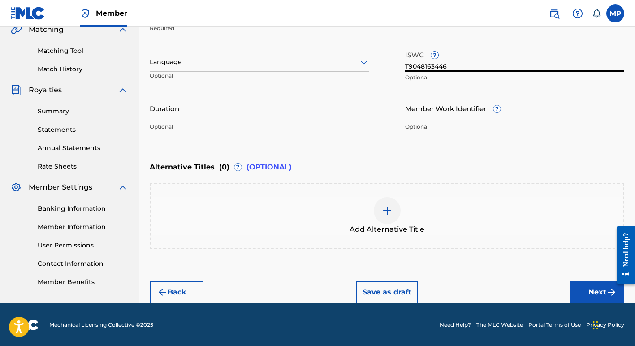
type input "T9048163446"
click at [591, 291] on button "Next" at bounding box center [597, 292] width 54 height 22
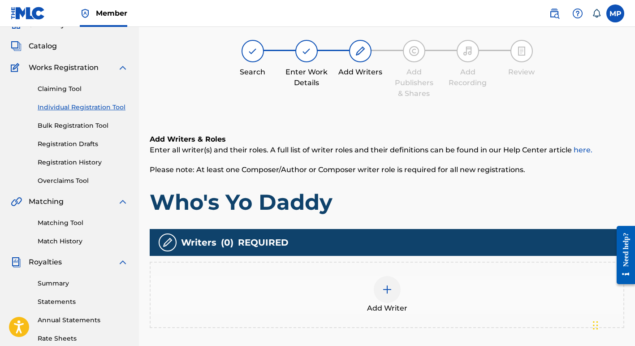
scroll to position [40, 0]
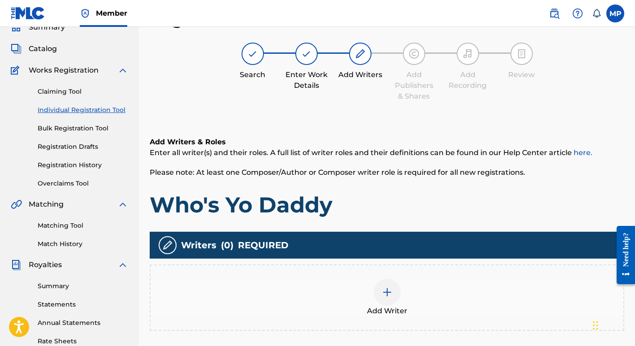
click at [380, 288] on div at bounding box center [387, 292] width 27 height 27
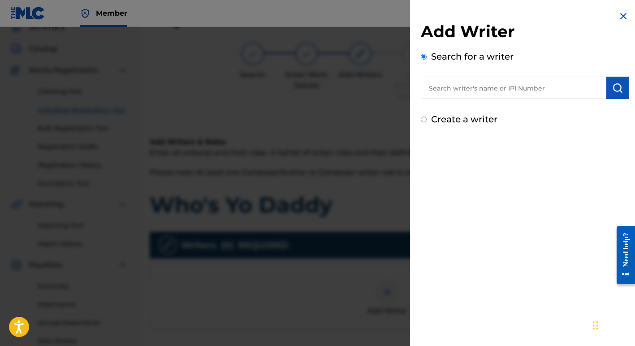
click at [503, 93] on input "text" at bounding box center [513, 88] width 185 height 22
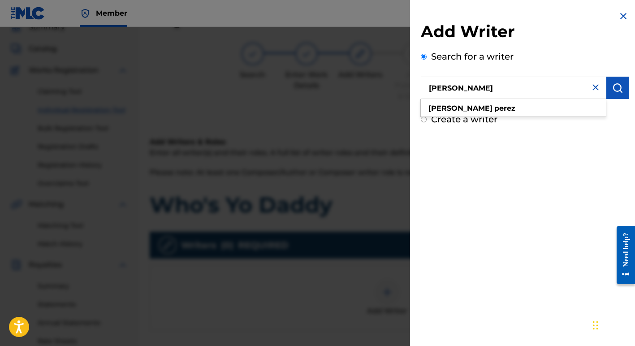
click at [503, 93] on input "Margie Perez" at bounding box center [513, 88] width 185 height 22
type input "Margie Perez"
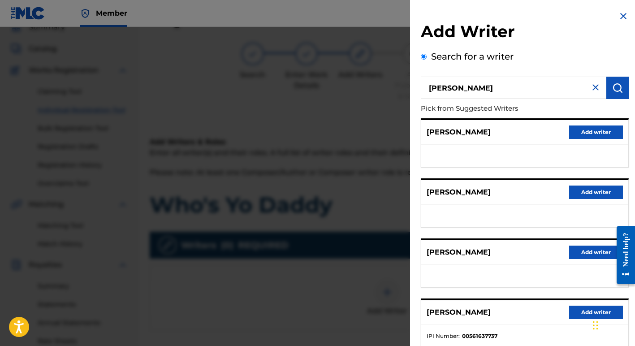
click at [574, 309] on button "Add writer" at bounding box center [596, 311] width 54 height 13
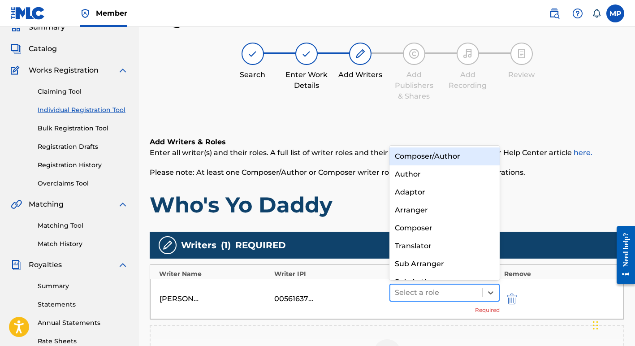
click at [420, 290] on div at bounding box center [436, 292] width 83 height 13
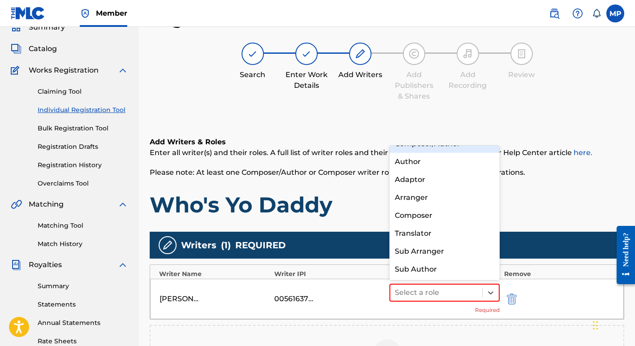
click at [423, 146] on div "Composer/Author" at bounding box center [444, 144] width 110 height 18
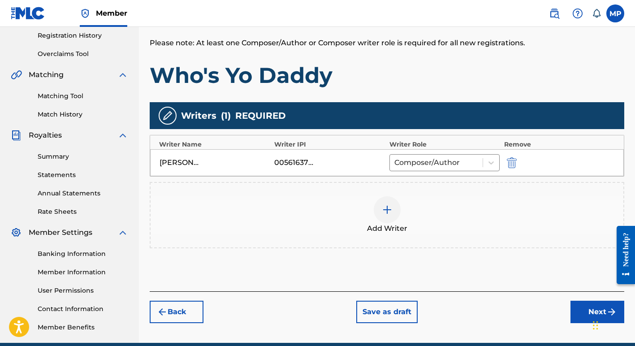
scroll to position [210, 0]
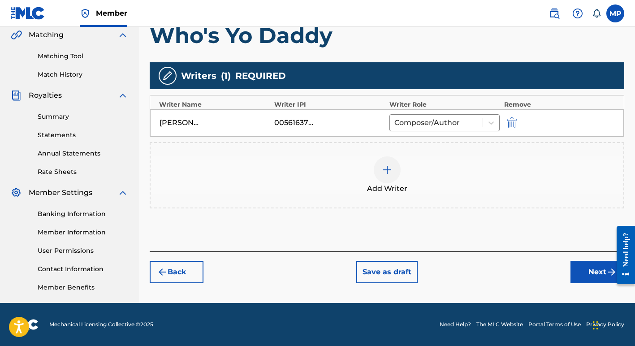
click at [585, 269] on button "Next" at bounding box center [597, 272] width 54 height 22
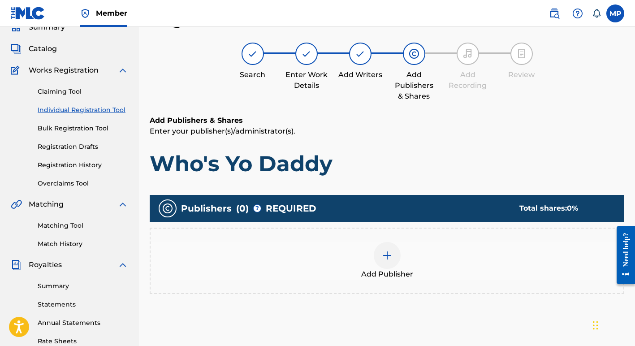
scroll to position [40, 0]
click at [385, 255] on img at bounding box center [387, 255] width 11 height 11
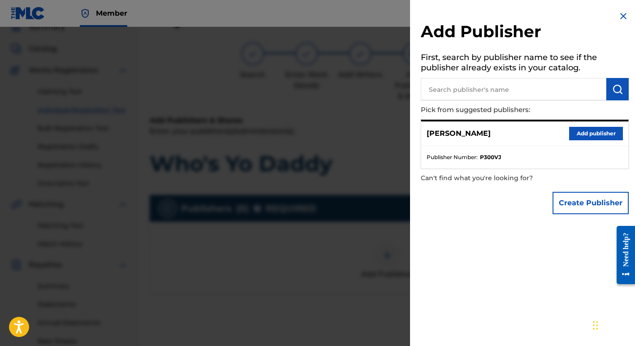
click at [575, 203] on button "Create Publisher" at bounding box center [590, 203] width 76 height 22
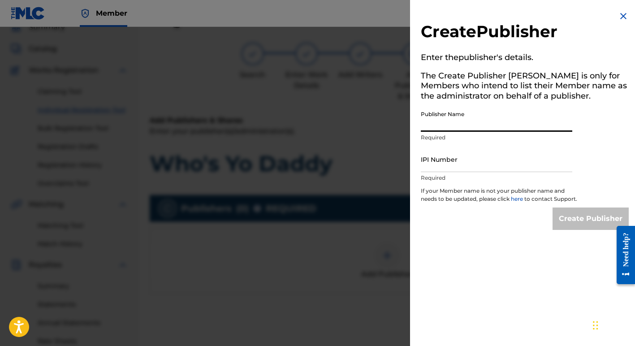
click at [429, 117] on input "Publisher Name" at bounding box center [496, 119] width 151 height 26
type input "Margie Perez Music"
click at [463, 166] on input "IPI Number" at bounding box center [496, 159] width 151 height 26
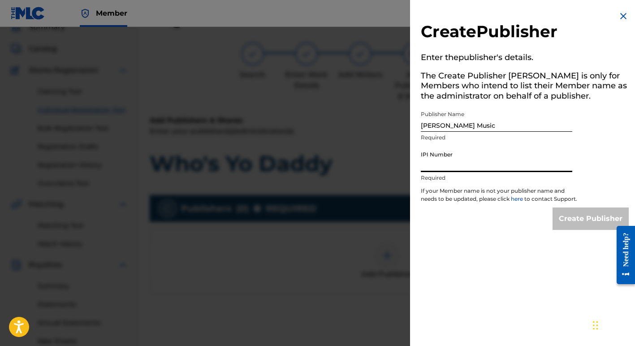
type input "01257377722"
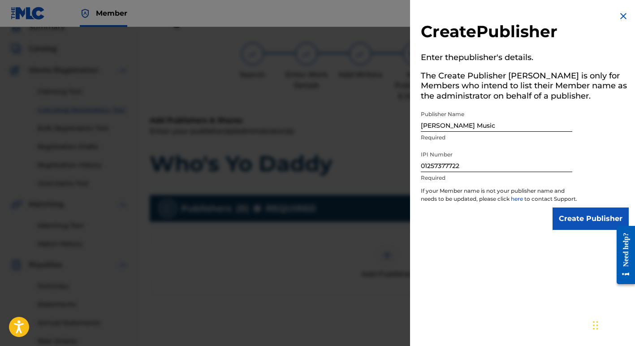
click at [580, 225] on input "Create Publisher" at bounding box center [590, 218] width 76 height 22
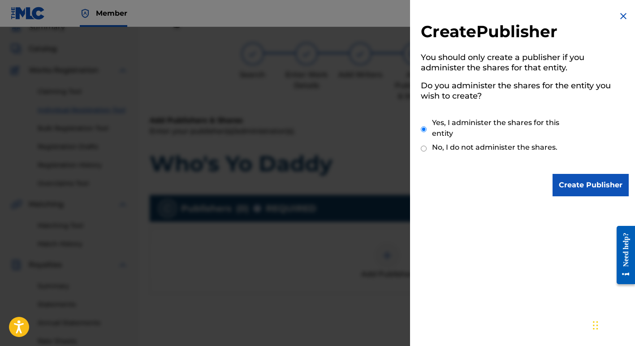
click at [574, 176] on input "Create Publisher" at bounding box center [590, 185] width 76 height 22
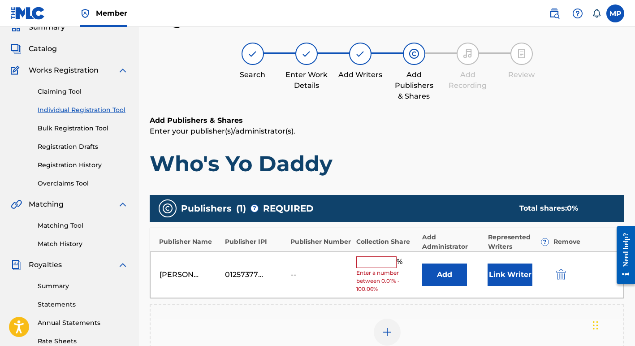
click at [374, 263] on input "text" at bounding box center [376, 262] width 40 height 12
type input "100"
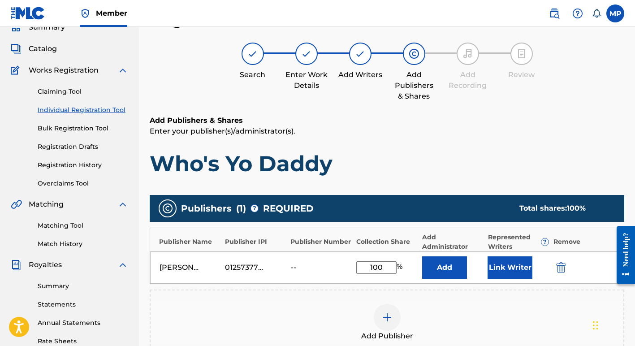
click at [507, 265] on button "Link Writer" at bounding box center [509, 267] width 45 height 22
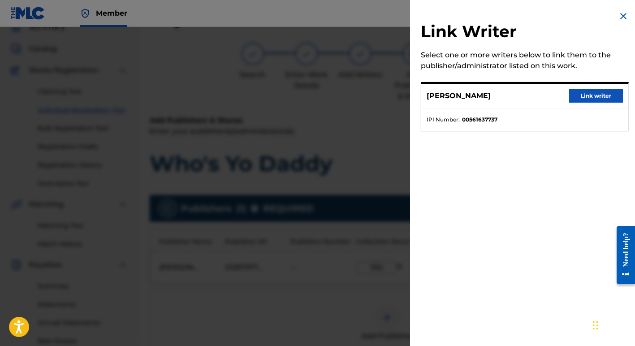
click at [588, 98] on button "Link writer" at bounding box center [596, 95] width 54 height 13
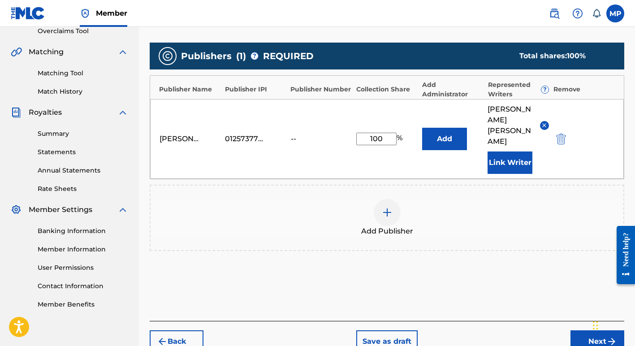
scroll to position [221, 0]
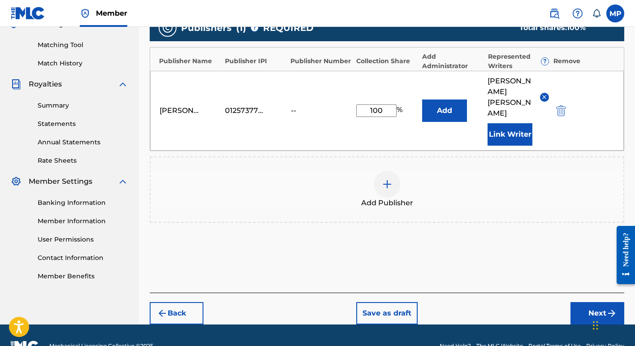
click at [598, 302] on button "Next" at bounding box center [597, 313] width 54 height 22
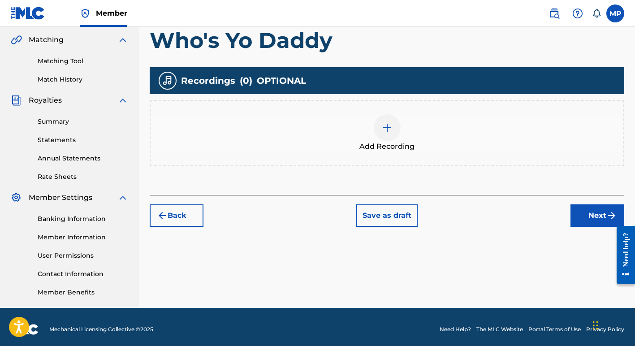
scroll to position [210, 0]
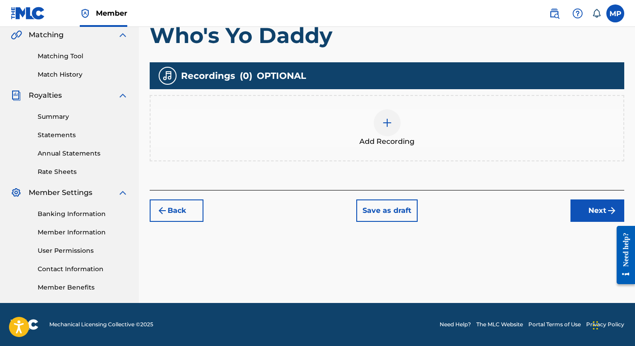
click at [386, 125] on img at bounding box center [387, 122] width 11 height 11
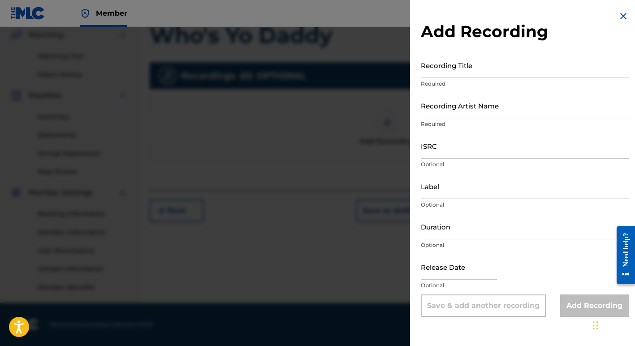
click at [433, 70] on input "Recording Title" at bounding box center [525, 65] width 208 height 26
type input "Who's Yo Daddy"
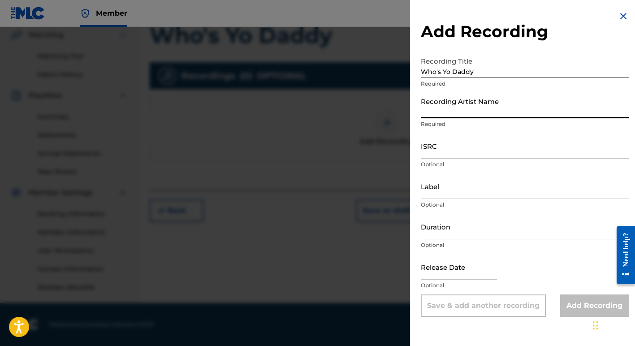
click at [427, 112] on input "Recording Artist Name" at bounding box center [525, 106] width 208 height 26
type input "Margie Perez"
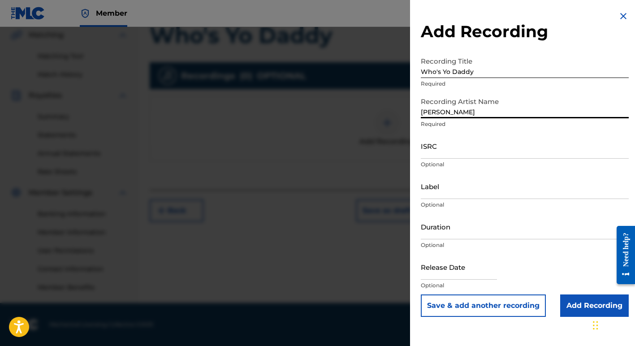
click at [432, 154] on input "ISRC" at bounding box center [525, 146] width 208 height 26
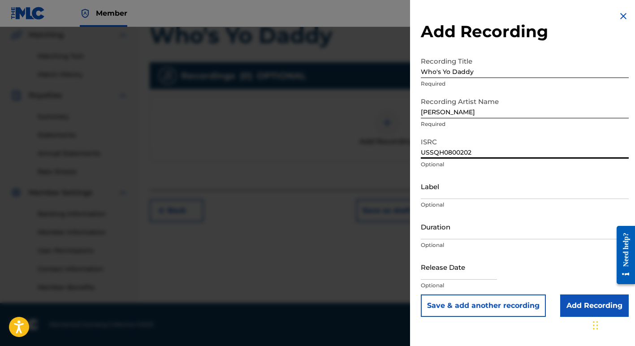
click at [491, 207] on p "Optional" at bounding box center [525, 205] width 208 height 8
click at [477, 146] on input "USSQH0800202" at bounding box center [525, 146] width 208 height 26
click at [472, 151] on input "USSQH0800202" at bounding box center [525, 146] width 208 height 26
type input "USSQH0800204"
click at [575, 306] on input "Add Recording" at bounding box center [594, 305] width 69 height 22
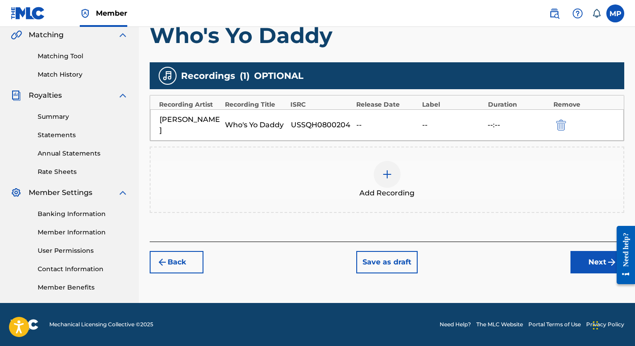
click at [586, 252] on button "Next" at bounding box center [597, 262] width 54 height 22
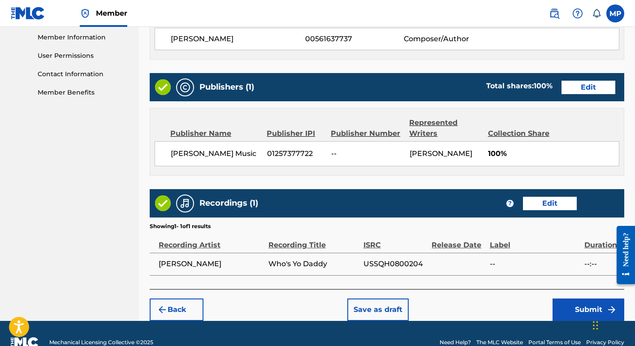
scroll to position [422, 0]
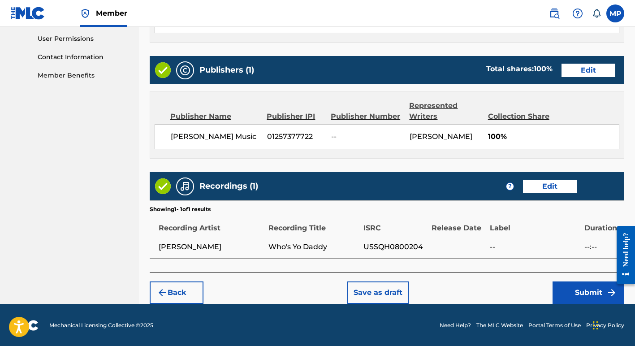
click at [581, 292] on button "Submit" at bounding box center [588, 292] width 72 height 22
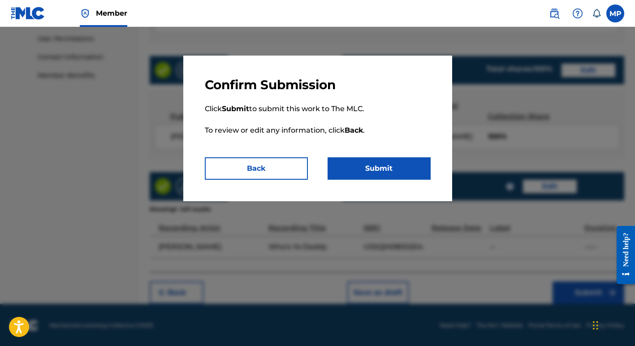
click at [363, 171] on button "Submit" at bounding box center [378, 168] width 103 height 22
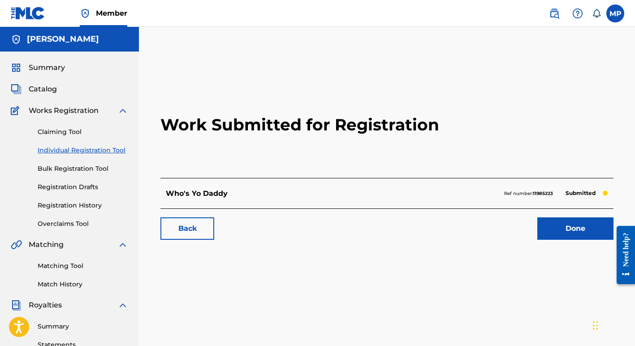
click at [560, 229] on link "Done" at bounding box center [575, 228] width 76 height 22
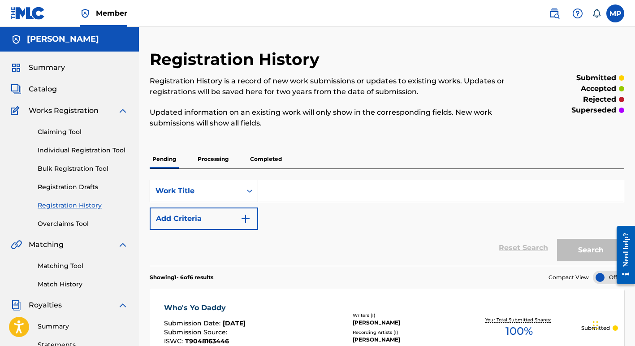
click at [56, 148] on link "Individual Registration Tool" at bounding box center [83, 150] width 90 height 9
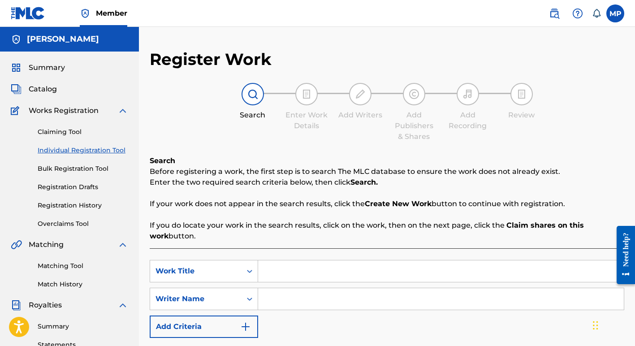
click at [270, 272] on input "Search Form" at bounding box center [441, 271] width 366 height 22
type input "You ain't the one"
click at [263, 301] on input "Search Form" at bounding box center [441, 299] width 366 height 22
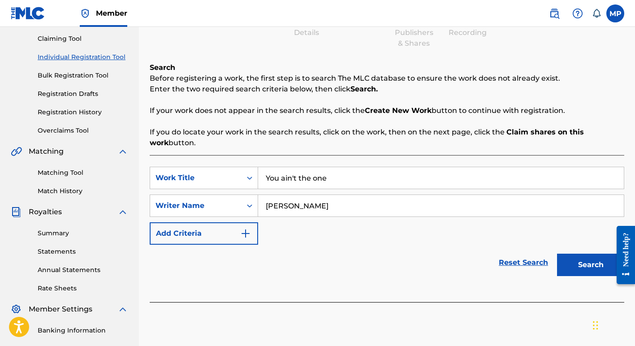
scroll to position [94, 0]
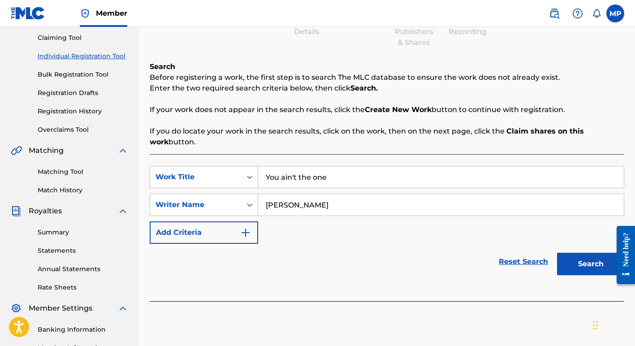
type input "Margie Perez"
click at [576, 264] on button "Search" at bounding box center [590, 264] width 67 height 22
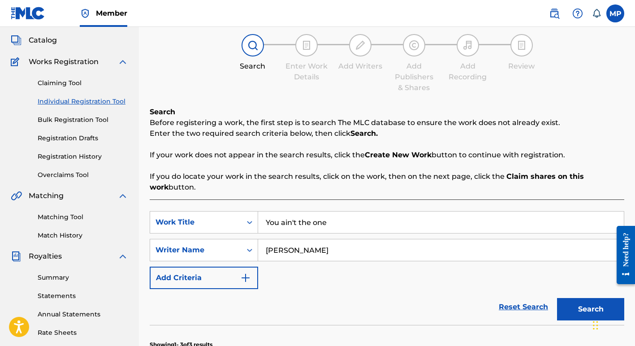
scroll to position [48, 0]
click at [62, 101] on link "Individual Registration Tool" at bounding box center [83, 101] width 90 height 9
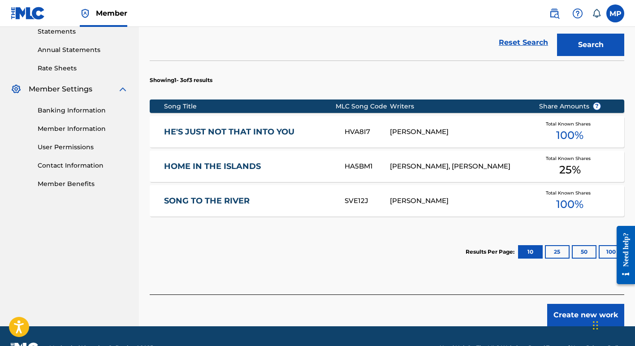
scroll to position [314, 0]
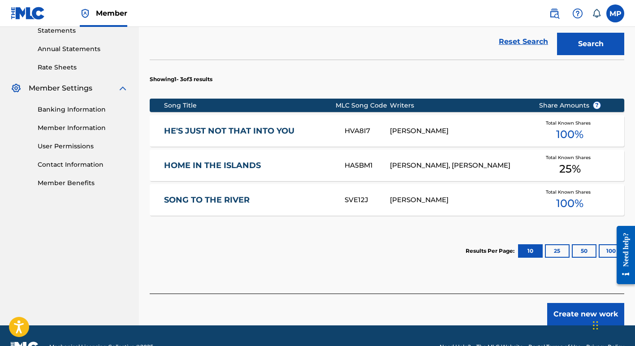
click at [203, 131] on link "HE'S JUST NOT THAT INTO YOU" at bounding box center [248, 131] width 169 height 10
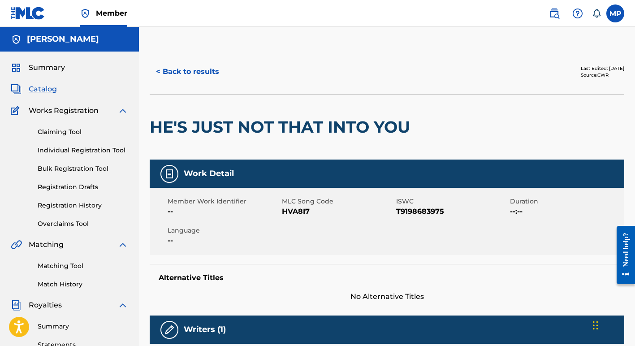
click at [177, 70] on button "< Back to results" at bounding box center [188, 71] width 76 height 22
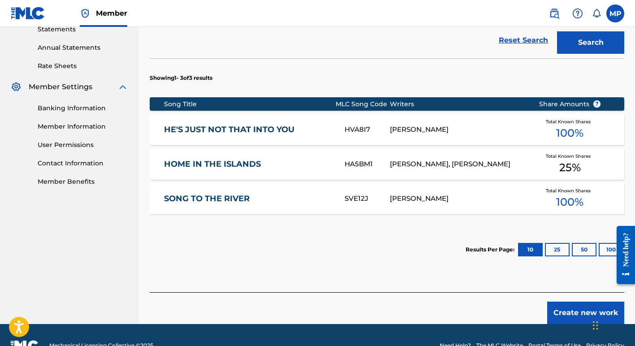
scroll to position [336, 0]
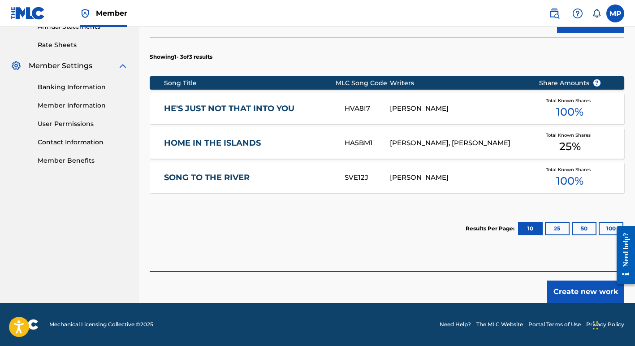
click at [578, 290] on button "Create new work" at bounding box center [585, 291] width 77 height 22
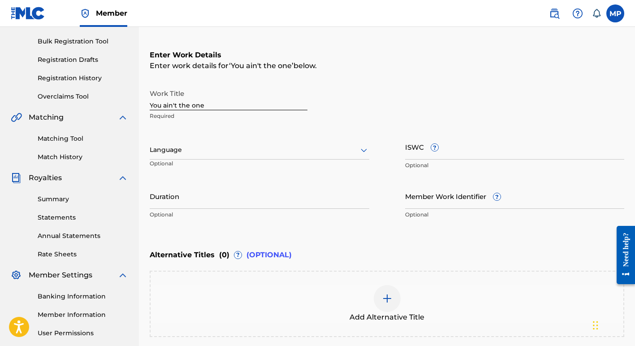
scroll to position [127, 0]
click at [204, 104] on input "You ain't the one" at bounding box center [229, 98] width 158 height 26
type input "You Ain't The One"
click at [427, 150] on input "ISWC ?" at bounding box center [514, 147] width 219 height 26
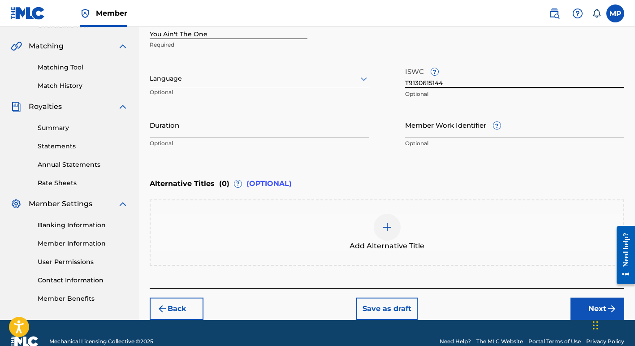
scroll to position [215, 0]
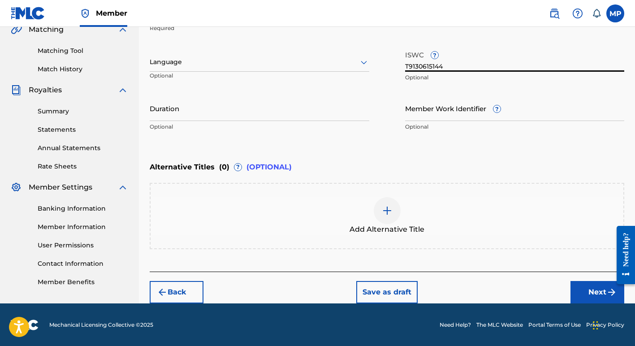
type input "T9130615144"
click at [593, 290] on button "Next" at bounding box center [597, 292] width 54 height 22
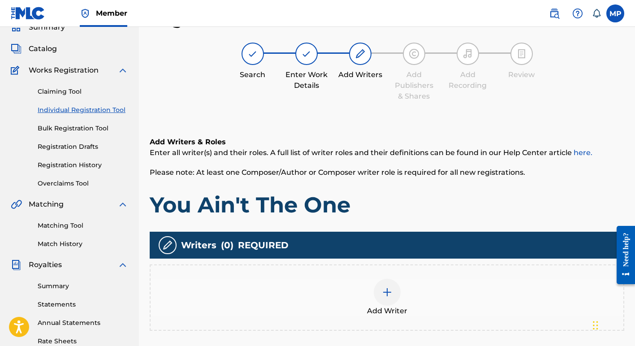
scroll to position [40, 0]
click at [385, 291] on img at bounding box center [387, 292] width 11 height 11
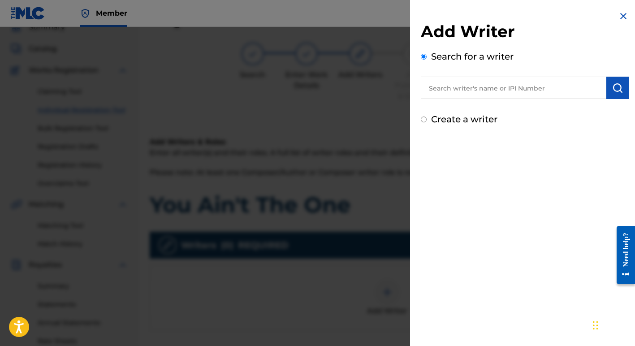
click at [477, 91] on input "text" at bounding box center [513, 88] width 185 height 22
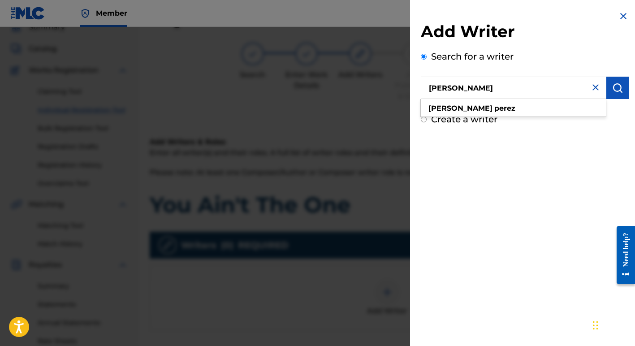
type input "Margie Perez"
click at [613, 89] on img "submit" at bounding box center [617, 87] width 11 height 11
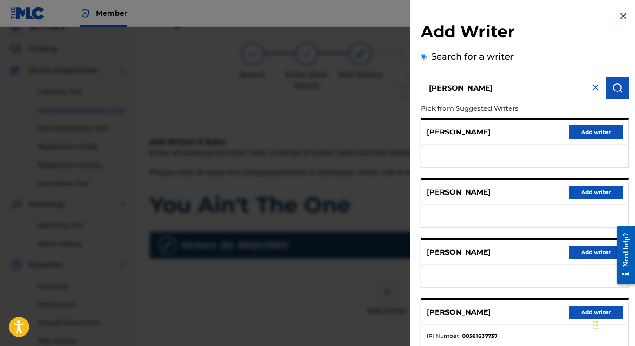
click at [581, 312] on button "Add writer" at bounding box center [596, 311] width 54 height 13
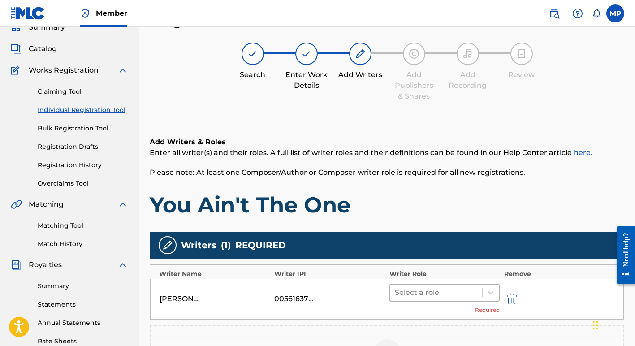
click at [405, 293] on div at bounding box center [436, 292] width 83 height 13
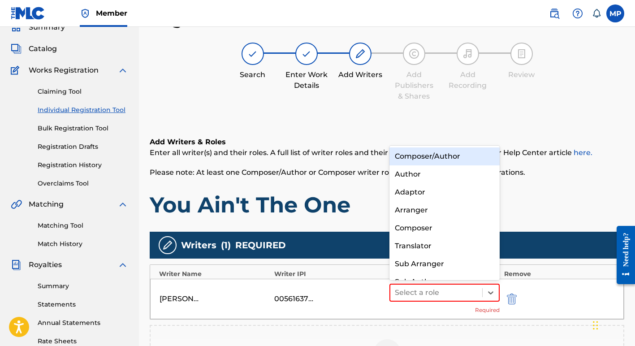
click at [426, 155] on div "Composer/Author" at bounding box center [444, 156] width 110 height 18
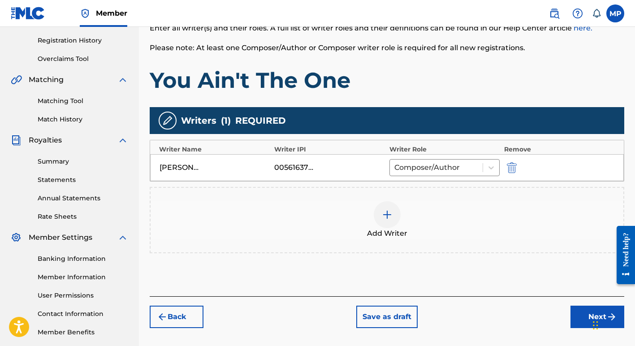
scroll to position [168, 0]
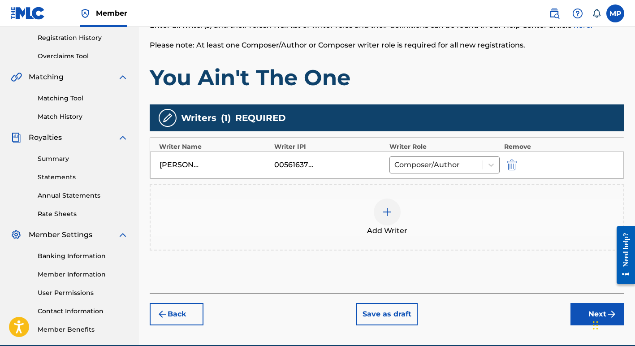
click at [585, 316] on button "Next" at bounding box center [597, 314] width 54 height 22
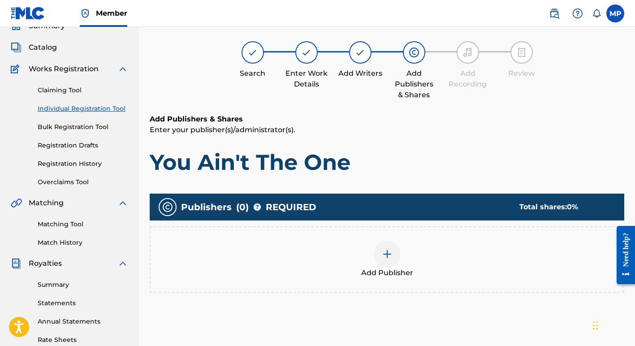
scroll to position [40, 0]
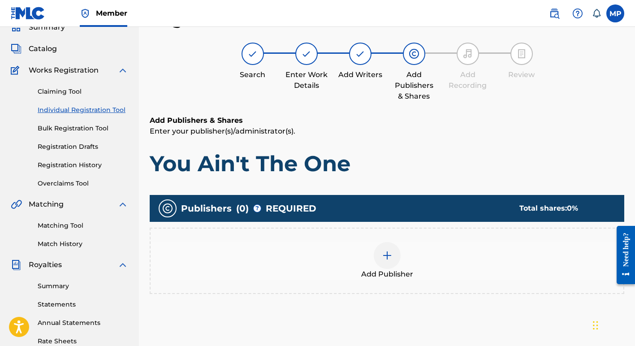
click at [387, 254] on img at bounding box center [387, 255] width 11 height 11
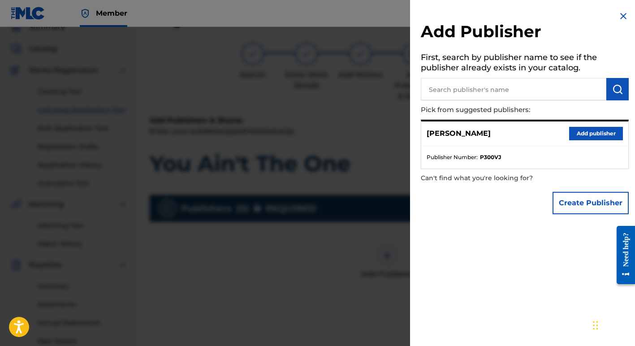
click at [579, 207] on button "Create Publisher" at bounding box center [590, 203] width 76 height 22
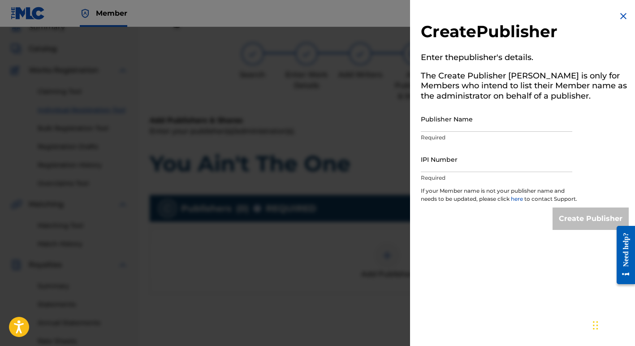
click at [438, 123] on input "Publisher Name" at bounding box center [496, 119] width 151 height 26
type input "Margie Perez Music"
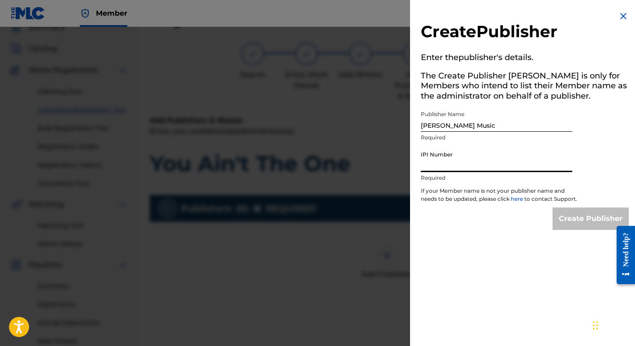
click at [471, 168] on input "IPI Number" at bounding box center [496, 159] width 151 height 26
type input "01257377722"
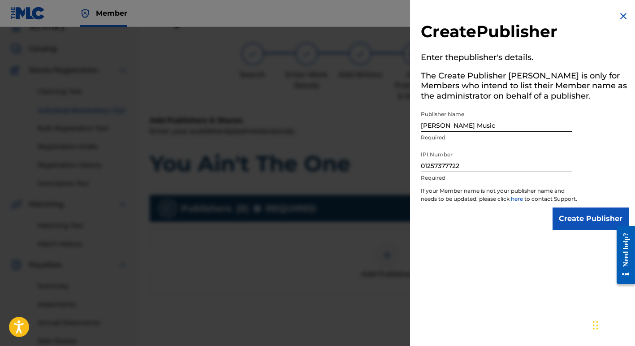
click at [578, 227] on input "Create Publisher" at bounding box center [590, 218] width 76 height 22
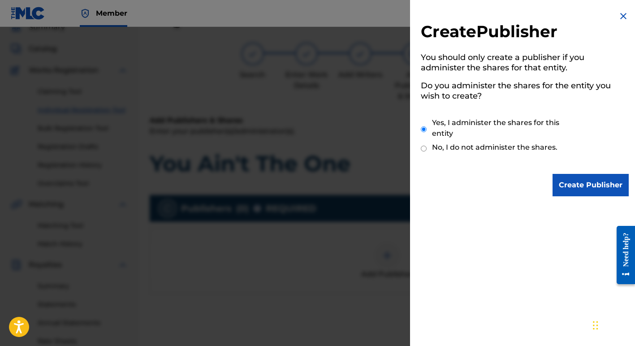
click at [571, 180] on input "Create Publisher" at bounding box center [590, 185] width 76 height 22
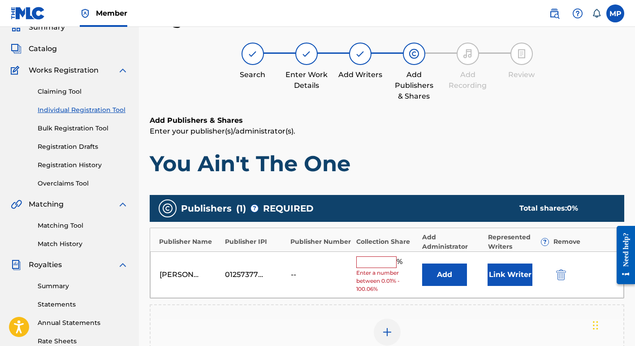
click at [364, 260] on input "text" at bounding box center [376, 262] width 40 height 12
type input "100"
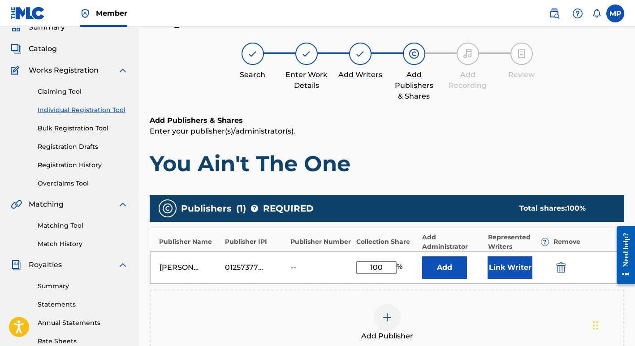
click at [516, 270] on button "Link Writer" at bounding box center [509, 267] width 45 height 22
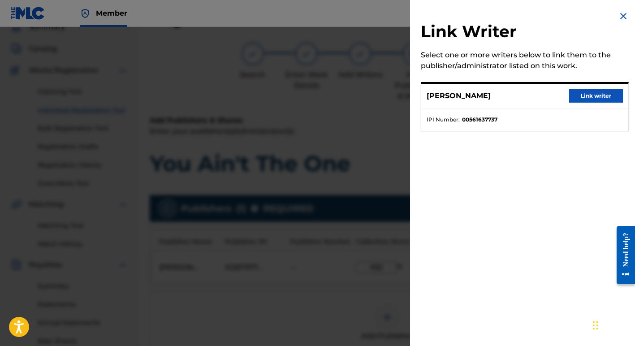
click at [593, 95] on button "Link writer" at bounding box center [596, 95] width 54 height 13
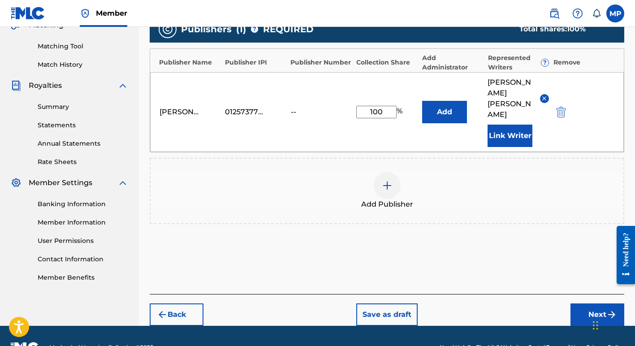
scroll to position [221, 0]
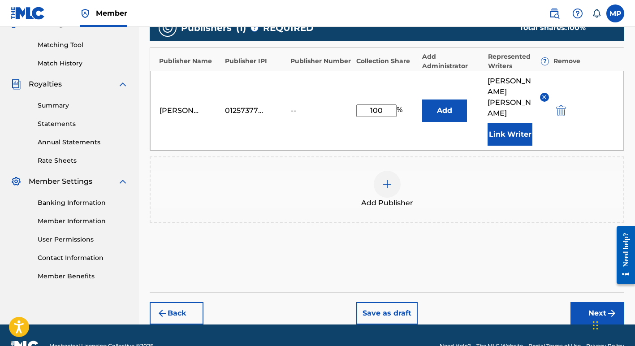
click at [590, 302] on button "Next" at bounding box center [597, 313] width 54 height 22
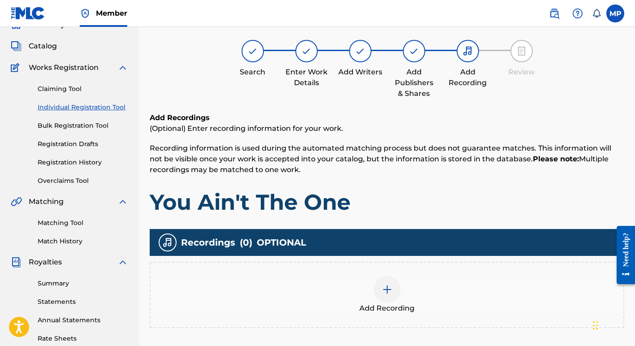
scroll to position [40, 0]
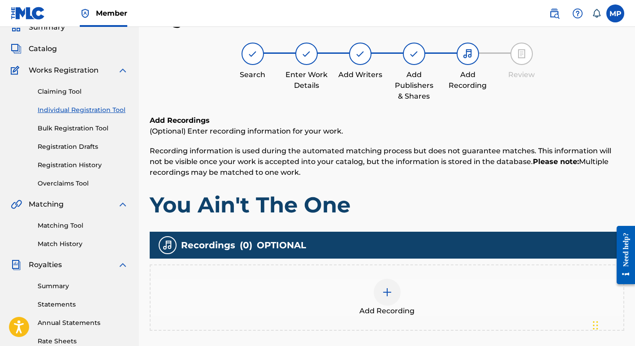
click at [386, 291] on img at bounding box center [387, 292] width 11 height 11
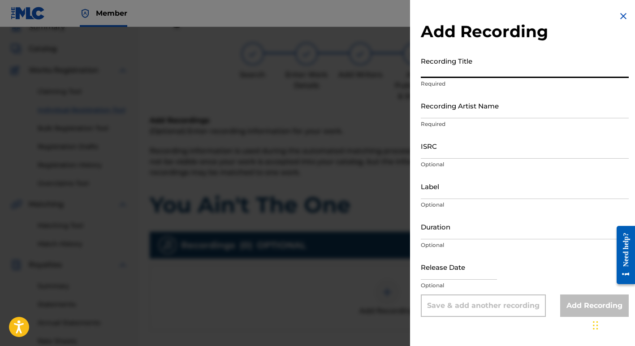
click at [460, 72] on input "Recording Title" at bounding box center [525, 65] width 208 height 26
type input "You Ain't The One"
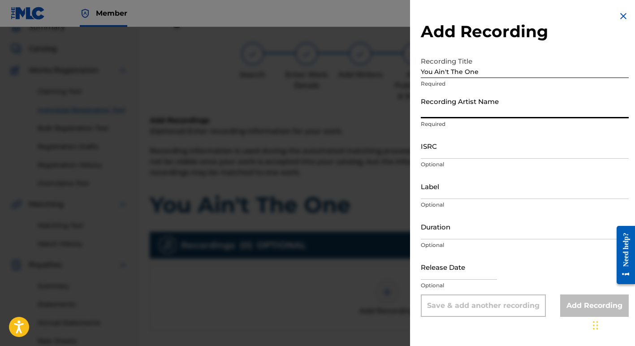
click at [447, 111] on input "Recording Artist Name" at bounding box center [525, 106] width 208 height 26
type input "Margie Perez"
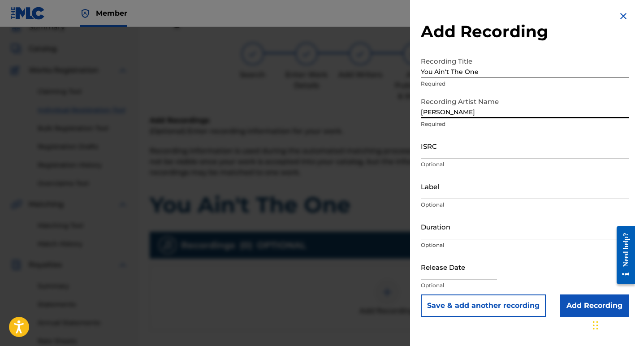
click at [444, 153] on input "ISRC" at bounding box center [525, 146] width 208 height 26
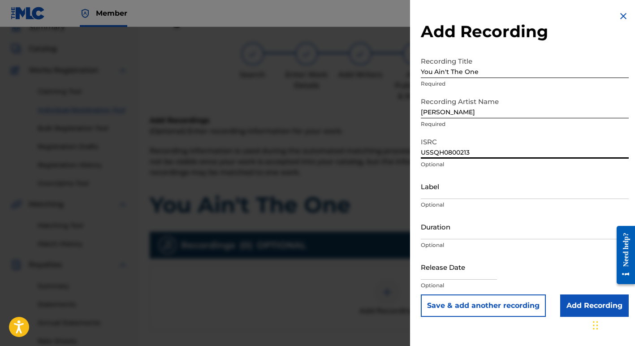
type input "USSQH0800213"
click at [581, 307] on input "Add Recording" at bounding box center [594, 305] width 69 height 22
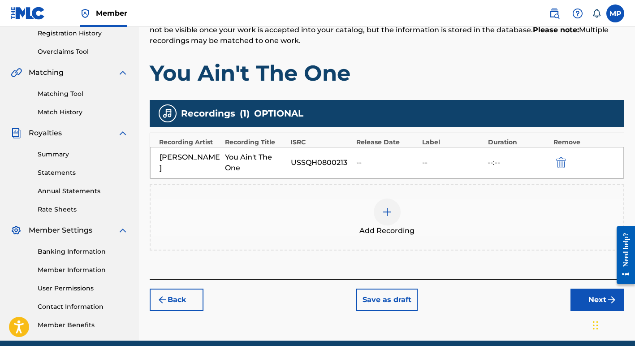
click at [594, 299] on button "Next" at bounding box center [597, 299] width 54 height 22
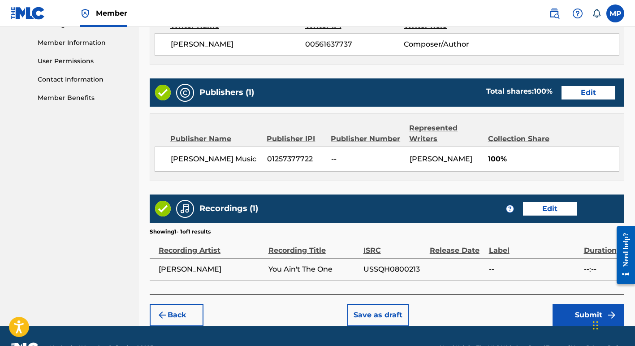
scroll to position [402, 0]
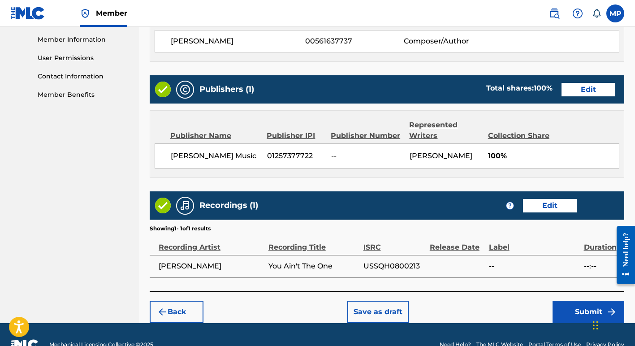
click at [579, 310] on button "Submit" at bounding box center [588, 312] width 72 height 22
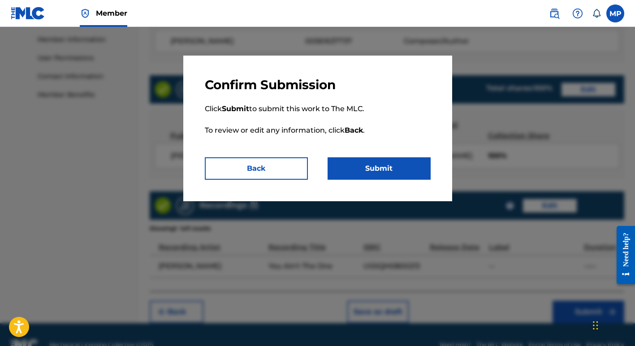
click at [368, 171] on button "Submit" at bounding box center [378, 168] width 103 height 22
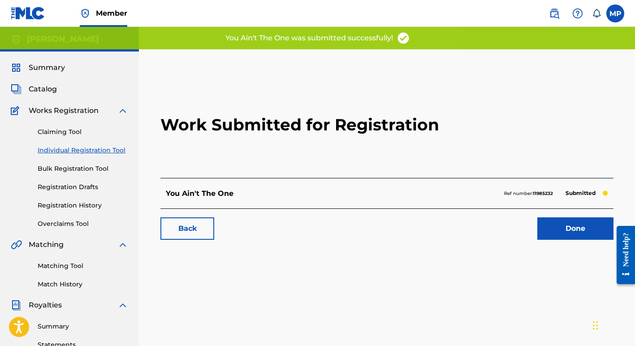
click at [567, 228] on link "Done" at bounding box center [575, 228] width 76 height 22
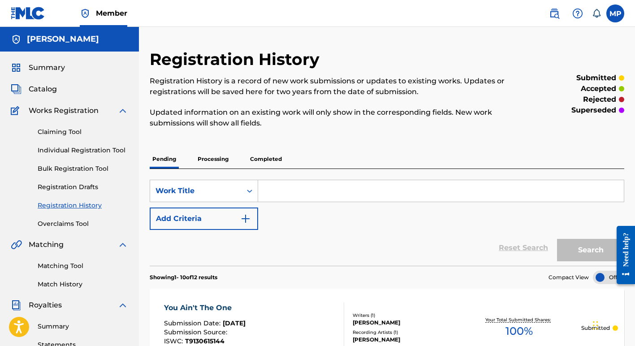
click at [57, 150] on link "Individual Registration Tool" at bounding box center [83, 150] width 90 height 9
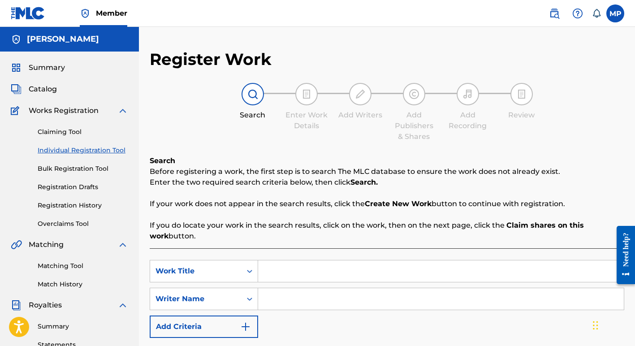
click at [293, 276] on input "Search Form" at bounding box center [441, 271] width 366 height 22
type input "You Got That Fire"
click at [294, 304] on input "Search Form" at bounding box center [441, 299] width 366 height 22
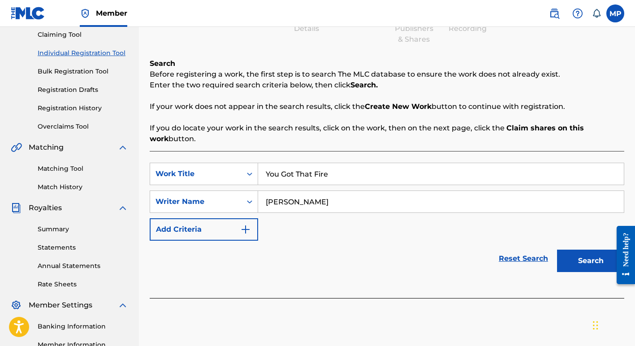
scroll to position [100, 0]
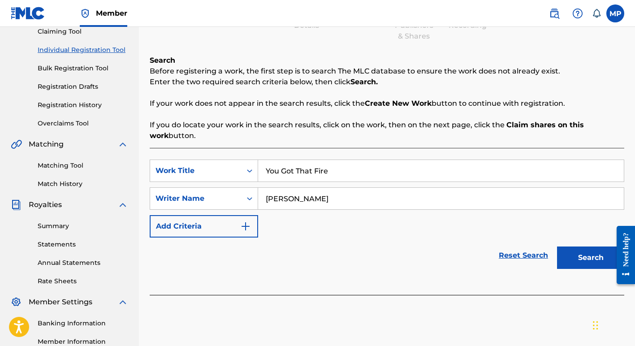
type input "Margie Perez"
click at [585, 261] on button "Search" at bounding box center [590, 257] width 67 height 22
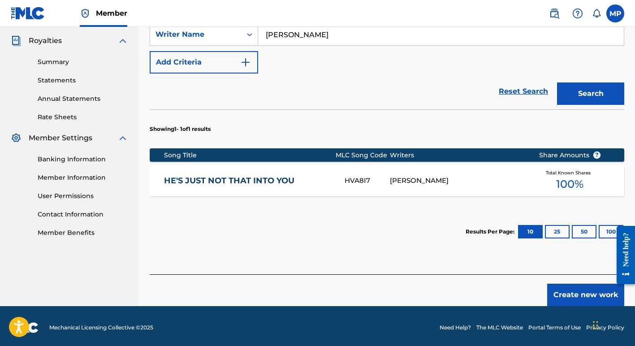
scroll to position [267, 0]
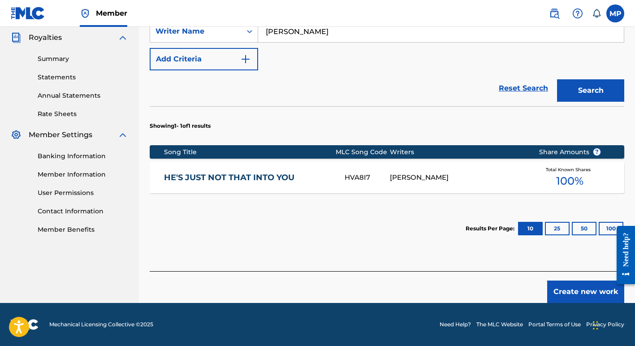
click at [574, 291] on button "Create new work" at bounding box center [585, 291] width 77 height 22
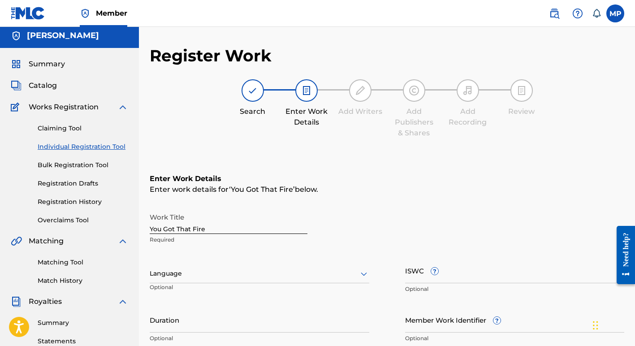
scroll to position [0, 0]
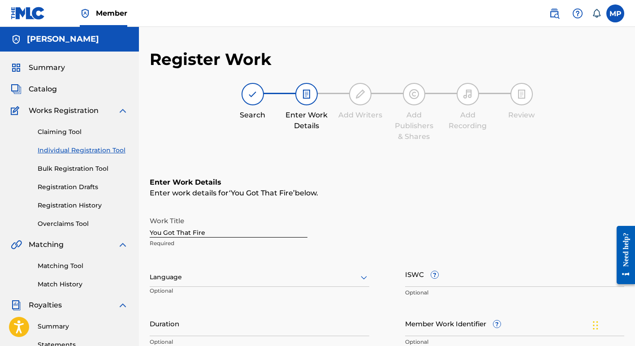
click at [412, 277] on input "ISWC ?" at bounding box center [514, 274] width 219 height 26
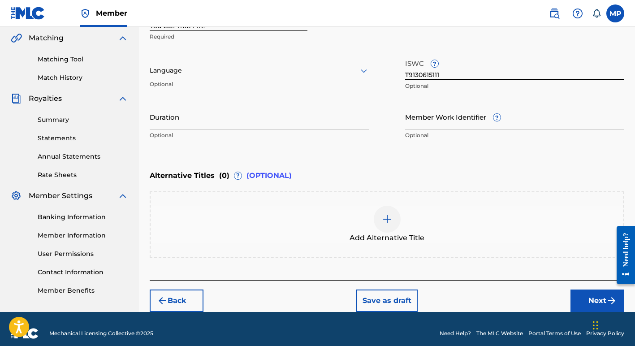
scroll to position [215, 0]
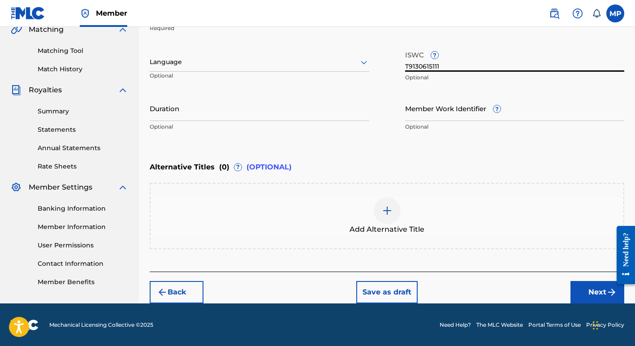
type input "T9130615111"
click at [590, 296] on button "Next" at bounding box center [597, 292] width 54 height 22
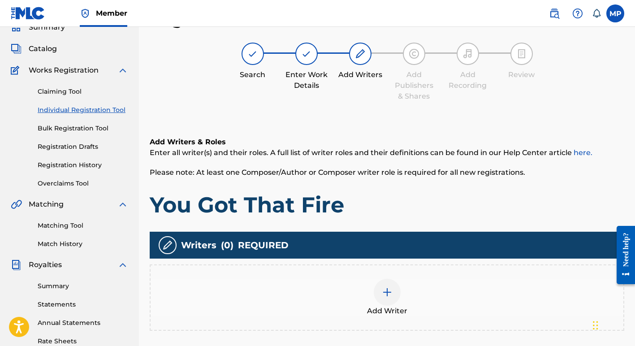
scroll to position [40, 0]
click at [386, 288] on img at bounding box center [387, 292] width 11 height 11
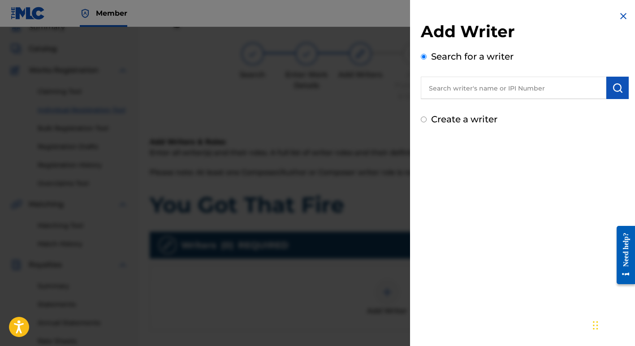
click at [454, 87] on input "text" at bounding box center [513, 88] width 185 height 22
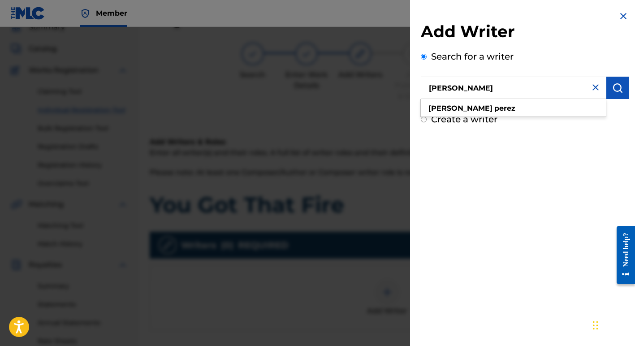
type input "margie Perez"
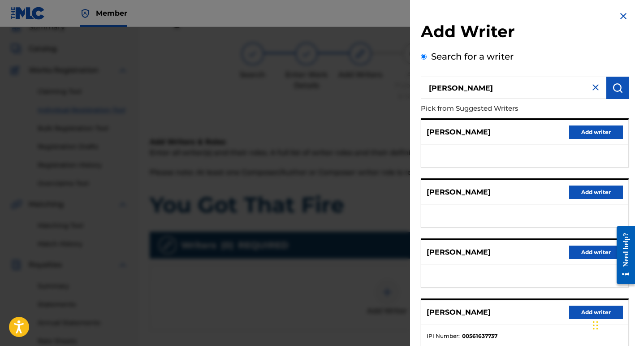
click at [588, 310] on button "Add writer" at bounding box center [596, 311] width 54 height 13
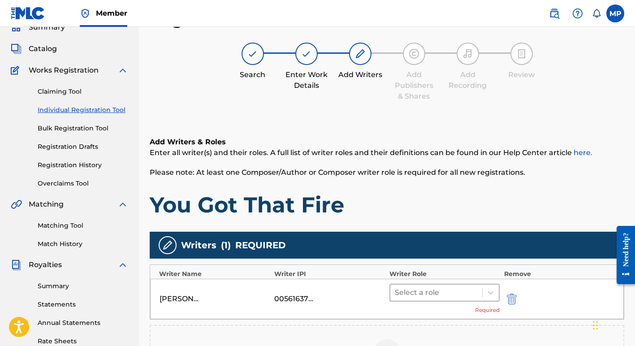
click at [435, 290] on div at bounding box center [436, 292] width 83 height 13
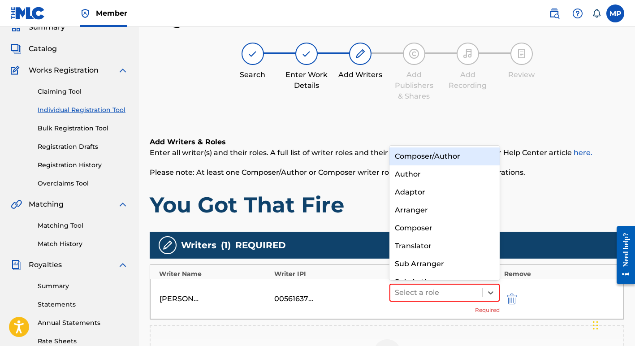
click at [426, 154] on div "Composer/Author" at bounding box center [444, 156] width 110 height 18
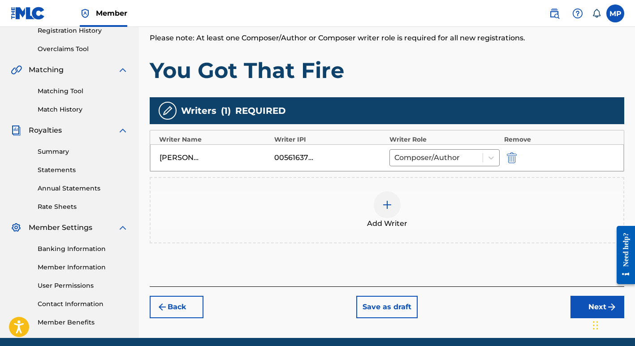
scroll to position [176, 0]
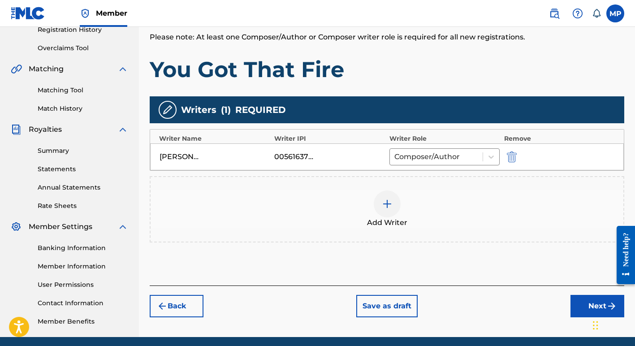
click at [587, 307] on button "Next" at bounding box center [597, 306] width 54 height 22
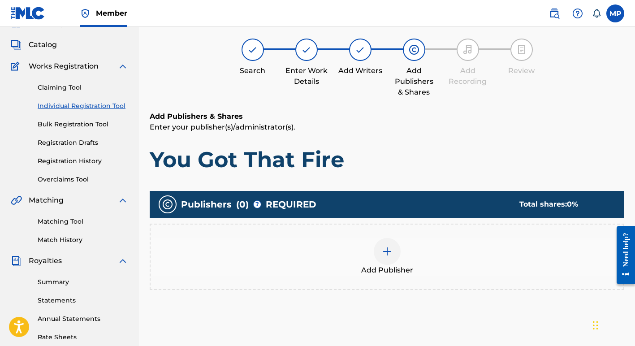
scroll to position [40, 0]
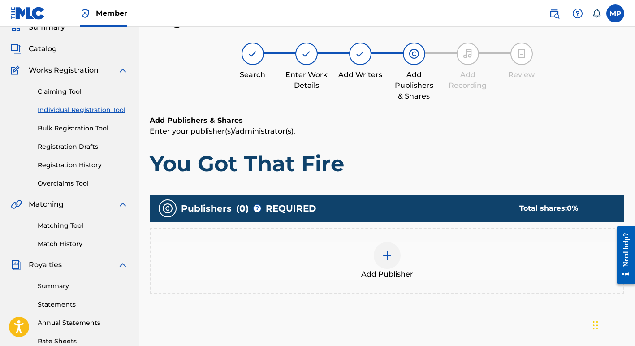
click at [386, 254] on img at bounding box center [387, 255] width 11 height 11
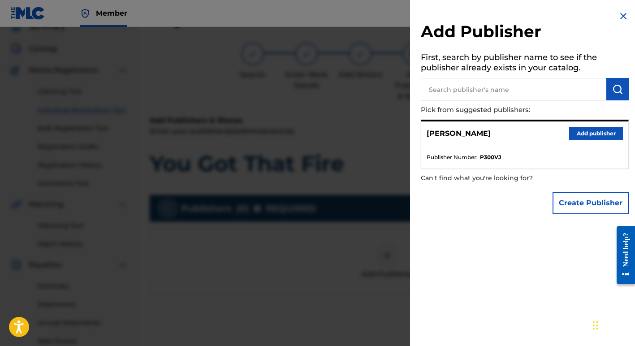
click at [561, 206] on button "Create Publisher" at bounding box center [590, 203] width 76 height 22
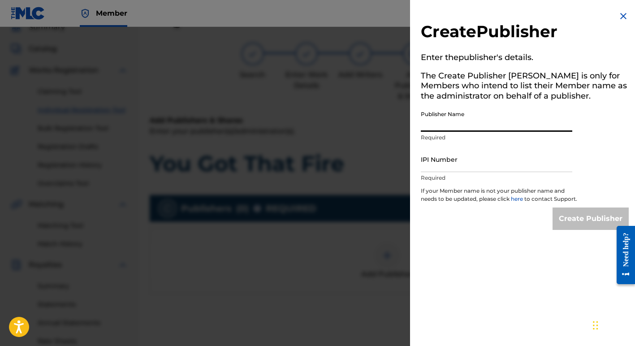
click at [431, 123] on input "Publisher Name" at bounding box center [496, 119] width 151 height 26
type input "Margie Perez Music"
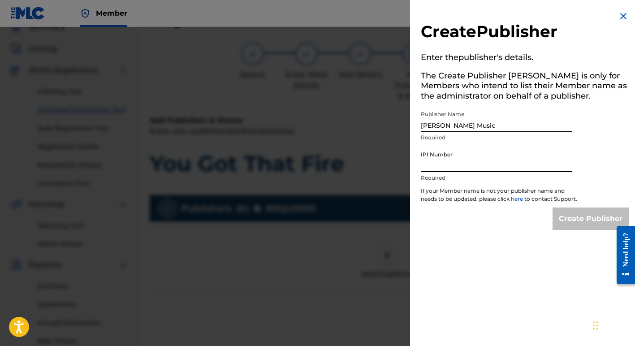
click at [434, 167] on input "IPI Number" at bounding box center [496, 159] width 151 height 26
type input "01257377722"
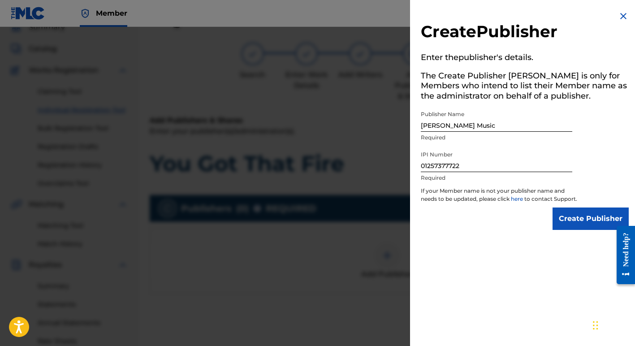
click at [578, 225] on input "Create Publisher" at bounding box center [590, 218] width 76 height 22
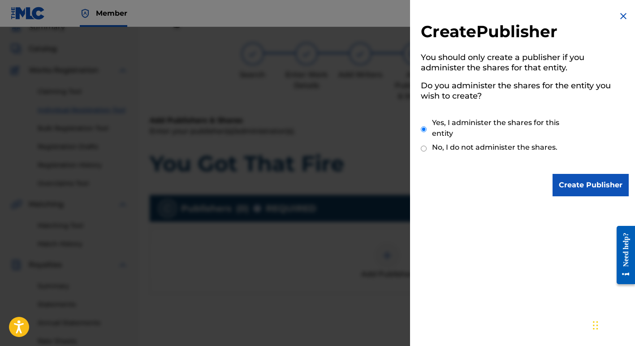
click at [570, 185] on input "Create Publisher" at bounding box center [590, 185] width 76 height 22
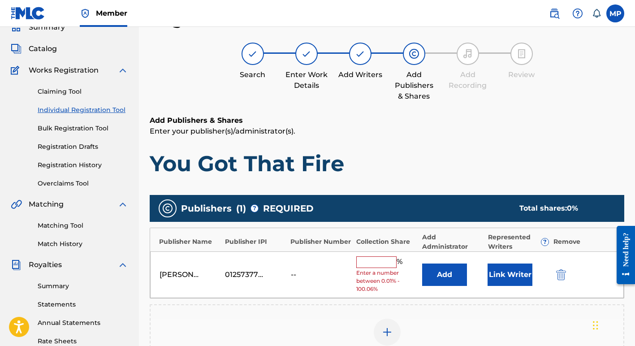
click at [367, 262] on input "text" at bounding box center [376, 262] width 40 height 12
type input "100"
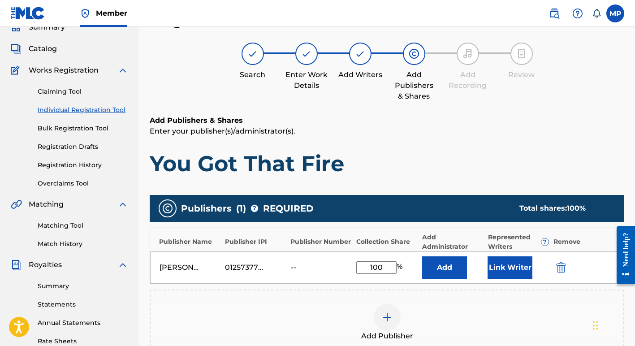
click at [504, 267] on button "Link Writer" at bounding box center [509, 267] width 45 height 22
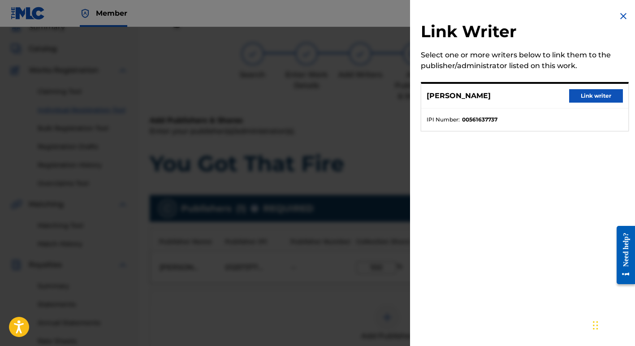
click at [583, 95] on button "Link writer" at bounding box center [596, 95] width 54 height 13
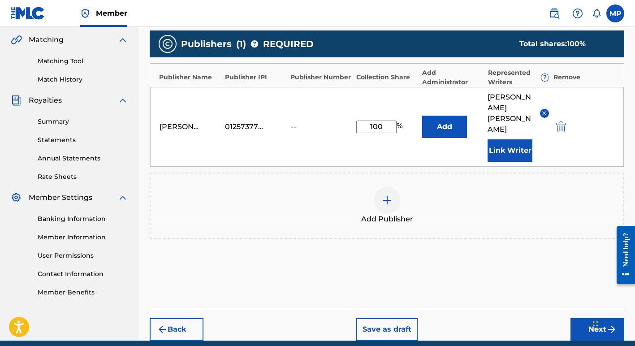
scroll to position [221, 0]
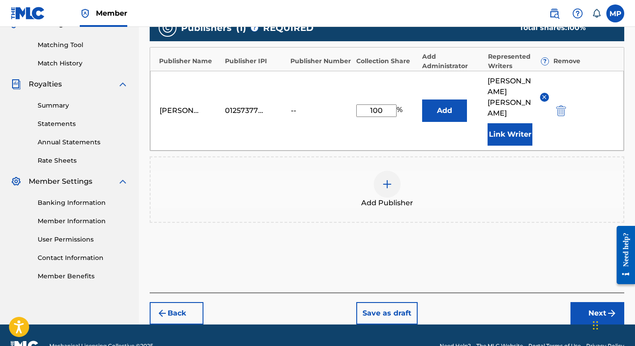
click at [598, 302] on button "Next" at bounding box center [597, 313] width 54 height 22
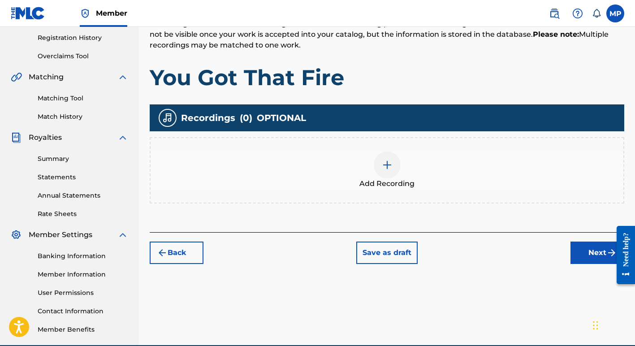
scroll to position [169, 0]
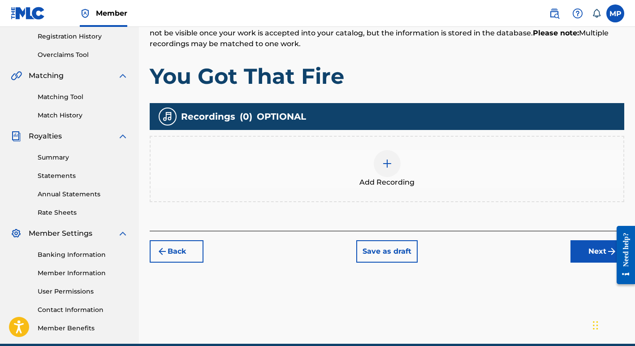
click at [385, 164] on img at bounding box center [387, 163] width 11 height 11
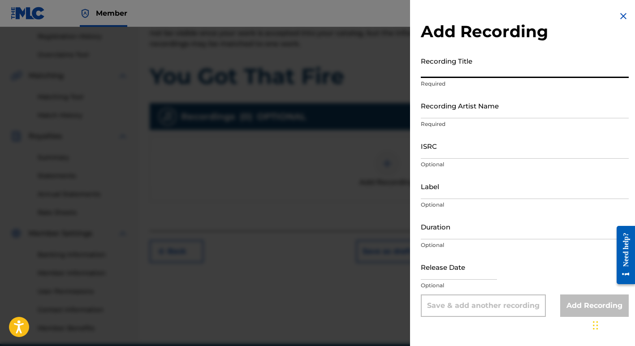
click at [446, 67] on input "Recording Title" at bounding box center [525, 65] width 208 height 26
type input "You Got That Fire"
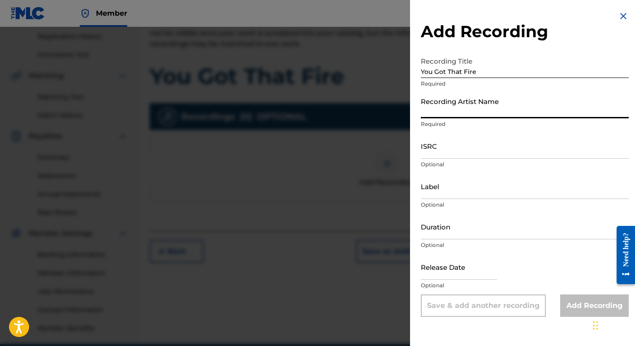
click at [444, 112] on input "Recording Artist Name" at bounding box center [525, 106] width 208 height 26
type input "Margie Perez"
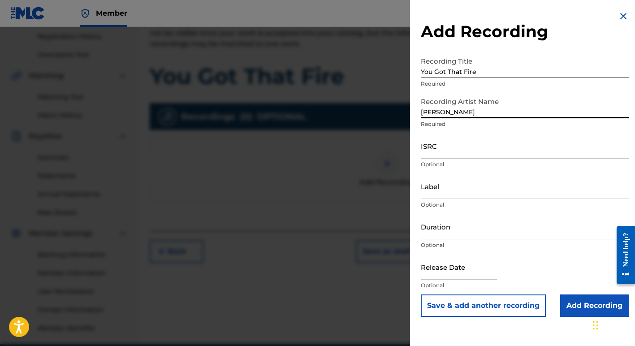
click at [441, 149] on input "ISRC" at bounding box center [525, 146] width 208 height 26
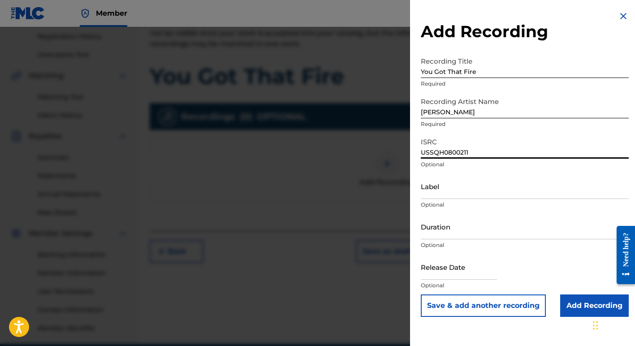
type input "USSQH0800211"
click at [586, 307] on input "Add Recording" at bounding box center [594, 305] width 69 height 22
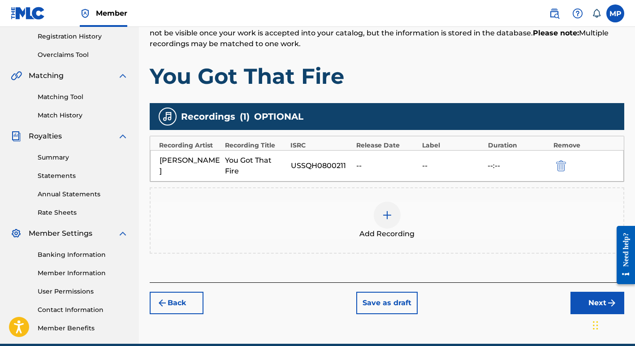
click at [591, 301] on button "Next" at bounding box center [597, 303] width 54 height 22
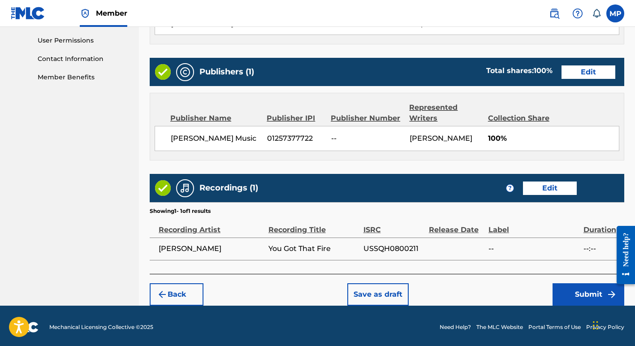
scroll to position [422, 0]
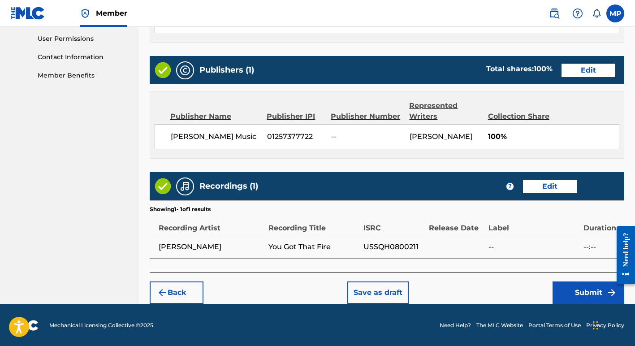
click at [585, 288] on button "Submit" at bounding box center [588, 292] width 72 height 22
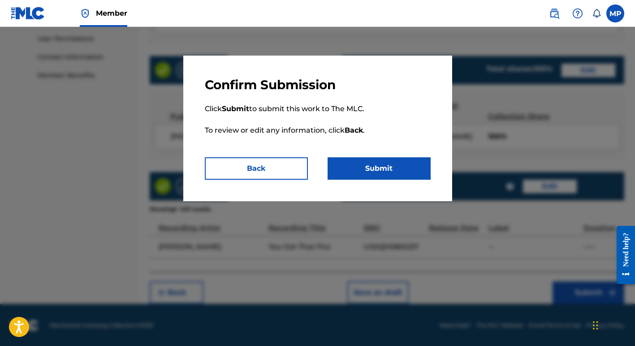
click at [399, 163] on button "Submit" at bounding box center [378, 168] width 103 height 22
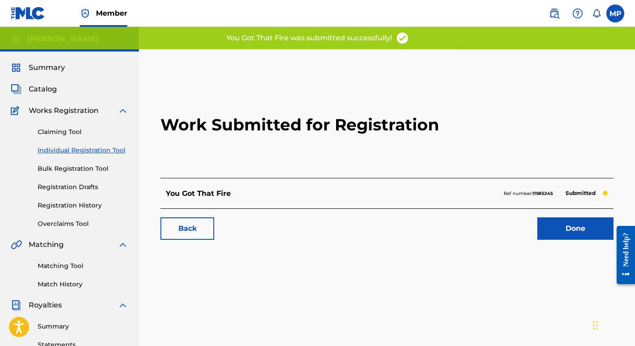
click at [578, 228] on link "Done" at bounding box center [575, 228] width 76 height 22
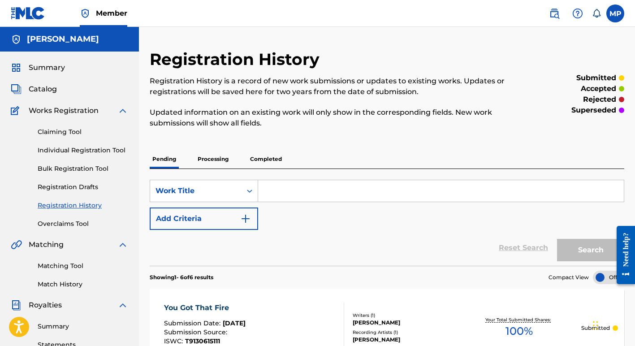
click at [215, 158] on p "Processing" at bounding box center [213, 159] width 36 height 19
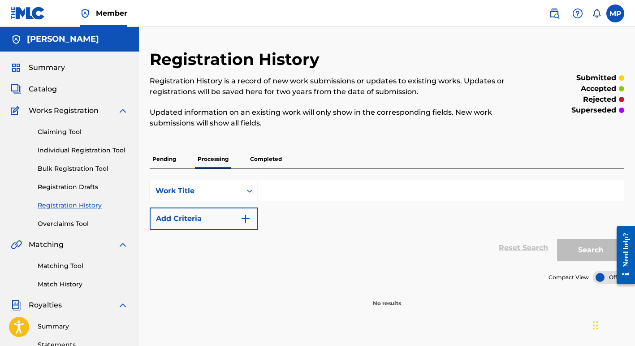
click at [264, 159] on p "Completed" at bounding box center [265, 159] width 37 height 19
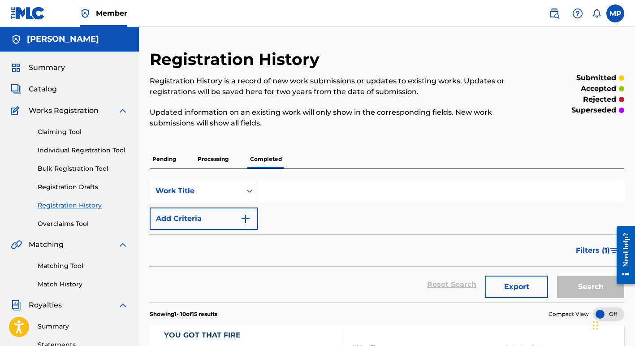
click at [66, 149] on link "Individual Registration Tool" at bounding box center [83, 150] width 90 height 9
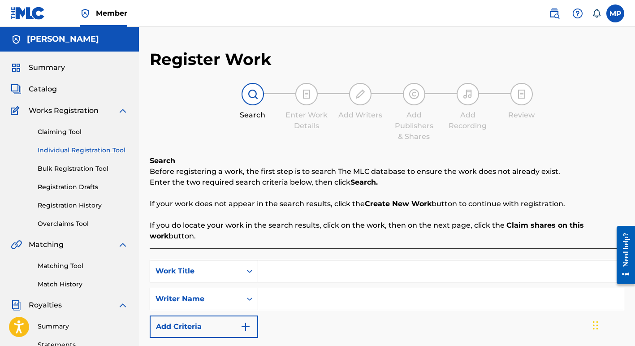
click at [285, 275] on input "Search Form" at bounding box center [441, 271] width 366 height 22
type input "It's Christmas"
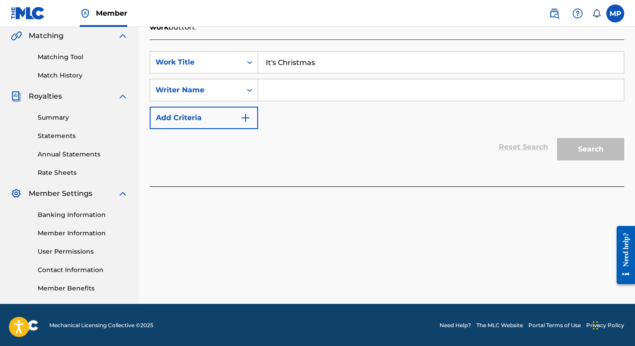
scroll to position [210, 0]
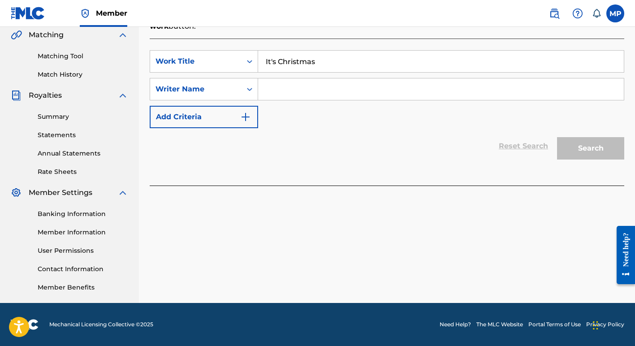
click at [273, 90] on input "Search Form" at bounding box center [441, 89] width 366 height 22
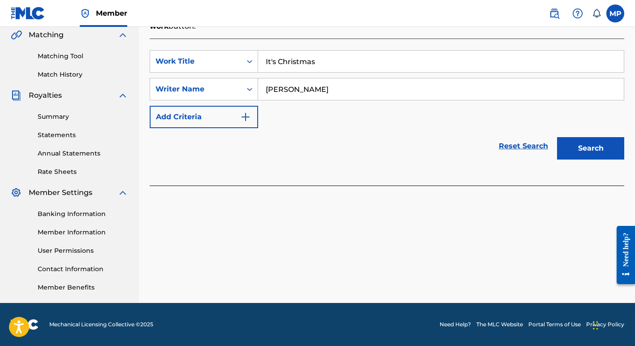
type input "Paul Sanchez"
click at [590, 147] on button "Search" at bounding box center [590, 148] width 67 height 22
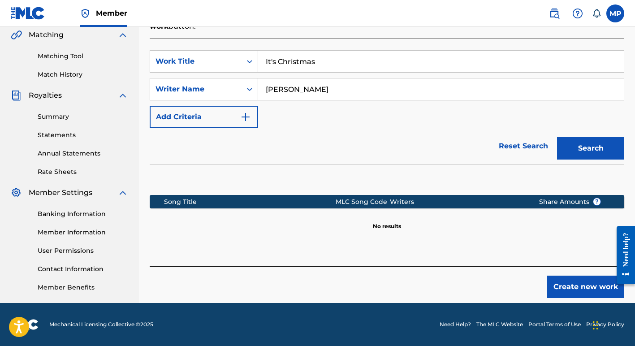
click at [577, 286] on button "Create new work" at bounding box center [585, 286] width 77 height 22
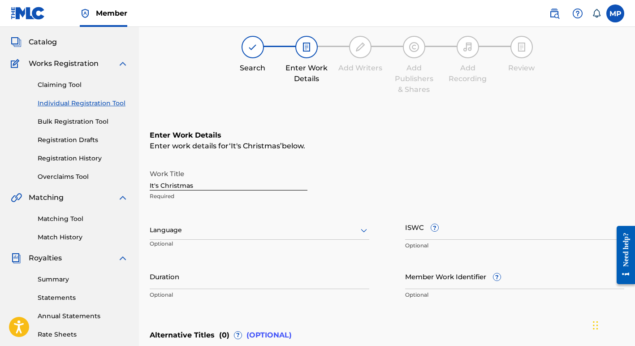
scroll to position [46, 0]
click at [417, 233] on input "ISWC ?" at bounding box center [514, 228] width 219 height 26
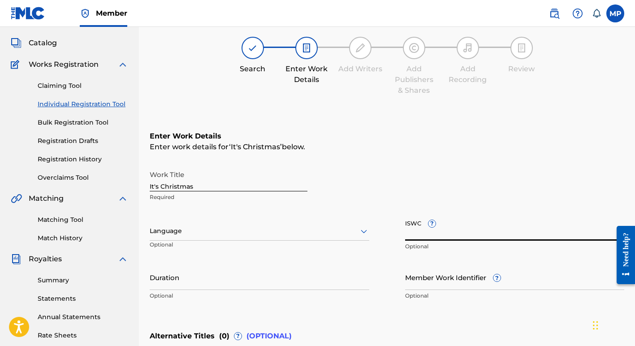
paste input "T9049411098"
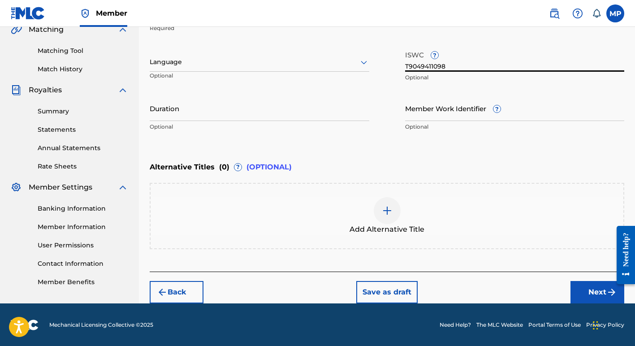
scroll to position [215, 0]
type input "T9049411098"
click at [591, 291] on button "Next" at bounding box center [597, 292] width 54 height 22
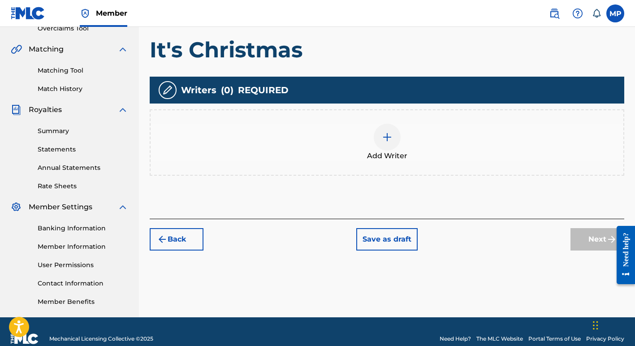
scroll to position [198, 0]
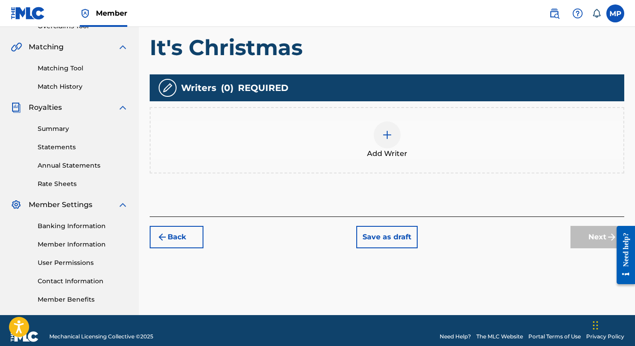
click at [386, 137] on img at bounding box center [387, 134] width 11 height 11
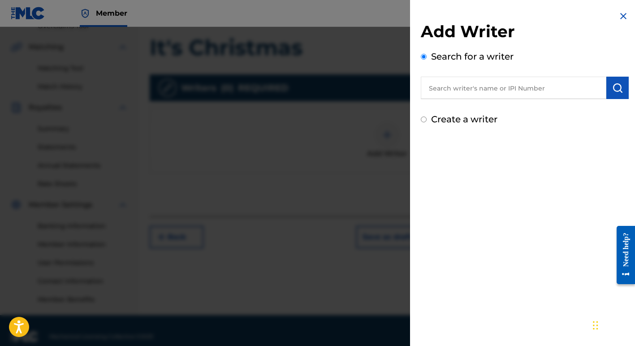
click at [451, 89] on input "text" at bounding box center [513, 88] width 185 height 22
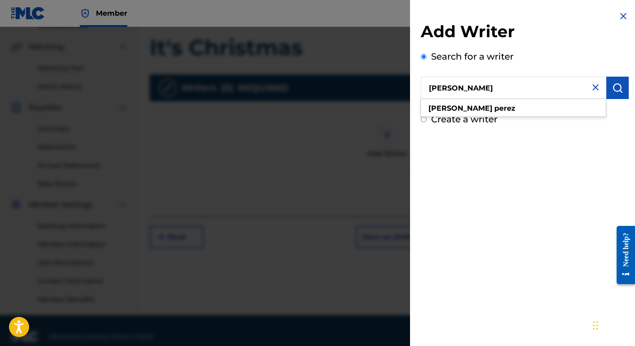
type input "Margie Perez"
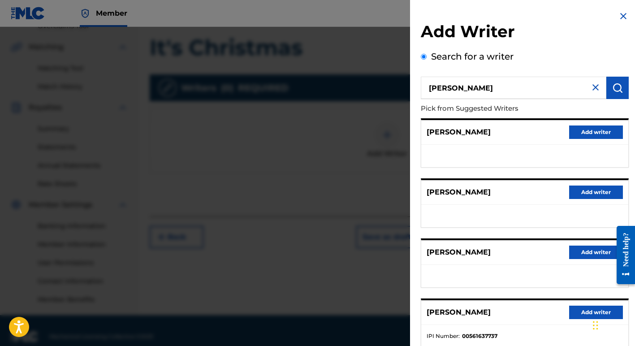
click at [577, 313] on button "Add writer" at bounding box center [596, 311] width 54 height 13
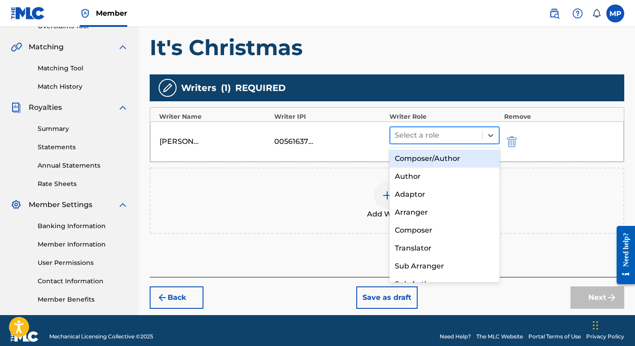
click at [462, 136] on div at bounding box center [436, 135] width 83 height 13
click at [447, 159] on div "Composer/Author" at bounding box center [444, 159] width 110 height 18
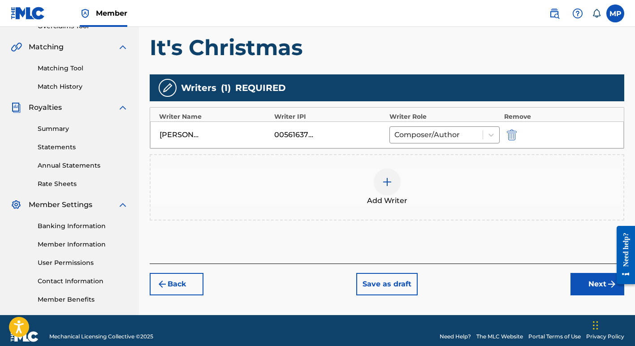
click at [388, 181] on img at bounding box center [387, 181] width 11 height 11
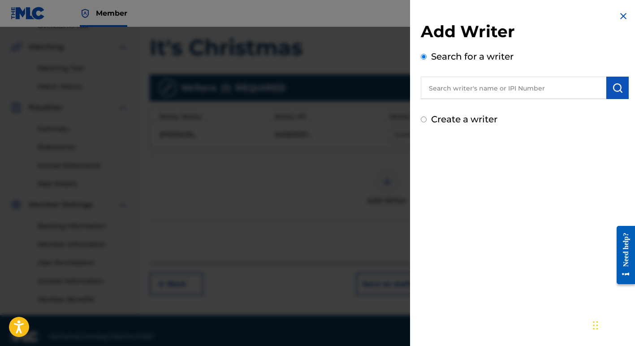
click at [476, 91] on input "text" at bounding box center [513, 88] width 185 height 22
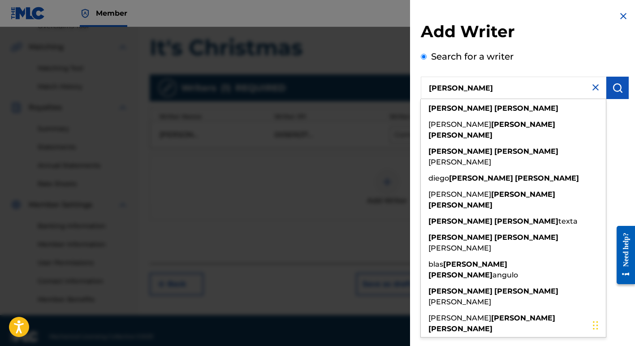
type input "Paul Sanchez"
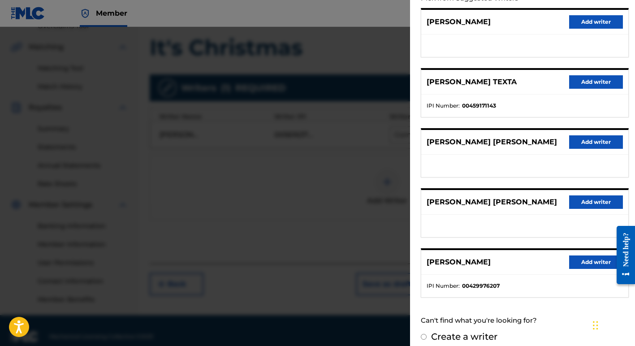
scroll to position [118, 0]
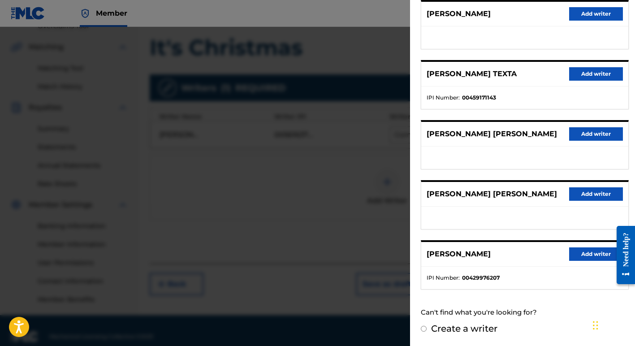
click at [585, 254] on button "Add writer" at bounding box center [596, 253] width 54 height 13
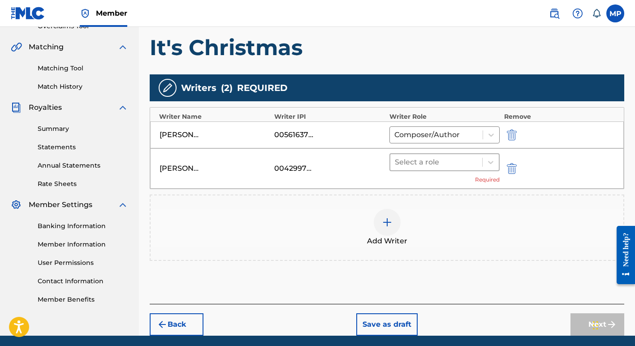
click at [430, 160] on div at bounding box center [436, 162] width 83 height 13
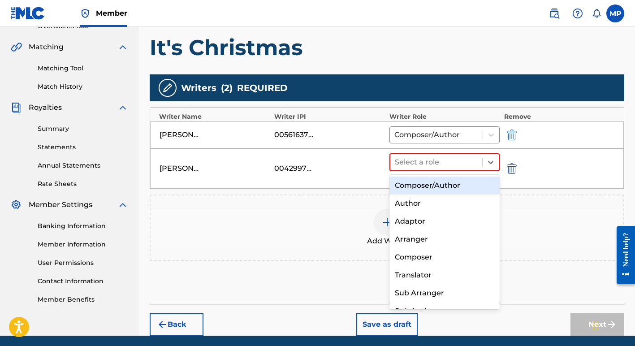
click at [428, 185] on div "Composer/Author" at bounding box center [444, 185] width 110 height 18
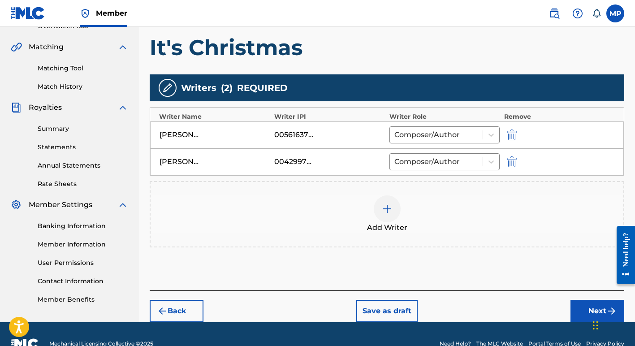
click at [511, 162] on img "submit" at bounding box center [512, 161] width 10 height 11
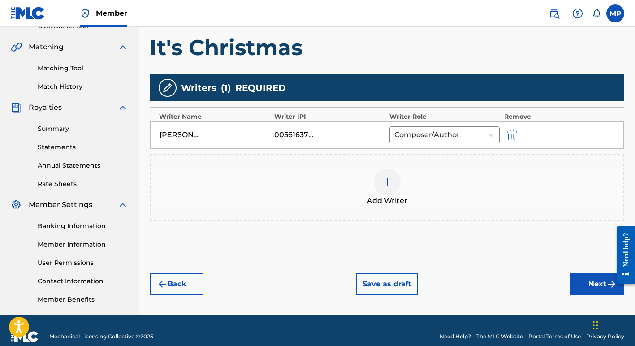
click at [386, 182] on img at bounding box center [387, 181] width 11 height 11
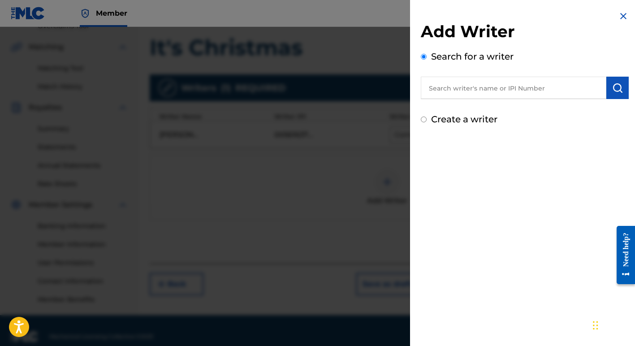
click at [466, 90] on input "text" at bounding box center [513, 88] width 185 height 22
paste input "00193452557"
type input "00193452557"
click at [617, 89] on img "submit" at bounding box center [617, 87] width 11 height 11
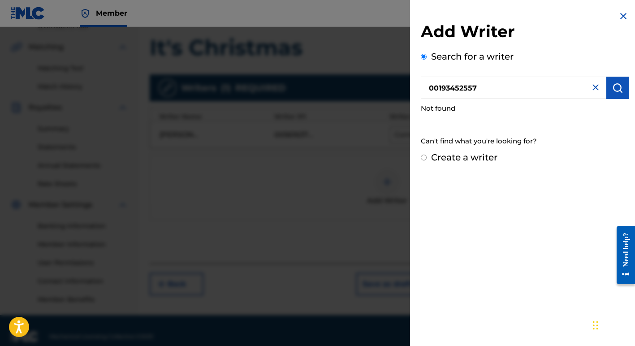
click at [591, 88] on img at bounding box center [595, 87] width 11 height 11
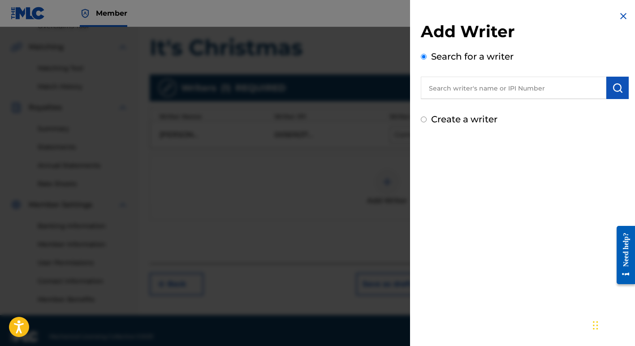
click at [483, 90] on input "text" at bounding box center [513, 88] width 185 height 22
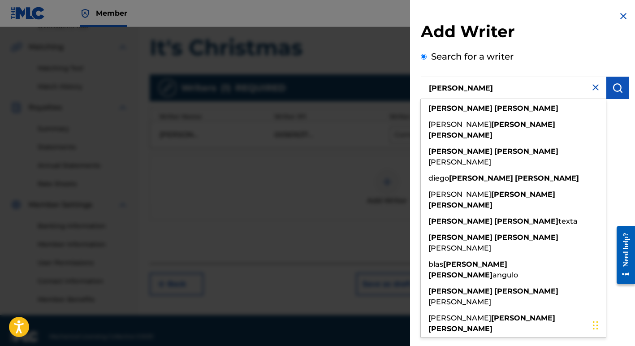
type input "Paul Sanchez"
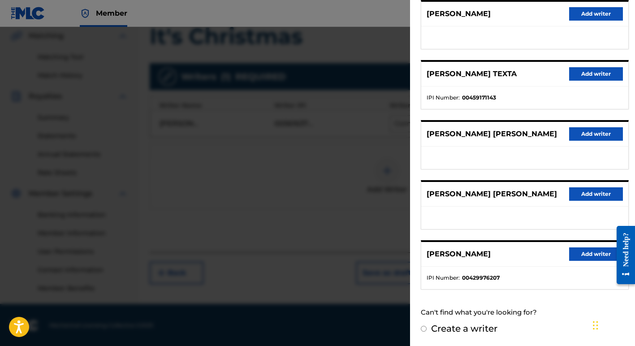
scroll to position [210, 0]
click at [422, 328] on input "Create a writer" at bounding box center [424, 329] width 6 height 6
radio input "false"
radio input "true"
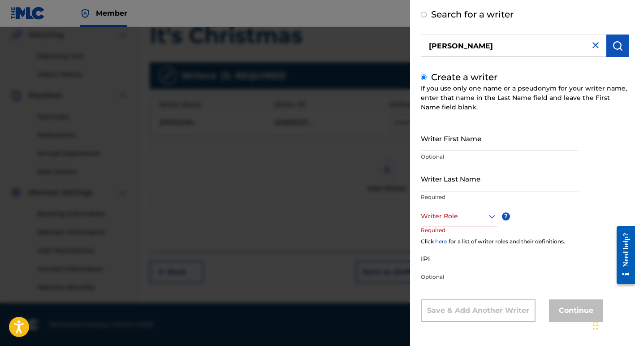
click at [450, 145] on input "Writer First Name" at bounding box center [500, 138] width 158 height 26
type input "Paul"
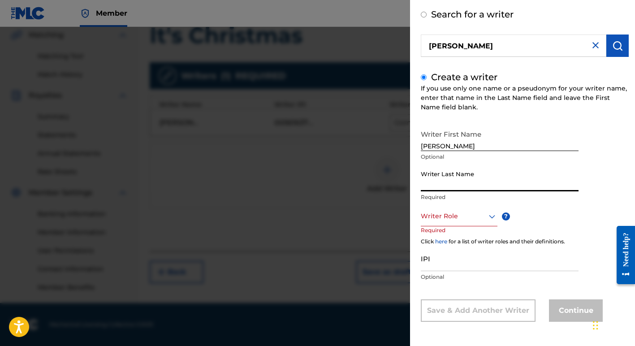
click at [428, 182] on input "Writer Last Name" at bounding box center [500, 179] width 158 height 26
type input "Sanchez"
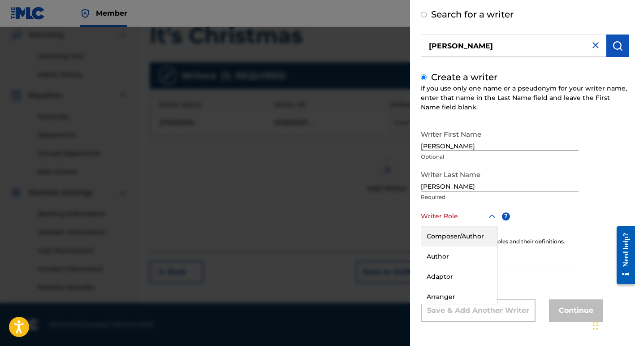
click at [434, 218] on div at bounding box center [459, 216] width 77 height 11
click at [437, 237] on div "Composer/Author" at bounding box center [459, 236] width 76 height 20
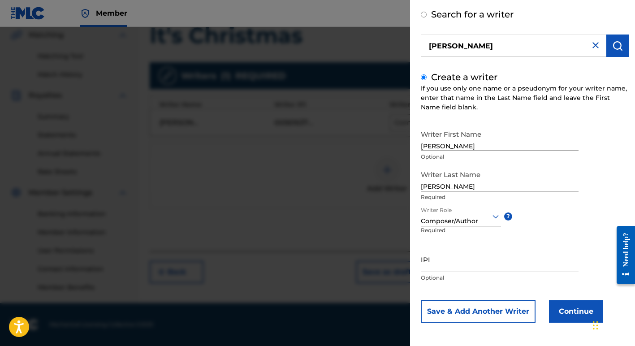
scroll to position [43, 0]
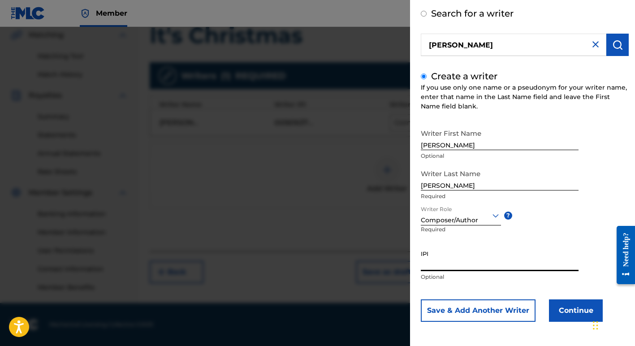
click at [430, 264] on input "IPI" at bounding box center [500, 258] width 158 height 26
paste input "00193452557"
type input "00193452557"
click at [569, 310] on button "Continue" at bounding box center [576, 310] width 54 height 22
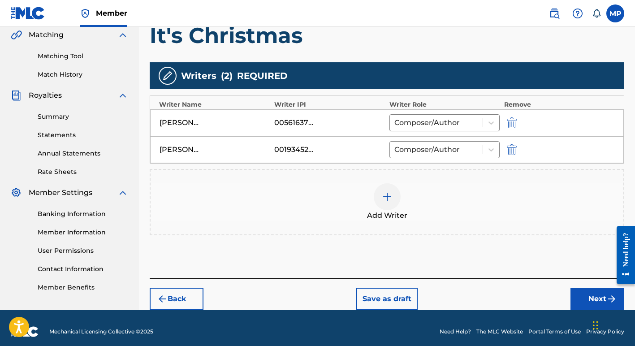
click at [585, 293] on button "Next" at bounding box center [597, 299] width 54 height 22
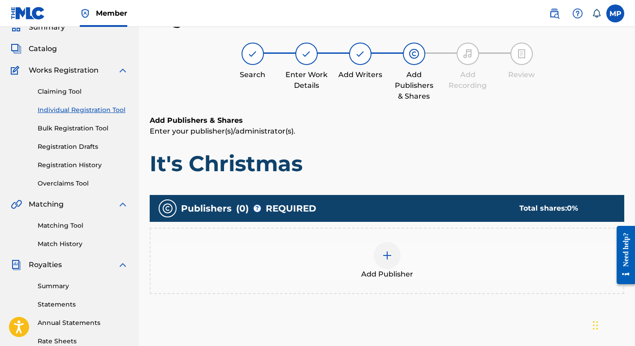
scroll to position [40, 0]
click at [386, 254] on img at bounding box center [387, 255] width 11 height 11
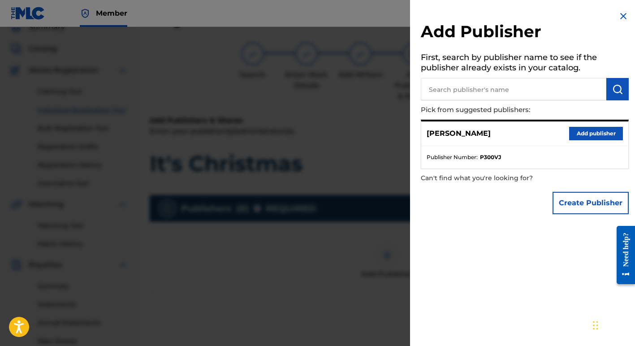
click at [570, 205] on button "Create Publisher" at bounding box center [590, 203] width 76 height 22
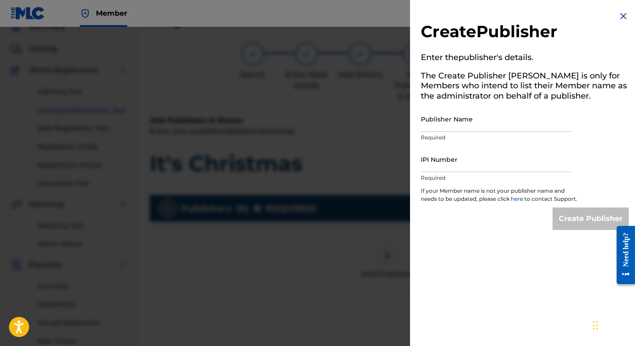
click at [431, 122] on input "Publisher Name" at bounding box center [496, 119] width 151 height 26
type input "Margie Perez Music"
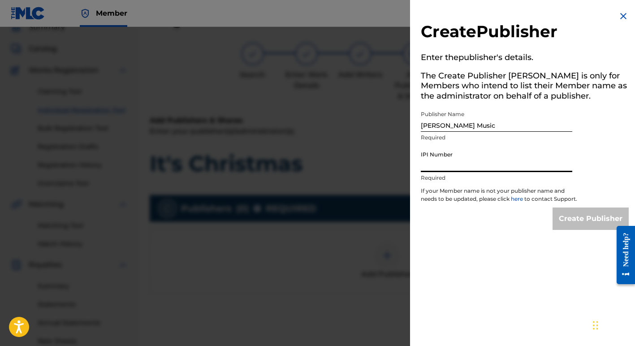
click at [443, 165] on input "IPI Number" at bounding box center [496, 159] width 151 height 26
type input "01257377722"
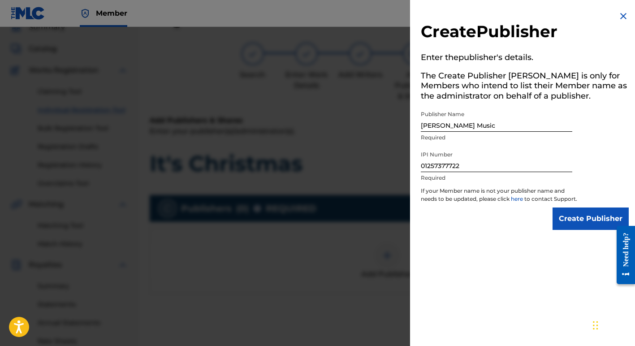
click at [576, 227] on input "Create Publisher" at bounding box center [590, 218] width 76 height 22
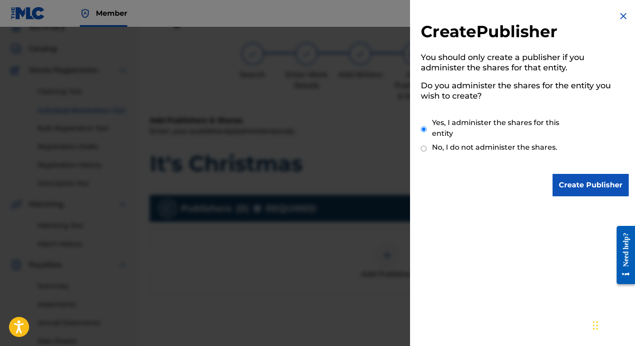
click at [586, 185] on input "Create Publisher" at bounding box center [590, 185] width 76 height 22
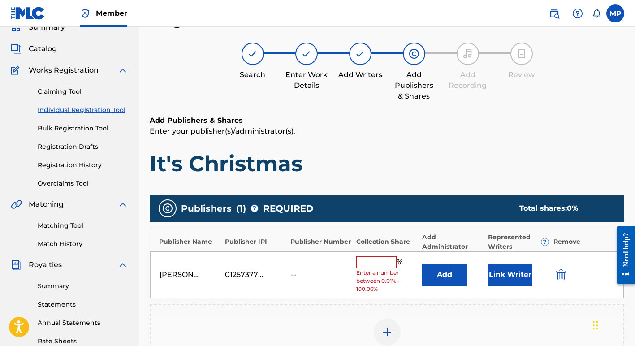
click at [373, 262] on input "text" at bounding box center [376, 262] width 40 height 12
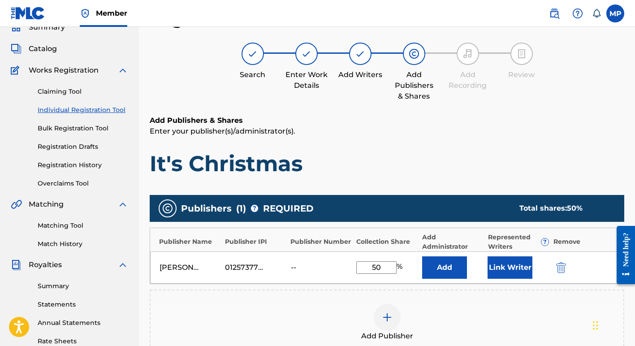
type input "50"
click at [507, 266] on button "Link Writer" at bounding box center [509, 267] width 45 height 22
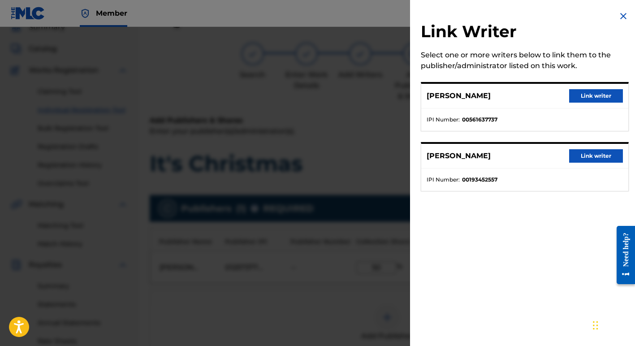
click at [588, 94] on button "Link writer" at bounding box center [596, 95] width 54 height 13
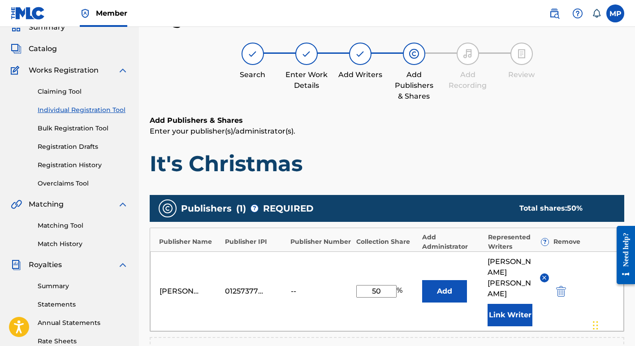
click at [508, 304] on button "Link Writer" at bounding box center [509, 315] width 45 height 22
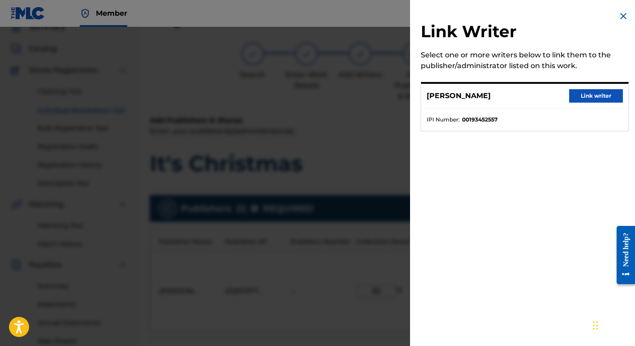
click at [593, 93] on button "Link writer" at bounding box center [596, 95] width 54 height 13
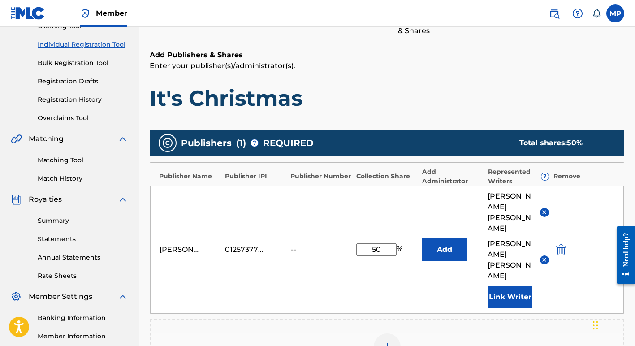
scroll to position [110, 0]
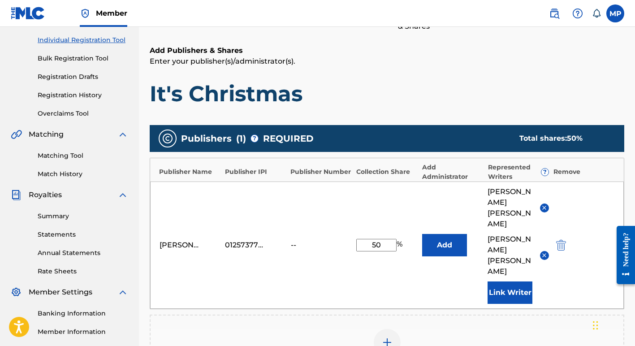
click at [387, 337] on img at bounding box center [387, 342] width 11 height 11
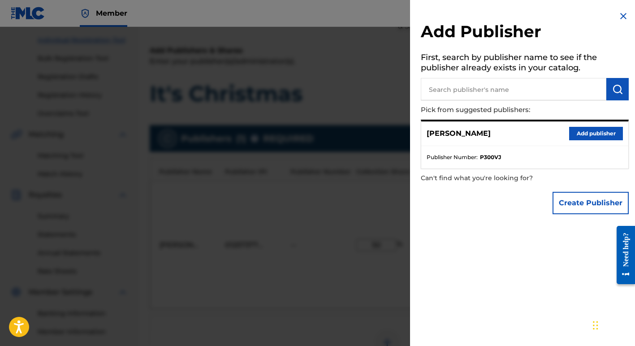
click at [471, 88] on input "text" at bounding box center [513, 89] width 185 height 22
type input "Paul Sanchez Music"
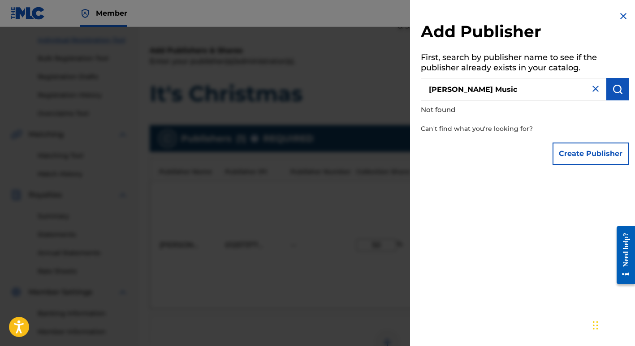
click at [594, 154] on button "Create Publisher" at bounding box center [590, 153] width 76 height 22
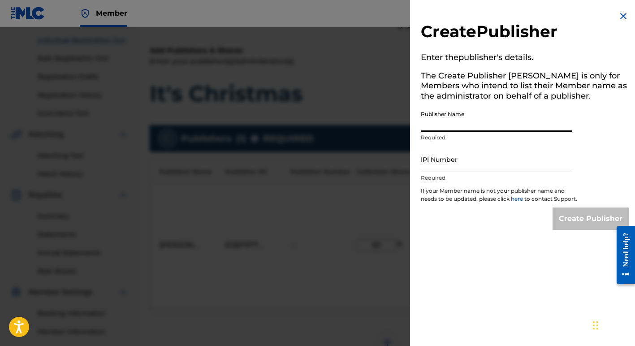
click at [466, 129] on input "Publisher Name" at bounding box center [496, 119] width 151 height 26
type input "Paul Sanchez Music"
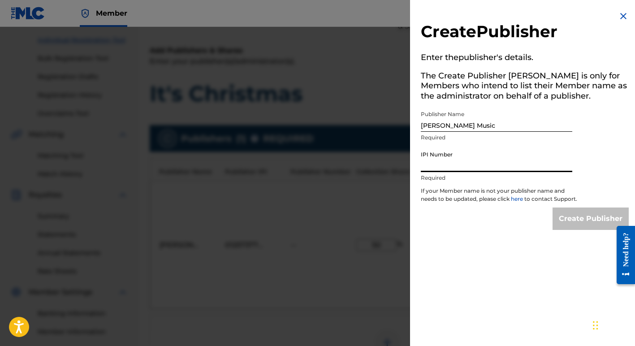
click at [466, 164] on input "IPI Number" at bounding box center [496, 159] width 151 height 26
paste input "00218301600"
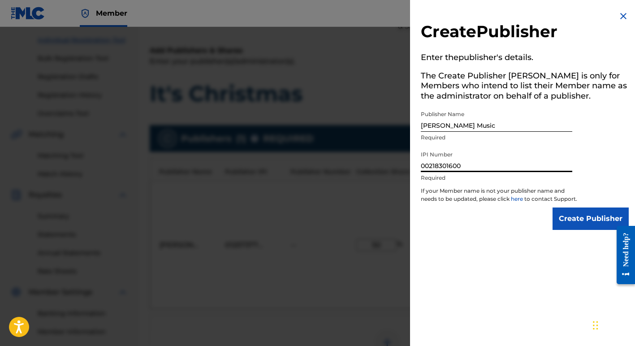
type input "00218301600"
click at [587, 226] on input "Create Publisher" at bounding box center [590, 218] width 76 height 22
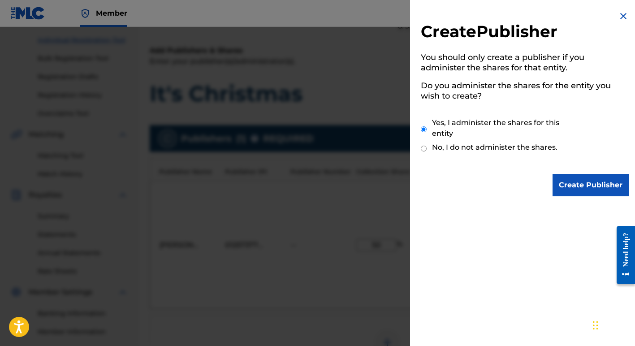
click at [592, 183] on input "Create Publisher" at bounding box center [590, 185] width 76 height 22
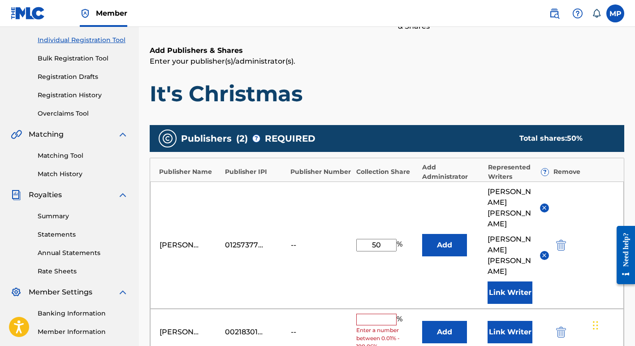
click at [381, 314] on input "text" at bounding box center [376, 320] width 40 height 12
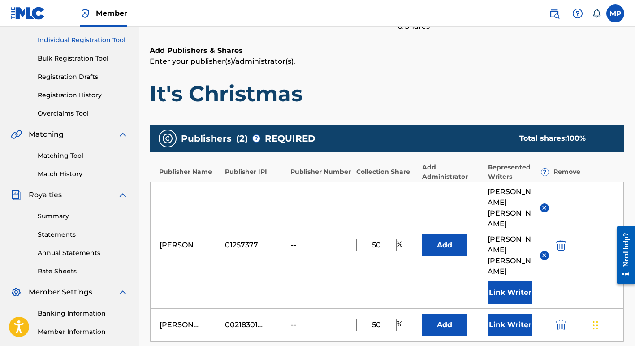
type input "50"
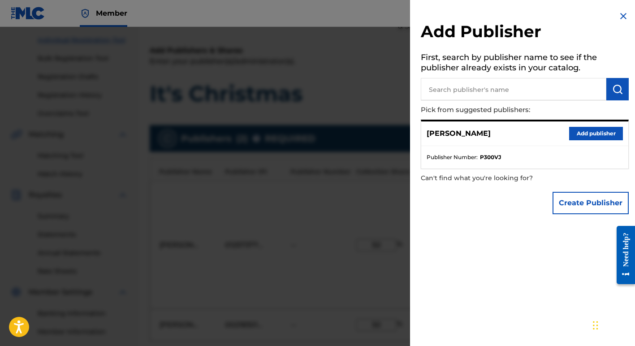
click at [618, 12] on img at bounding box center [623, 16] width 11 height 11
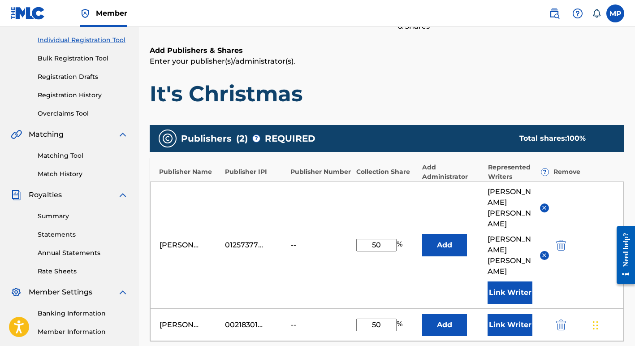
click at [388, 318] on input "50" at bounding box center [376, 324] width 40 height 13
click at [422, 234] on button "Add" at bounding box center [444, 245] width 45 height 22
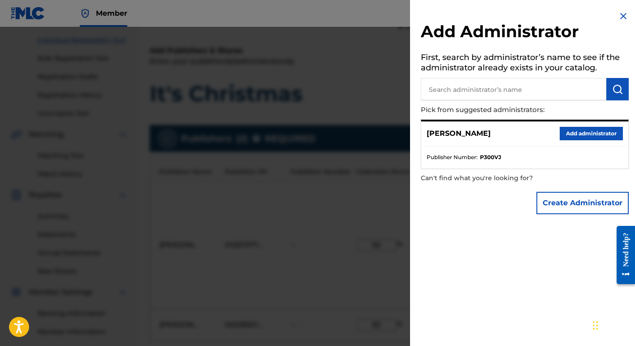
click at [621, 16] on img at bounding box center [623, 16] width 11 height 11
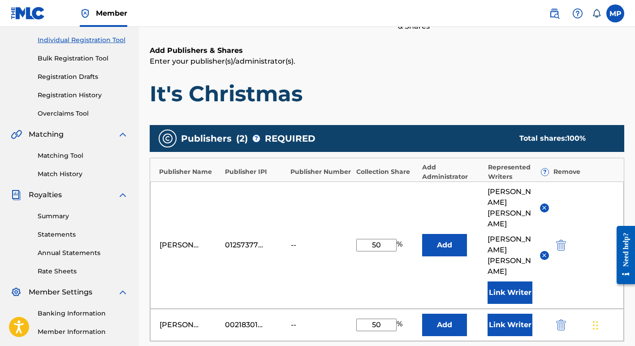
click at [562, 240] on img "submit" at bounding box center [561, 245] width 10 height 11
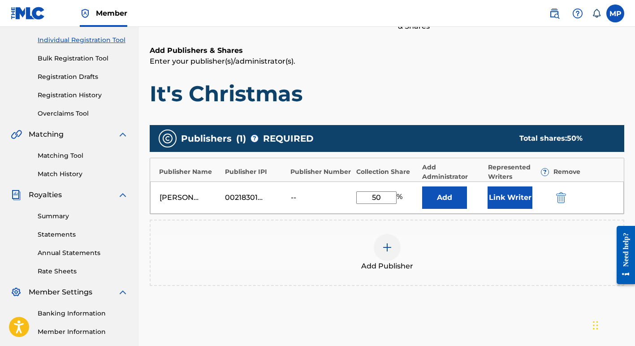
click at [507, 196] on button "Link Writer" at bounding box center [509, 197] width 45 height 22
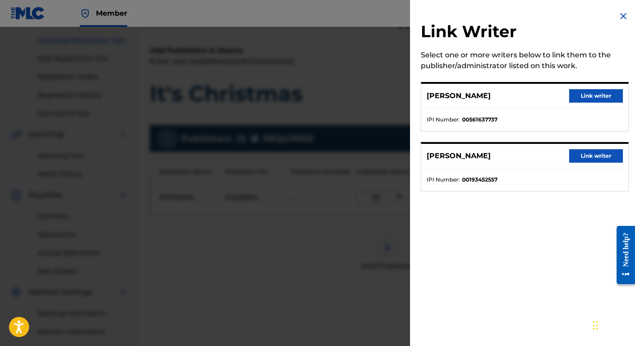
click at [595, 155] on button "Link writer" at bounding box center [596, 155] width 54 height 13
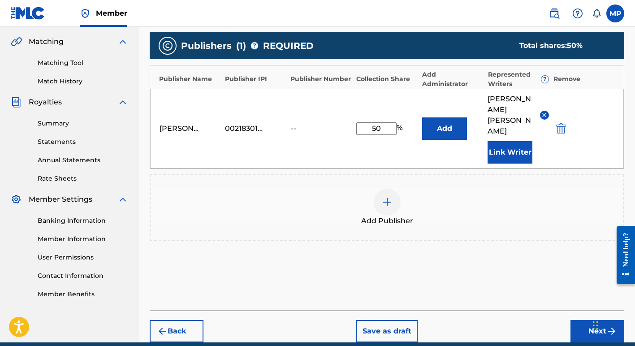
scroll to position [199, 0]
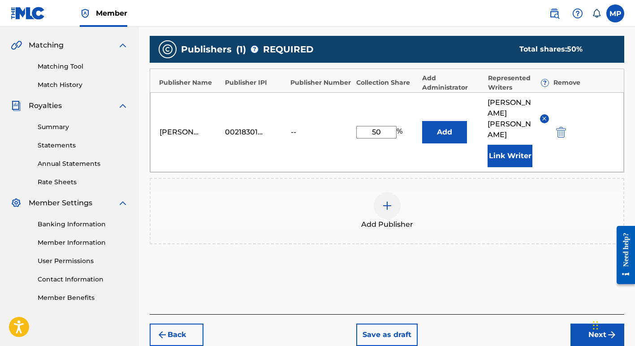
click at [387, 200] on img at bounding box center [387, 205] width 11 height 11
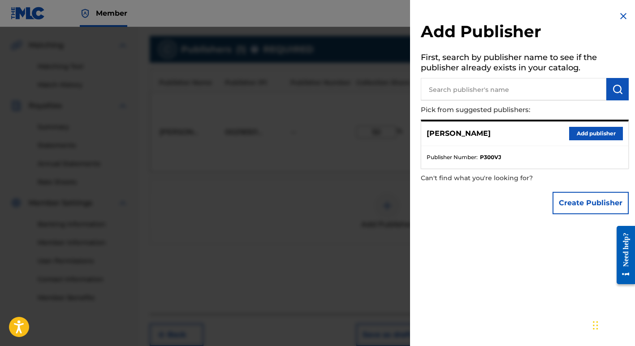
click at [508, 97] on input "text" at bounding box center [513, 89] width 185 height 22
click at [575, 201] on button "Create Publisher" at bounding box center [590, 203] width 76 height 22
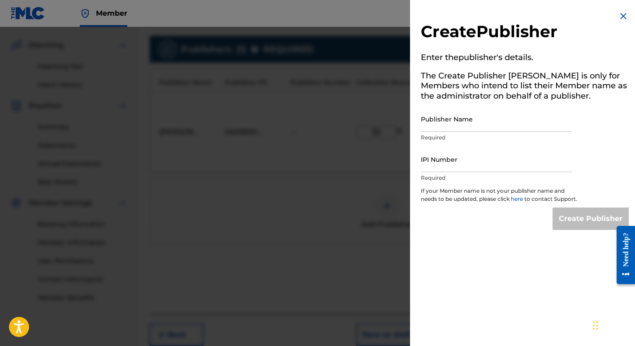
click at [455, 120] on input "Publisher Name" at bounding box center [496, 119] width 151 height 26
type input "Margie Perez Music"
click at [460, 166] on input "IPI Number" at bounding box center [496, 159] width 151 height 26
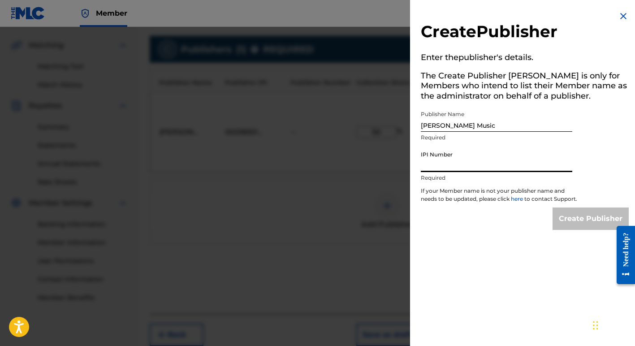
type input "01257377722"
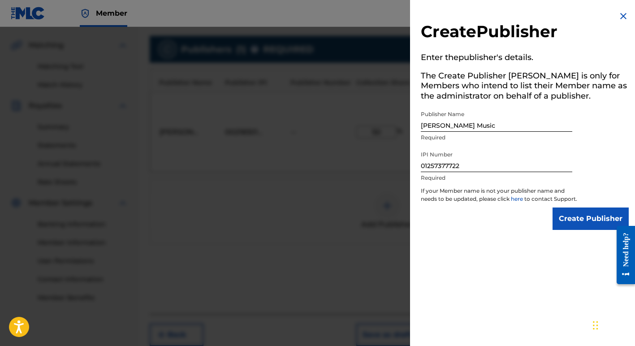
click at [595, 227] on input "Create Publisher" at bounding box center [590, 218] width 76 height 22
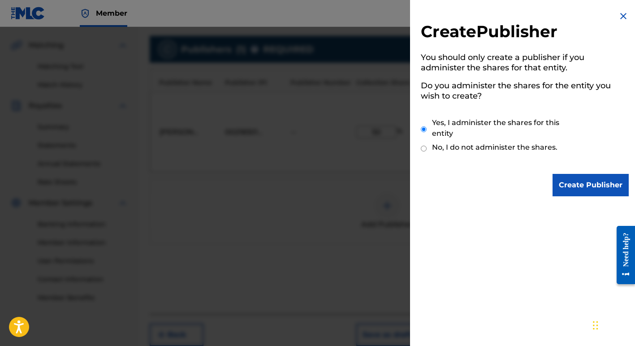
click at [585, 183] on input "Create Publisher" at bounding box center [590, 185] width 76 height 22
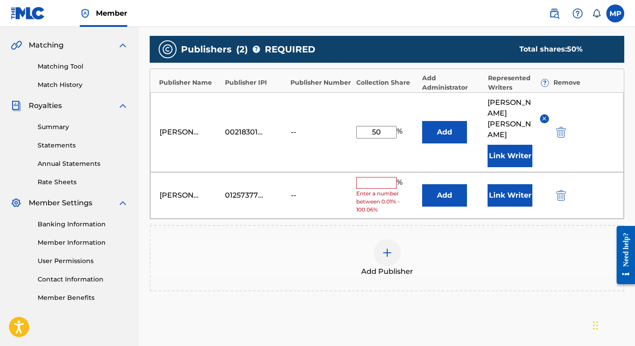
click at [379, 177] on input "text" at bounding box center [376, 183] width 40 height 12
type input "50"
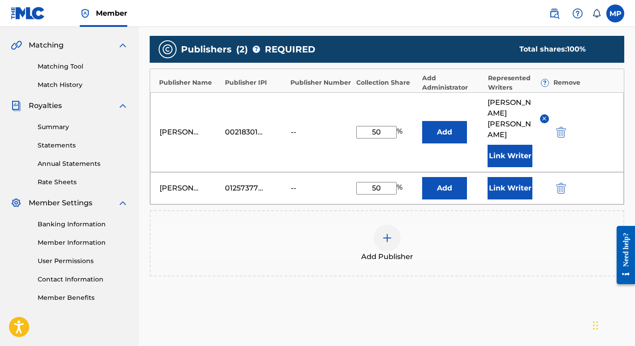
click at [510, 177] on button "Link Writer" at bounding box center [509, 188] width 45 height 22
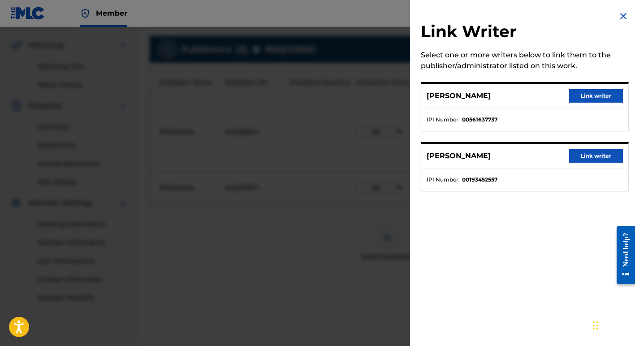
click at [585, 95] on button "Link writer" at bounding box center [596, 95] width 54 height 13
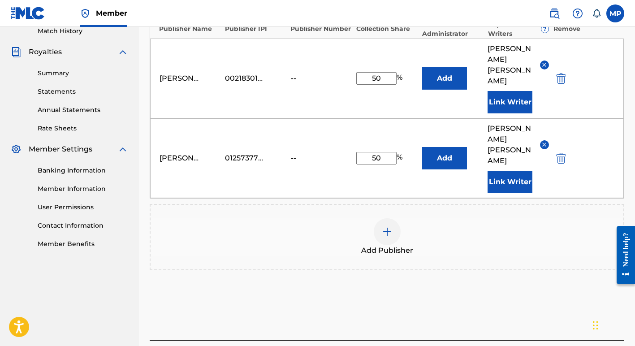
scroll to position [279, 0]
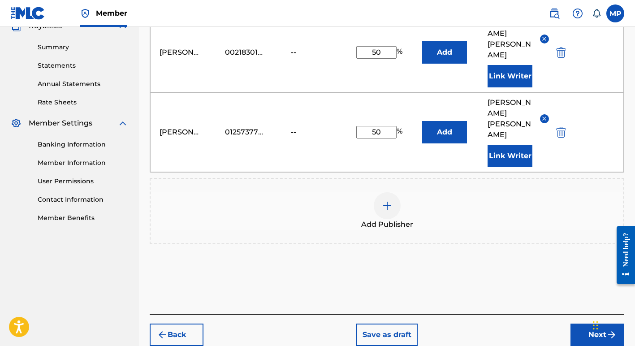
click at [588, 323] on button "Next" at bounding box center [597, 334] width 54 height 22
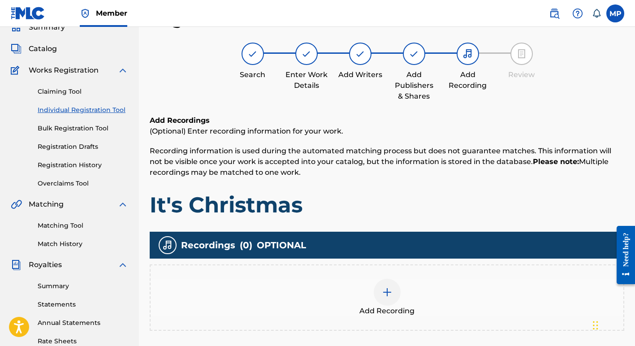
scroll to position [40, 0]
click at [386, 290] on img at bounding box center [387, 292] width 11 height 11
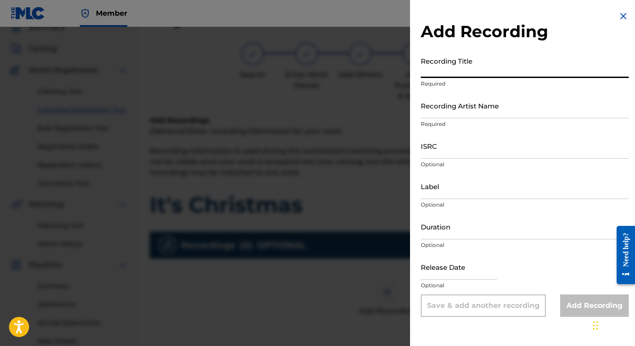
click at [454, 68] on input "Recording Title" at bounding box center [525, 65] width 208 height 26
type input "It's Christmas"
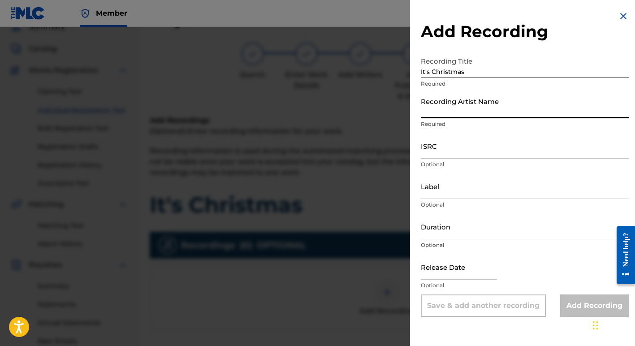
click at [459, 110] on input "Recording Artist Name" at bounding box center [525, 106] width 208 height 26
type input "Margie Perez"
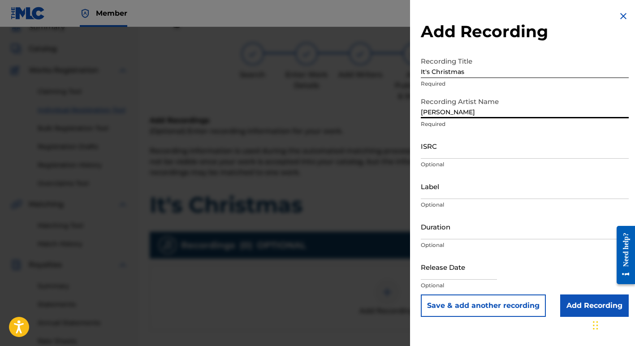
click at [426, 152] on input "ISRC" at bounding box center [525, 146] width 208 height 26
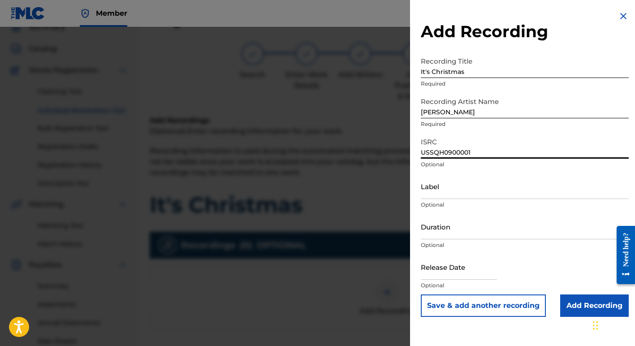
type input "USSQH0900001"
click at [581, 305] on input "Add Recording" at bounding box center [594, 305] width 69 height 22
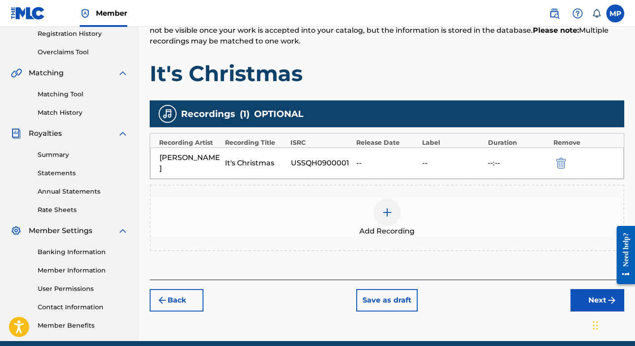
scroll to position [172, 0]
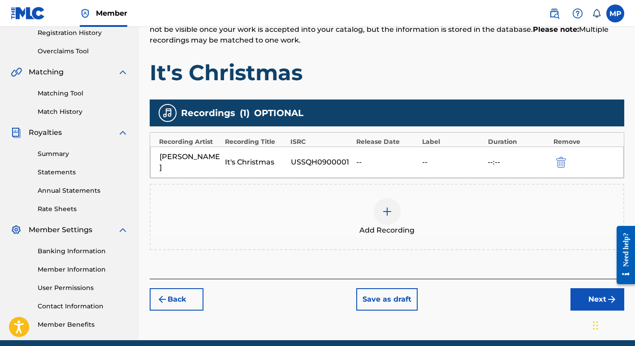
click at [591, 290] on button "Next" at bounding box center [597, 299] width 54 height 22
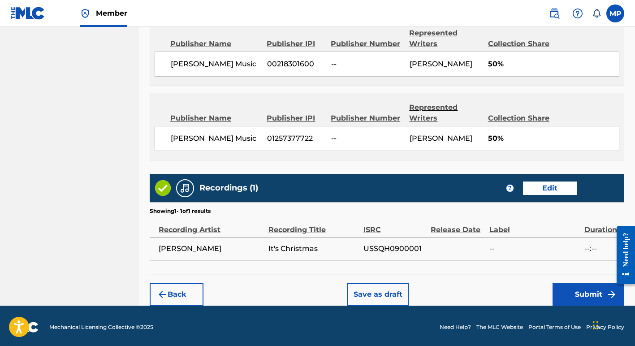
scroll to position [502, 0]
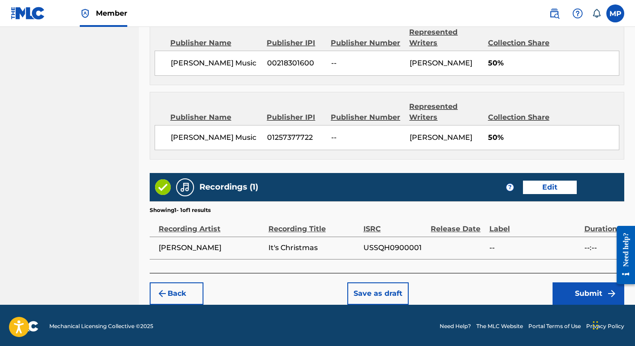
click at [587, 293] on button "Submit" at bounding box center [588, 293] width 72 height 22
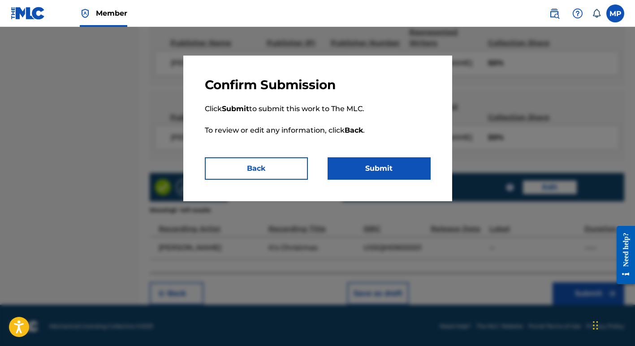
click at [372, 167] on button "Submit" at bounding box center [378, 168] width 103 height 22
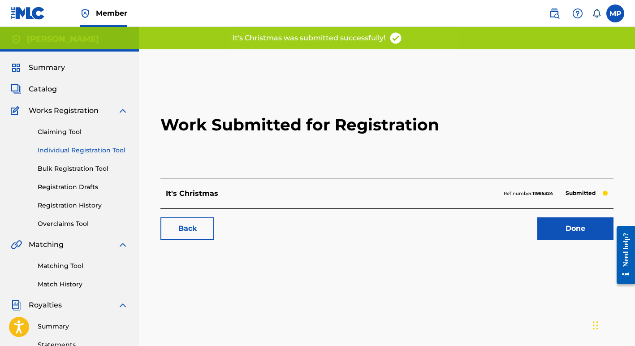
click at [563, 230] on link "Done" at bounding box center [575, 228] width 76 height 22
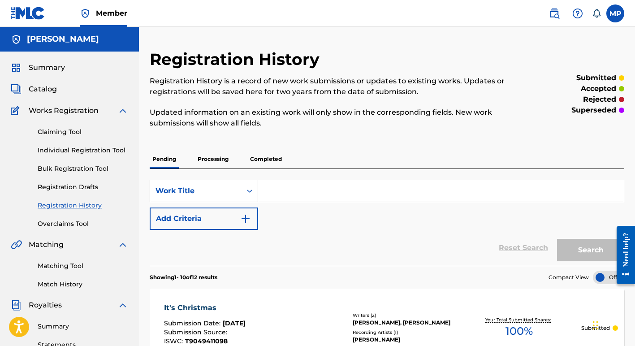
click at [48, 67] on span "Summary" at bounding box center [47, 67] width 36 height 11
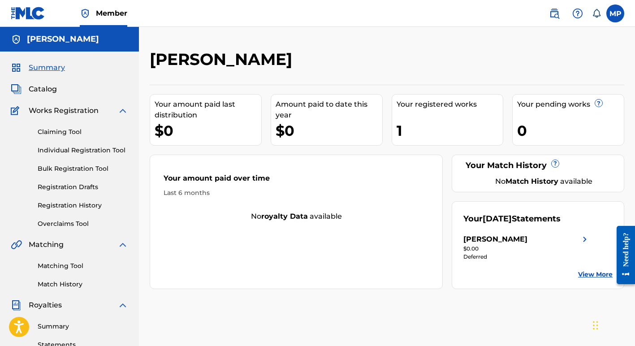
click at [40, 88] on span "Catalog" at bounding box center [43, 89] width 28 height 11
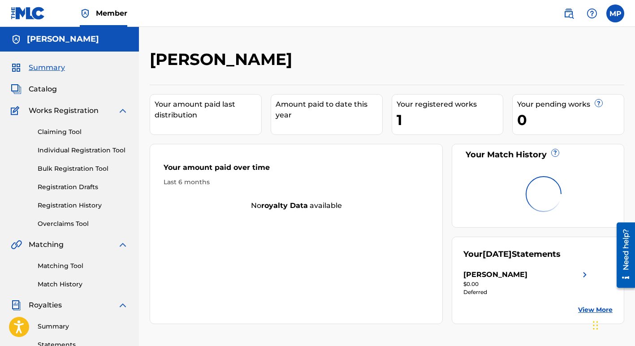
click at [43, 88] on span "Catalog" at bounding box center [43, 89] width 28 height 11
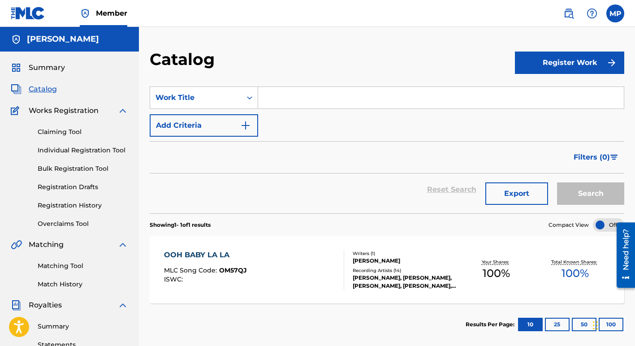
click at [47, 67] on span "Summary" at bounding box center [47, 67] width 36 height 11
